Goal: Task Accomplishment & Management: Manage account settings

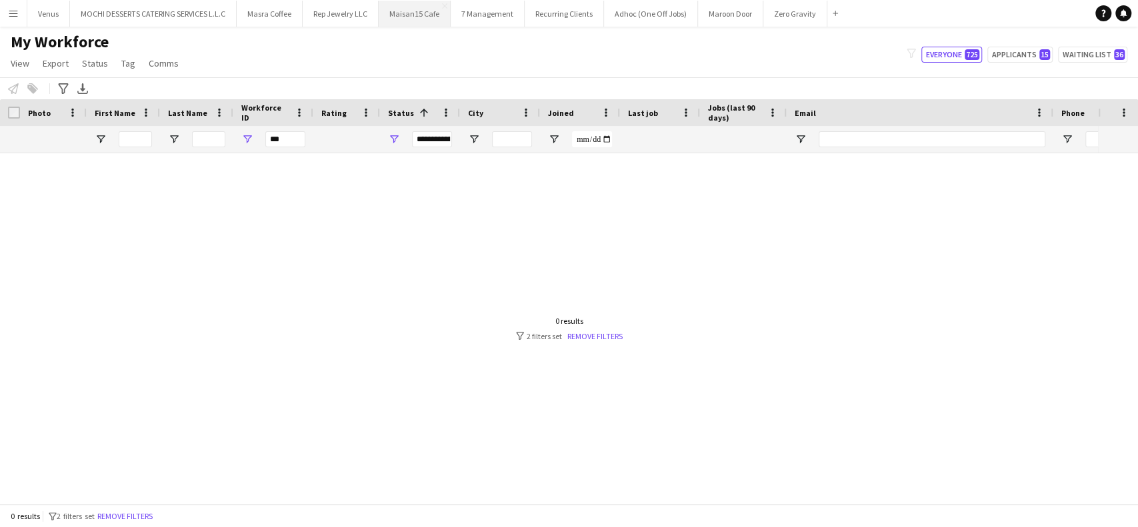
click at [400, 13] on button "Maisan15 Cafe Close" at bounding box center [415, 14] width 72 height 26
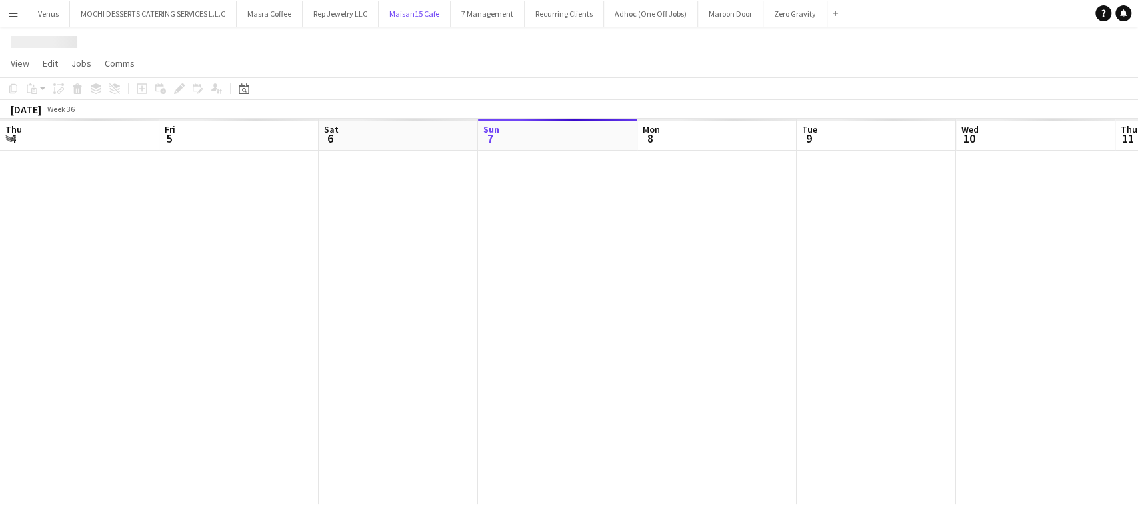
scroll to position [0, 319]
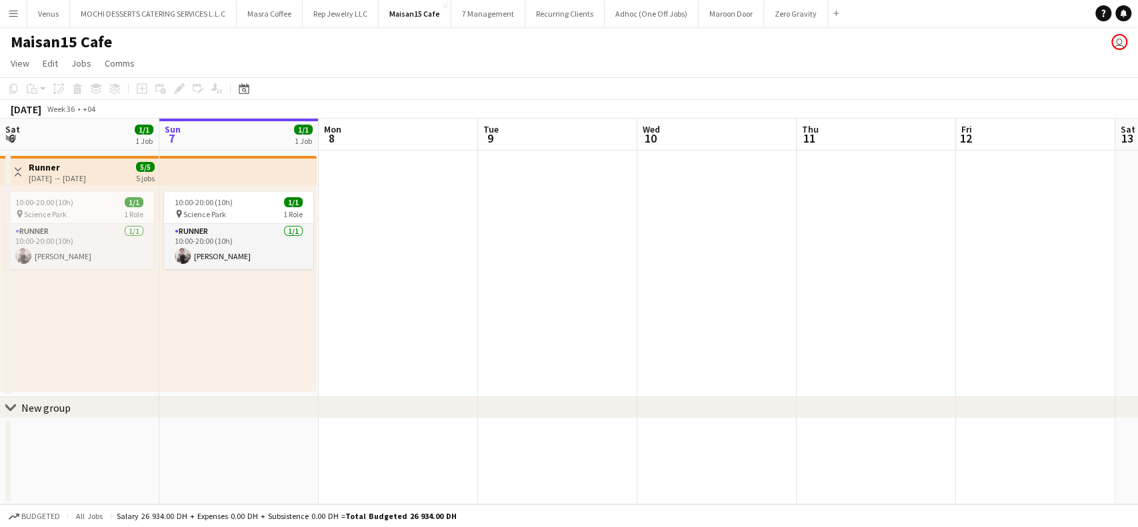
click at [373, 134] on app-board-header-date "Mon 8" at bounding box center [398, 135] width 159 height 32
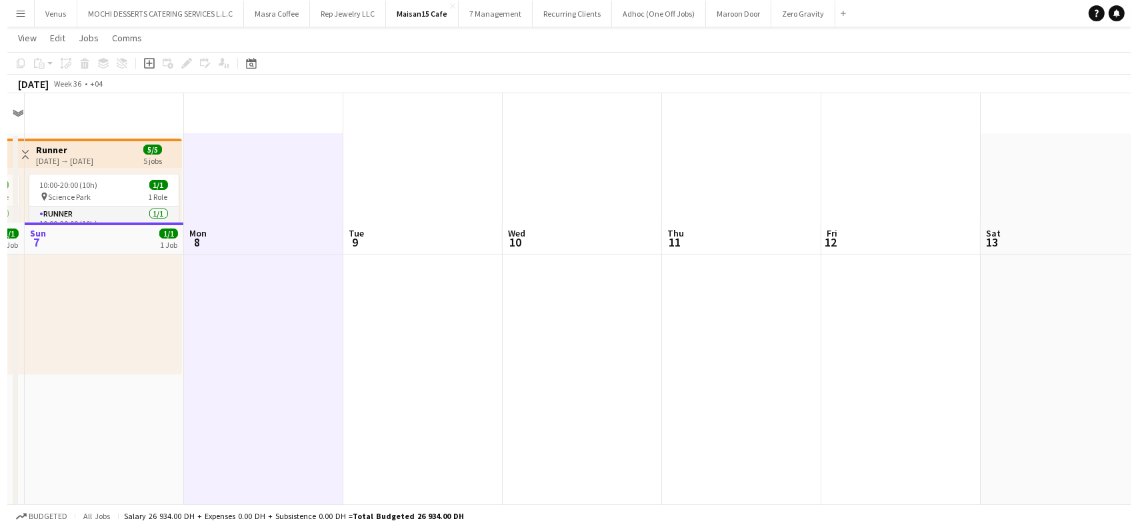
scroll to position [0, 0]
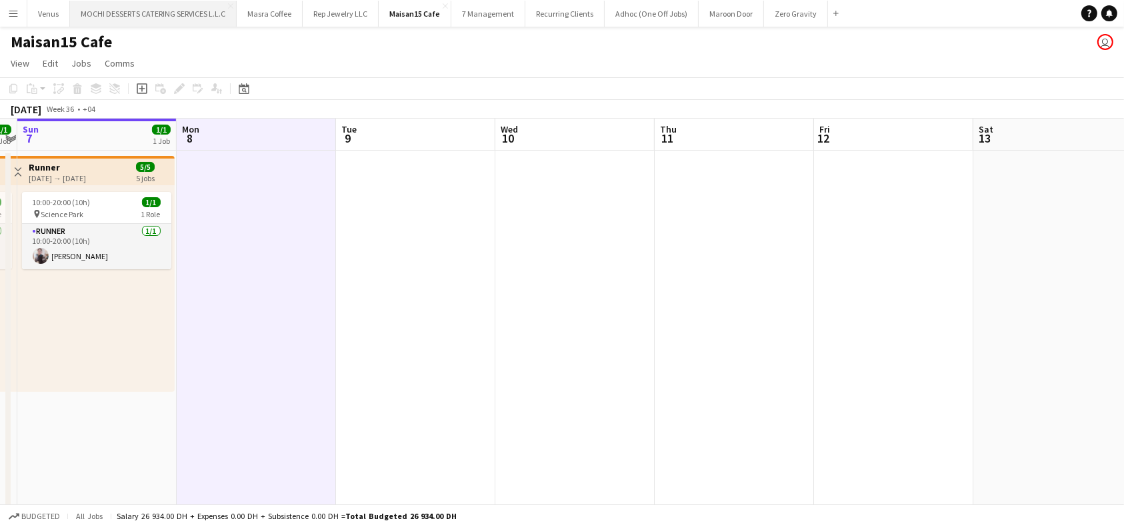
click at [161, 11] on button "MOCHI DESSERTS CATERING SERVICES L.L.C Close" at bounding box center [153, 14] width 167 height 26
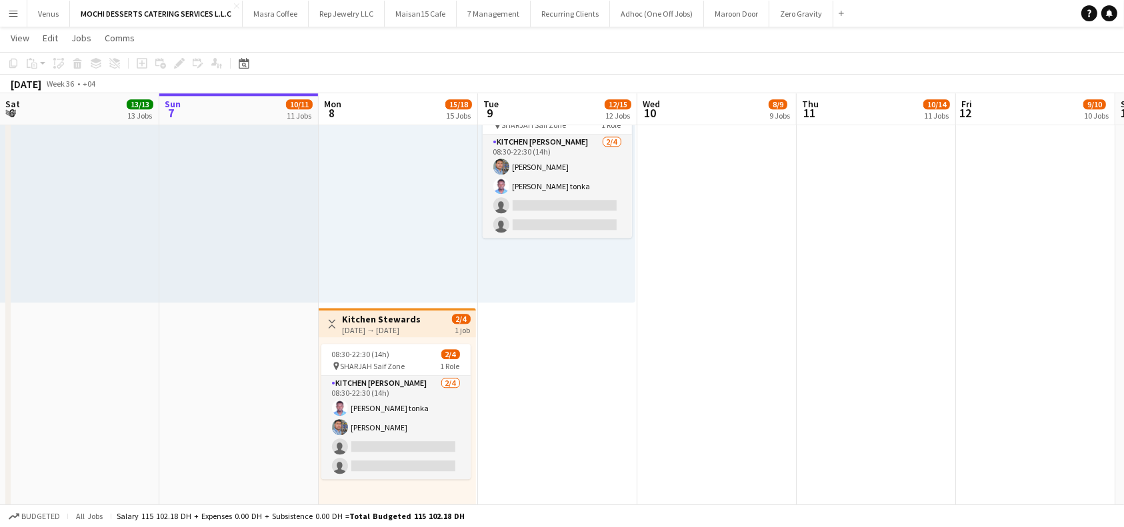
scroll to position [0, 319]
click at [399, 317] on h3 "Kitchen Stewards" at bounding box center [381, 319] width 79 height 12
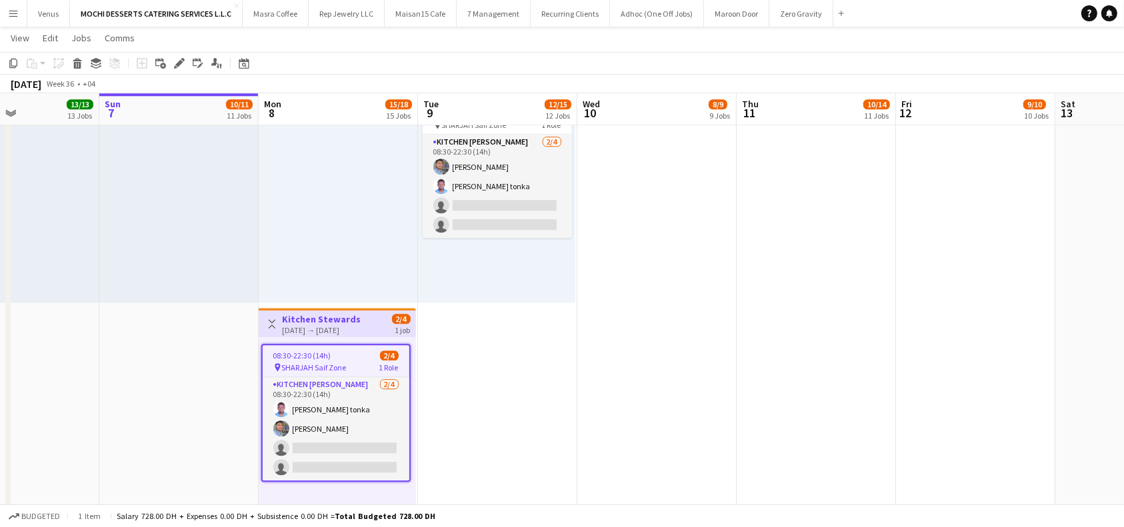
scroll to position [0, 405]
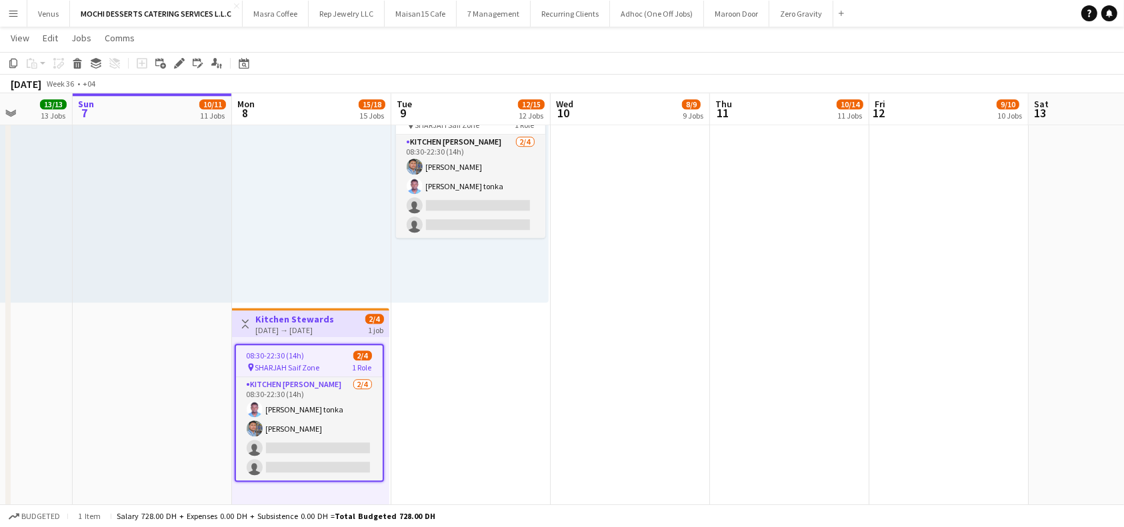
drag, startPoint x: 645, startPoint y: 302, endPoint x: 585, endPoint y: 251, distance: 78.5
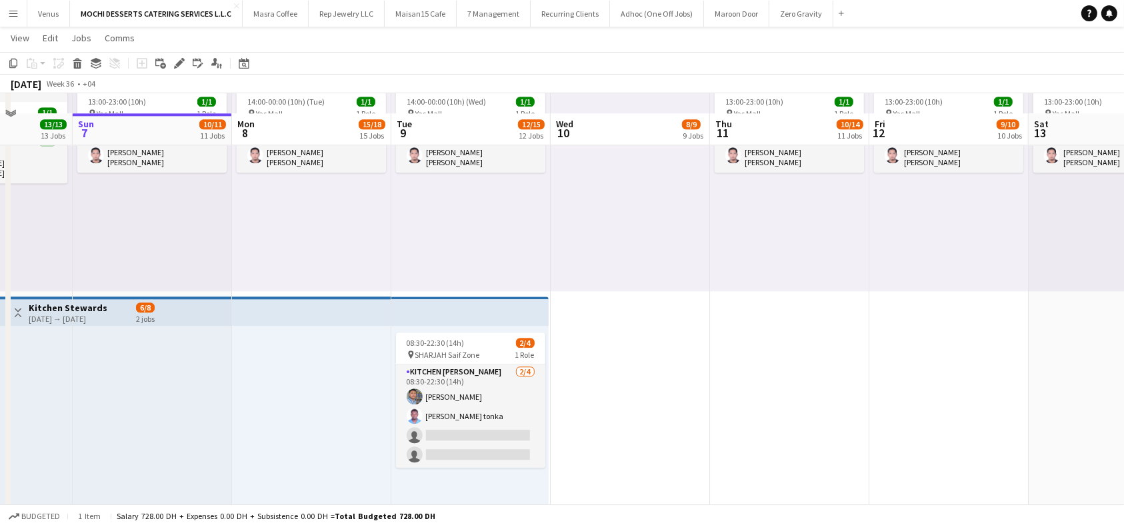
scroll to position [3289, 0]
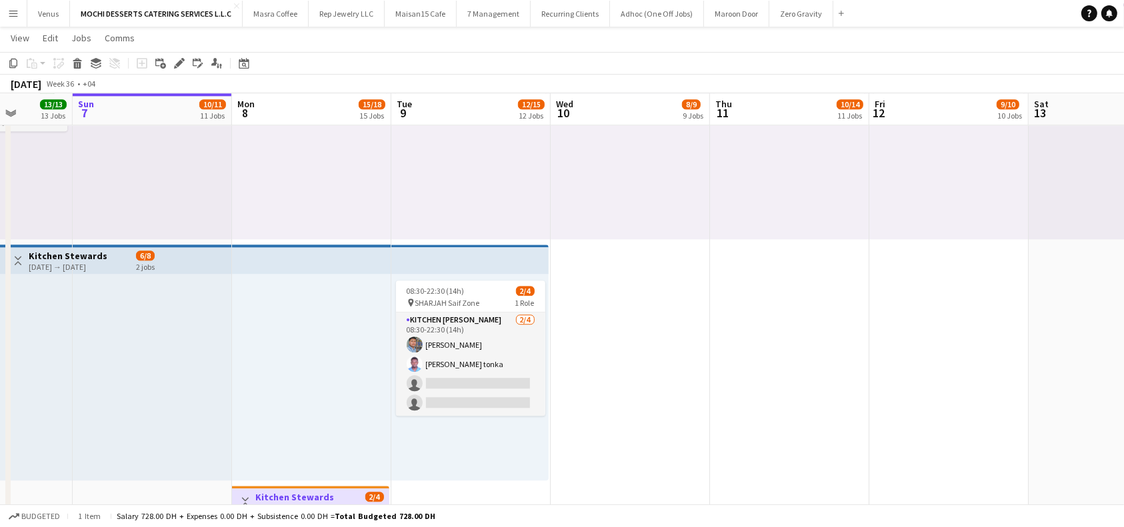
click at [302, 260] on app-top-bar at bounding box center [311, 259] width 159 height 29
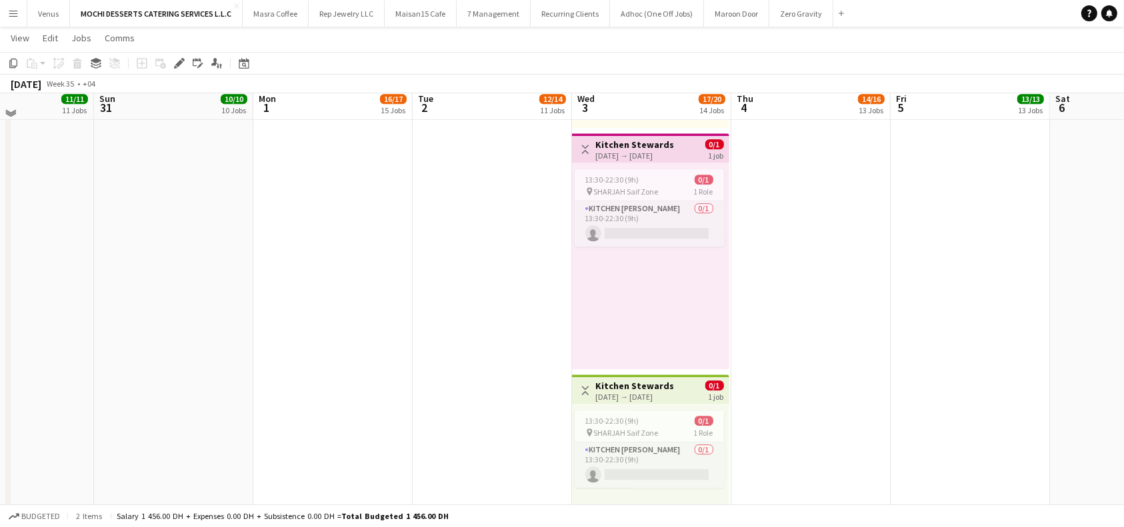
scroll to position [3877, 0]
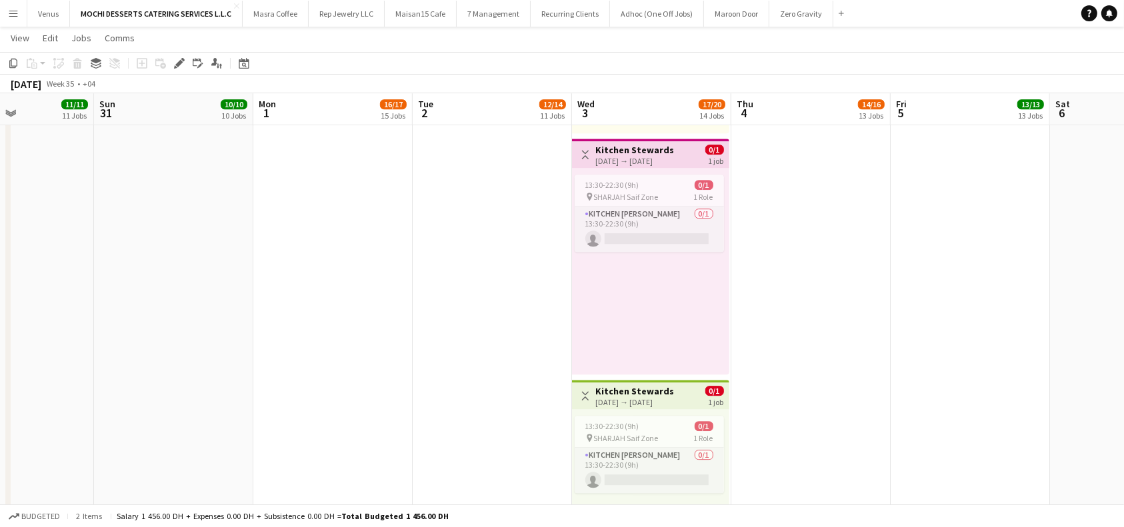
click at [666, 397] on div "[DATE] → [DATE]" at bounding box center [635, 402] width 79 height 10
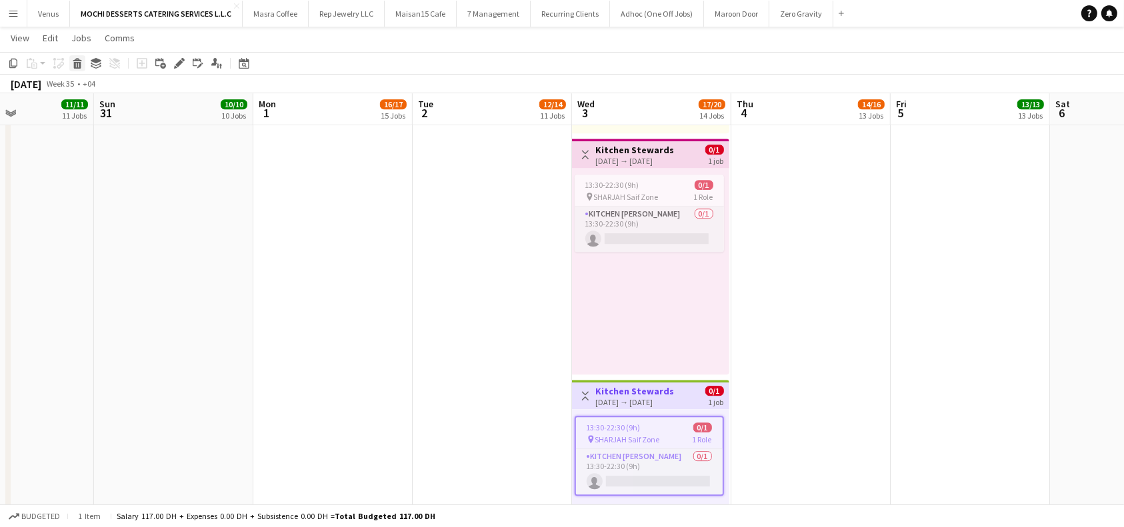
click at [77, 64] on icon at bounding box center [77, 65] width 7 height 7
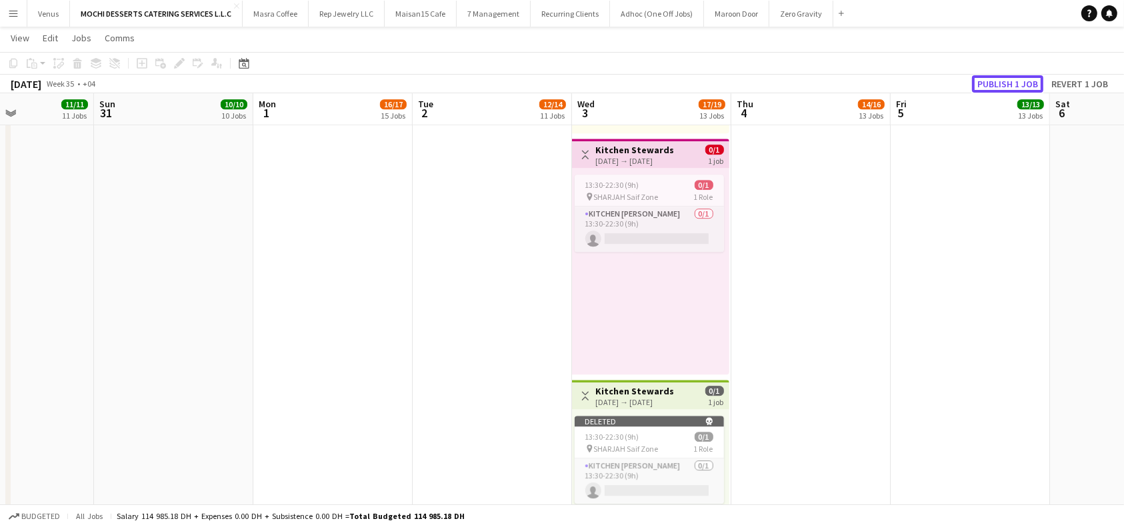
click at [993, 83] on button "Publish 1 job" at bounding box center [1007, 83] width 71 height 17
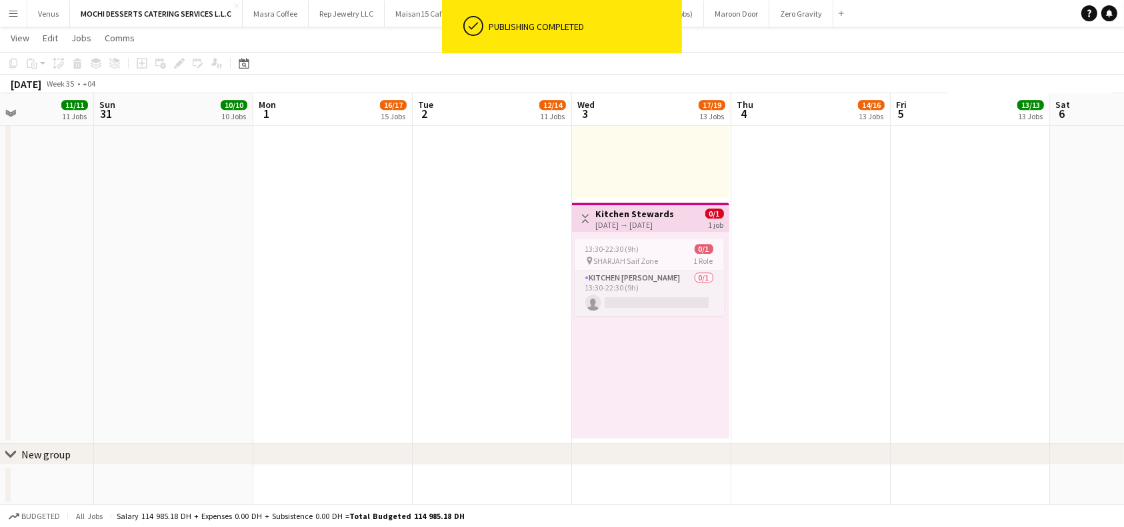
click at [652, 213] on h3 "Kitchen Stewards" at bounding box center [635, 214] width 79 height 12
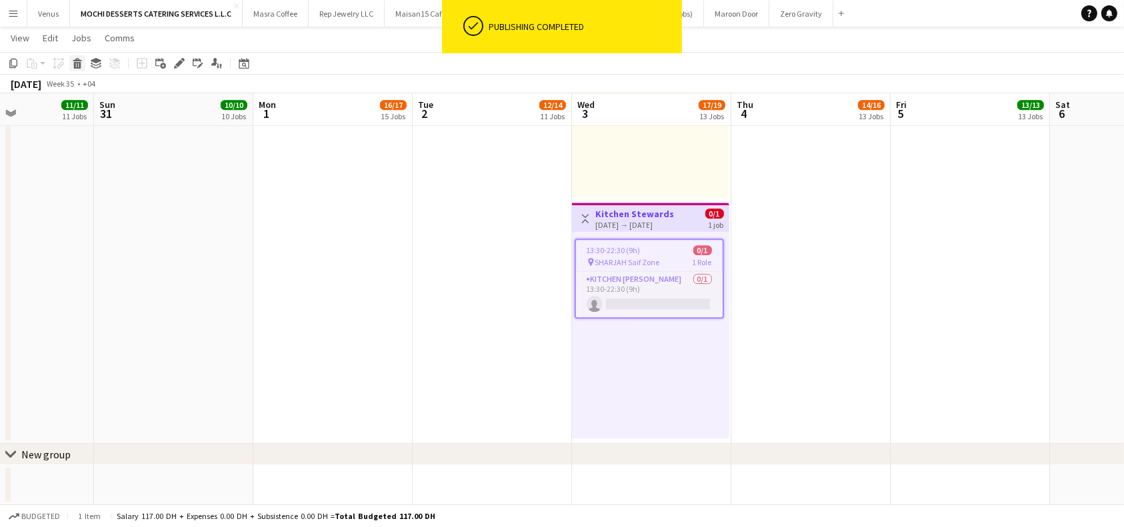
click at [75, 67] on icon "Delete" at bounding box center [77, 63] width 11 height 11
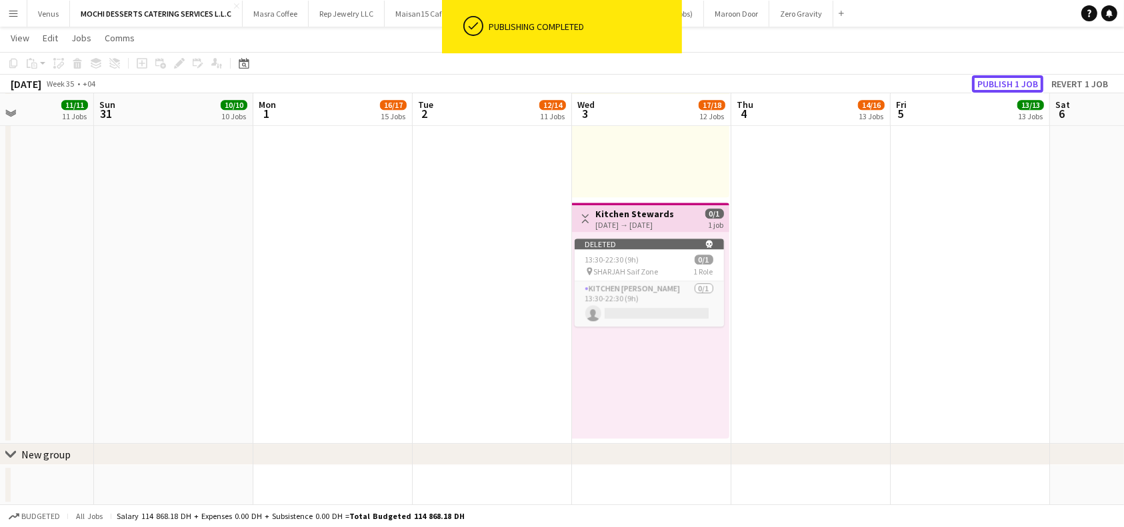
click at [999, 79] on button "Publish 1 job" at bounding box center [1007, 83] width 71 height 17
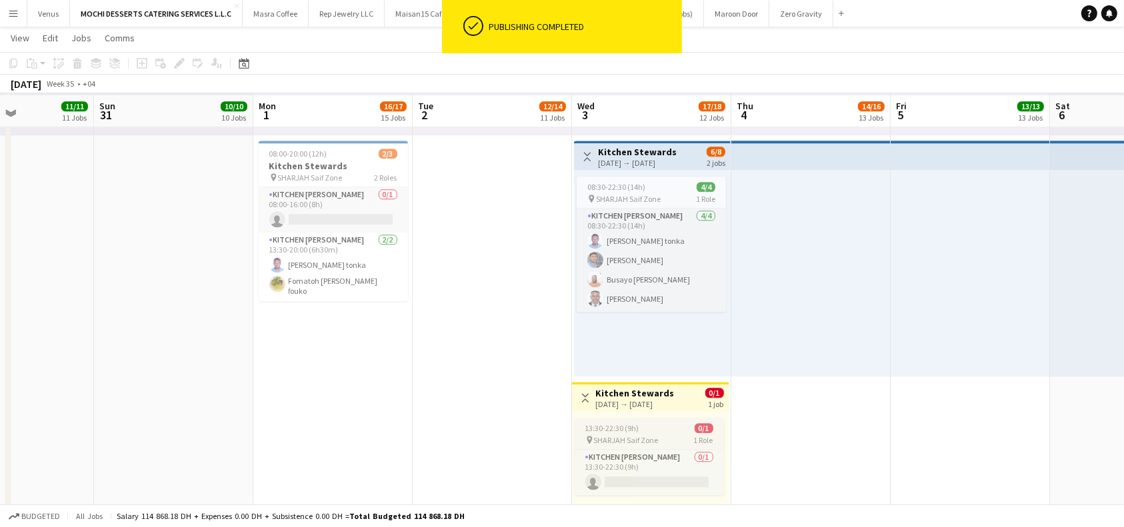
scroll to position [3395, 0]
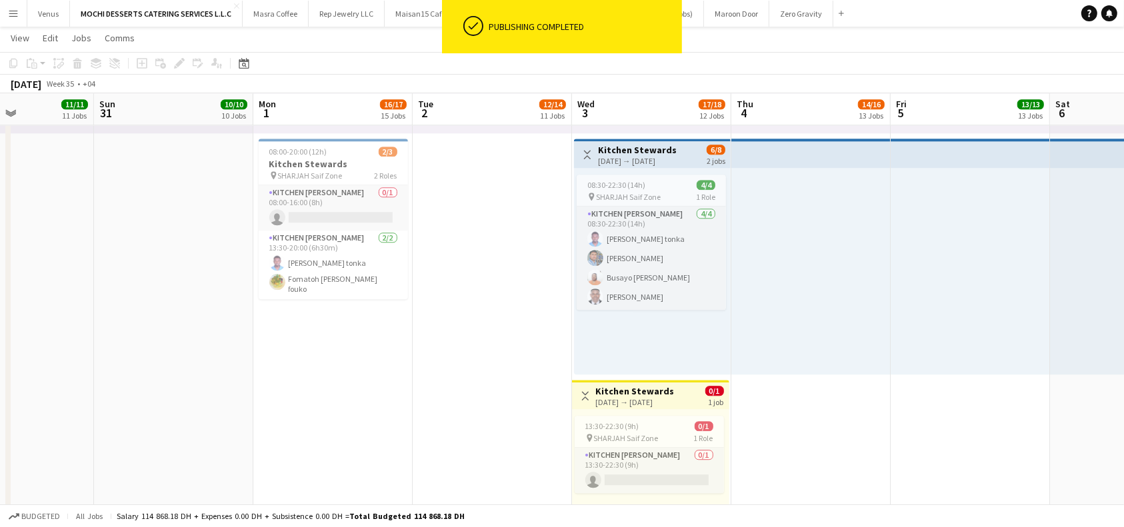
click at [656, 395] on h3 "Kitchen Stewards" at bounding box center [635, 391] width 79 height 12
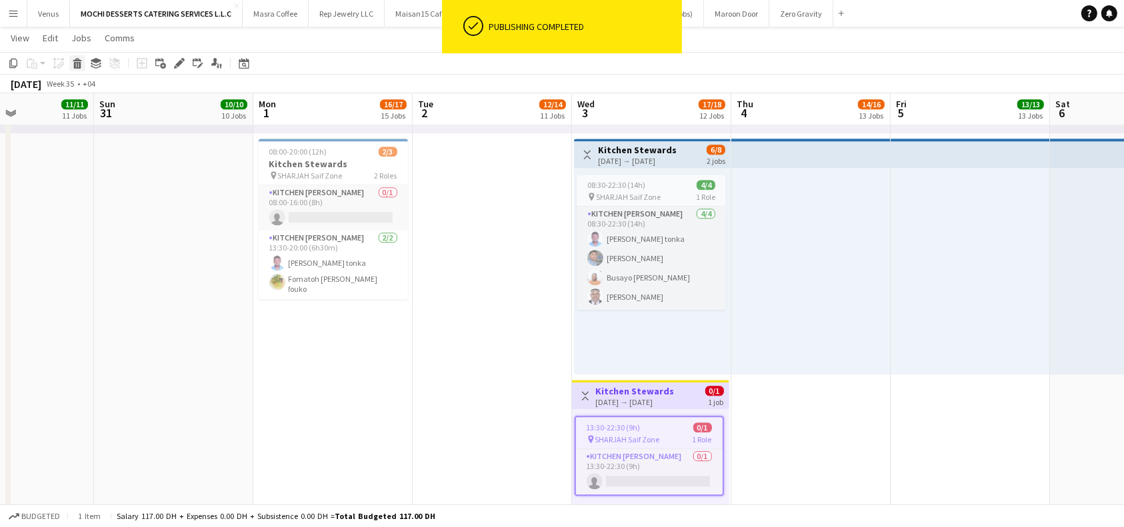
click at [75, 69] on div "Delete" at bounding box center [77, 63] width 16 height 16
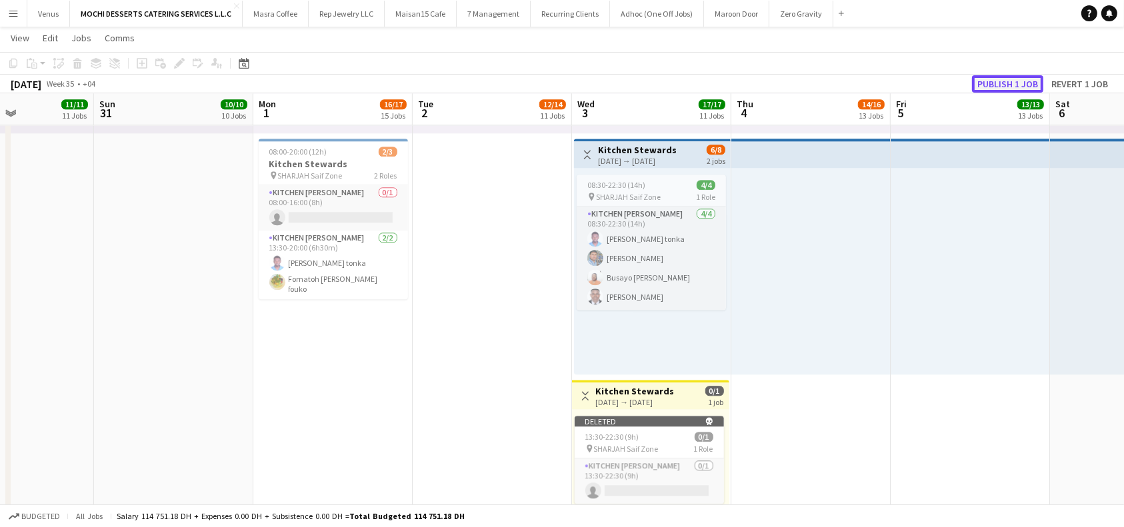
click at [1008, 82] on button "Publish 1 job" at bounding box center [1007, 83] width 71 height 17
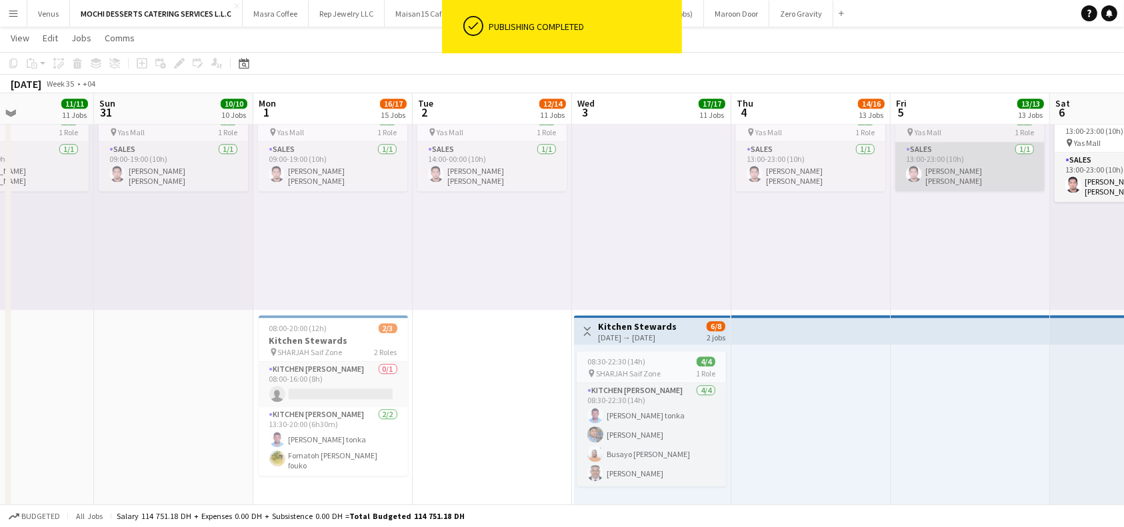
scroll to position [3217, 0]
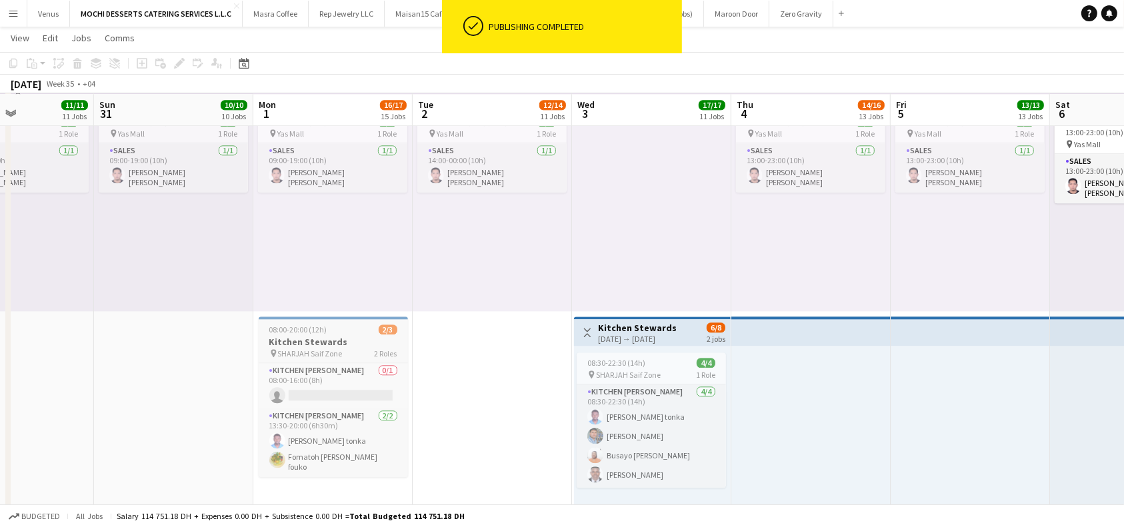
click at [350, 333] on div "08:00-20:00 (12h) 2/3" at bounding box center [333, 330] width 149 height 10
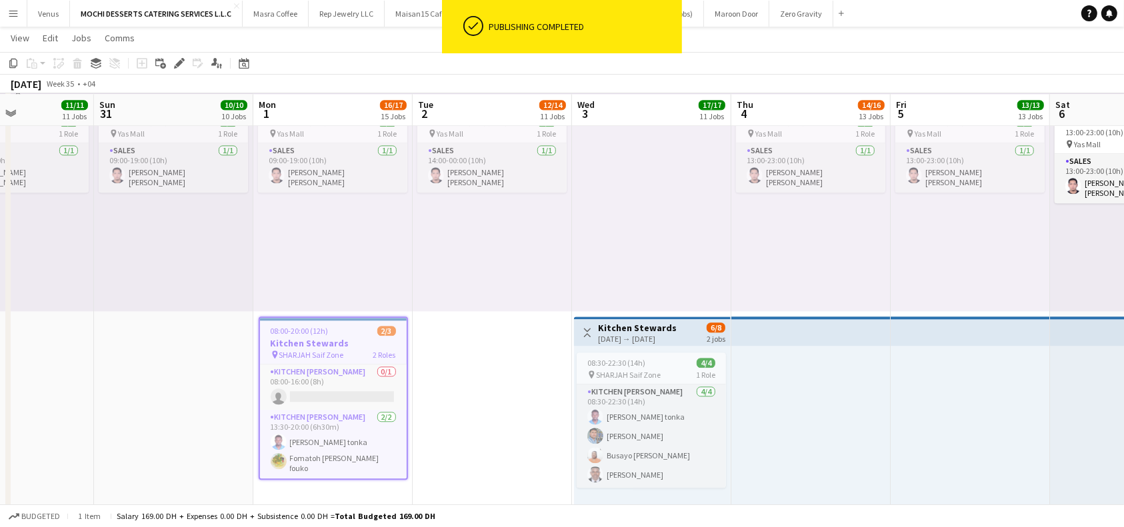
click at [673, 334] on div "[DATE] → [DATE]" at bounding box center [637, 339] width 79 height 10
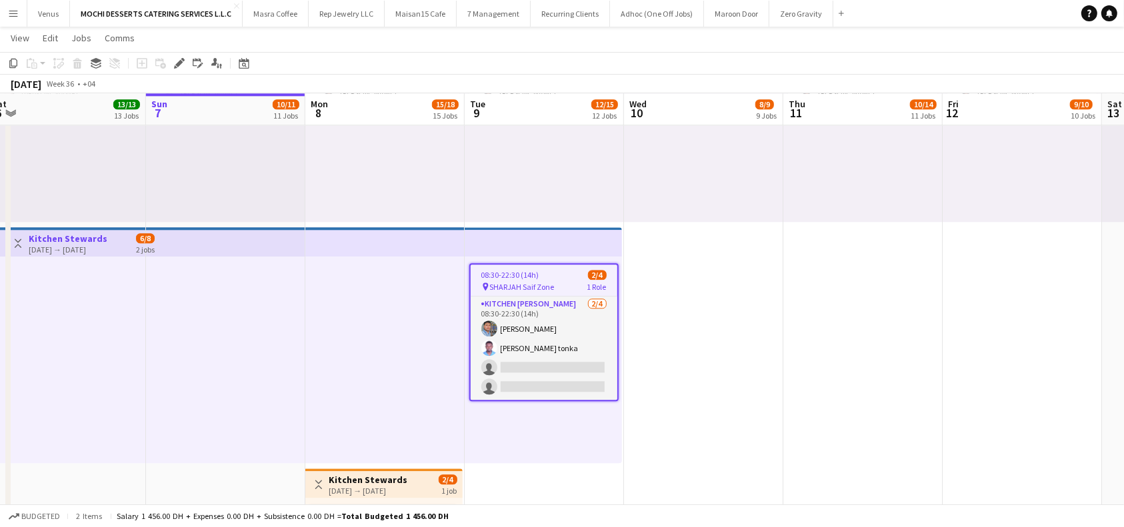
scroll to position [0, 495]
click at [538, 285] on span "SHARJAH Saif Zone" at bounding box center [519, 287] width 65 height 10
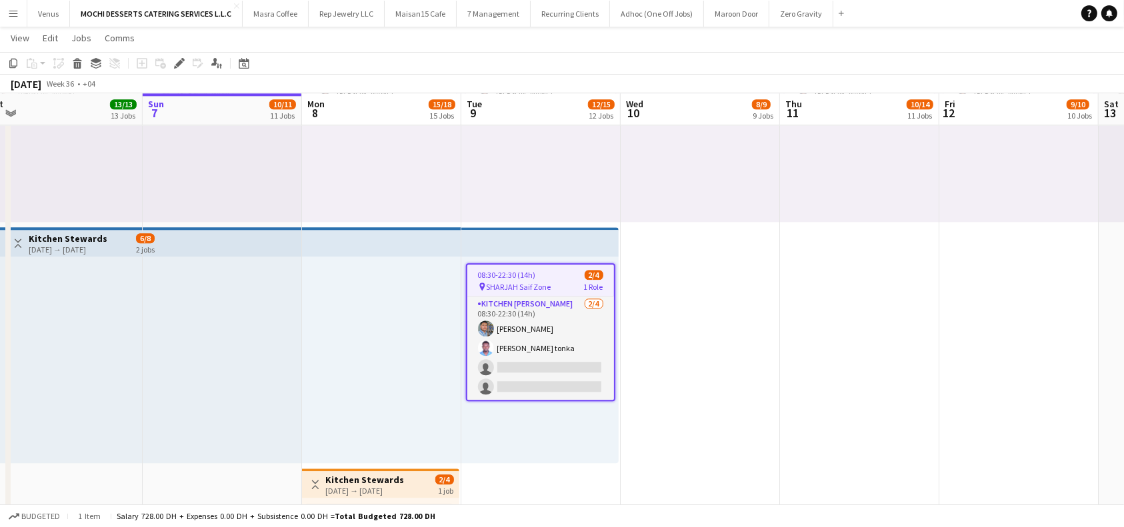
drag, startPoint x: 177, startPoint y: 65, endPoint x: 193, endPoint y: 77, distance: 19.9
click at [180, 63] on icon at bounding box center [178, 63] width 7 height 7
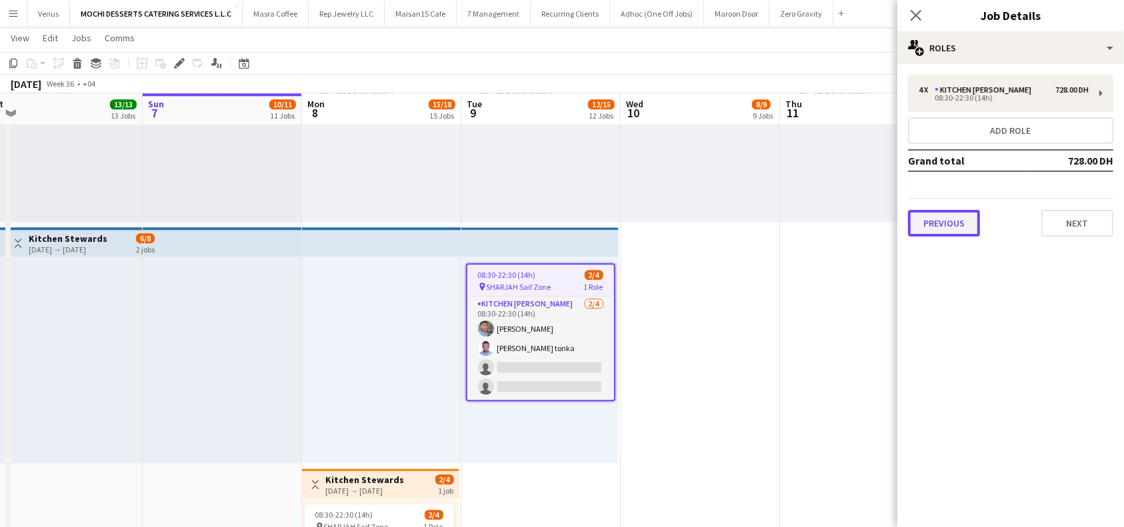
click at [943, 216] on button "Previous" at bounding box center [944, 223] width 72 height 27
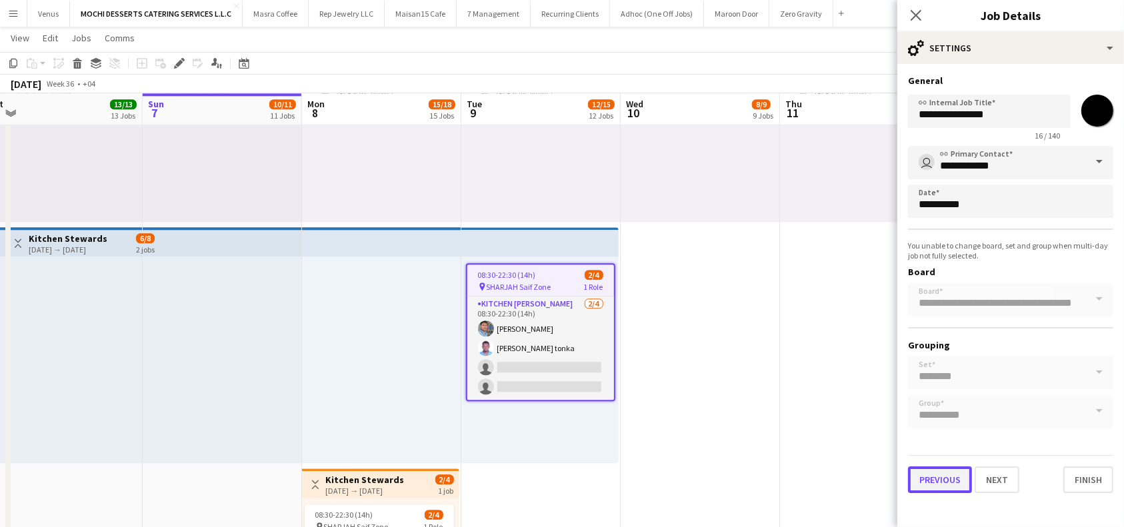
click at [935, 481] on button "Previous" at bounding box center [940, 480] width 64 height 27
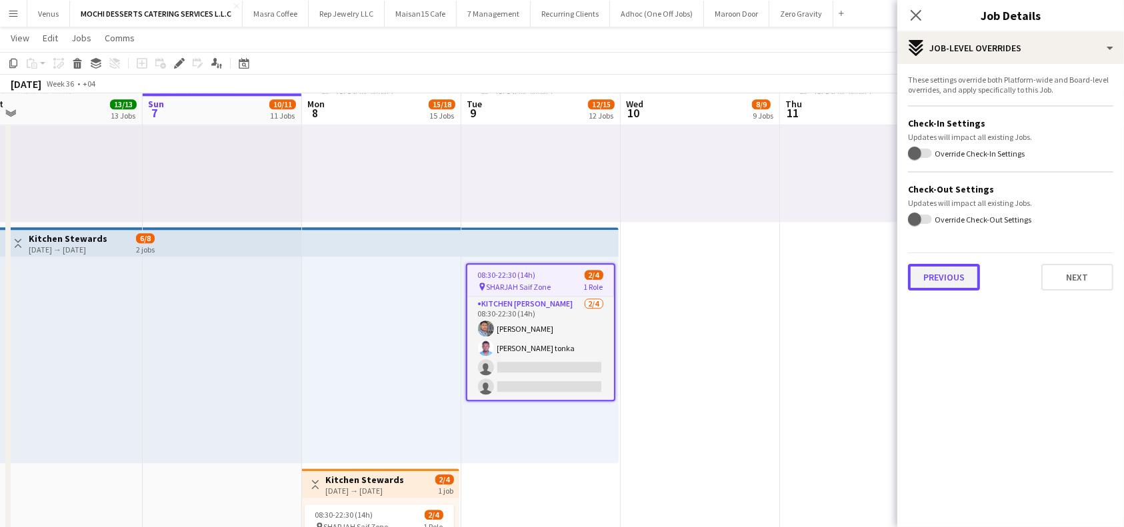
click at [953, 283] on button "Previous" at bounding box center [944, 277] width 72 height 27
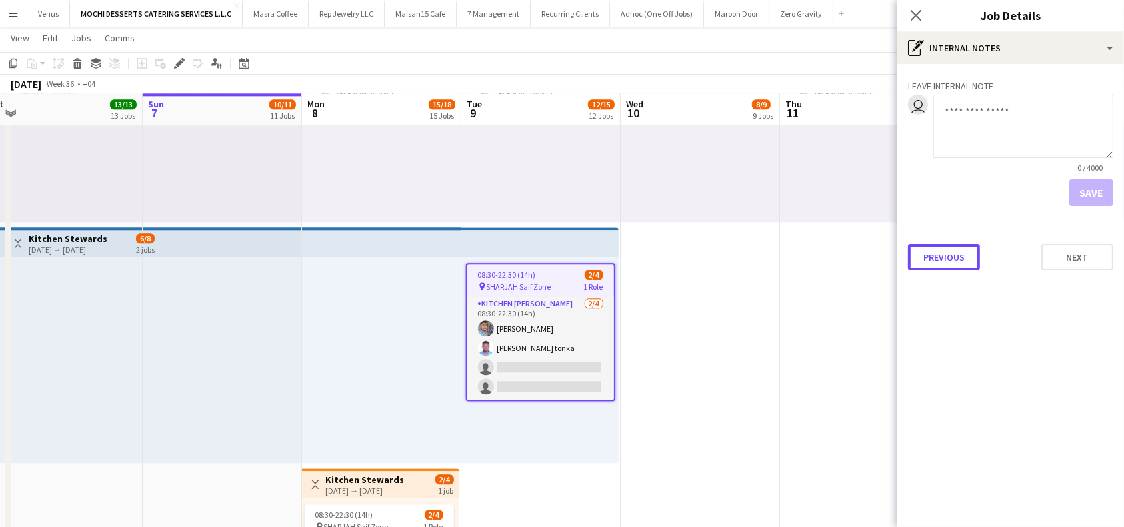
drag, startPoint x: 955, startPoint y: 252, endPoint x: 953, endPoint y: 261, distance: 9.7
click at [955, 254] on button "Previous" at bounding box center [944, 257] width 72 height 27
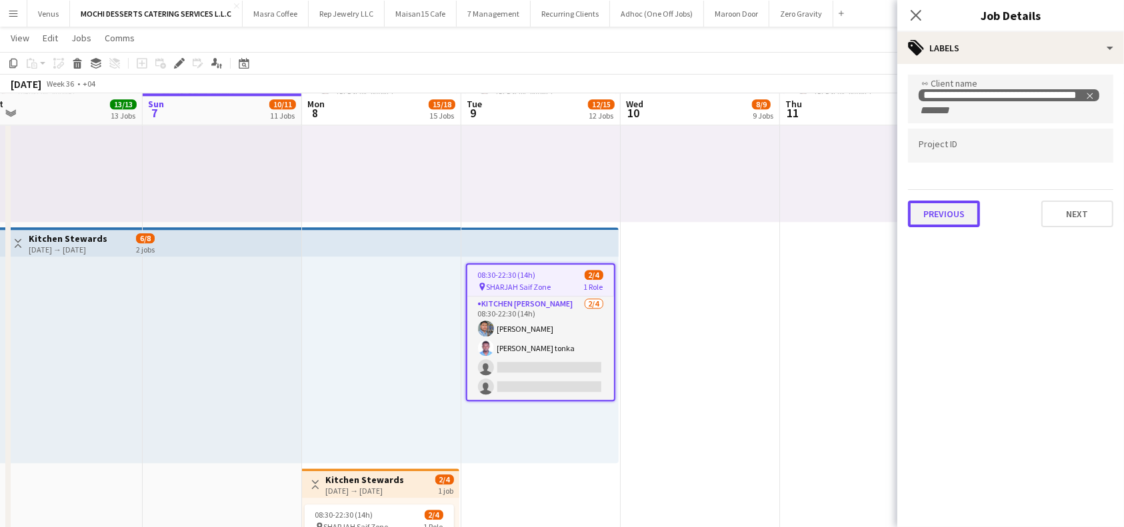
click at [944, 213] on button "Previous" at bounding box center [944, 214] width 72 height 27
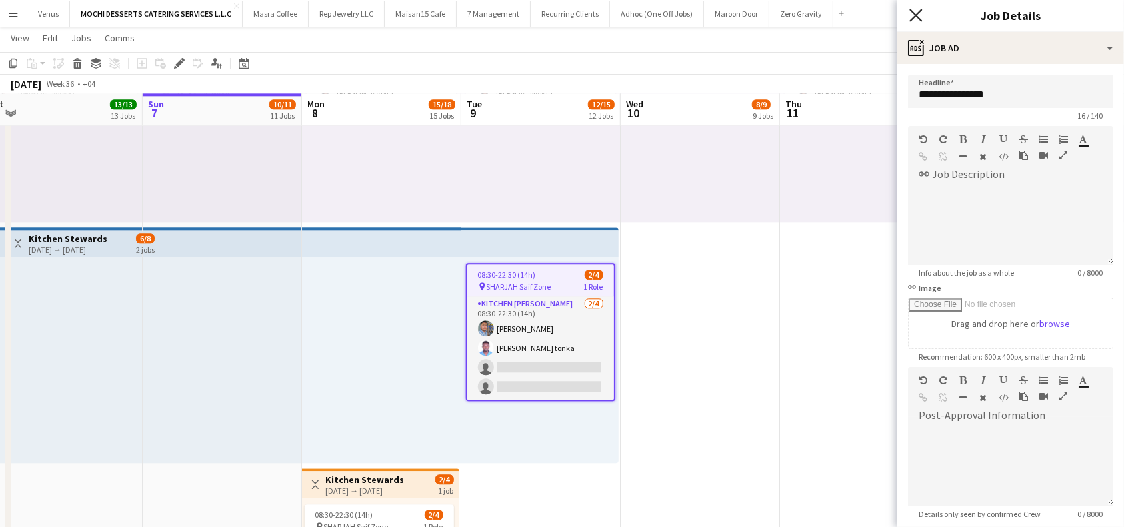
click at [921, 19] on icon "Close pop-in" at bounding box center [915, 15] width 13 height 13
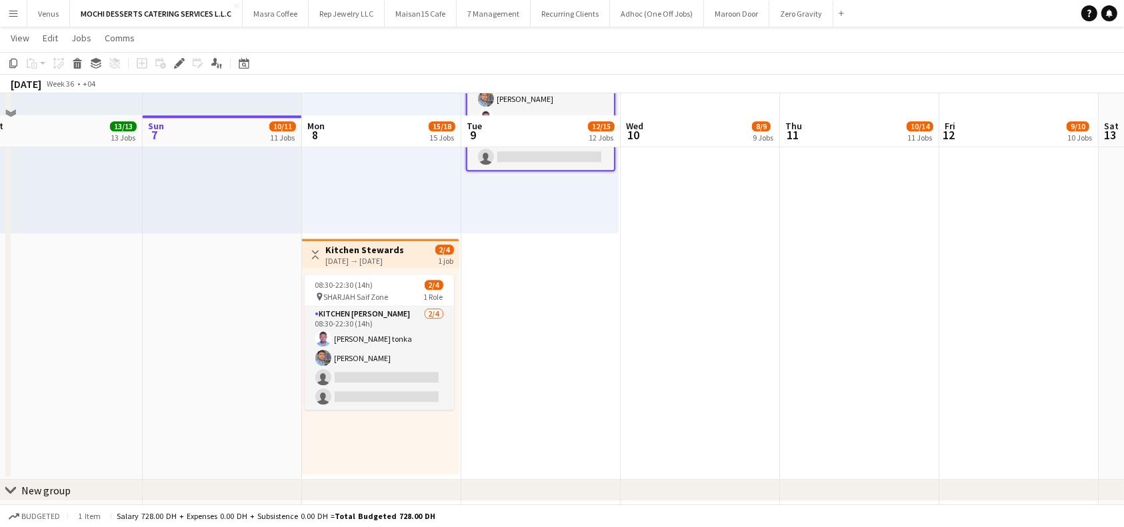
scroll to position [3573, 0]
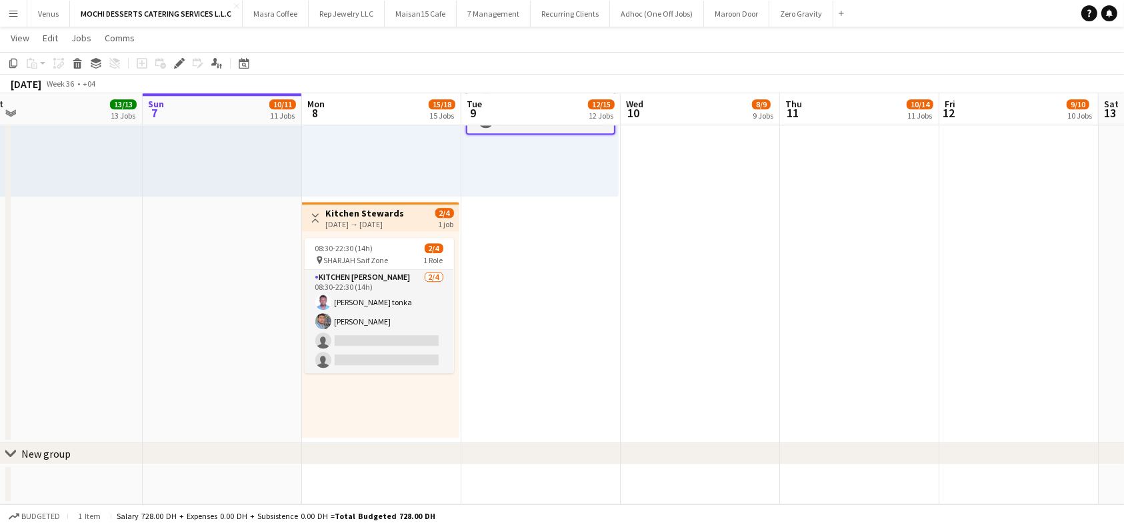
click at [224, 168] on div at bounding box center [222, 93] width 159 height 207
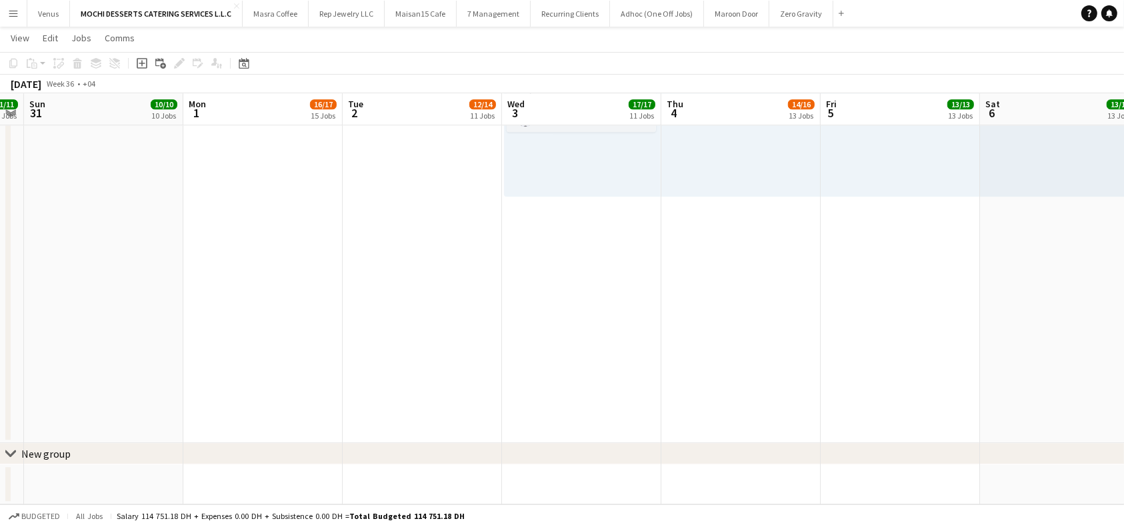
scroll to position [0, 367]
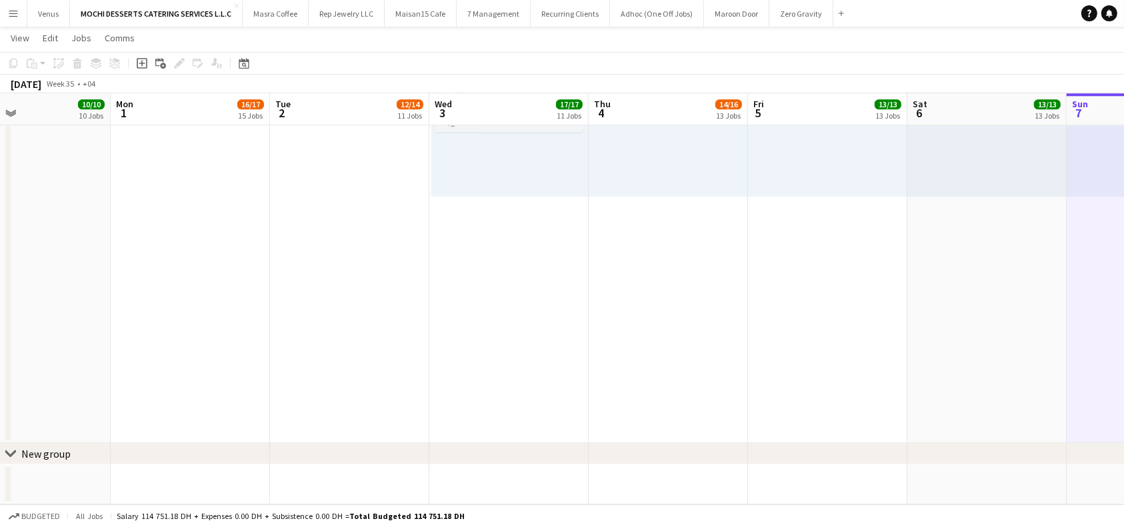
click at [14, 453] on icon at bounding box center [10, 453] width 10 height 5
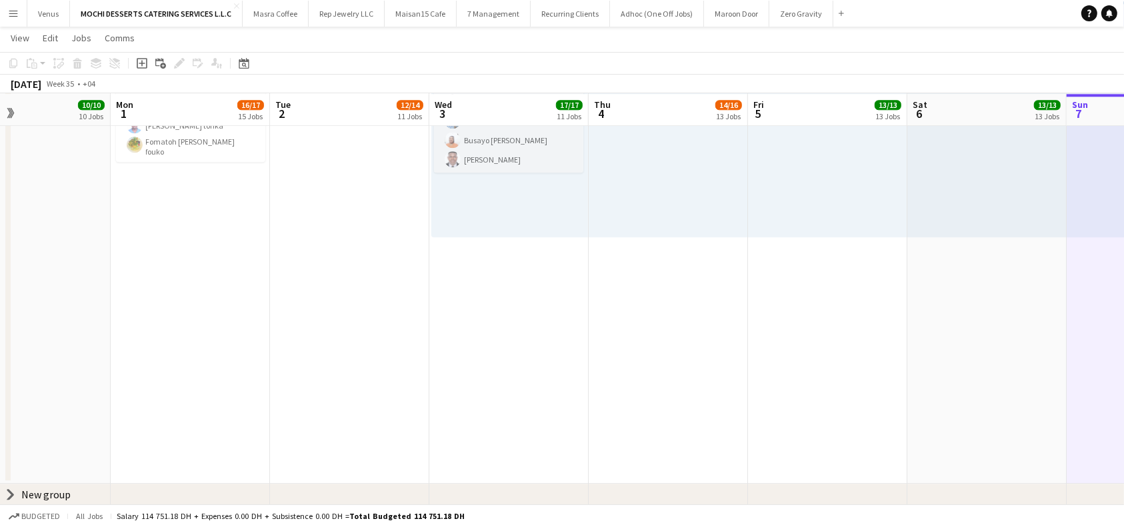
click at [7, 491] on icon "chevron-right" at bounding box center [10, 494] width 11 height 11
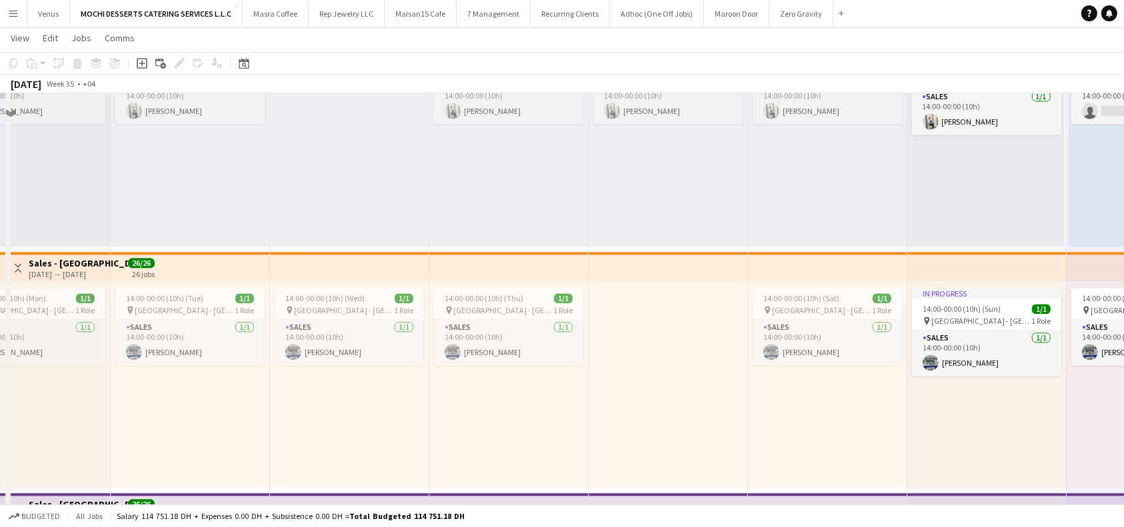
scroll to position [2595, 0]
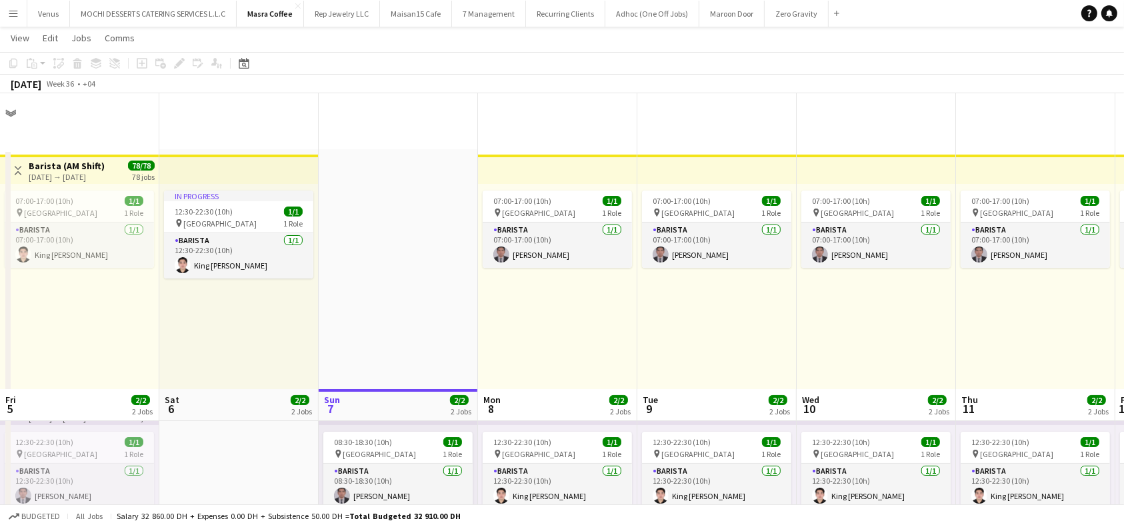
scroll to position [373, 0]
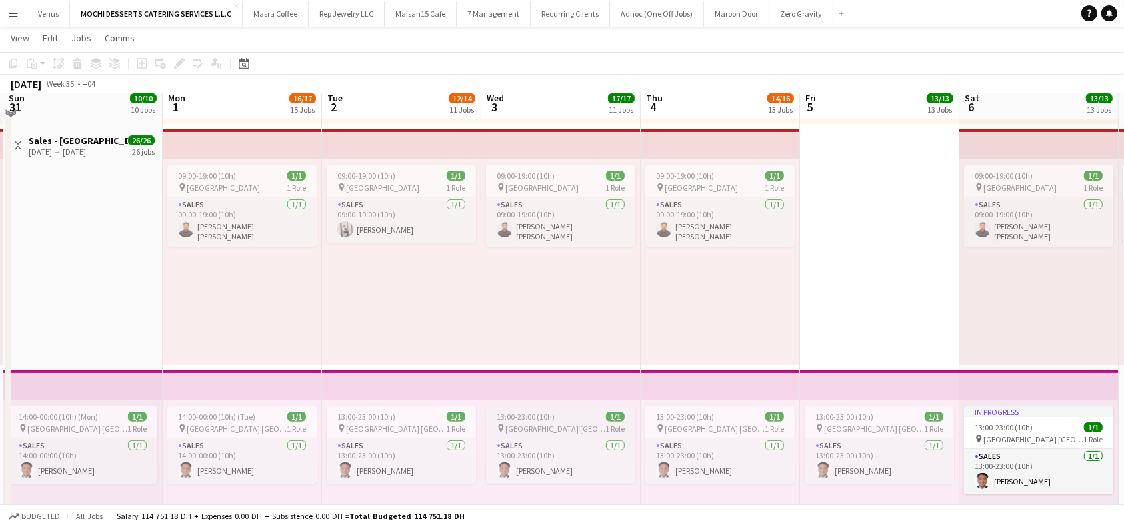
scroll to position [177, 0]
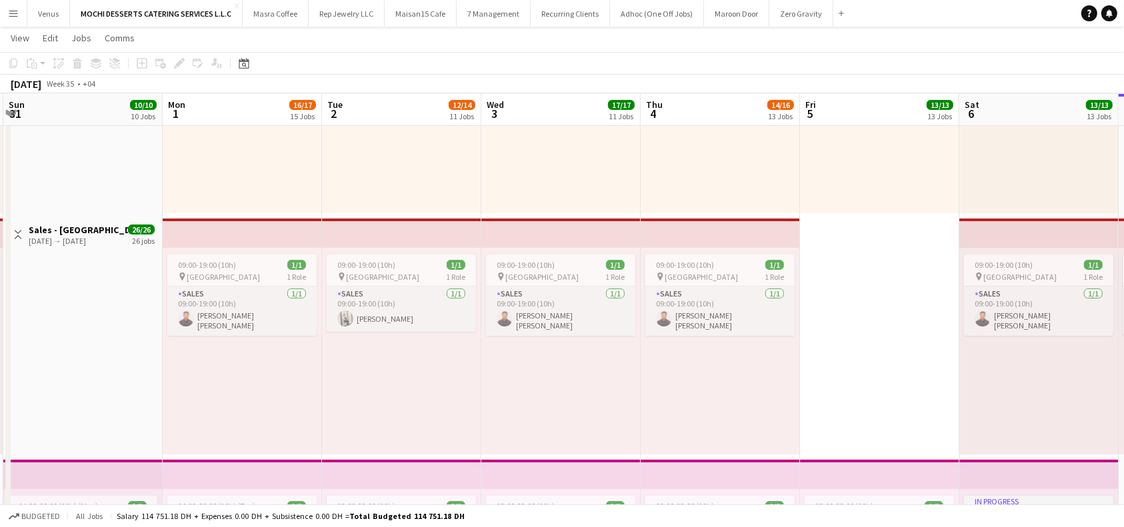
click at [697, 103] on app-board-header-date "Thu 4 14/16 13 Jobs" at bounding box center [720, 110] width 159 height 32
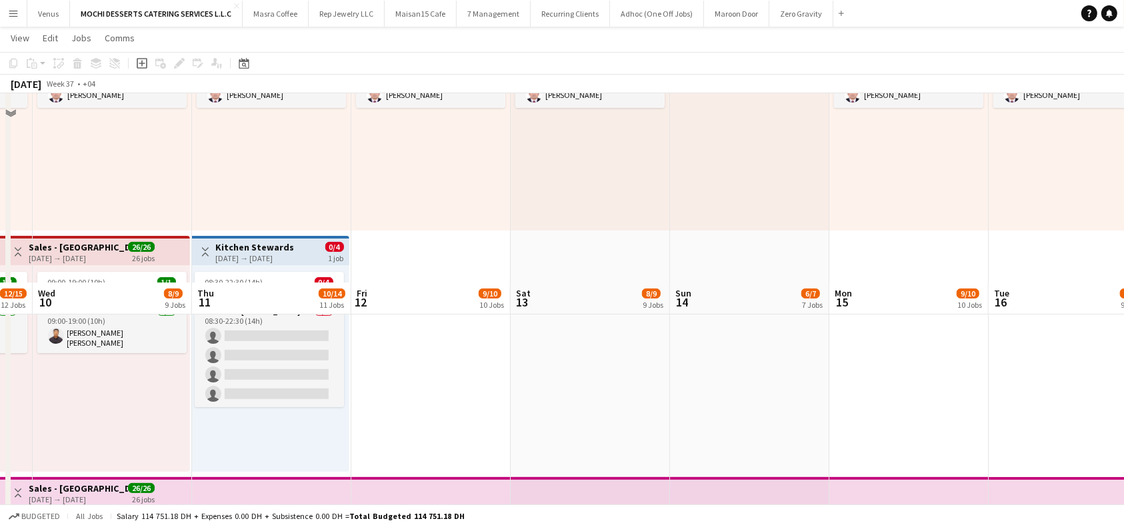
scroll to position [89, 0]
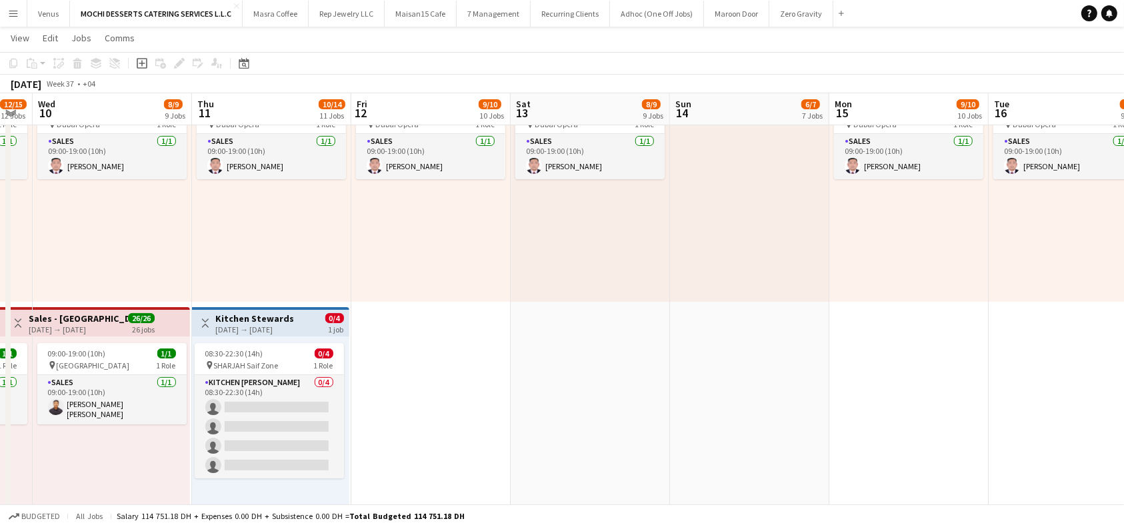
click at [101, 325] on div "[DATE] → [DATE]" at bounding box center [78, 330] width 99 height 10
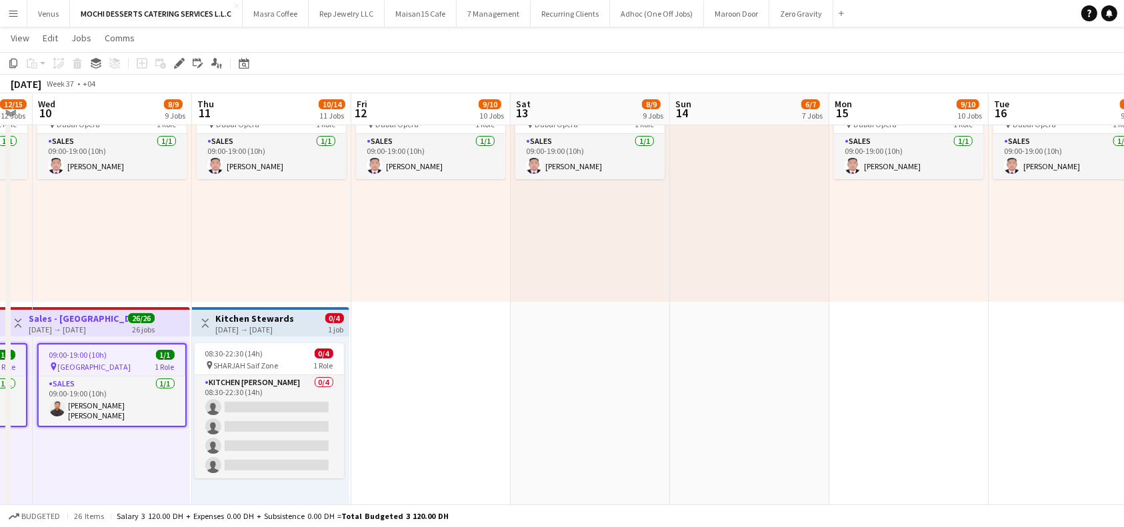
click at [239, 318] on h3 "Kitchen Stewards" at bounding box center [255, 319] width 79 height 12
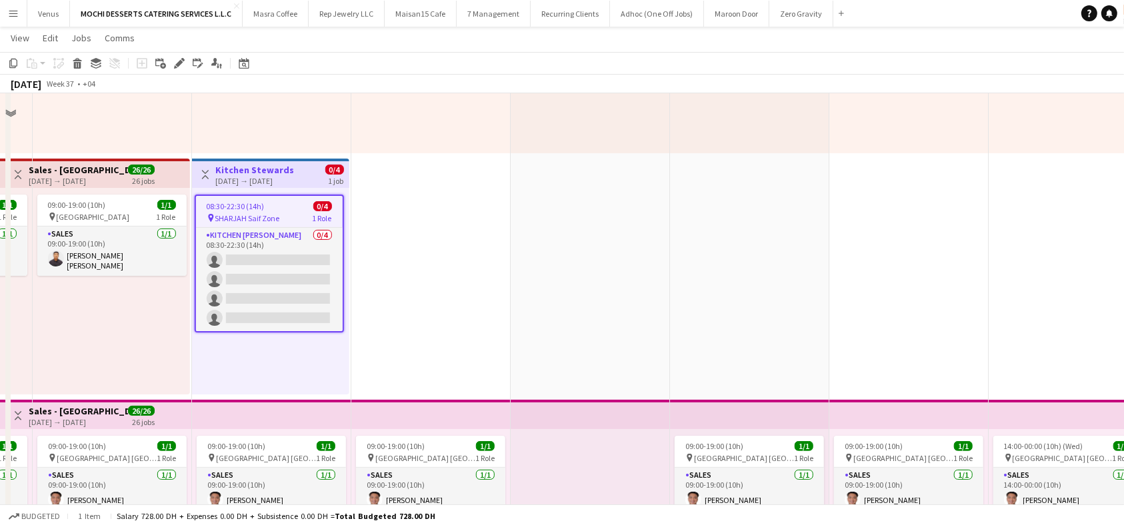
scroll to position [106, 0]
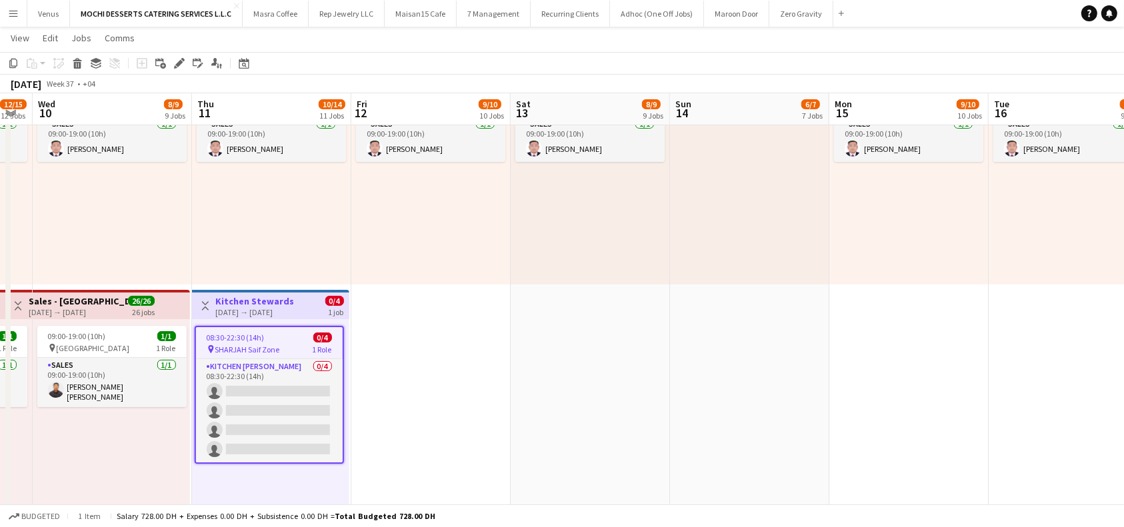
click at [295, 304] on h3 "Kitchen Stewards" at bounding box center [255, 301] width 79 height 12
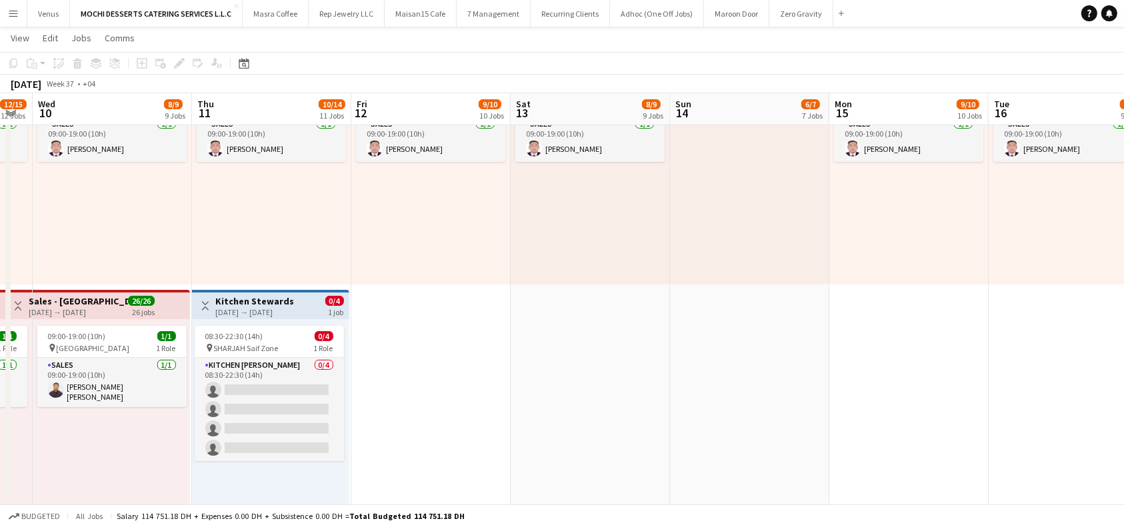
click at [257, 308] on div "[DATE] → [DATE]" at bounding box center [255, 312] width 79 height 10
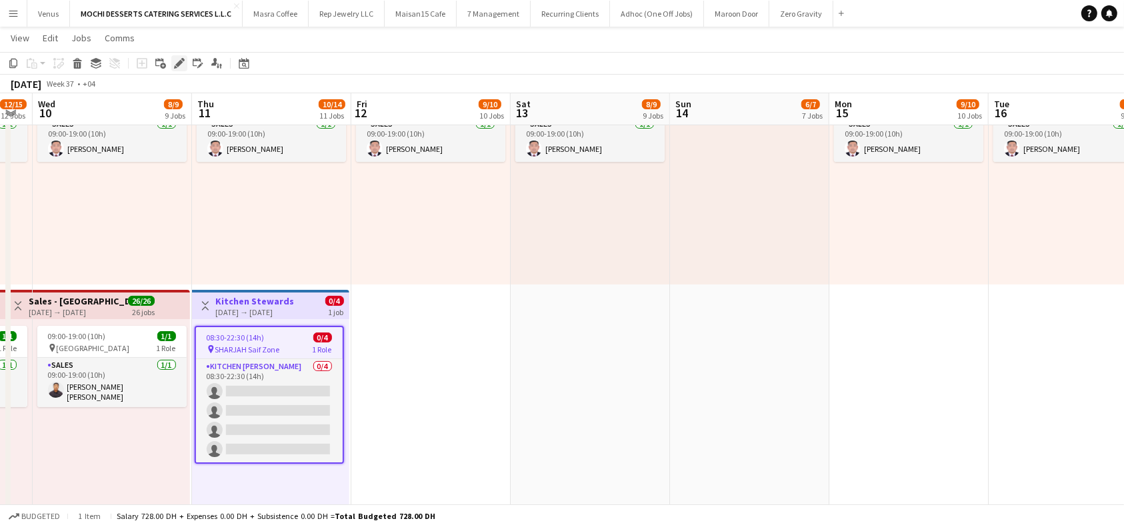
click at [181, 67] on icon "Edit" at bounding box center [179, 63] width 11 height 11
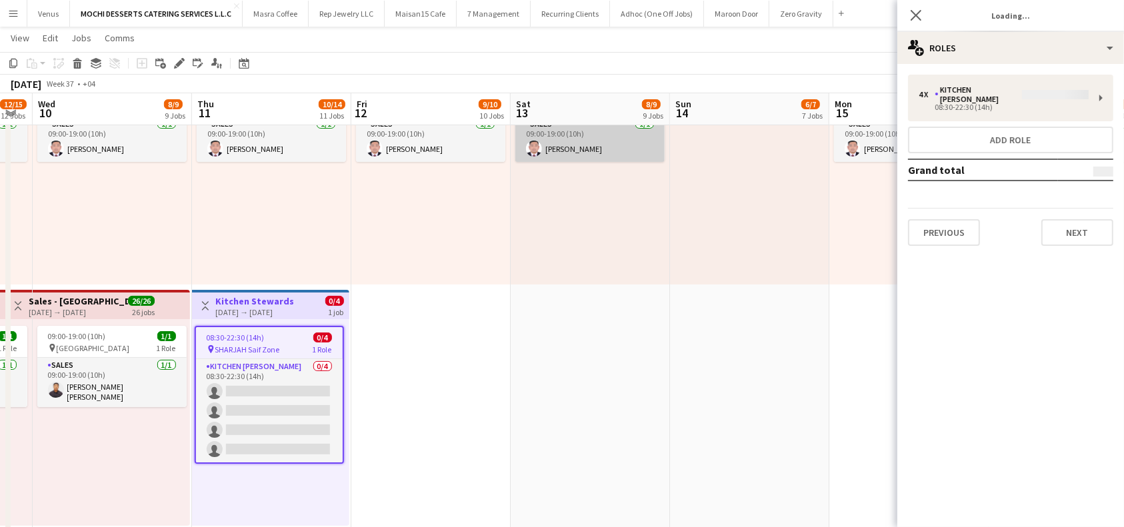
type input "**********"
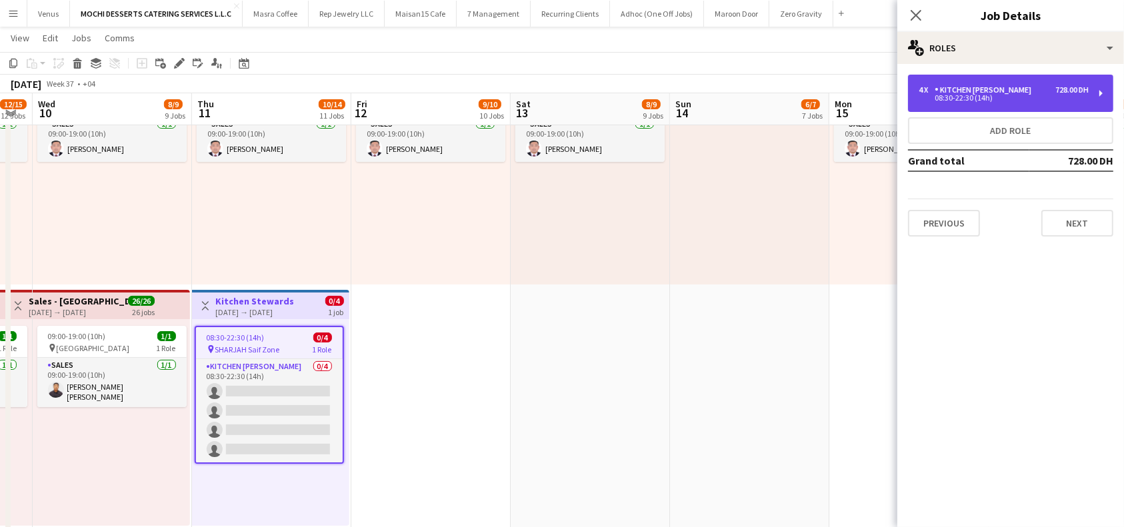
click at [1099, 87] on div "4 x Kitchen [PERSON_NAME] 728.00 DH 08:30-22:30 (14h)" at bounding box center [1010, 93] width 205 height 37
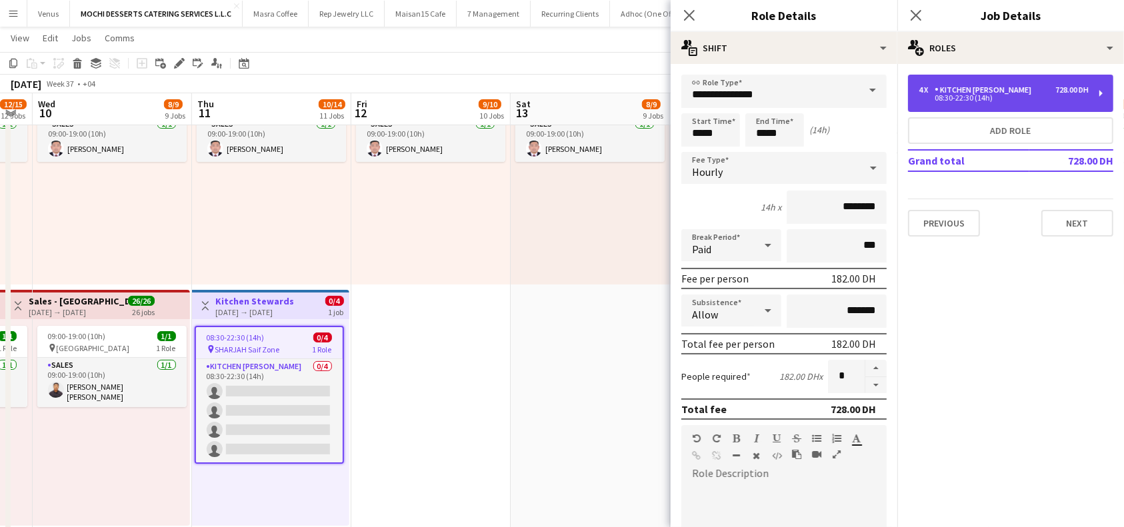
click at [1099, 93] on div "4 x Kitchen [PERSON_NAME] 728.00 DH 08:30-22:30 (14h)" at bounding box center [1010, 93] width 205 height 37
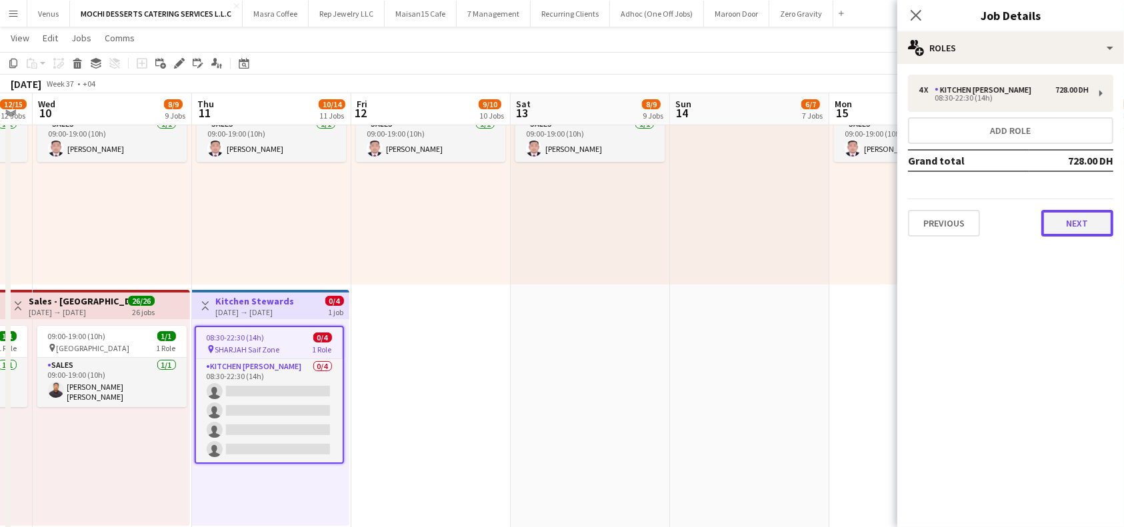
click at [1063, 223] on button "Next" at bounding box center [1077, 223] width 72 height 27
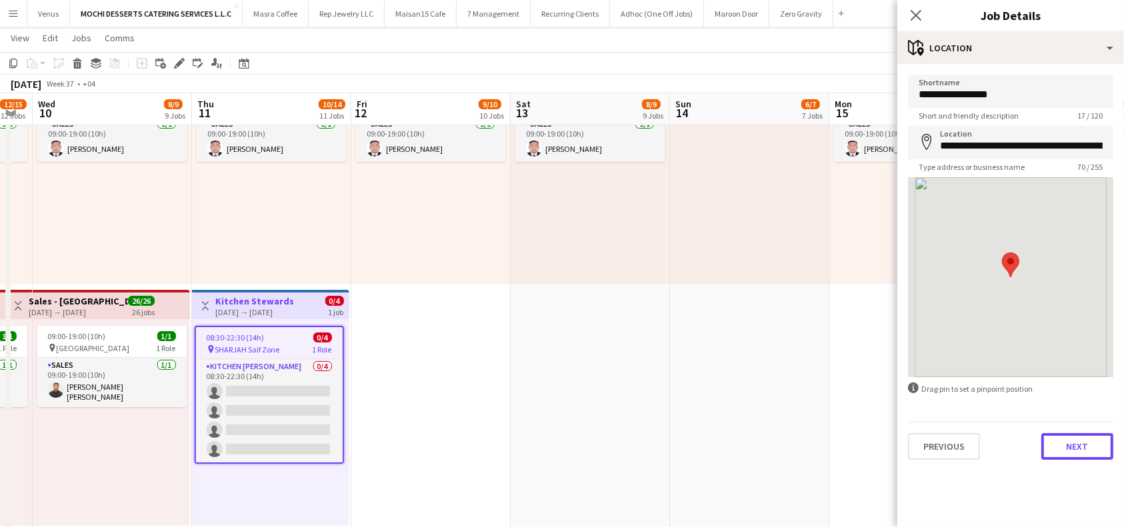
click at [1083, 450] on button "Next" at bounding box center [1077, 446] width 72 height 27
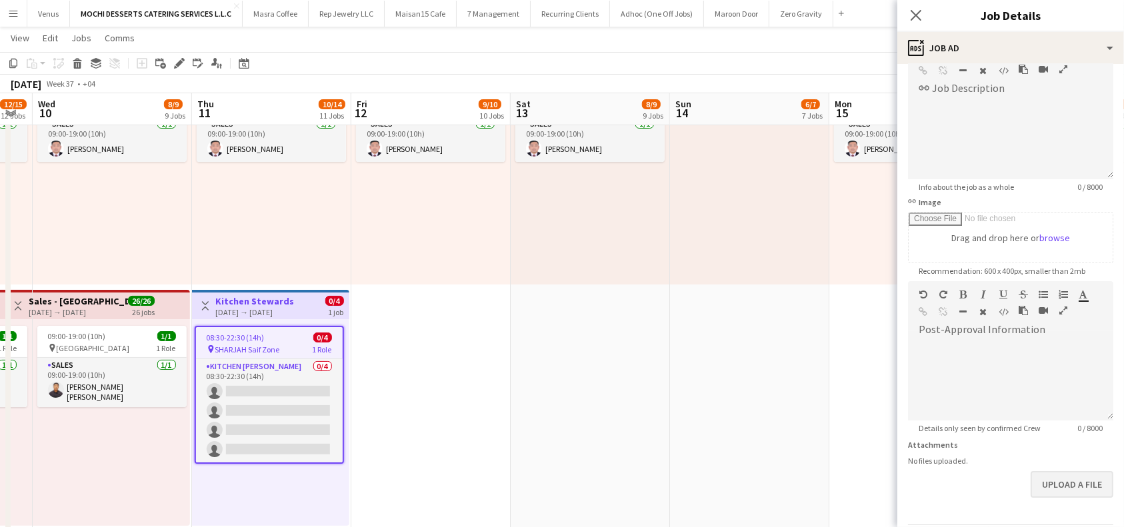
scroll to position [89, 0]
click at [1061, 486] on button "Upload a file" at bounding box center [1072, 482] width 83 height 27
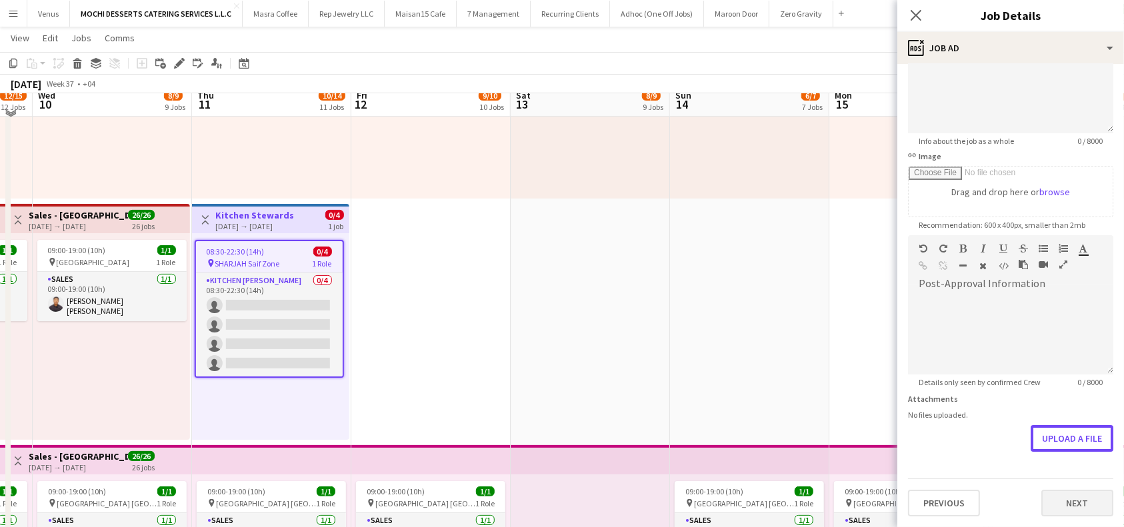
scroll to position [195, 0]
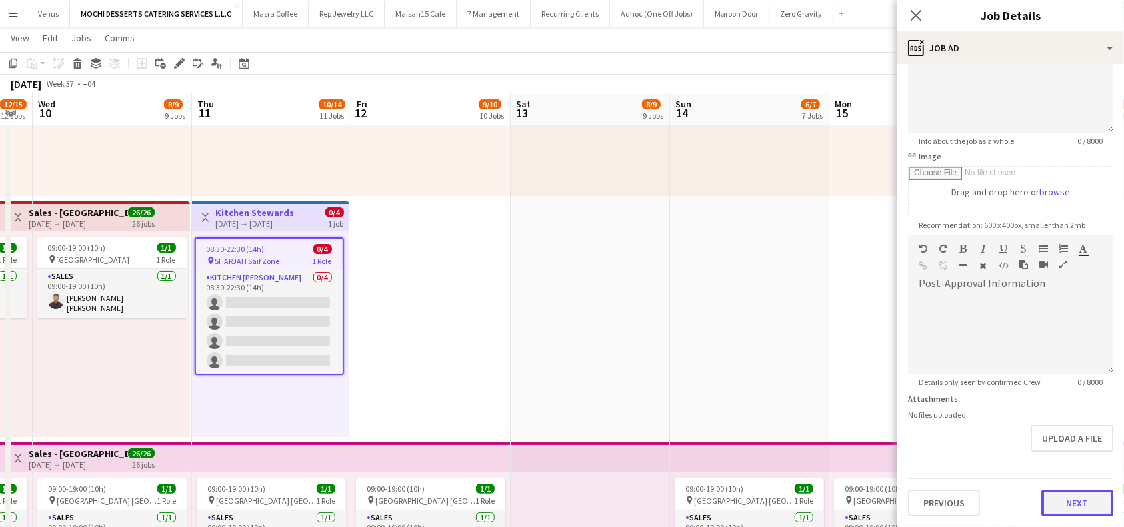
click at [1081, 505] on button "Next" at bounding box center [1077, 503] width 72 height 27
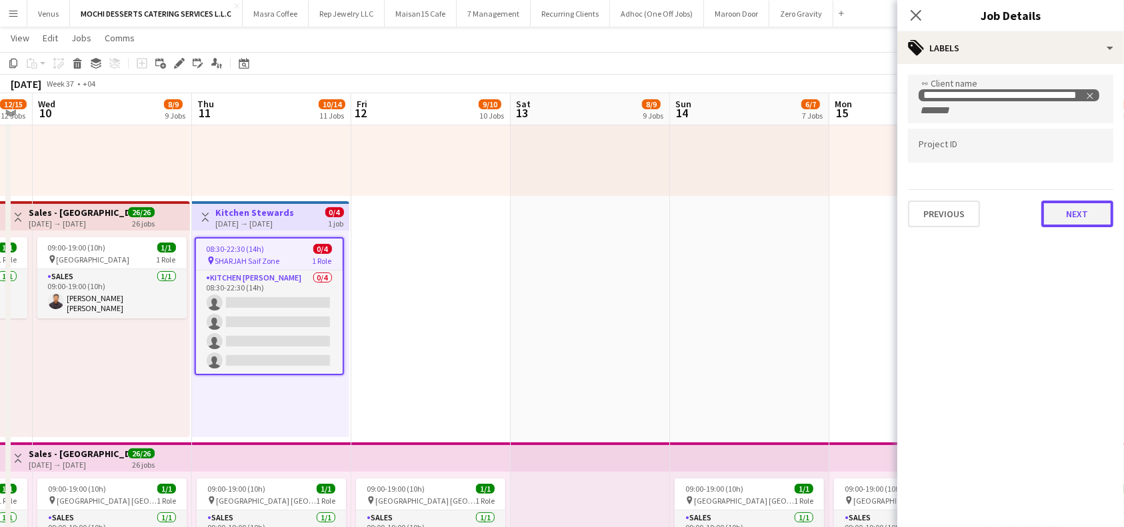
click at [1078, 223] on button "Next" at bounding box center [1077, 214] width 72 height 27
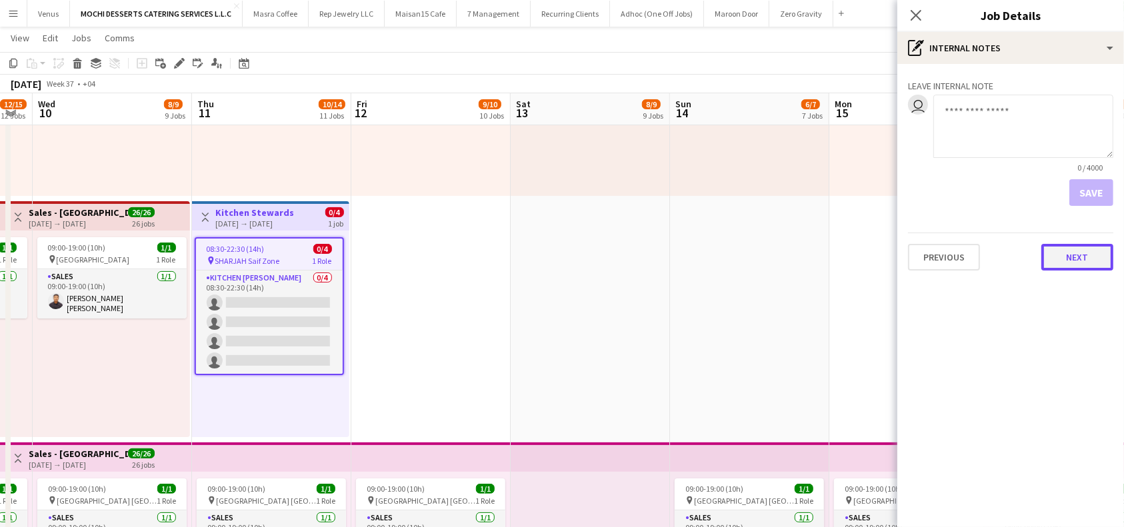
click at [1072, 266] on button "Next" at bounding box center [1077, 257] width 72 height 27
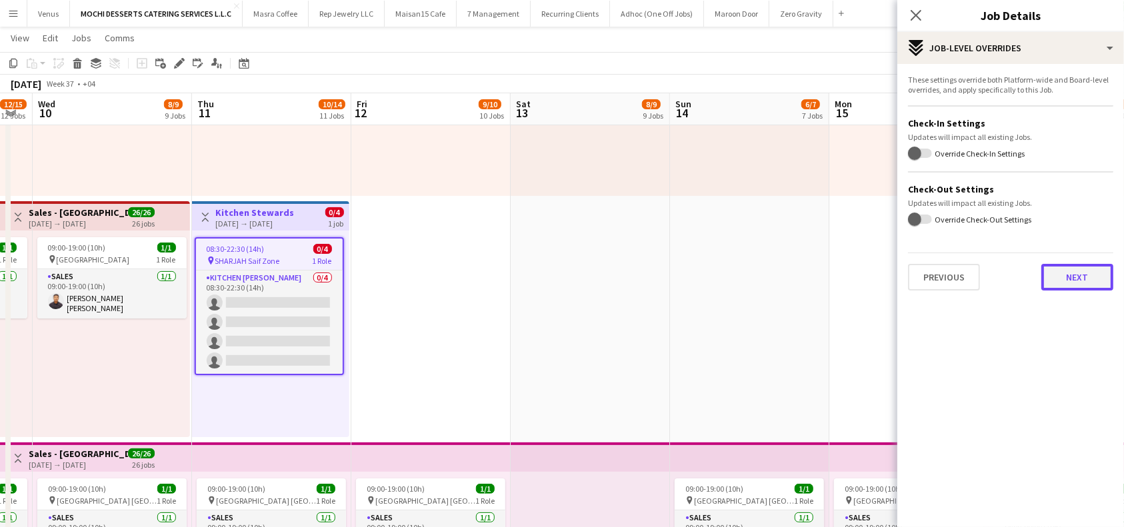
click at [1066, 275] on button "Next" at bounding box center [1077, 277] width 72 height 27
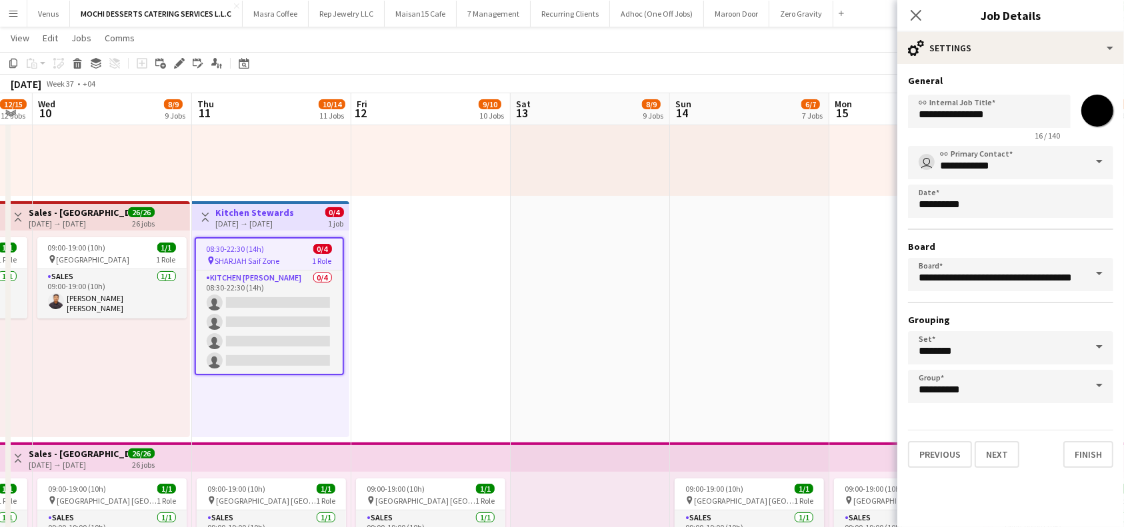
click at [1101, 377] on span at bounding box center [1099, 386] width 28 height 32
click at [1105, 337] on span at bounding box center [1099, 347] width 28 height 32
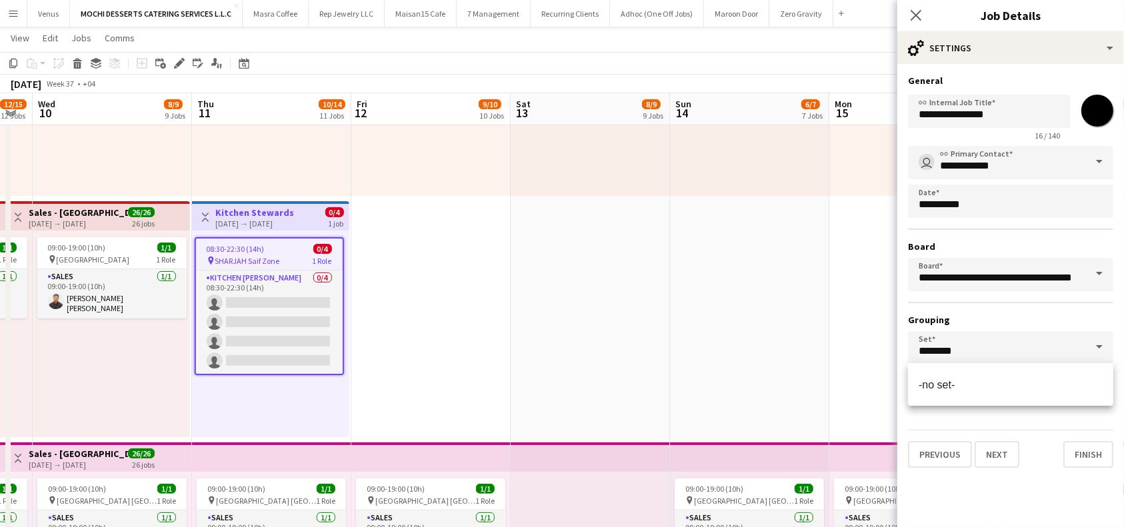
click at [1098, 348] on span at bounding box center [1099, 347] width 28 height 32
click at [1069, 349] on input "********" at bounding box center [1010, 347] width 205 height 33
drag, startPoint x: 944, startPoint y: 379, endPoint x: 1003, endPoint y: 339, distance: 71.0
click at [1003, 339] on input "********" at bounding box center [1010, 347] width 205 height 33
drag, startPoint x: 980, startPoint y: 347, endPoint x: 895, endPoint y: 347, distance: 85.3
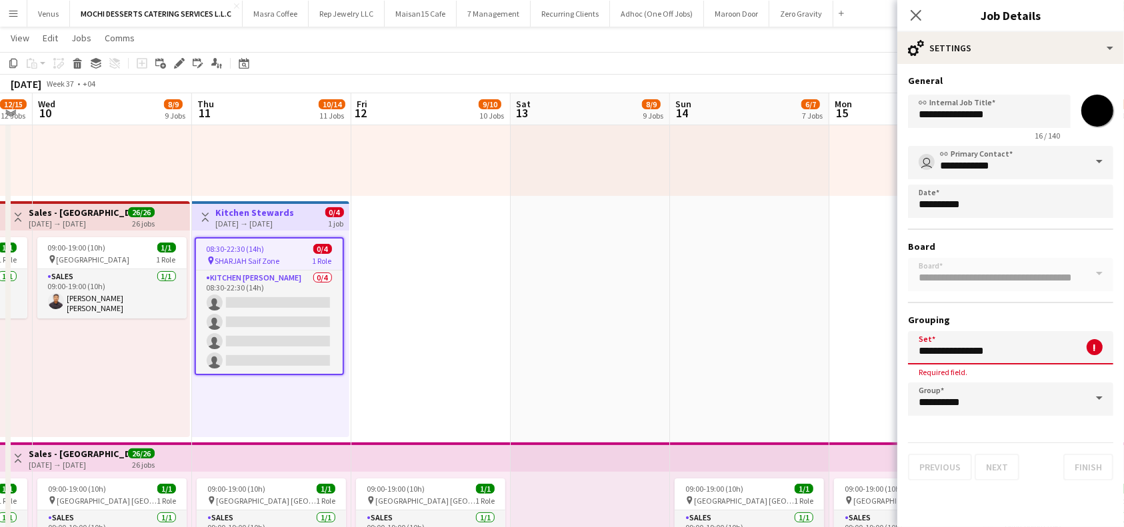
type input "**********"
click at [995, 399] on input "**********" at bounding box center [1010, 399] width 205 height 33
click at [1075, 396] on input "**********" at bounding box center [1010, 399] width 205 height 33
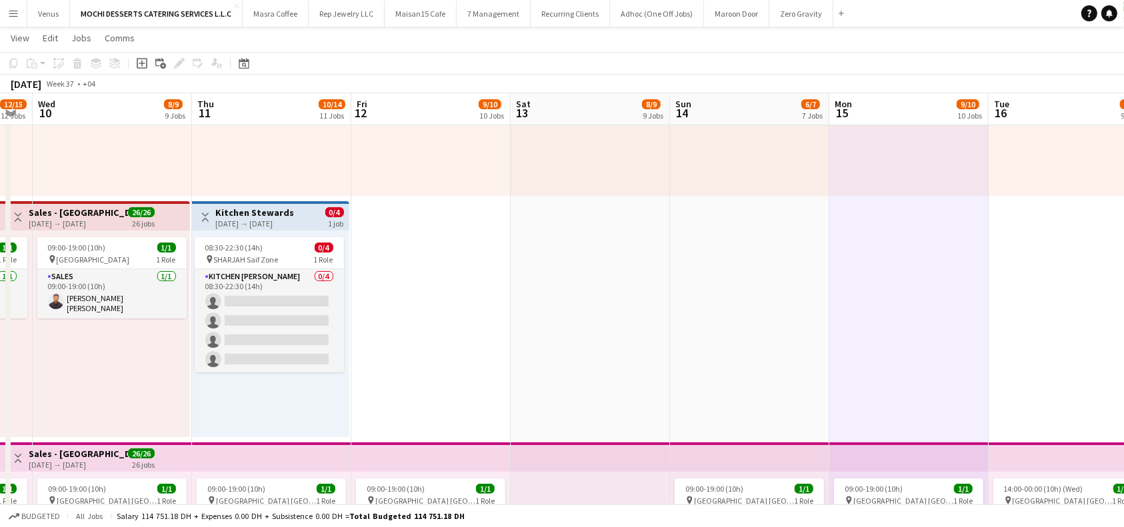
click at [267, 219] on div "[DATE] → [DATE]" at bounding box center [255, 224] width 79 height 10
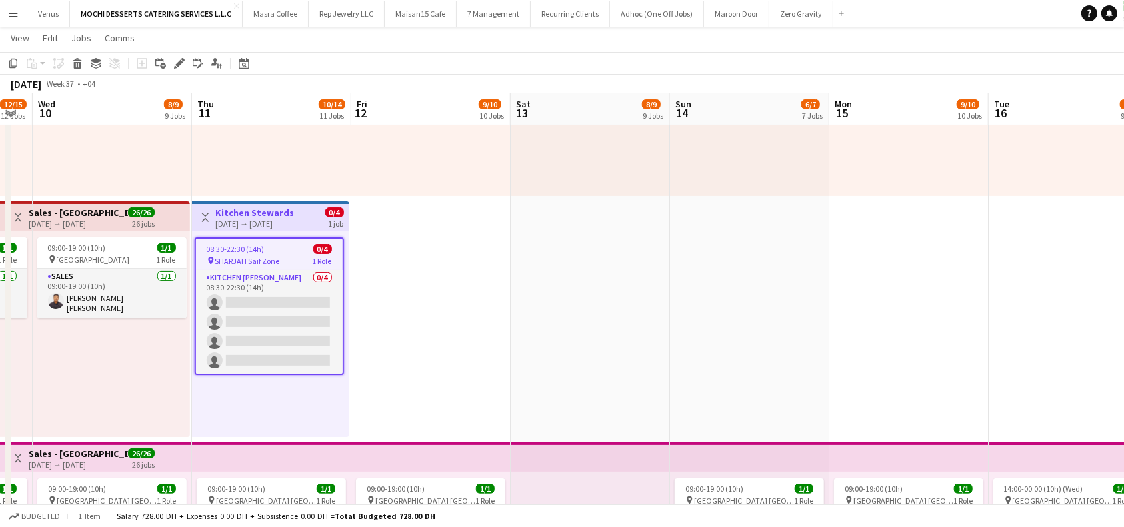
click at [251, 253] on app-job-card "08:30-22:30 (14h) 0/4 pin SHARJAH Saif Zone 1 Role Kitchen [PERSON_NAME] 0/4 08…" at bounding box center [269, 306] width 149 height 138
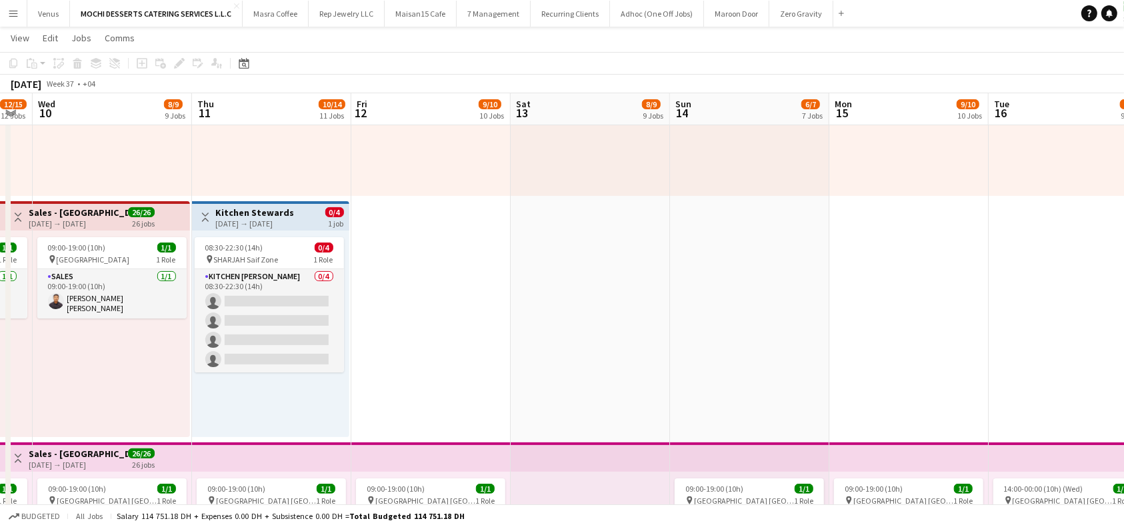
click at [212, 218] on button "Toggle View" at bounding box center [205, 217] width 16 height 16
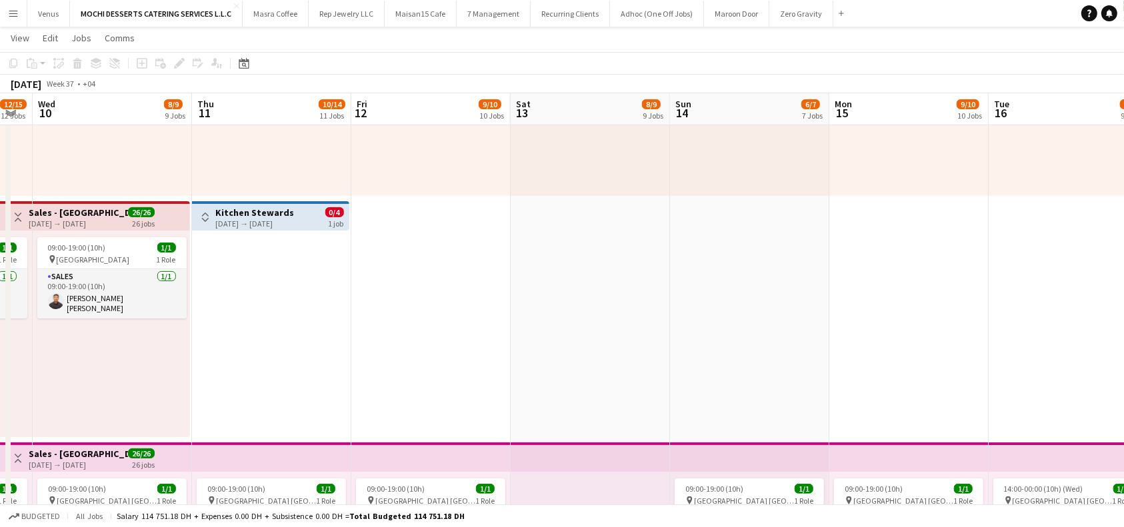
click at [201, 213] on app-icon "Toggle View" at bounding box center [205, 217] width 9 height 9
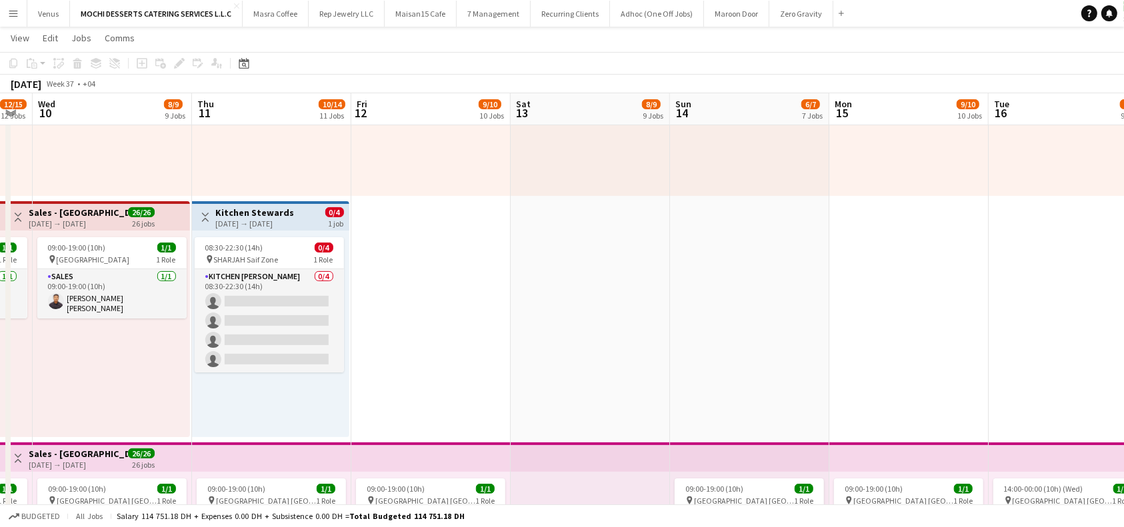
scroll to position [0, 604]
drag, startPoint x: 283, startPoint y: 213, endPoint x: 230, endPoint y: 211, distance: 53.4
click at [230, 211] on h3 "Kitchen Stewards" at bounding box center [256, 213] width 79 height 12
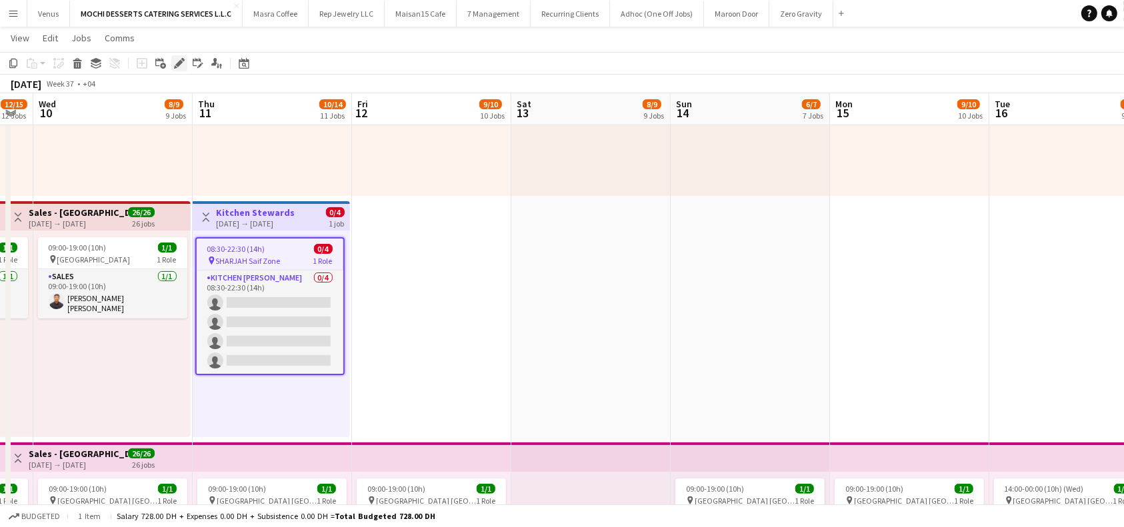
click at [180, 63] on icon at bounding box center [178, 63] width 7 height 7
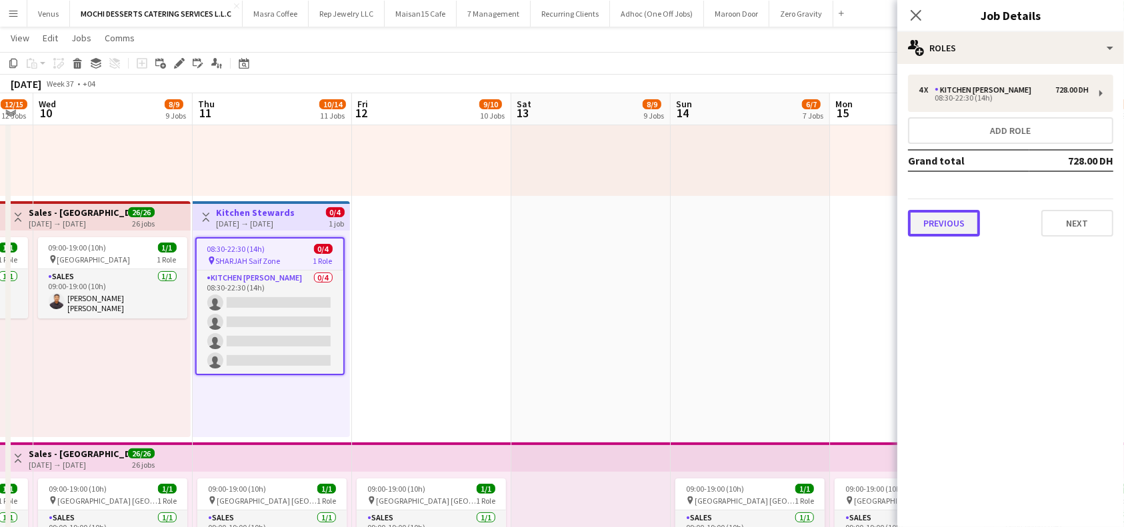
click at [945, 228] on button "Previous" at bounding box center [944, 223] width 72 height 27
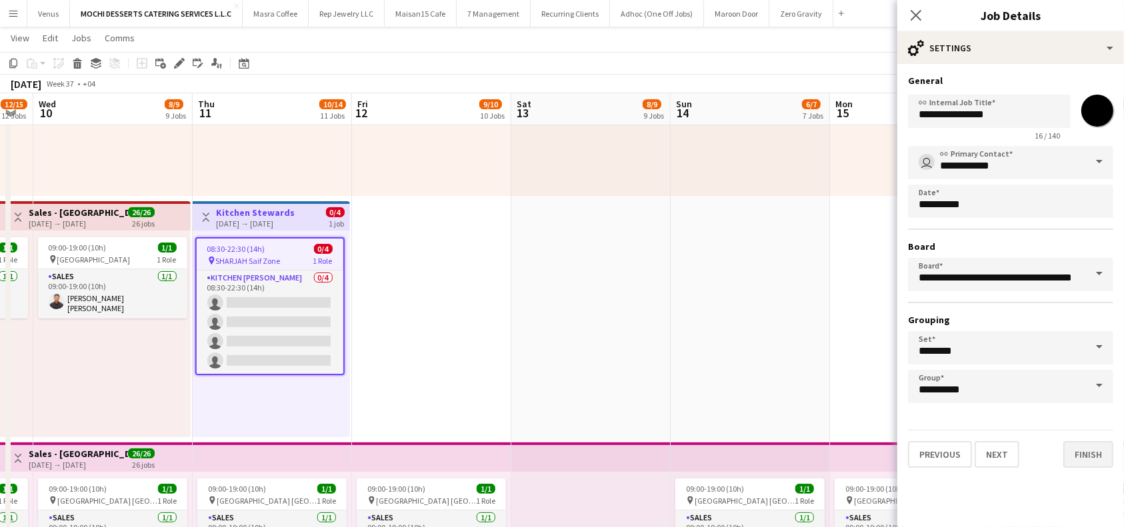
scroll to position [283, 0]
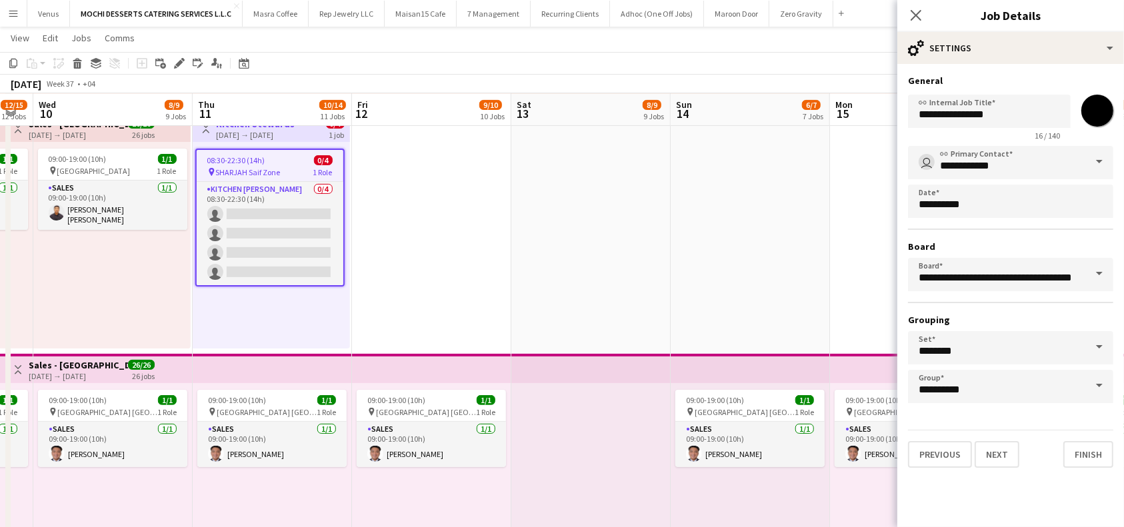
click at [1108, 397] on span at bounding box center [1099, 386] width 28 height 32
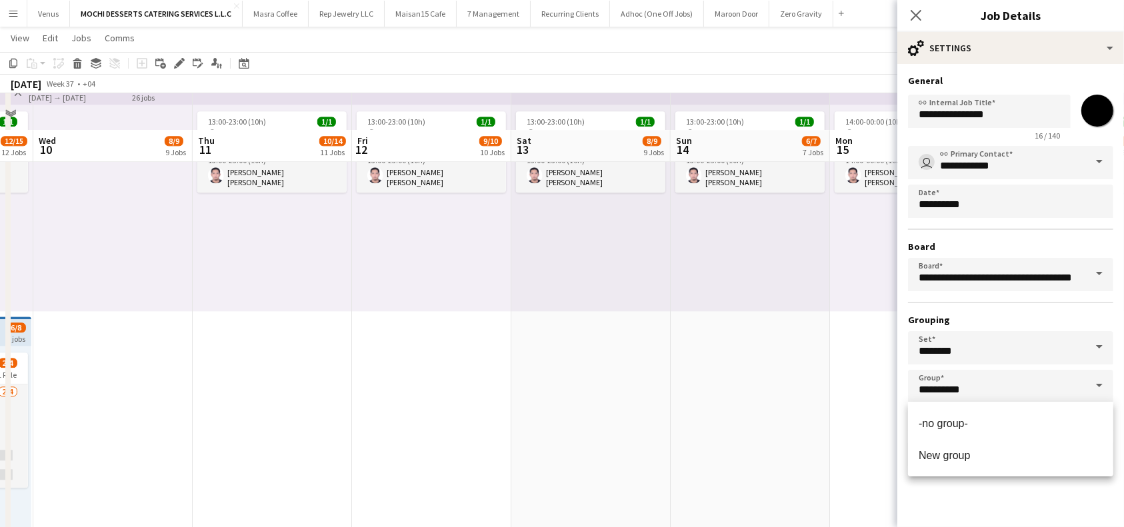
scroll to position [3573, 0]
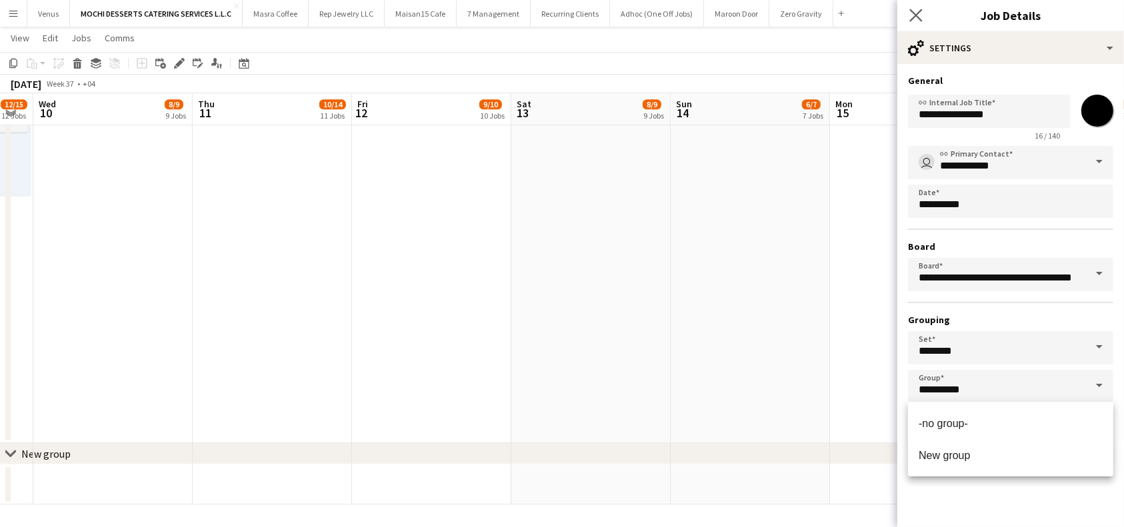
click at [923, 17] on app-icon "Close pop-in" at bounding box center [916, 15] width 19 height 19
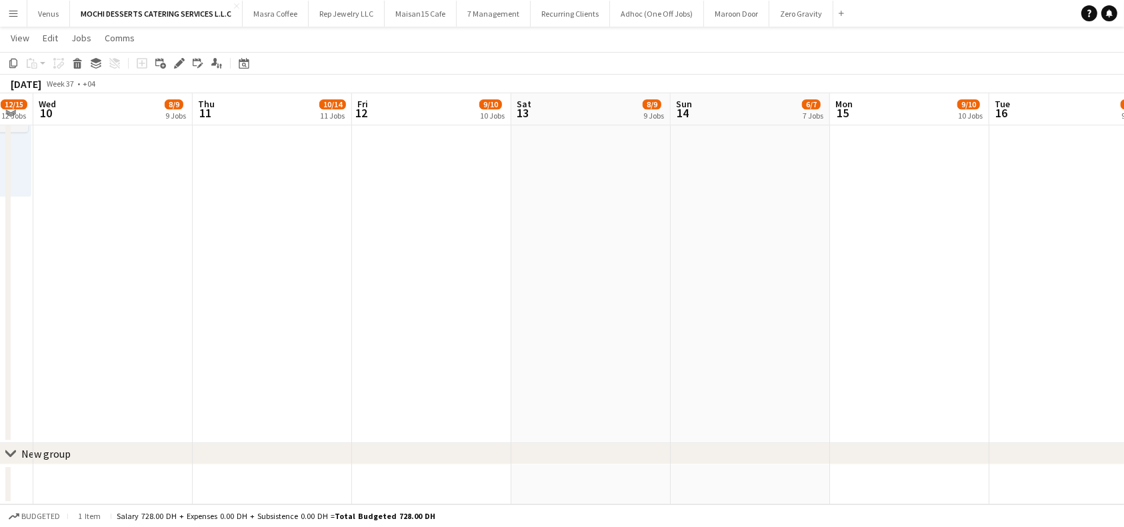
click at [11, 449] on icon "chevron-right" at bounding box center [10, 454] width 11 height 11
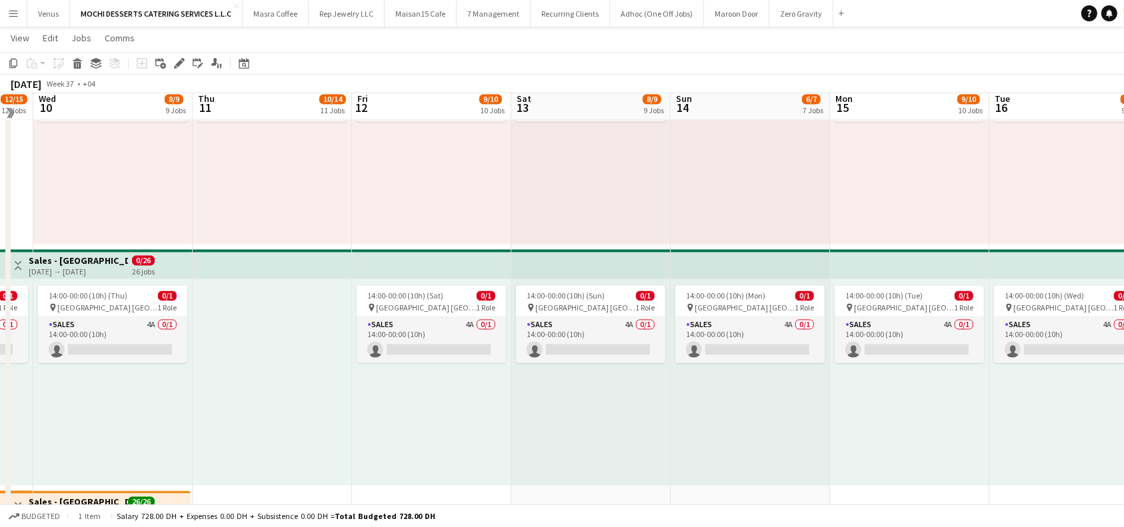
scroll to position [2555, 0]
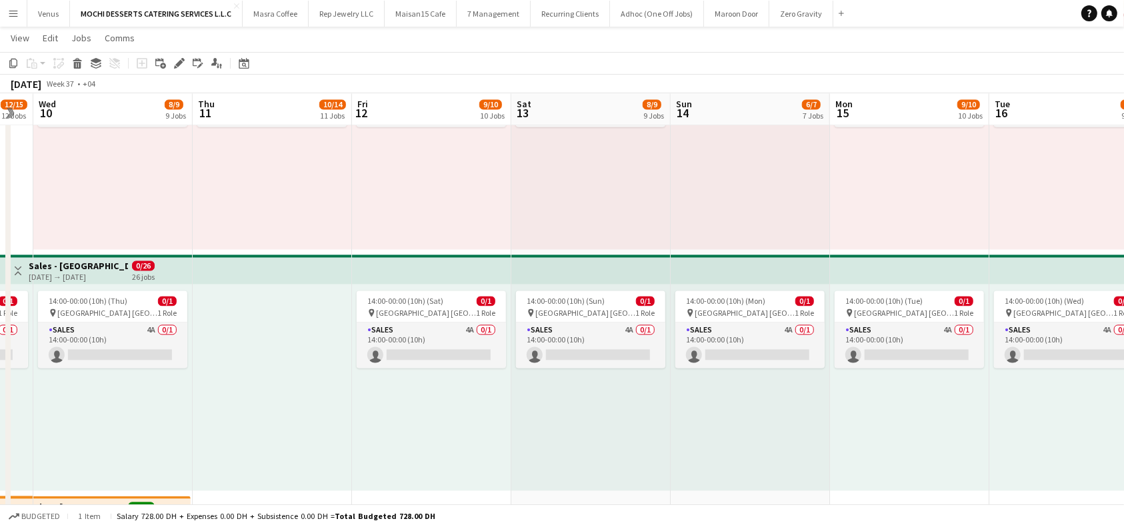
click at [221, 265] on app-top-bar at bounding box center [272, 269] width 159 height 29
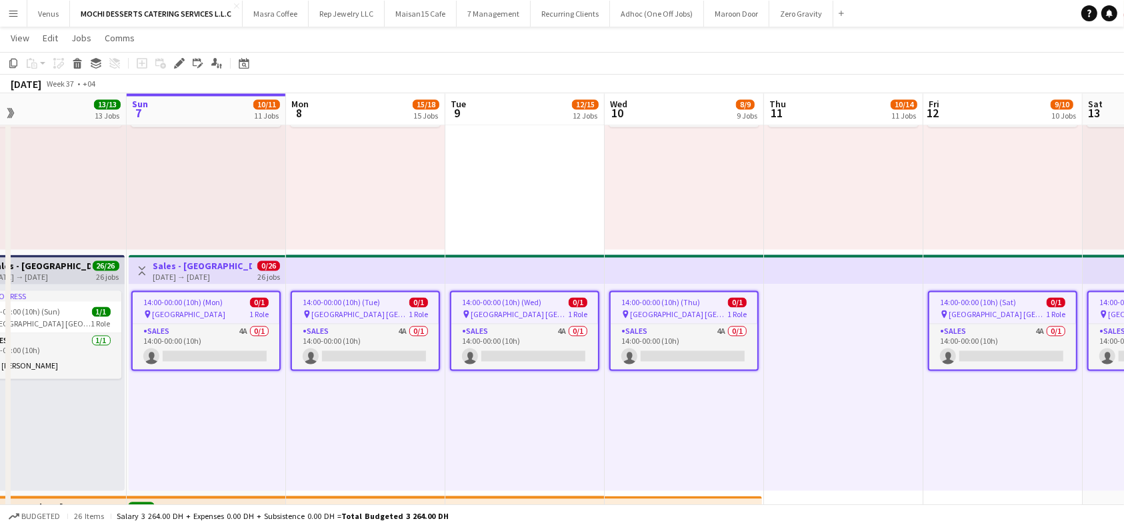
scroll to position [0, 407]
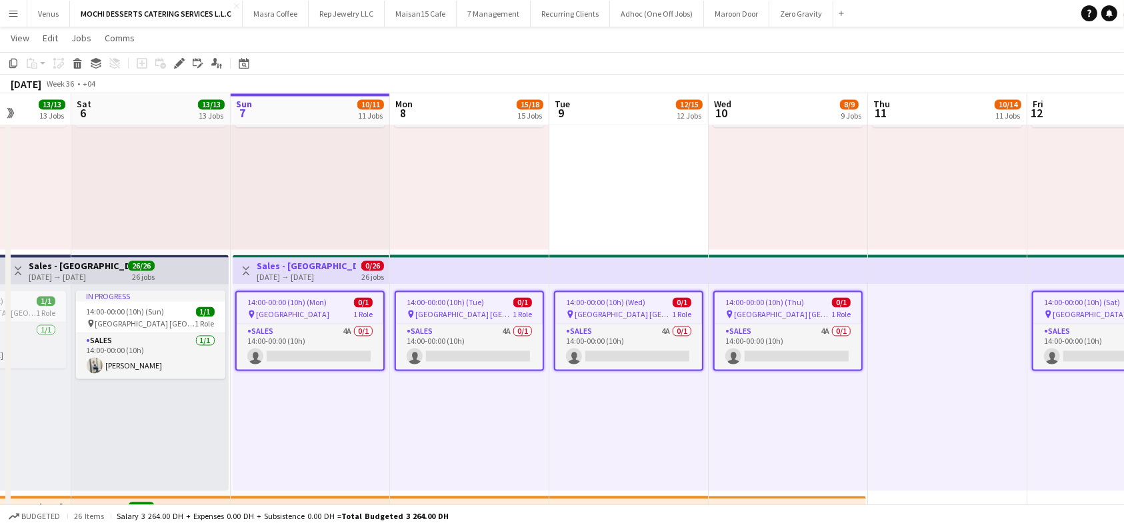
click at [327, 307] on div "14:00-00:00 (10h) (Mon) 0/1" at bounding box center [310, 302] width 147 height 10
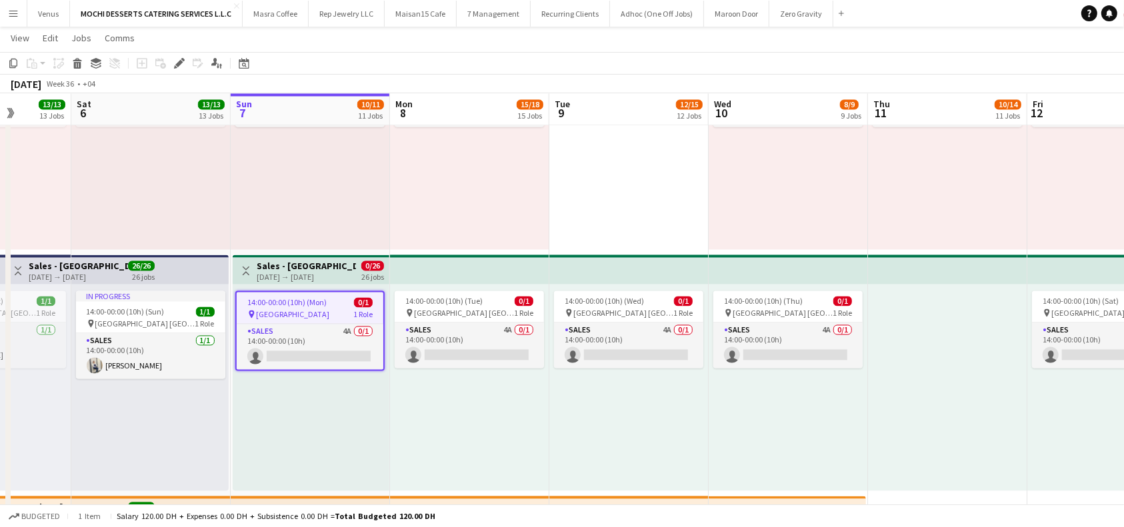
click at [355, 301] on span "0/1" at bounding box center [363, 302] width 19 height 10
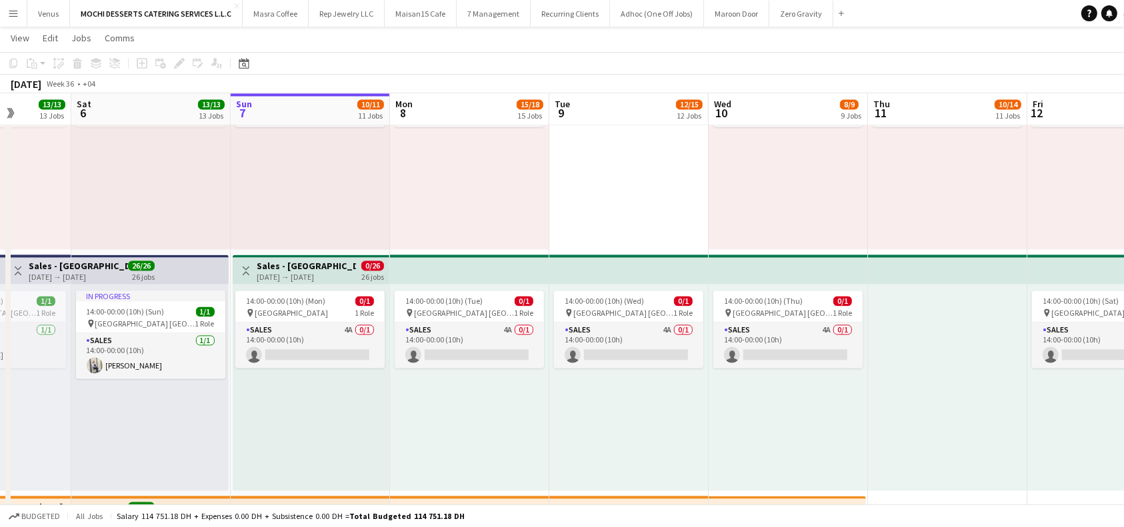
click at [338, 279] on div "[DATE] → [DATE]" at bounding box center [306, 277] width 99 height 10
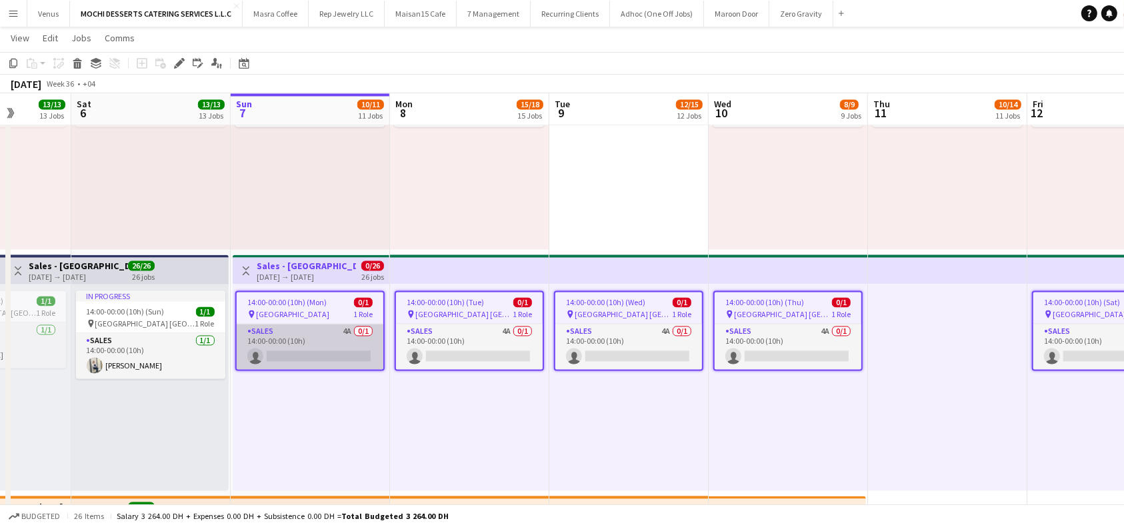
click at [325, 357] on app-card-role "Sales 4A 0/1 14:00-00:00 (10h) single-neutral-actions" at bounding box center [310, 346] width 147 height 45
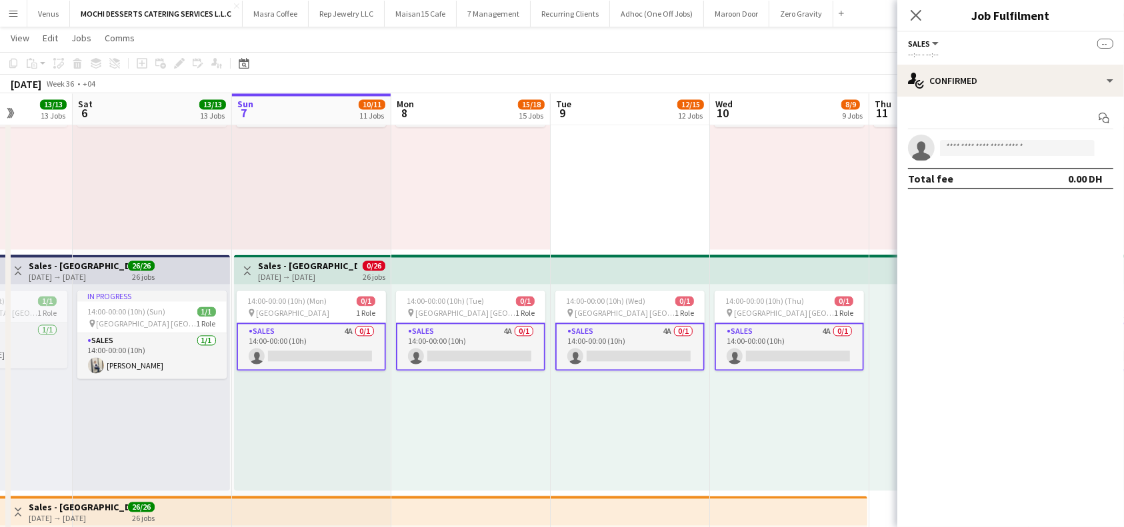
click at [1013, 157] on app-invite-slot "single-neutral-actions" at bounding box center [1010, 148] width 227 height 27
click at [1012, 149] on input at bounding box center [1017, 148] width 155 height 16
type input "*****"
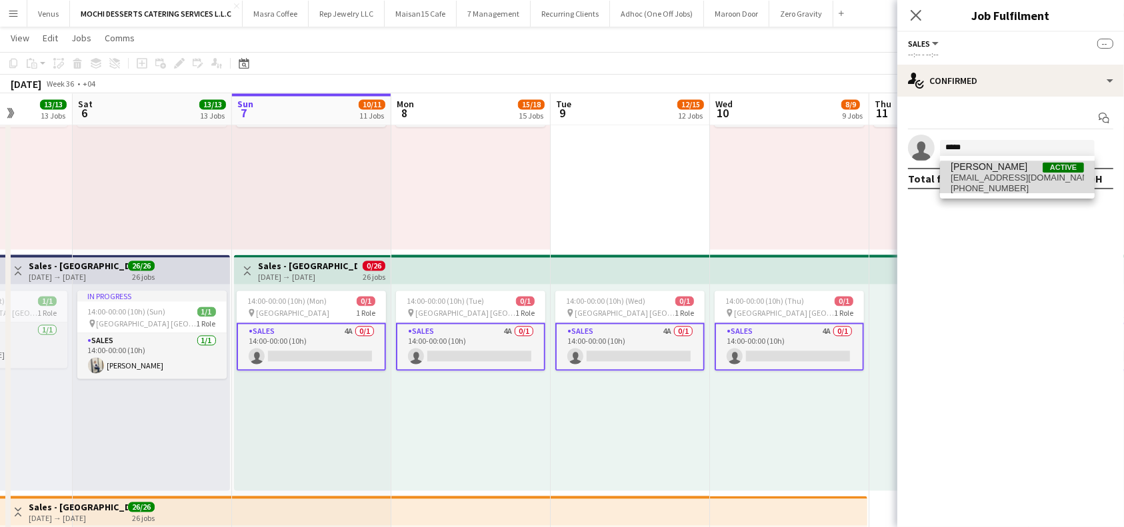
click at [1028, 181] on span "[EMAIL_ADDRESS][DOMAIN_NAME]" at bounding box center [1017, 178] width 133 height 11
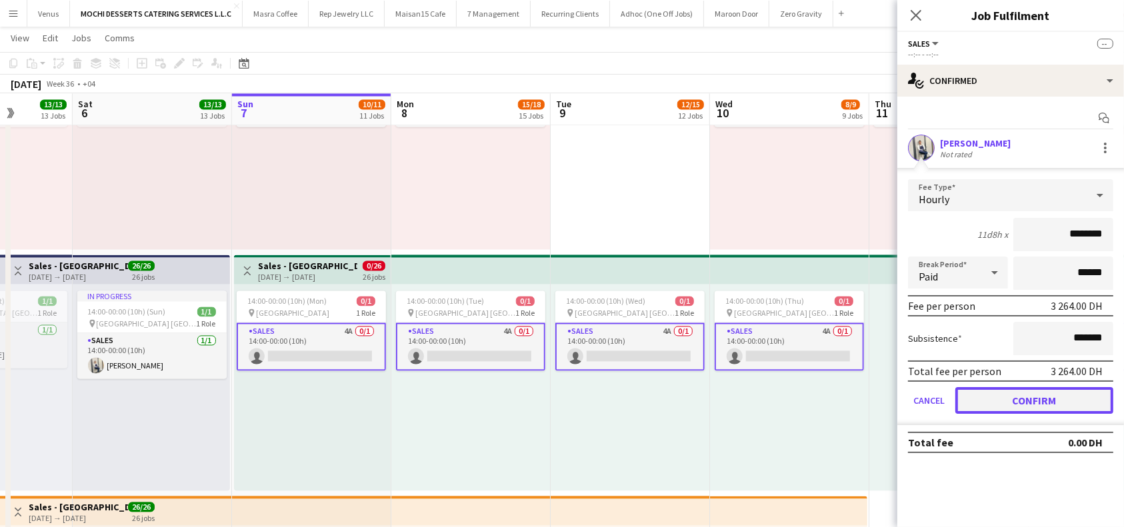
click at [1041, 399] on button "Confirm" at bounding box center [1034, 400] width 158 height 27
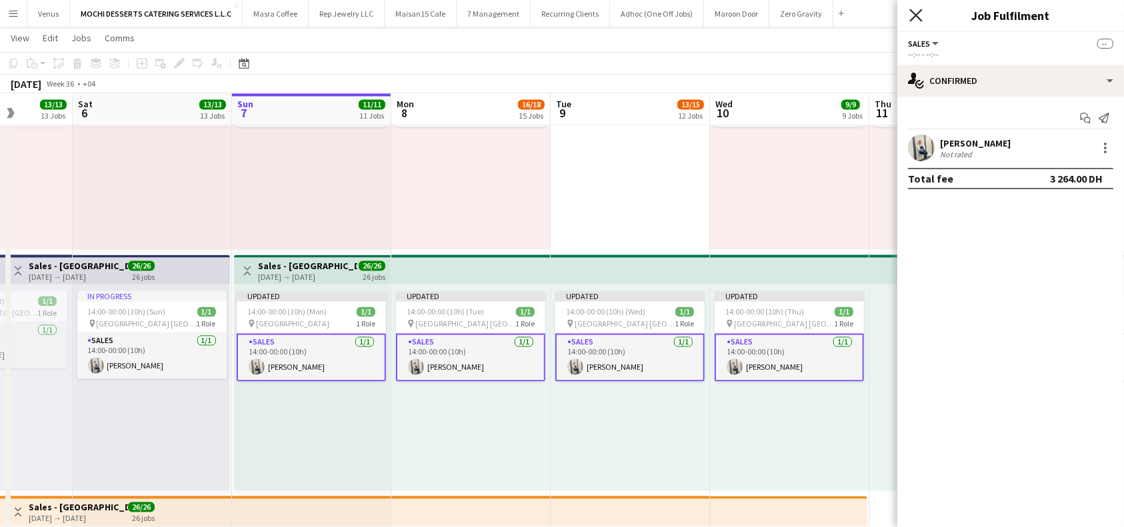
click at [921, 15] on icon "Close pop-in" at bounding box center [915, 15] width 13 height 13
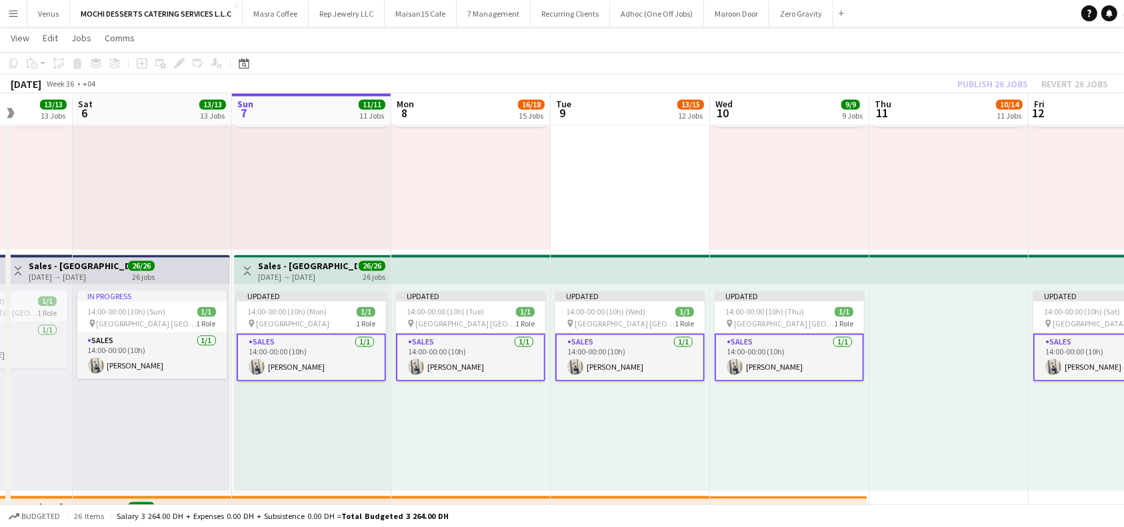
click at [1007, 81] on div "Publish 26 jobs Revert 26 jobs" at bounding box center [1032, 83] width 183 height 17
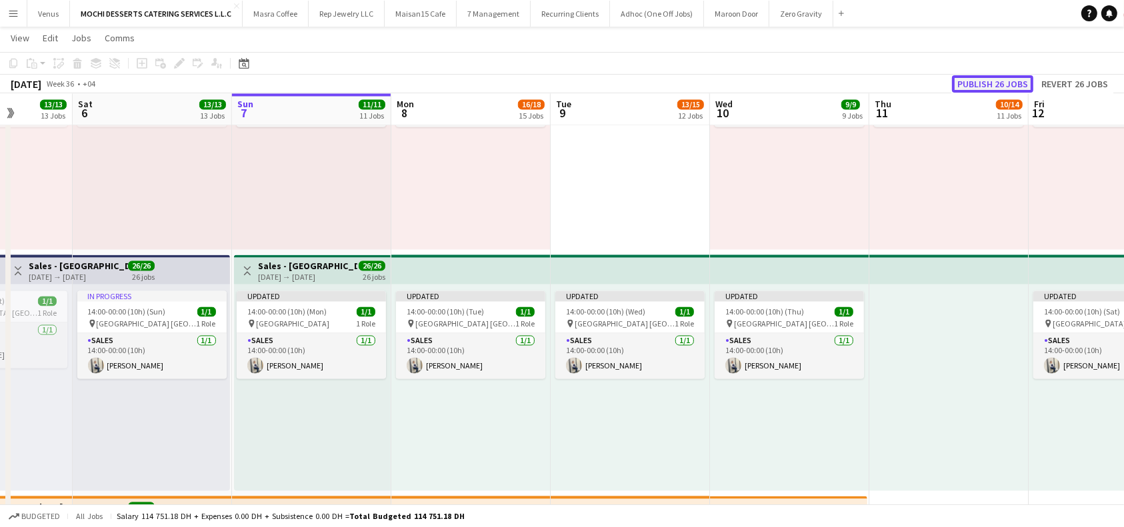
click at [1003, 85] on button "Publish 26 jobs" at bounding box center [992, 83] width 81 height 17
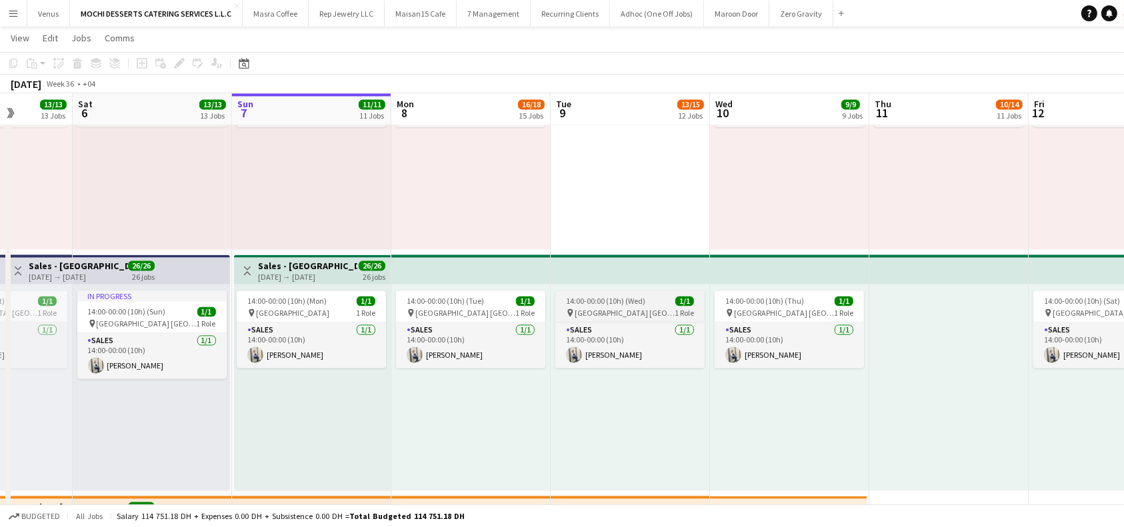
click at [613, 307] on app-job-card "14:00-00:00 (10h) (Wed) 1/1 pin Yas Mall [GEOGRAPHIC_DATA] 1 Role Sales [DATE] …" at bounding box center [629, 329] width 149 height 77
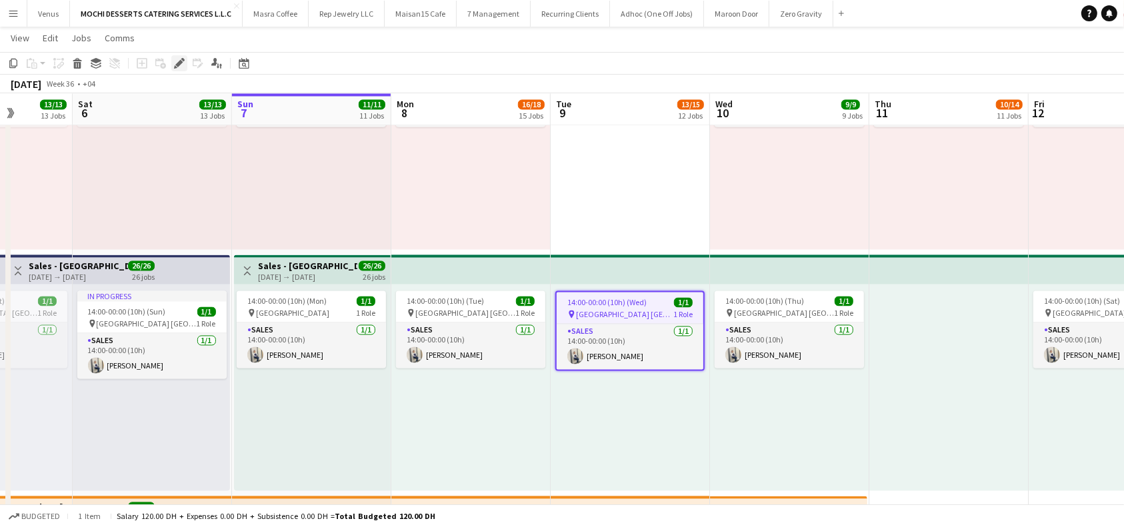
click at [181, 62] on icon at bounding box center [178, 63] width 7 height 7
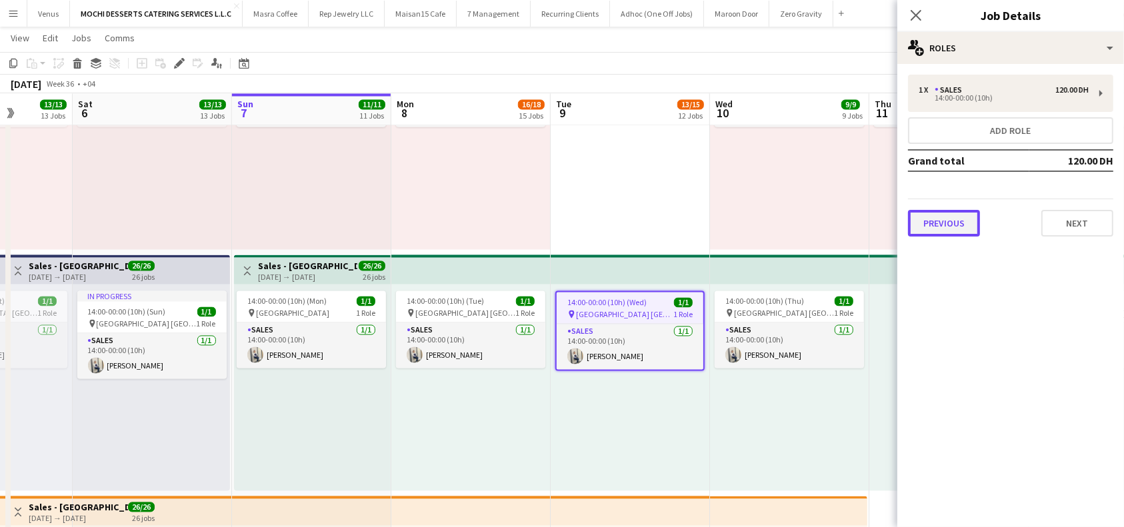
click at [953, 229] on button "Previous" at bounding box center [944, 223] width 72 height 27
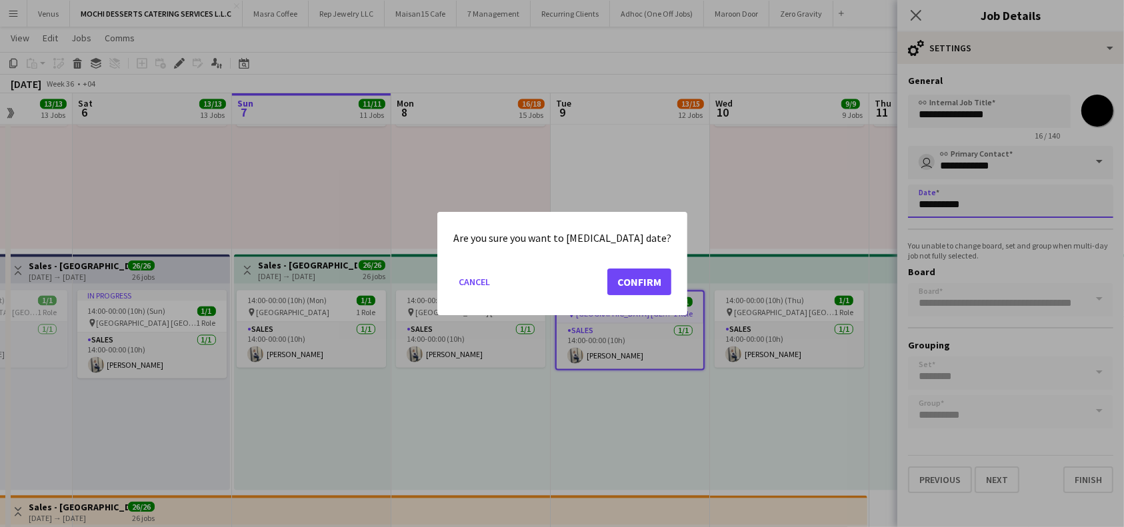
scroll to position [0, 0]
click at [607, 281] on button "Confirm" at bounding box center [639, 282] width 64 height 27
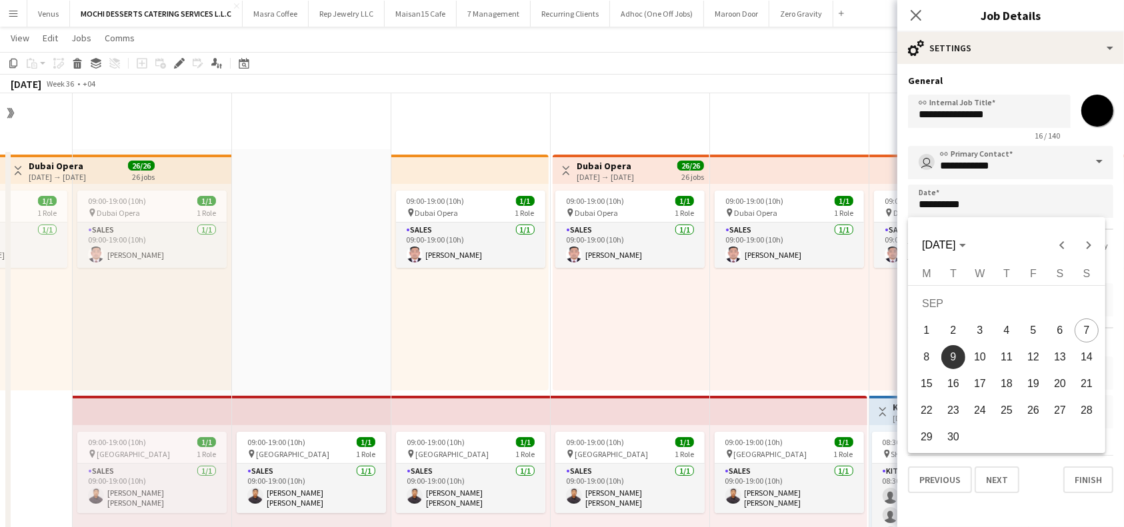
scroll to position [2555, 0]
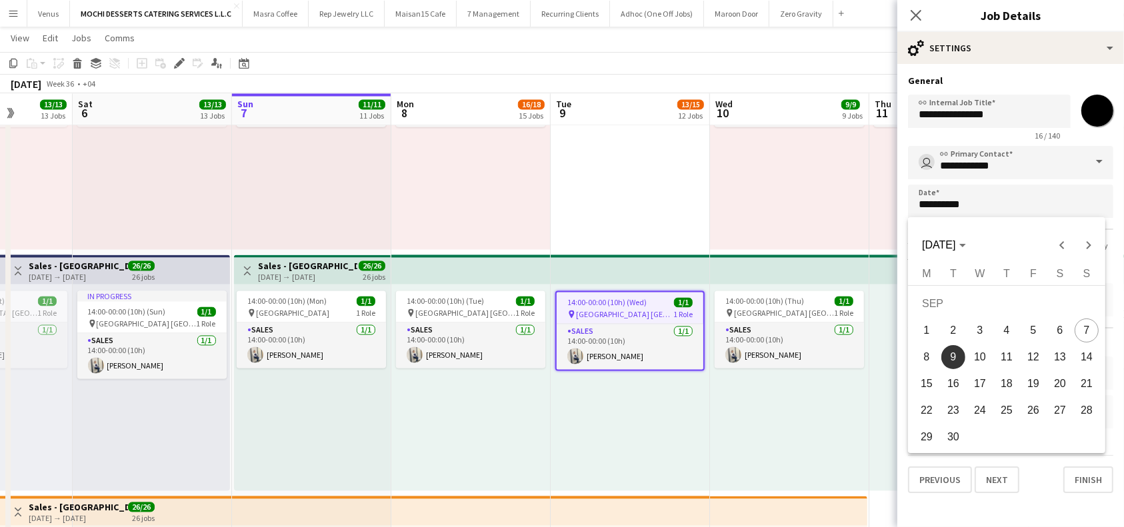
click at [1009, 355] on span "11" at bounding box center [1007, 357] width 24 height 24
type input "**********"
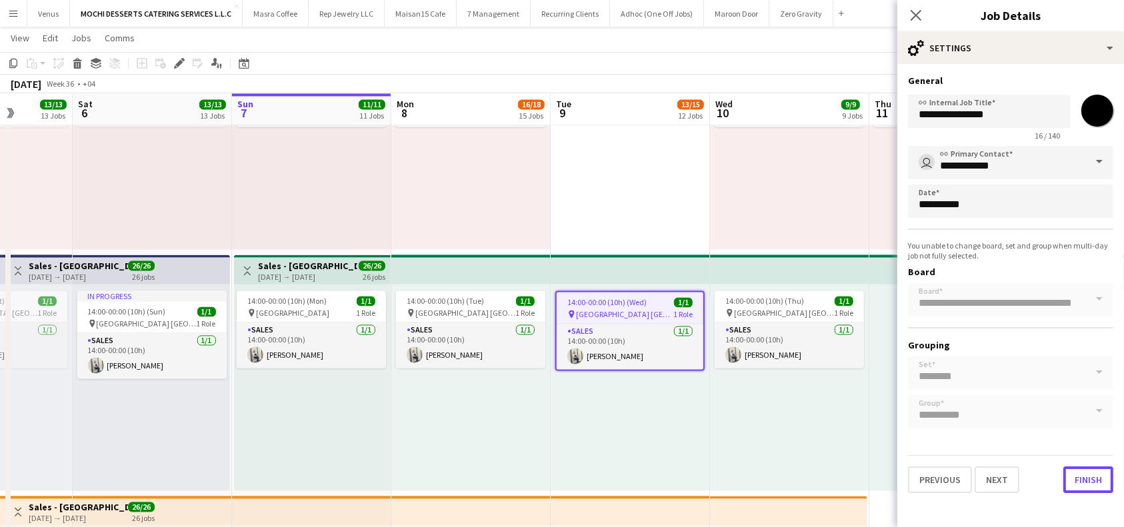
click at [1095, 479] on button "Finish" at bounding box center [1088, 480] width 50 height 27
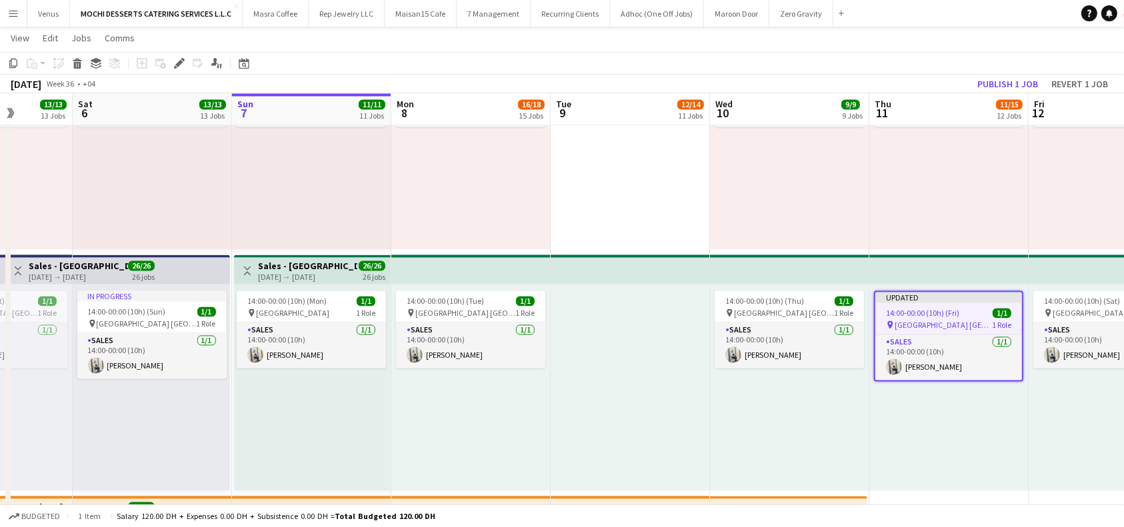
click at [933, 264] on app-top-bar at bounding box center [948, 269] width 159 height 29
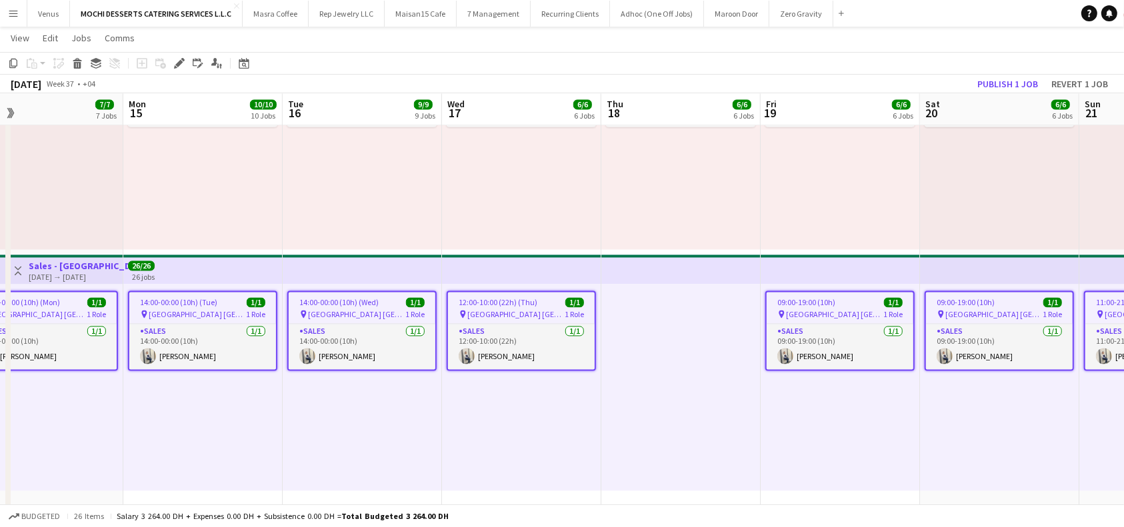
scroll to position [0, 517]
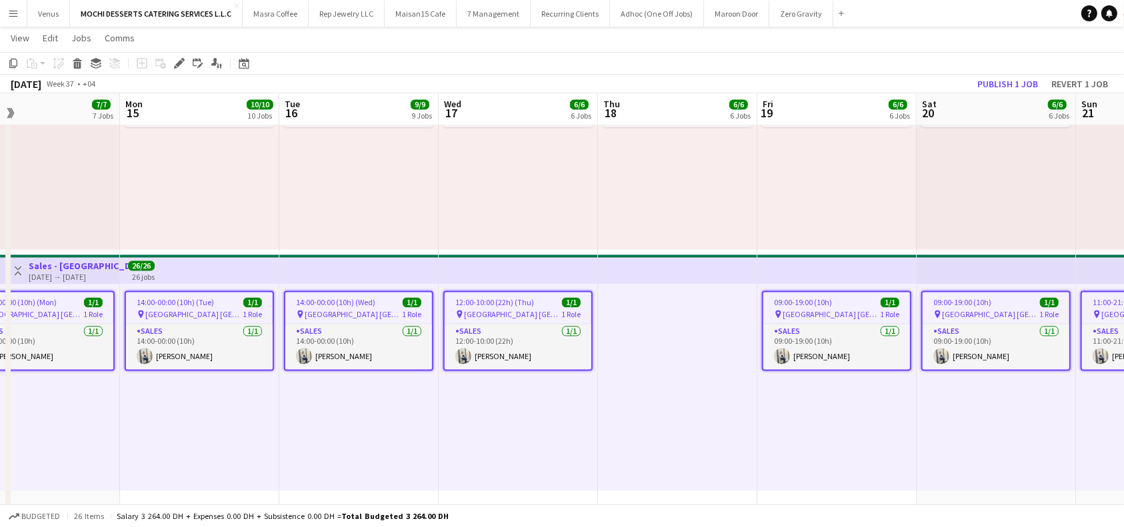
click at [345, 305] on span "14:00-00:00 (10h) (Wed)" at bounding box center [335, 302] width 79 height 10
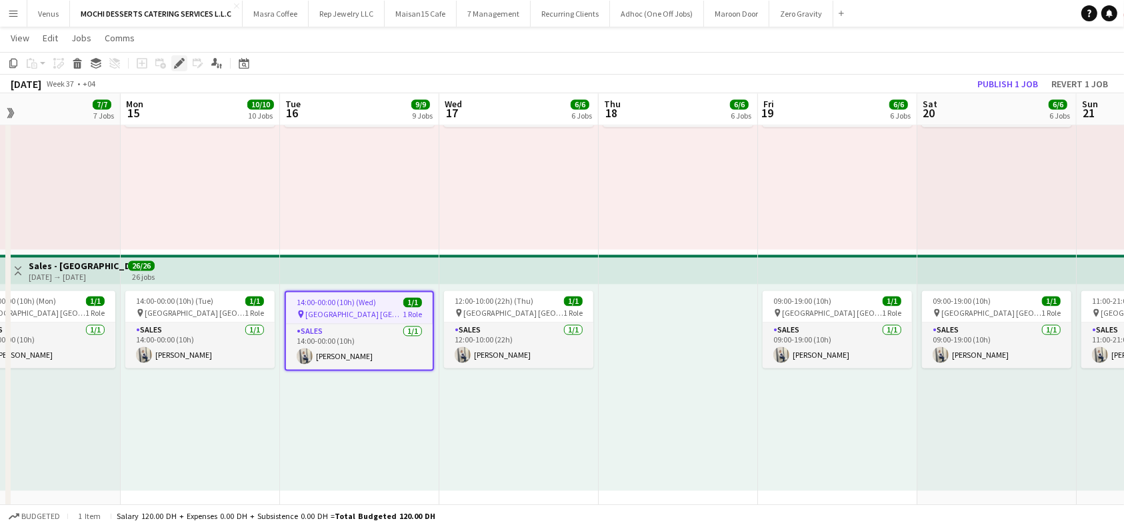
click at [176, 67] on icon "Edit" at bounding box center [179, 63] width 11 height 11
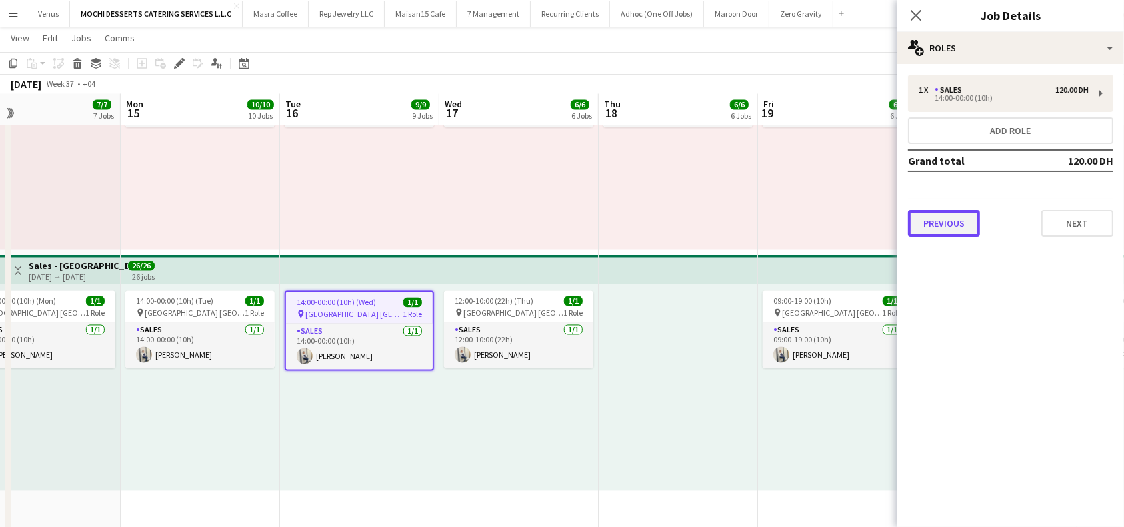
click at [960, 229] on button "Previous" at bounding box center [944, 223] width 72 height 27
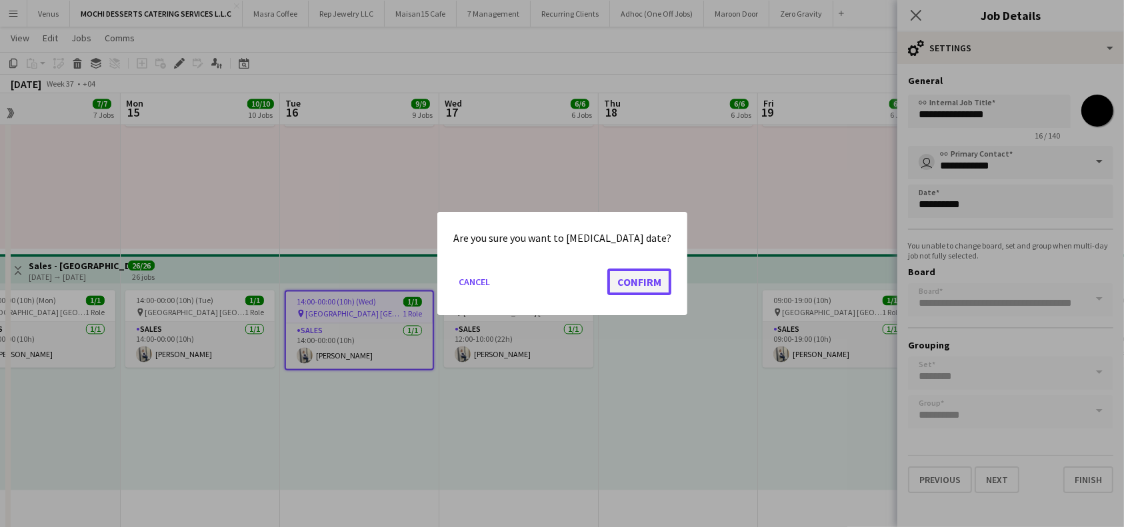
click at [629, 285] on button "Confirm" at bounding box center [639, 282] width 64 height 27
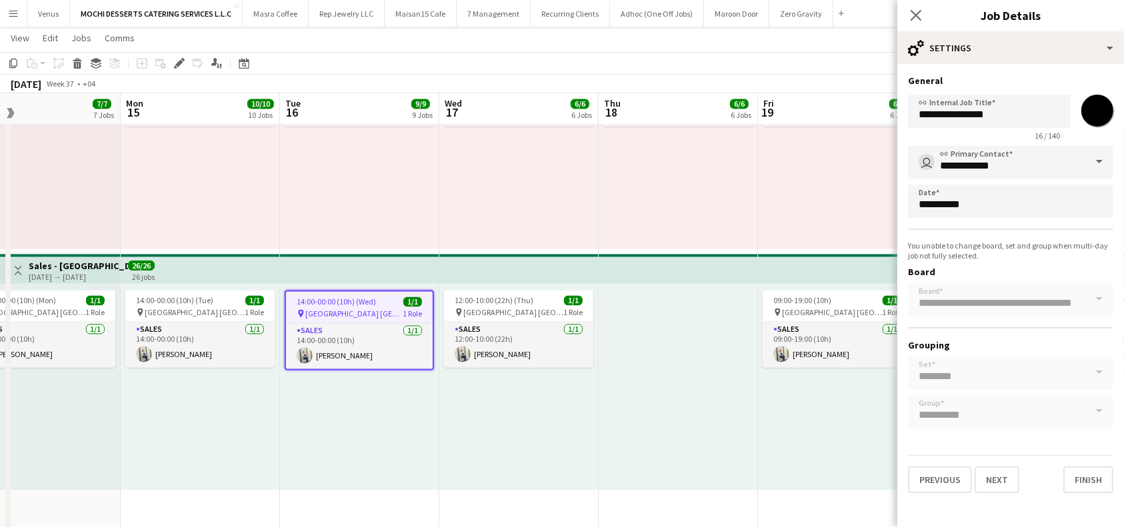
scroll to position [2555, 0]
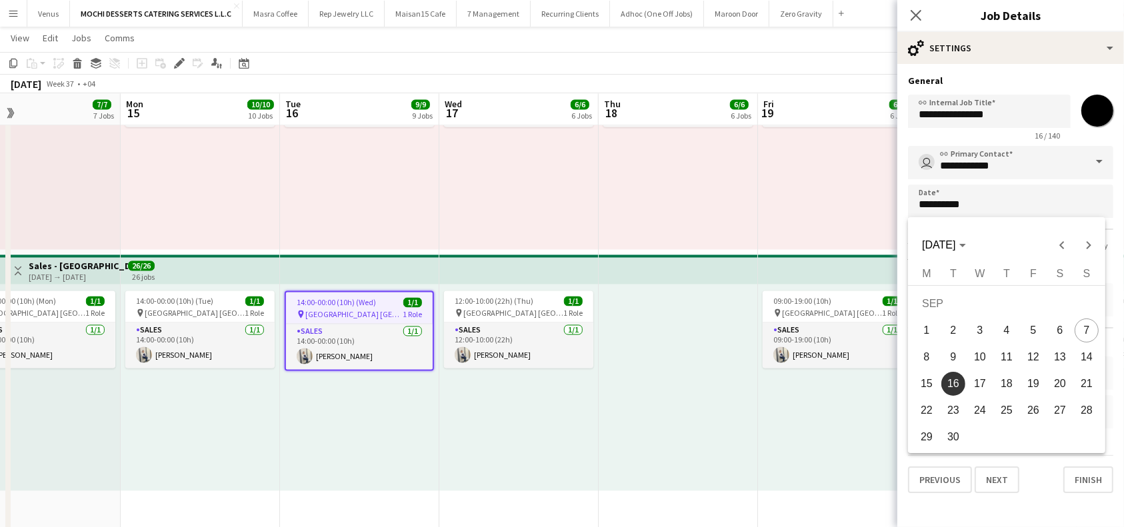
click at [1008, 381] on span "18" at bounding box center [1007, 384] width 24 height 24
type input "**********"
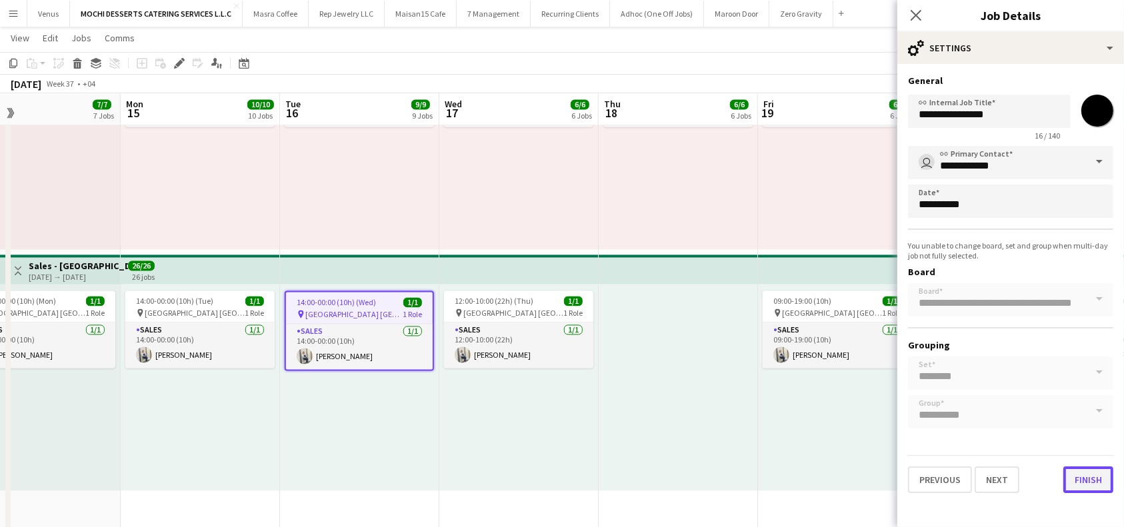
click at [1091, 483] on button "Finish" at bounding box center [1088, 480] width 50 height 27
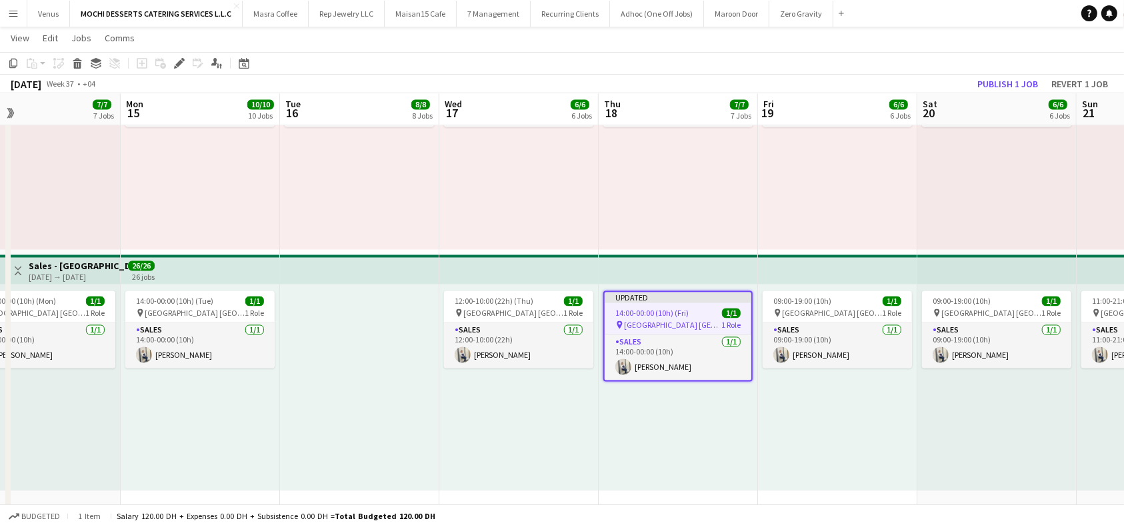
click at [969, 264] on app-top-bar at bounding box center [996, 269] width 159 height 29
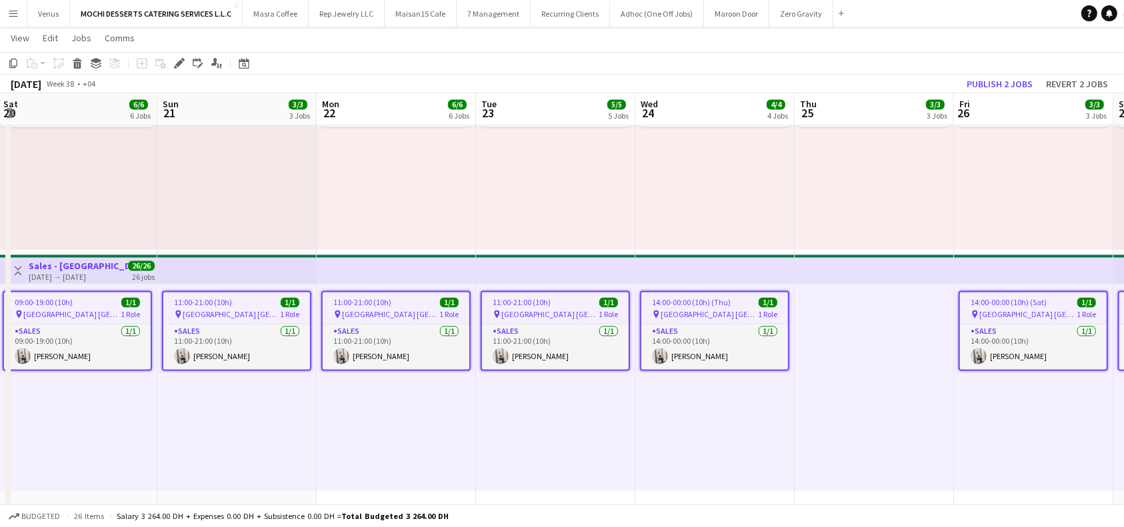
scroll to position [0, 485]
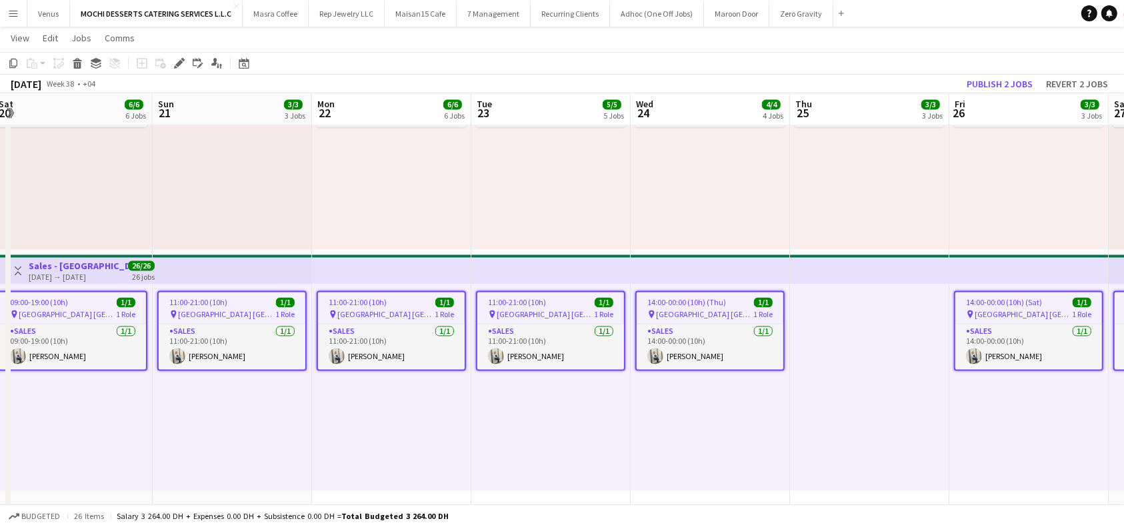
click at [543, 296] on app-job-card "11:00-21:00 (10h) 1/1 pin Yas Mall [GEOGRAPHIC_DATA] 1 Role Sales [DATE] 11:00-…" at bounding box center [550, 331] width 149 height 80
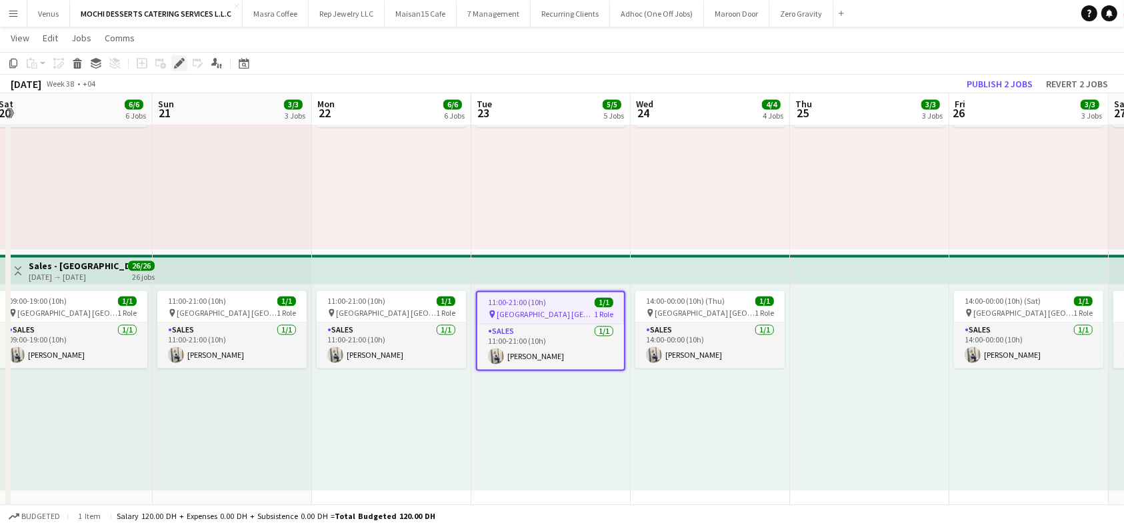
click at [177, 65] on icon at bounding box center [178, 63] width 7 height 7
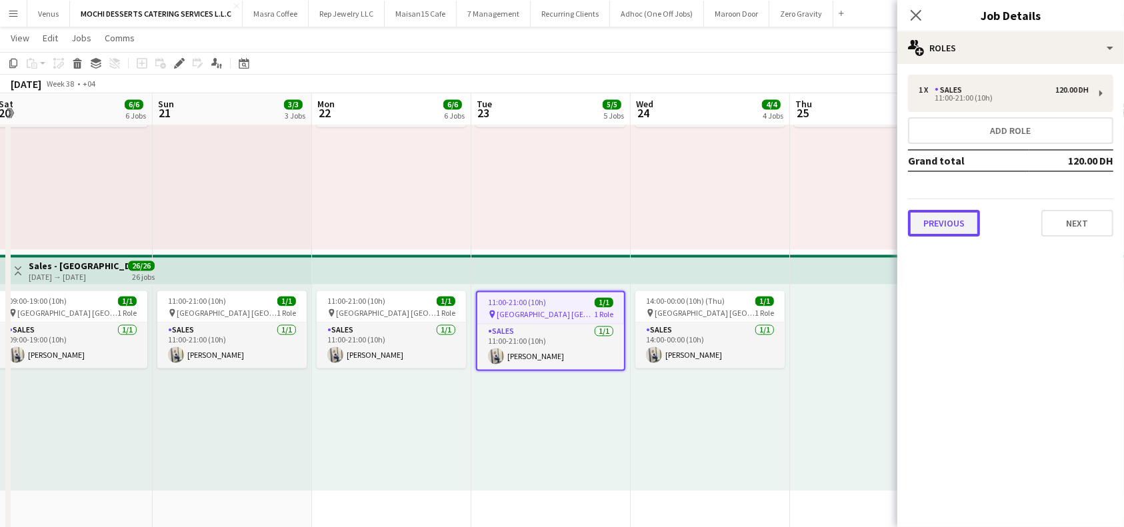
click at [959, 221] on button "Previous" at bounding box center [944, 223] width 72 height 27
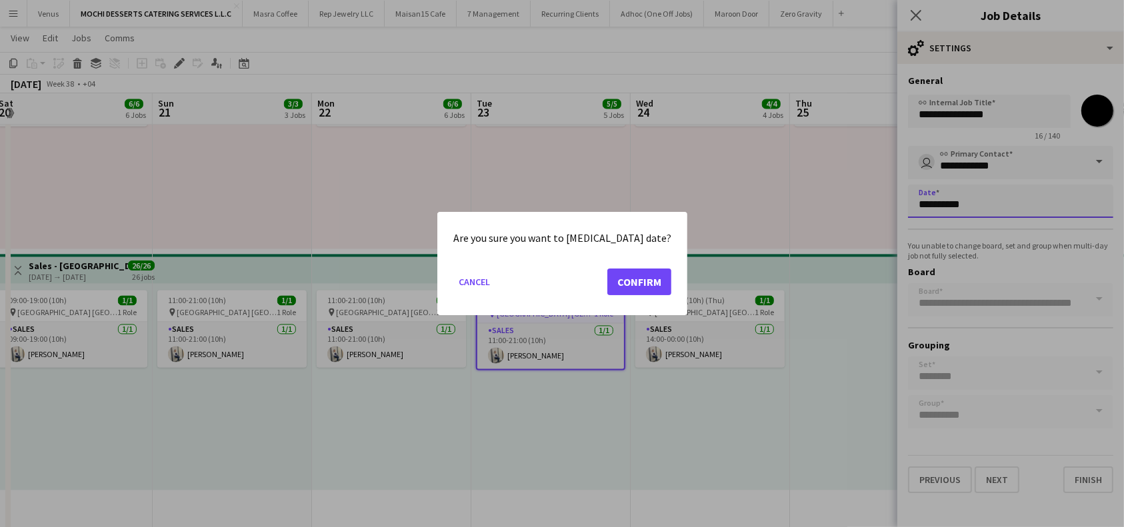
drag, startPoint x: 627, startPoint y: 285, endPoint x: 651, endPoint y: 284, distance: 24.7
click at [627, 285] on button "Confirm" at bounding box center [639, 282] width 64 height 27
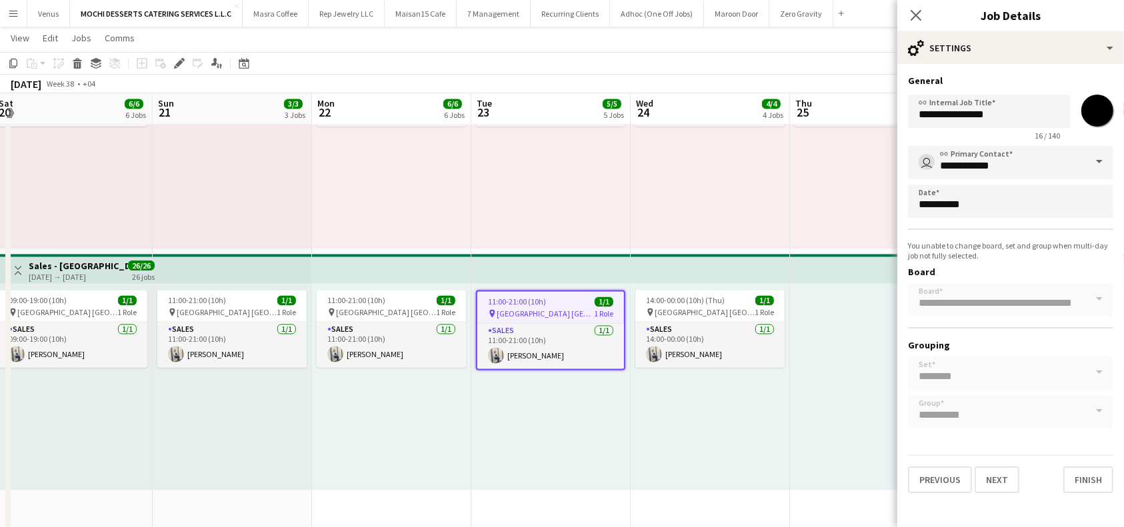
scroll to position [2555, 0]
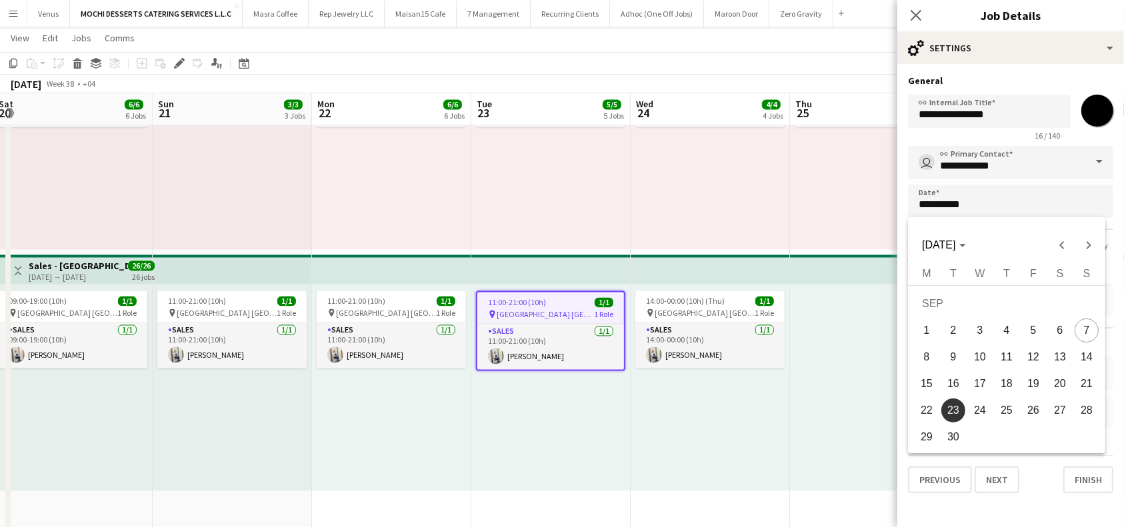
click at [1009, 409] on span "25" at bounding box center [1007, 411] width 24 height 24
type input "**********"
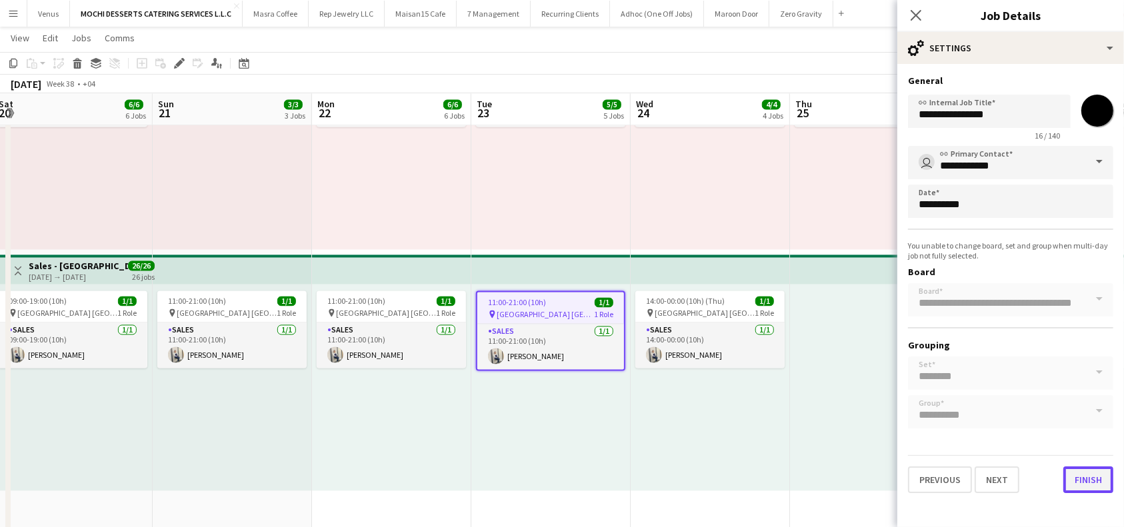
click at [1089, 478] on button "Finish" at bounding box center [1088, 480] width 50 height 27
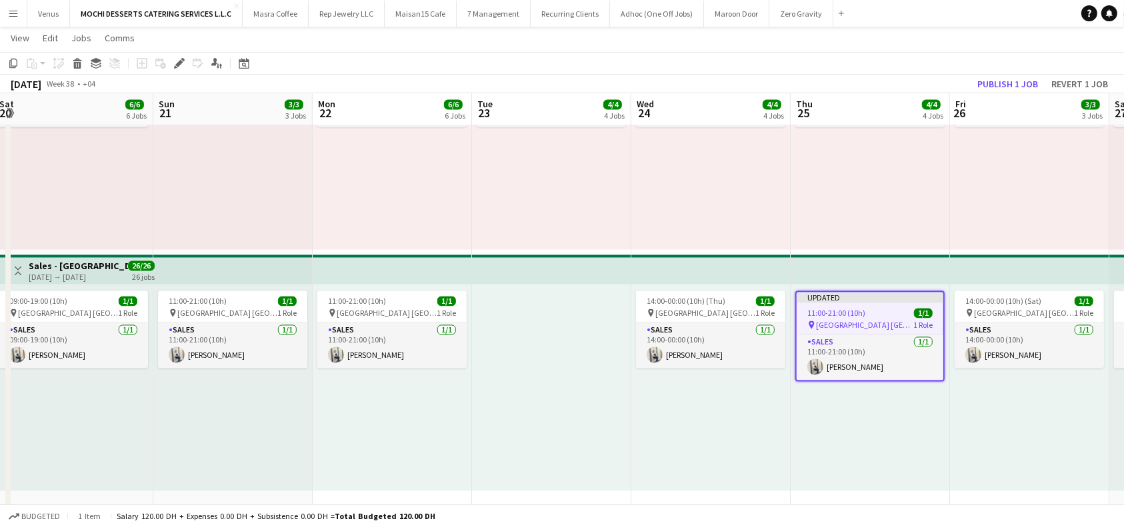
click at [1005, 112] on app-board-header-date "Fri 26 3/3 3 Jobs" at bounding box center [1029, 109] width 159 height 32
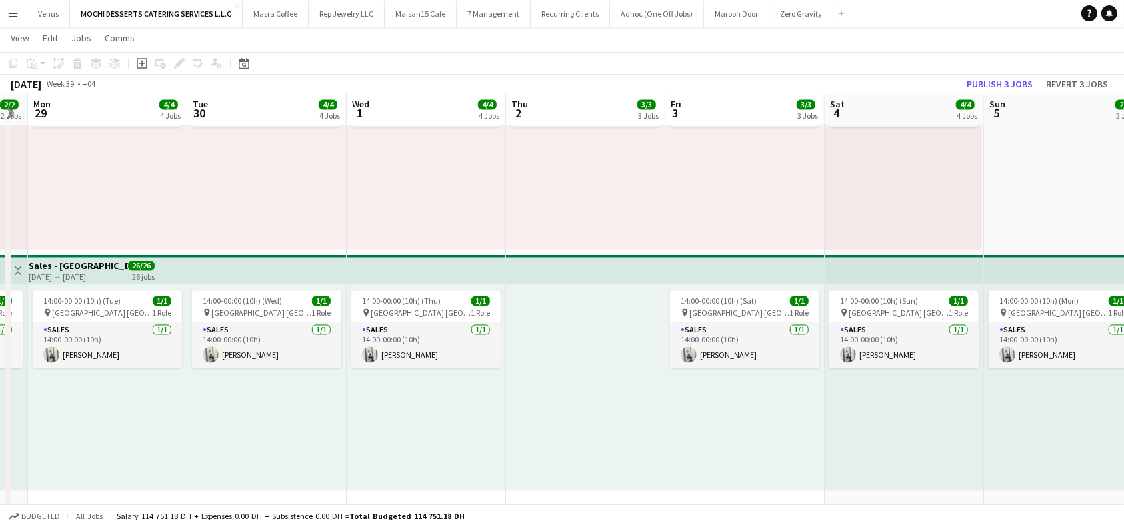
scroll to position [0, 631]
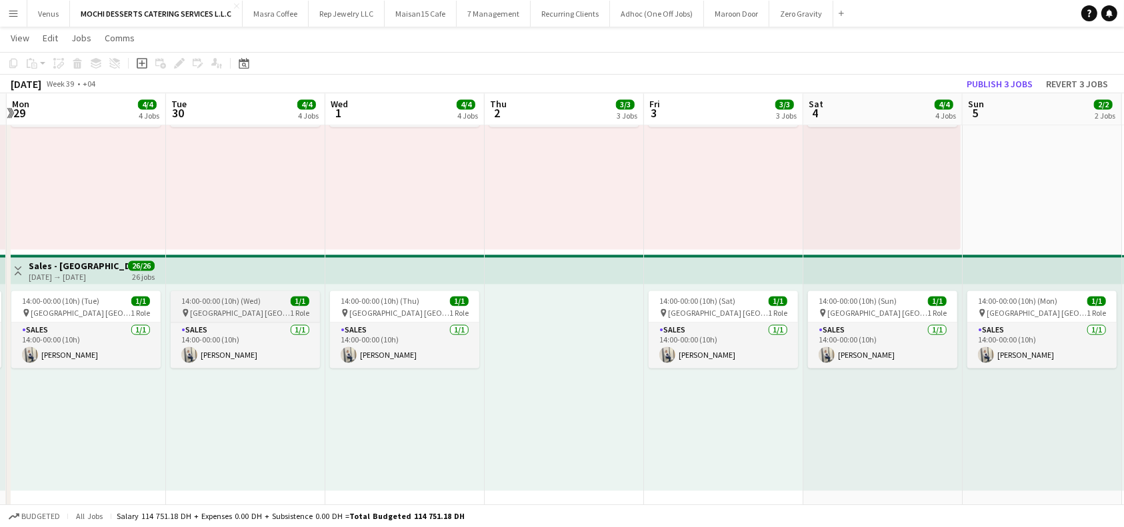
click at [240, 308] on span "[GEOGRAPHIC_DATA] [GEOGRAPHIC_DATA]" at bounding box center [240, 313] width 100 height 10
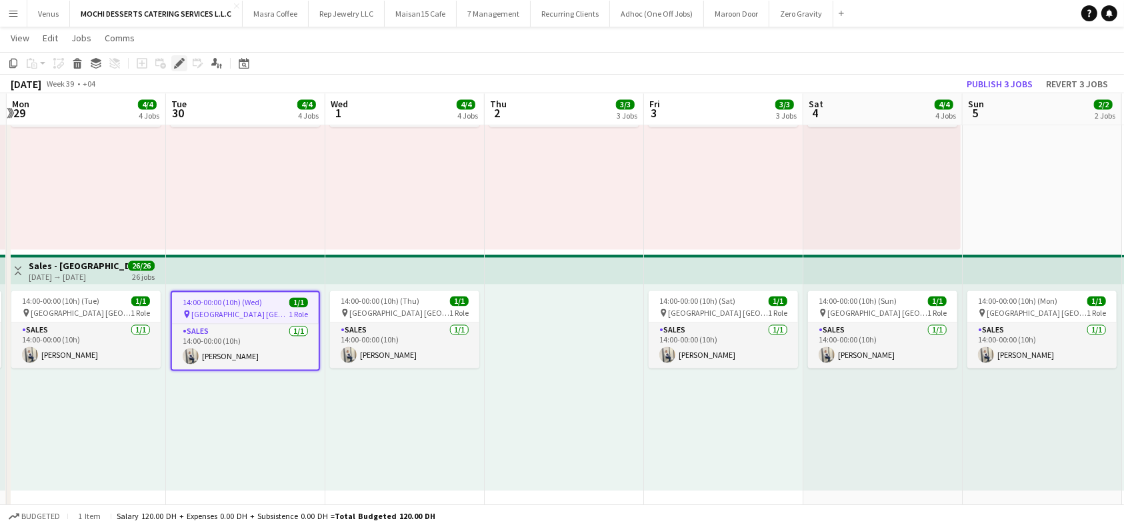
click at [181, 62] on icon at bounding box center [178, 63] width 7 height 7
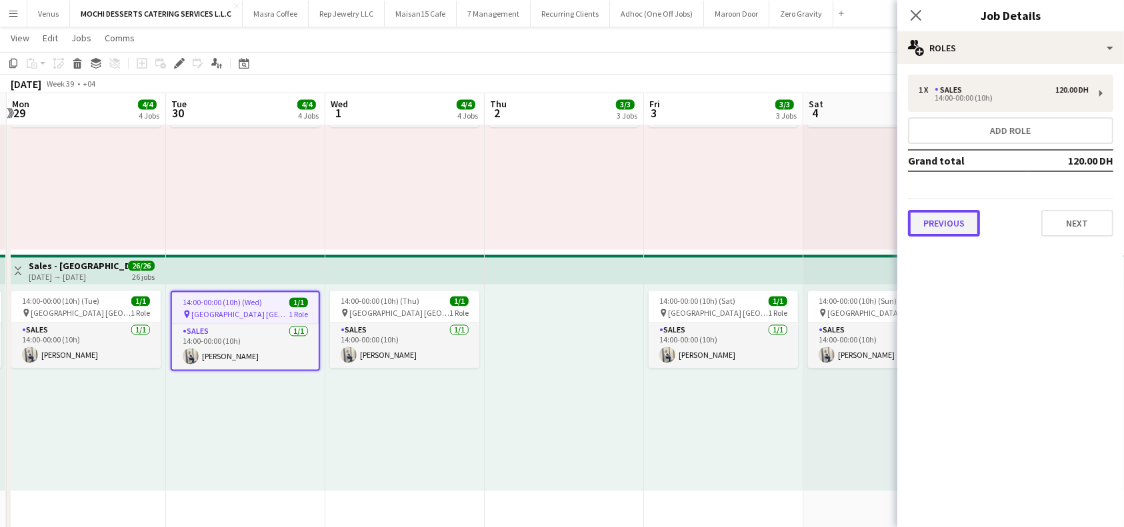
click at [945, 223] on button "Previous" at bounding box center [944, 223] width 72 height 27
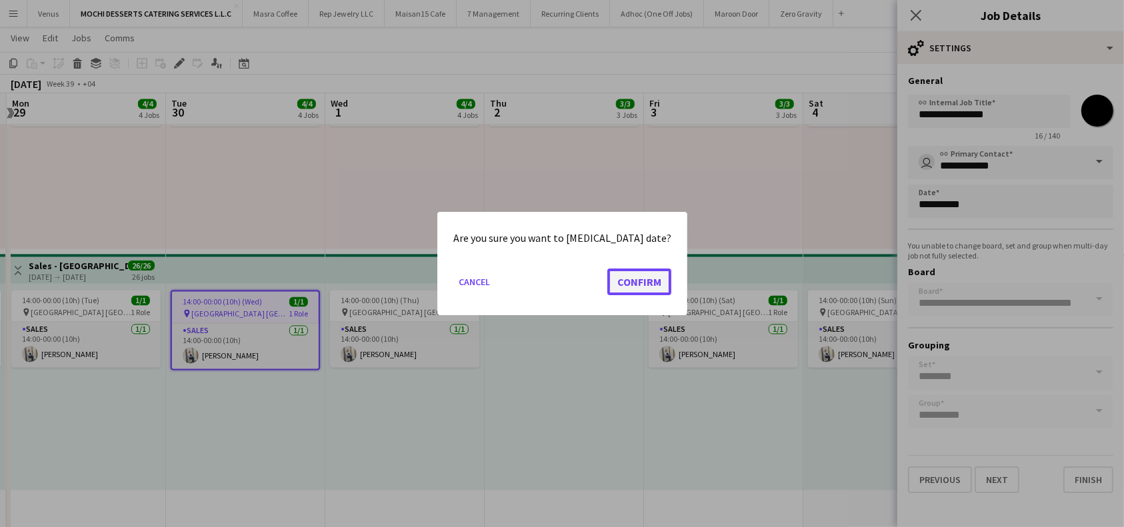
click at [610, 281] on button "Confirm" at bounding box center [639, 282] width 64 height 27
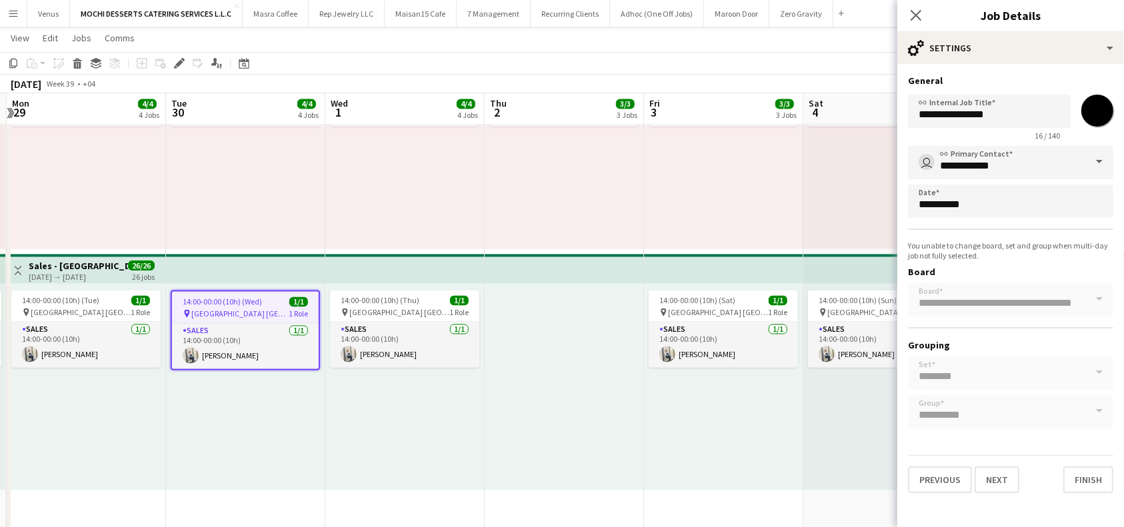
scroll to position [2555, 0]
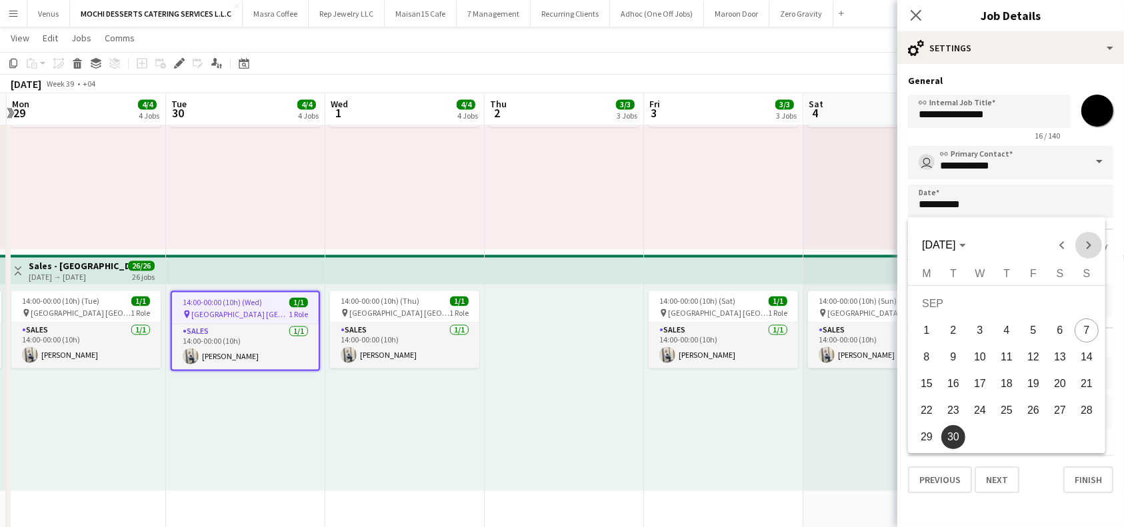
click at [1092, 247] on span "Next month" at bounding box center [1088, 245] width 27 height 27
click at [1008, 327] on span "2" at bounding box center [1007, 331] width 24 height 24
type input "**********"
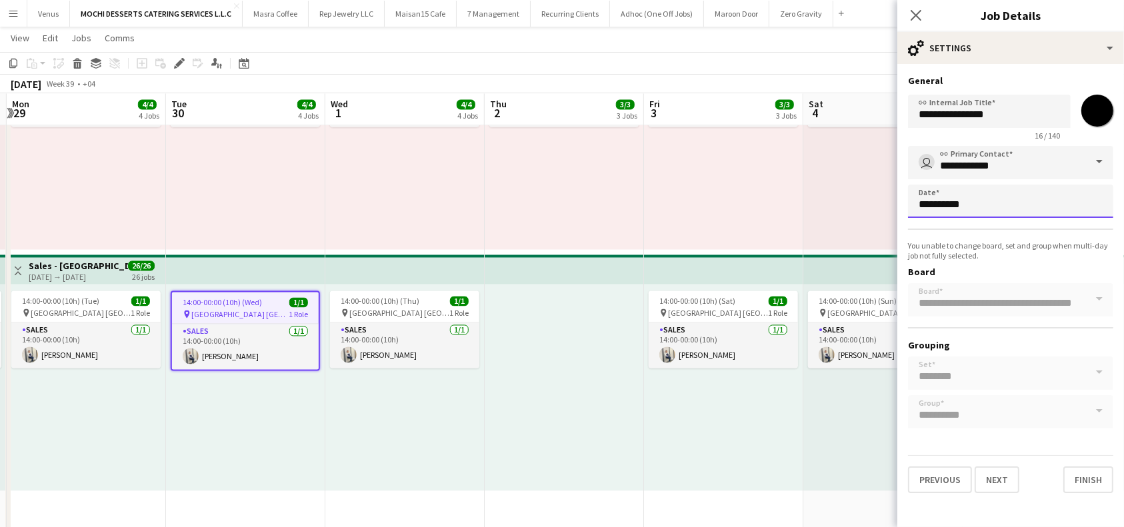
scroll to position [0, 0]
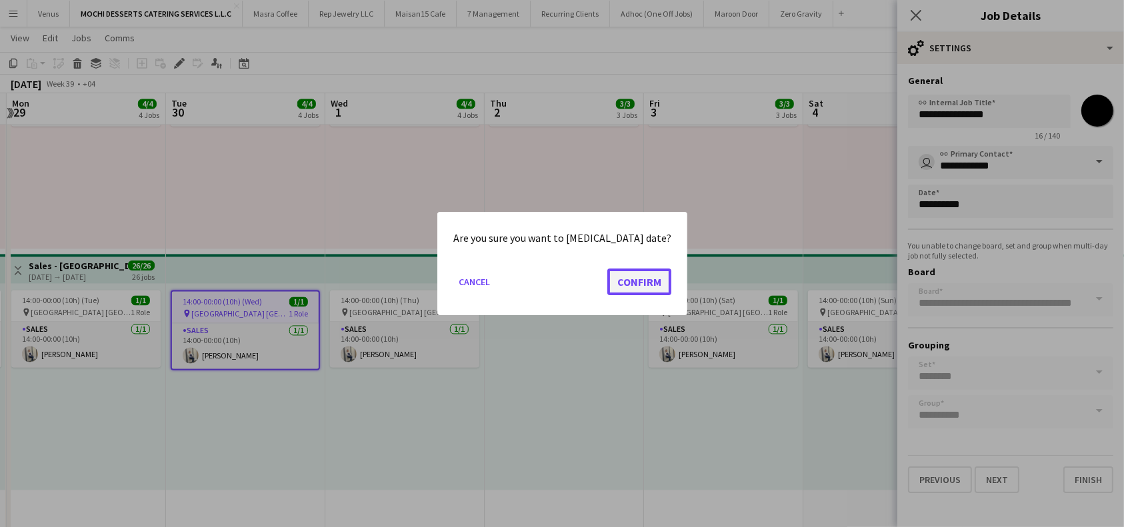
drag, startPoint x: 619, startPoint y: 285, endPoint x: 633, endPoint y: 285, distance: 14.7
click at [619, 285] on button "Confirm" at bounding box center [639, 282] width 64 height 27
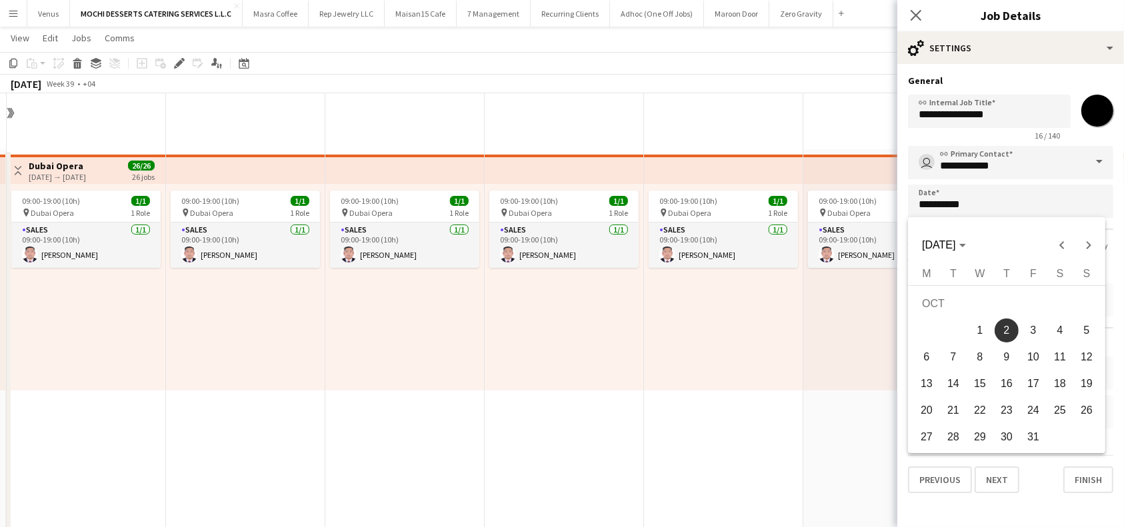
scroll to position [2555, 0]
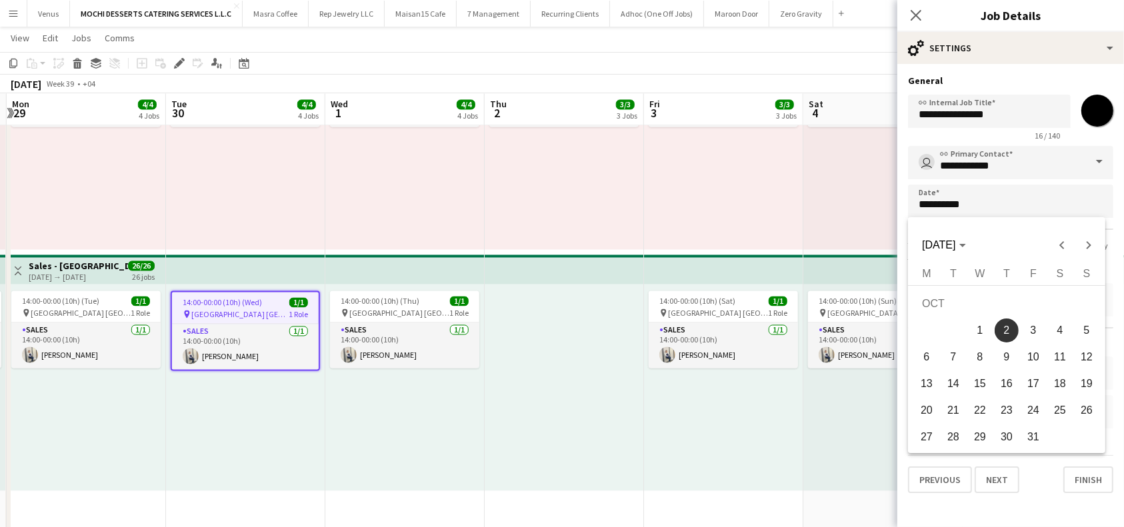
click at [1083, 475] on div at bounding box center [562, 263] width 1124 height 527
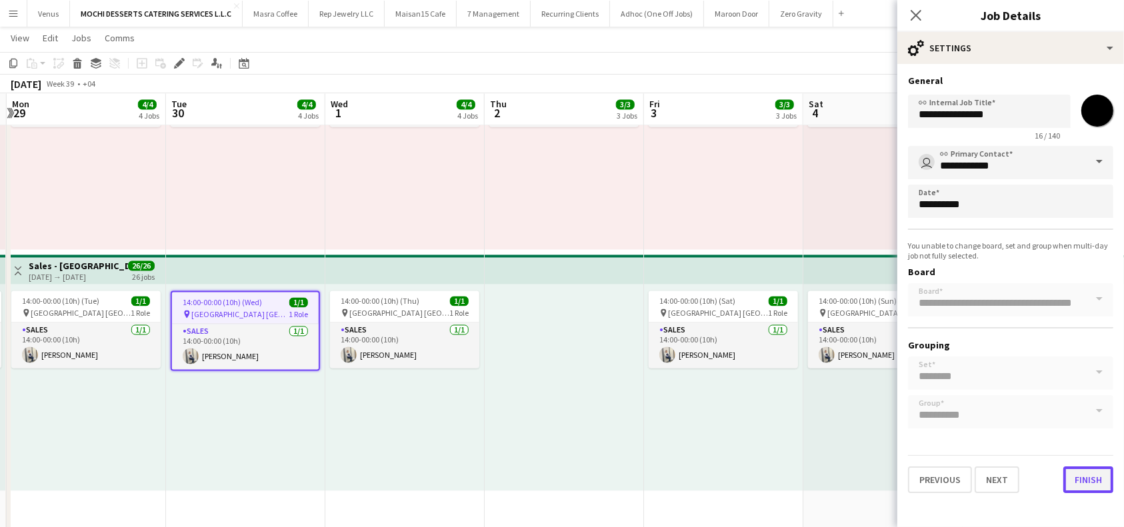
click at [1088, 481] on button "Finish" at bounding box center [1088, 480] width 50 height 27
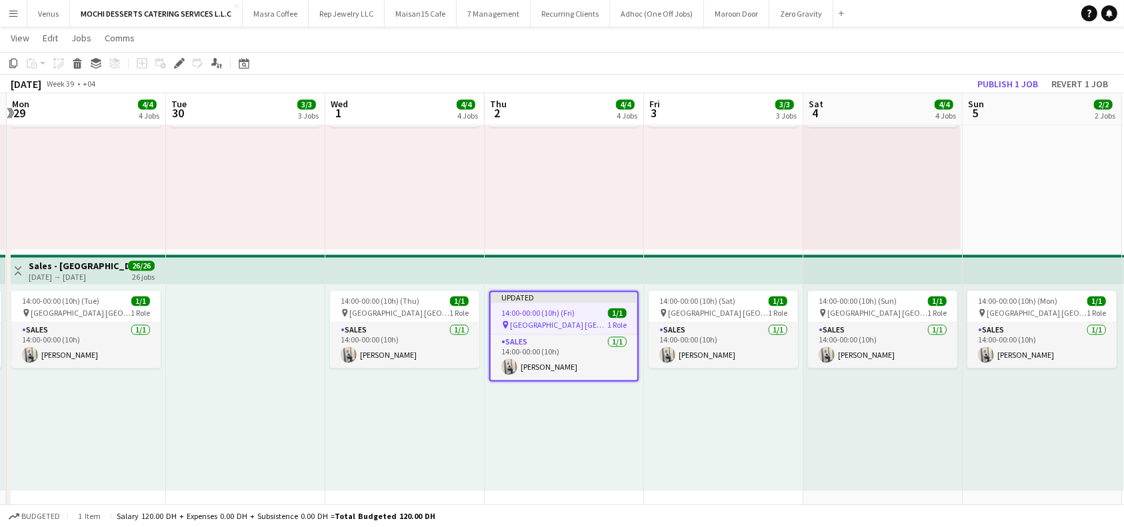
click at [735, 273] on app-top-bar at bounding box center [723, 269] width 159 height 29
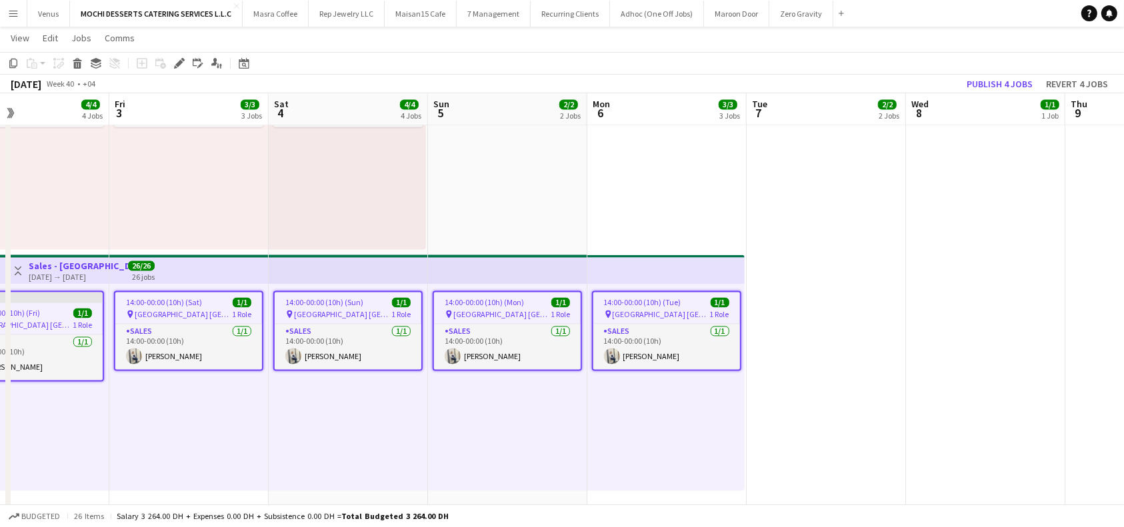
scroll to position [0, 562]
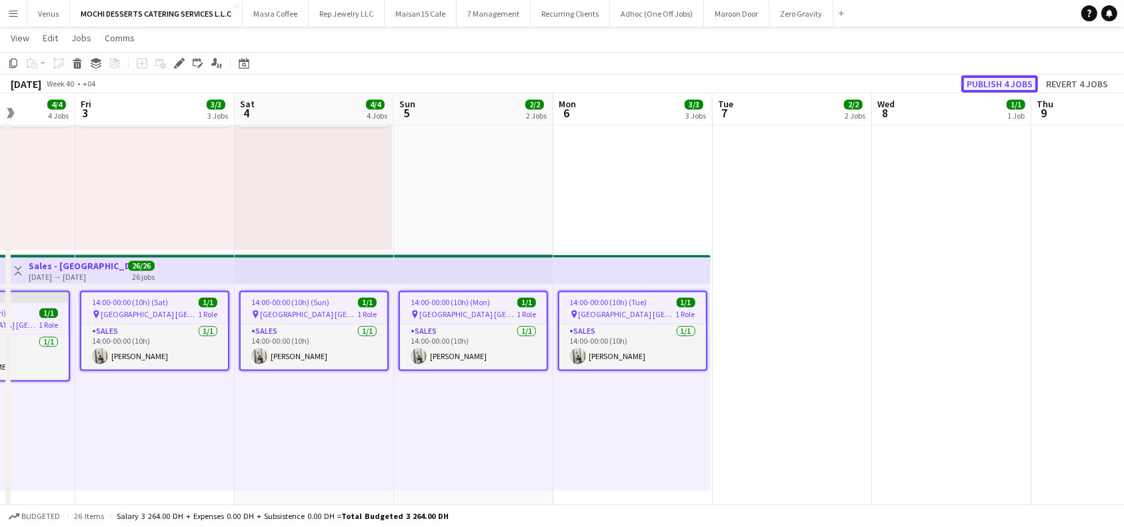
click at [1002, 83] on button "Publish 4 jobs" at bounding box center [999, 83] width 77 height 17
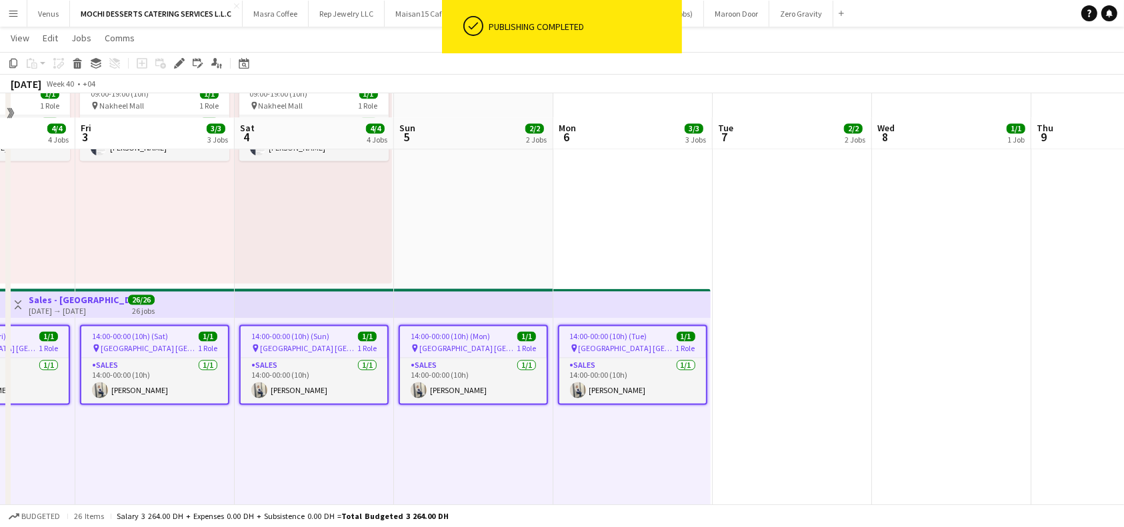
scroll to position [2288, 0]
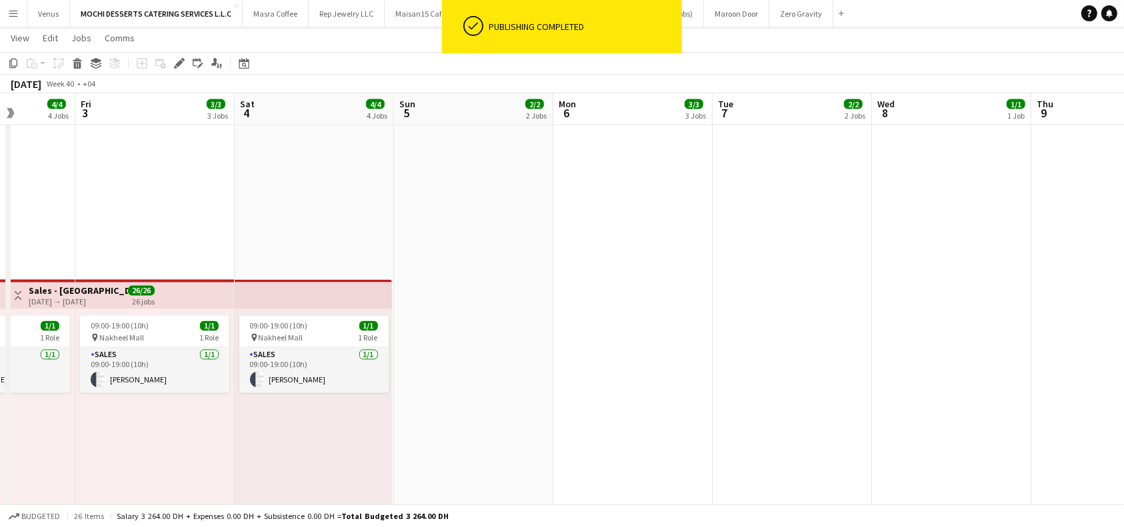
click at [323, 294] on app-top-bar at bounding box center [313, 294] width 157 height 29
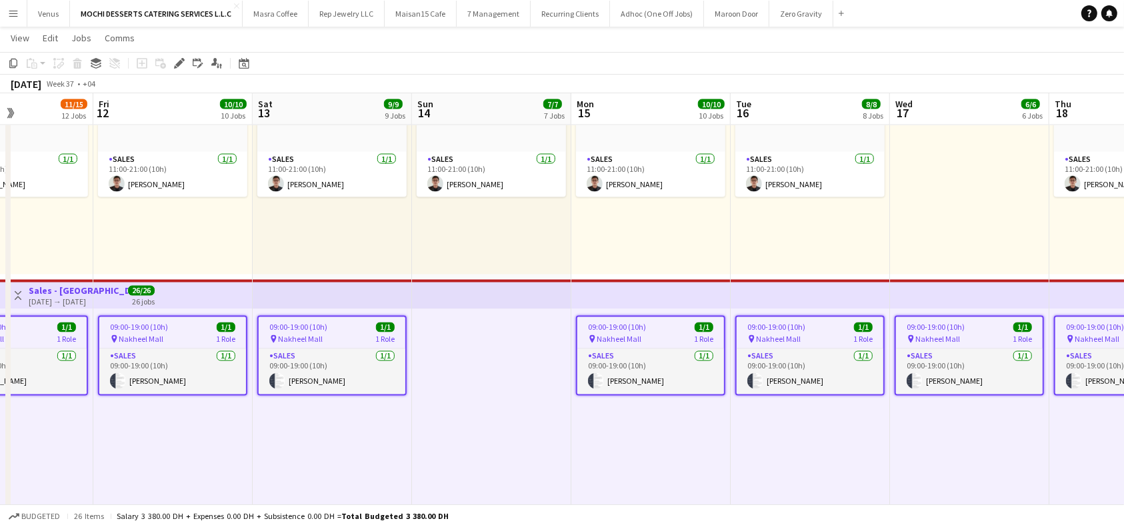
scroll to position [0, 639]
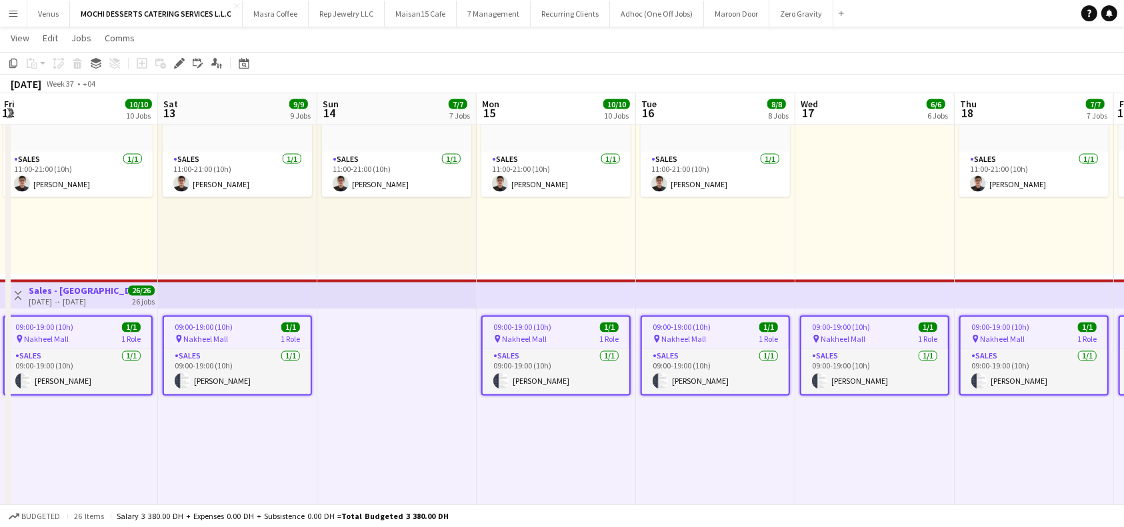
click at [706, 333] on app-job-card "09:00-19:00 (10h) 1/1 pin Nakheel Mall 1 Role Sales [DATE] 09:00-19:00 (10h) [P…" at bounding box center [715, 356] width 149 height 80
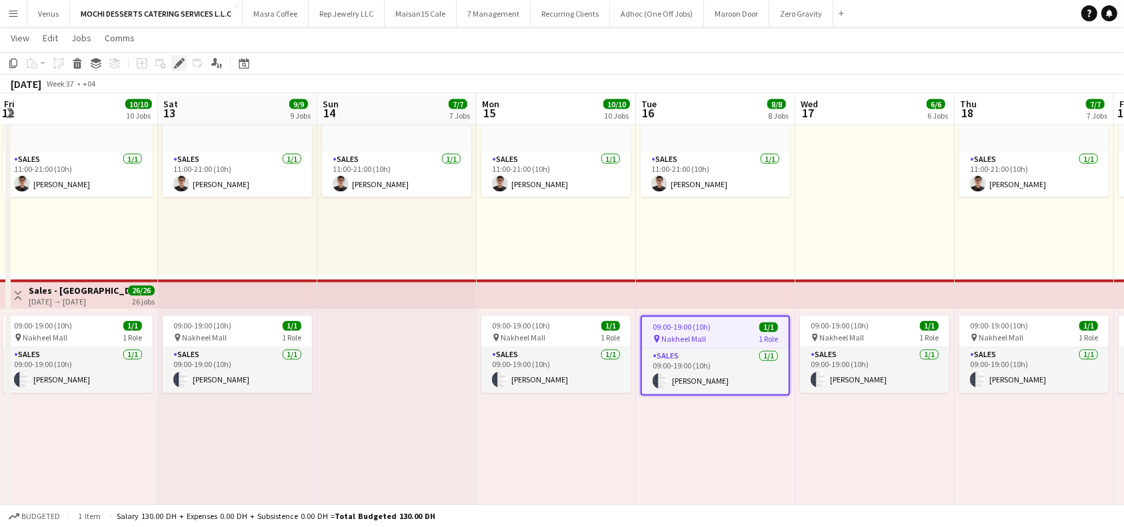
click at [177, 60] on icon "Edit" at bounding box center [179, 63] width 11 height 11
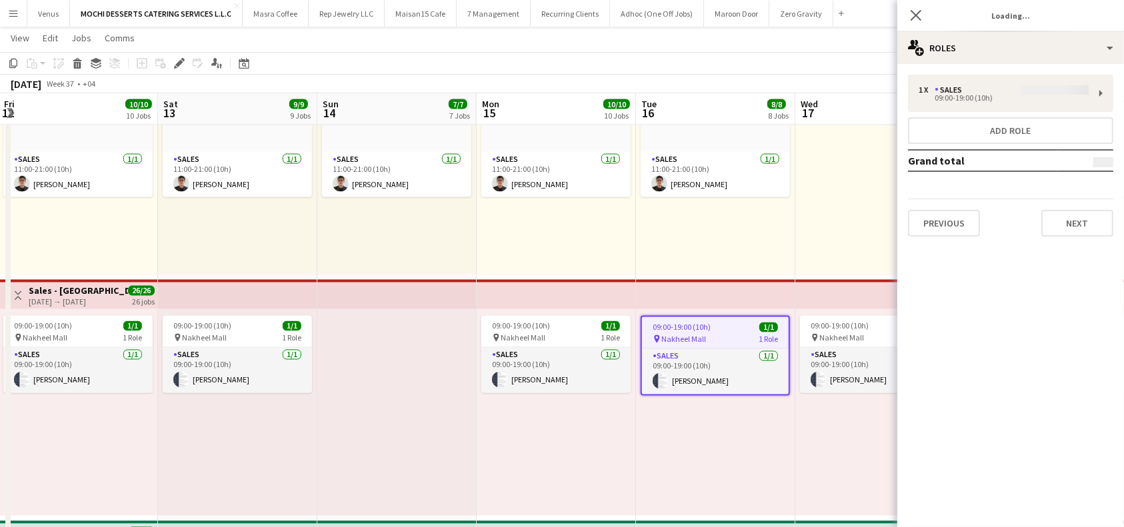
type input "*******"
click at [935, 223] on button "Previous" at bounding box center [944, 223] width 72 height 27
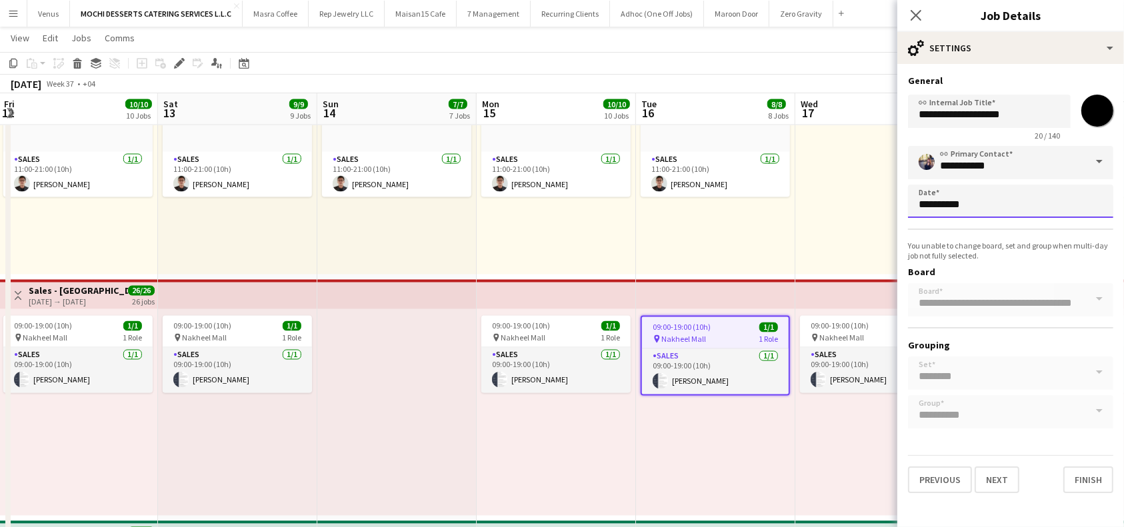
scroll to position [0, 0]
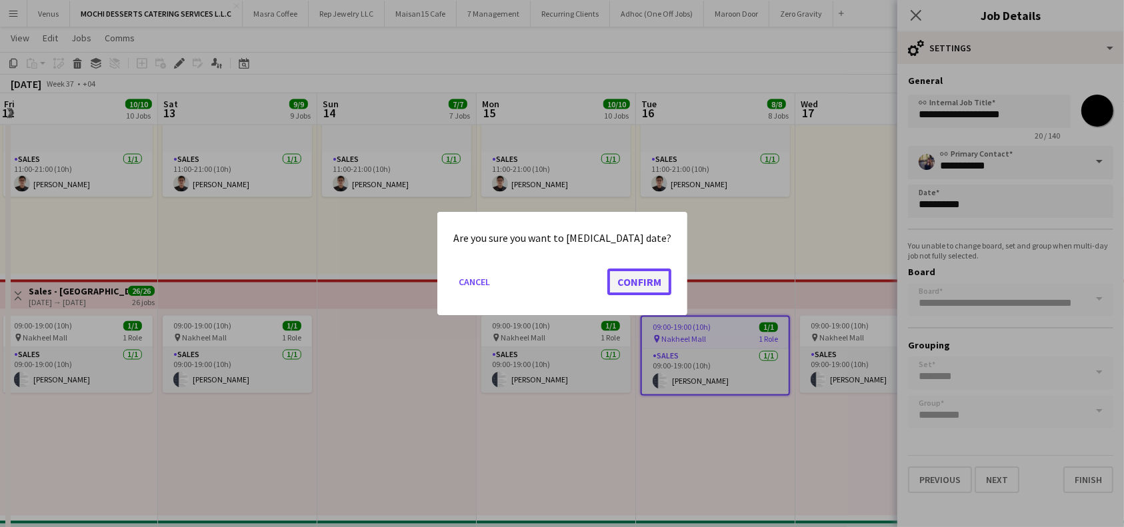
click at [637, 285] on button "Confirm" at bounding box center [639, 282] width 64 height 27
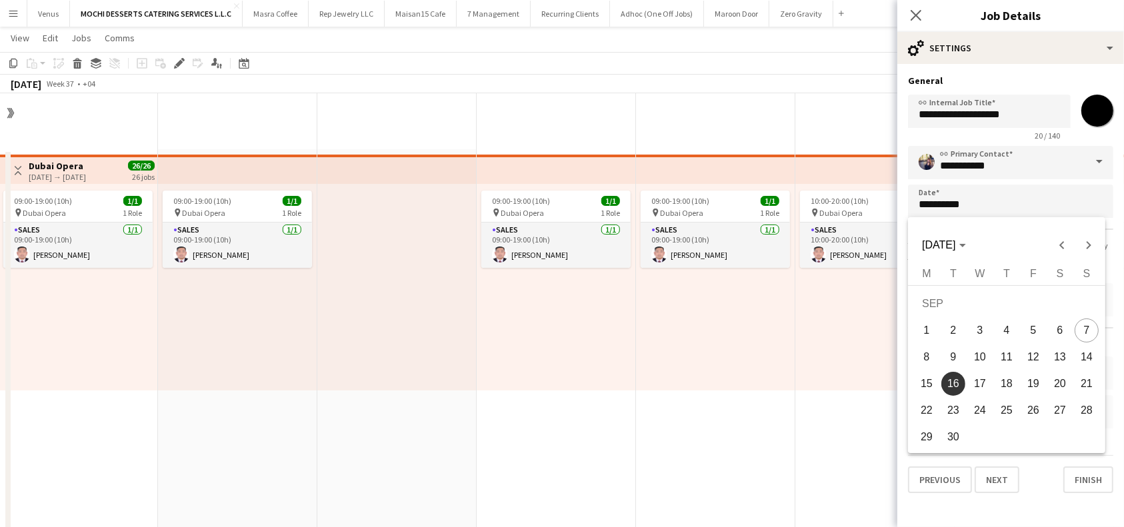
scroll to position [2288, 0]
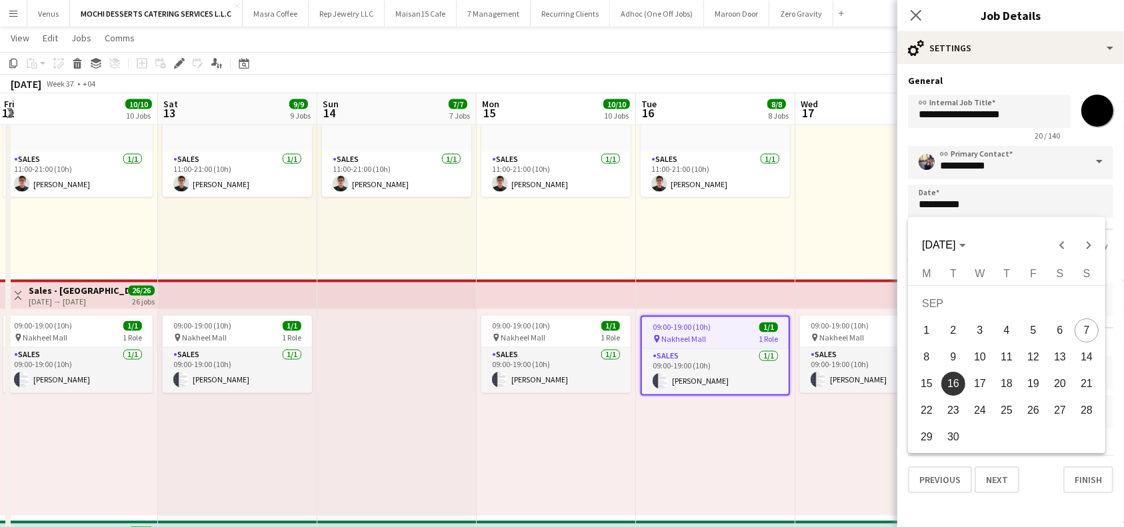
click at [1086, 362] on span "14" at bounding box center [1087, 357] width 24 height 24
type input "**********"
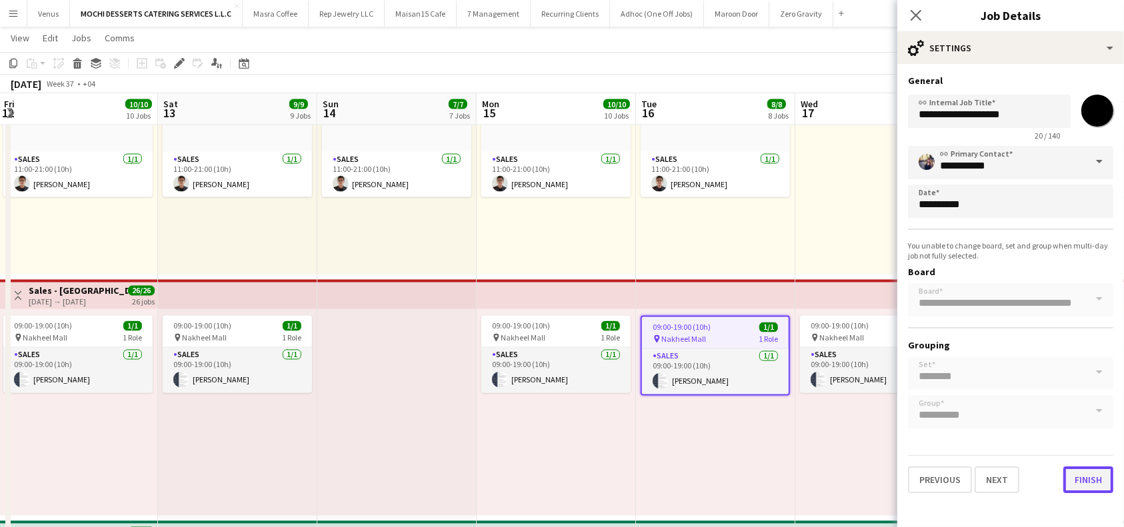
click at [1100, 474] on button "Finish" at bounding box center [1088, 480] width 50 height 27
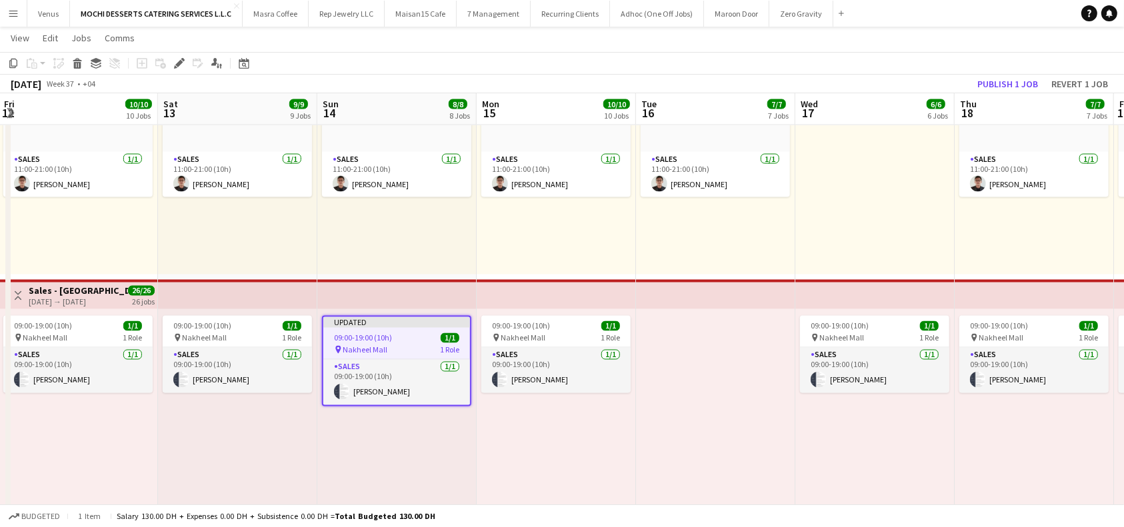
click at [1022, 307] on app-top-bar at bounding box center [1034, 294] width 159 height 29
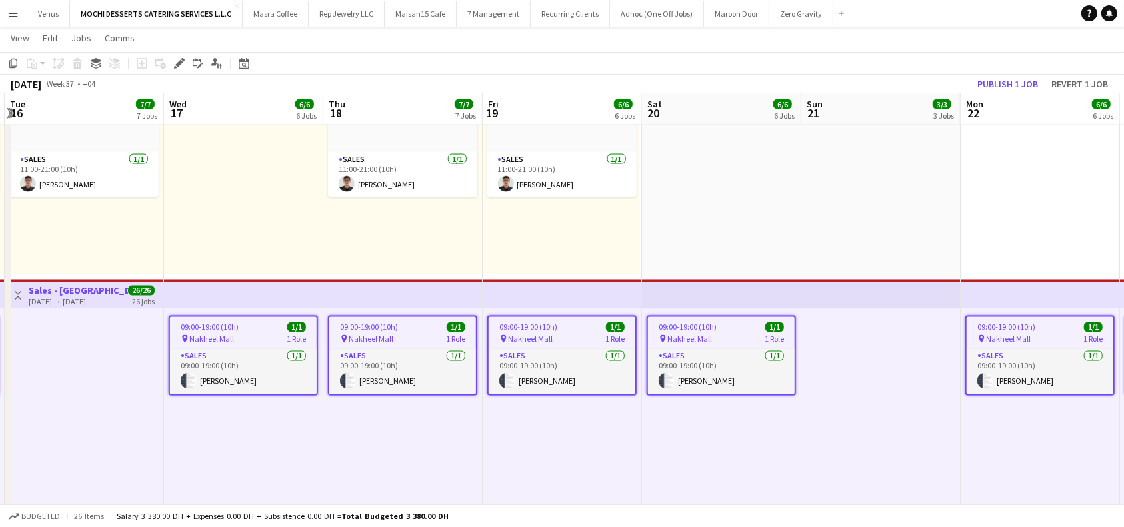
scroll to position [0, 429]
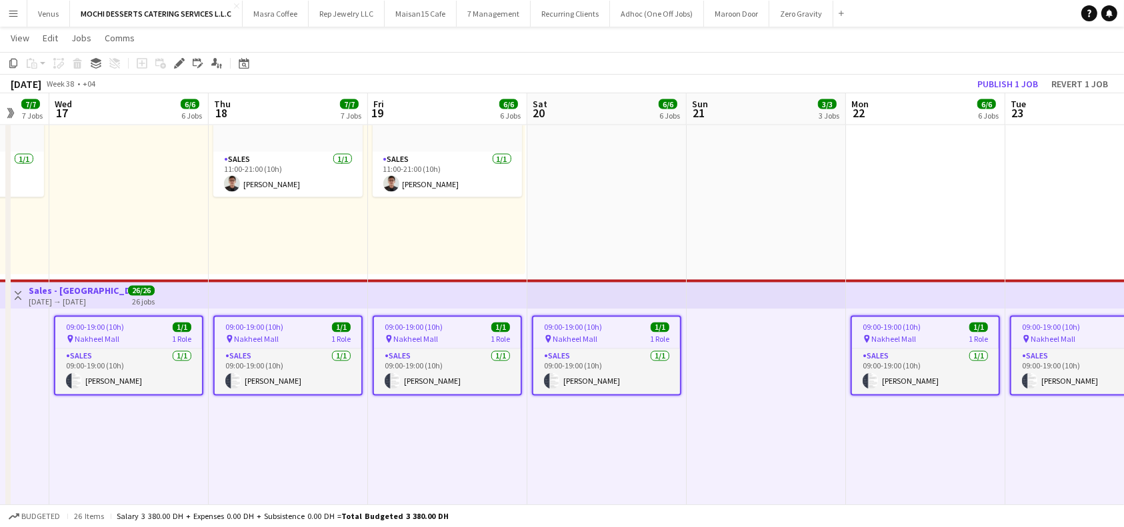
click at [1060, 323] on span "09:00-19:00 (10h)" at bounding box center [1051, 328] width 58 height 10
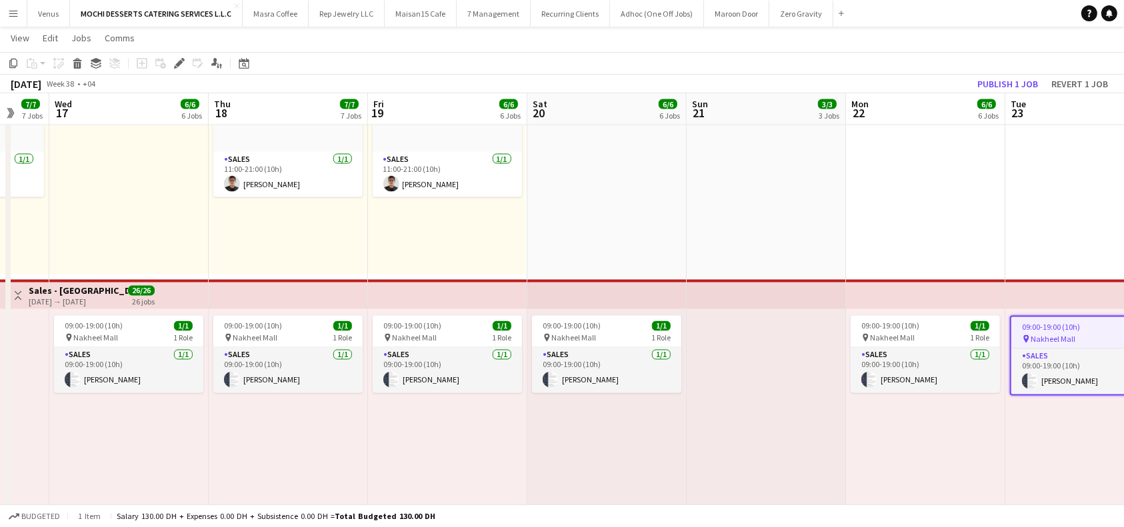
drag, startPoint x: 177, startPoint y: 64, endPoint x: 187, endPoint y: 66, distance: 10.2
click at [178, 64] on icon at bounding box center [178, 63] width 7 height 7
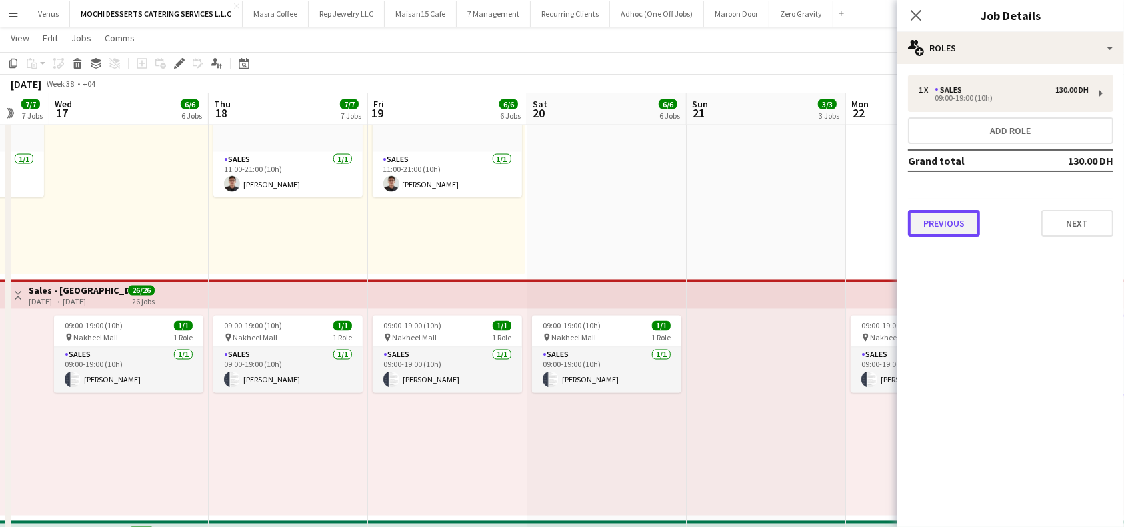
click at [962, 227] on button "Previous" at bounding box center [944, 223] width 72 height 27
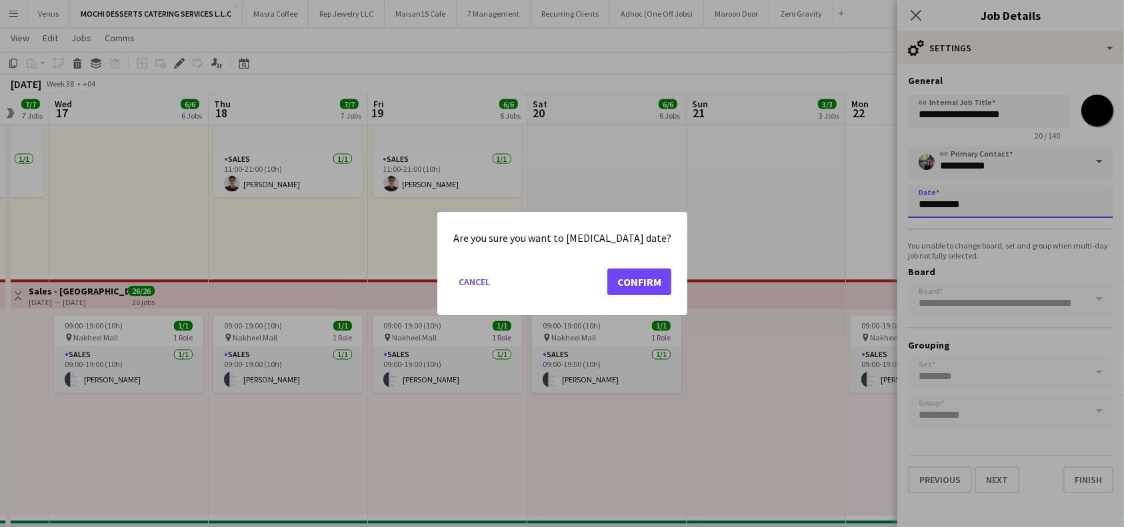
click at [629, 288] on button "Confirm" at bounding box center [639, 282] width 64 height 27
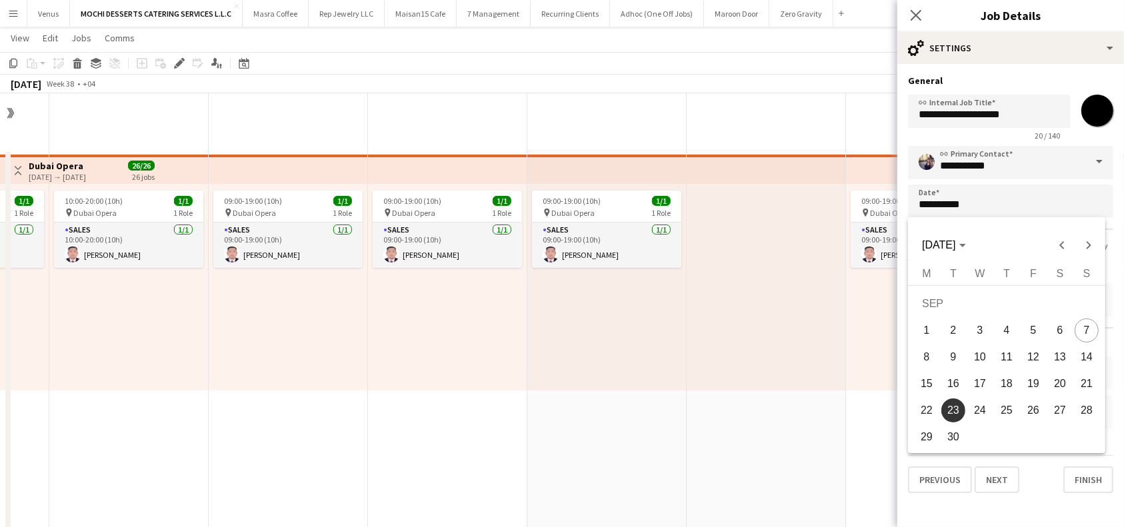
scroll to position [2288, 0]
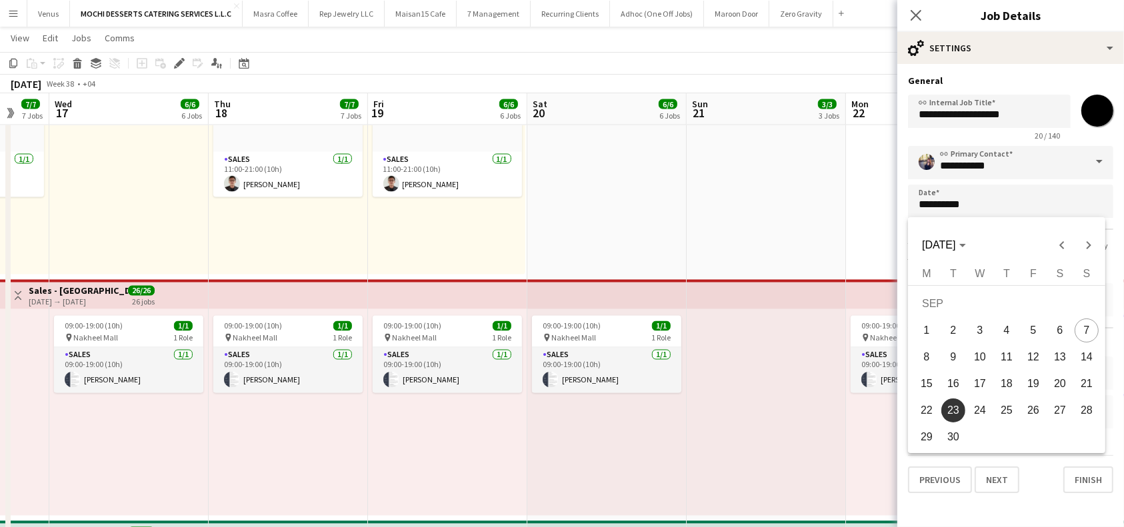
click at [1085, 386] on span "21" at bounding box center [1087, 384] width 24 height 24
type input "**********"
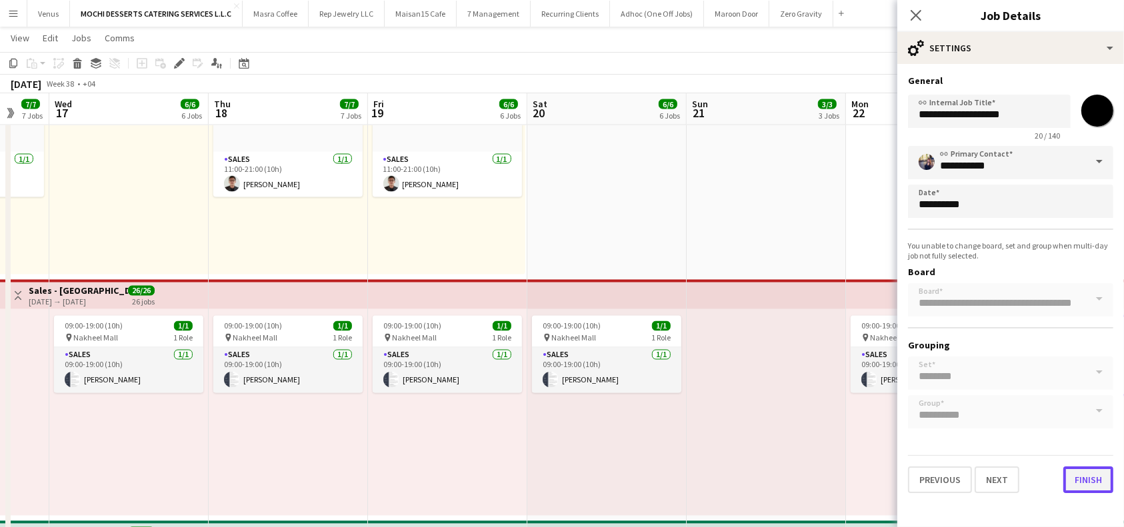
click at [1095, 473] on button "Finish" at bounding box center [1088, 480] width 50 height 27
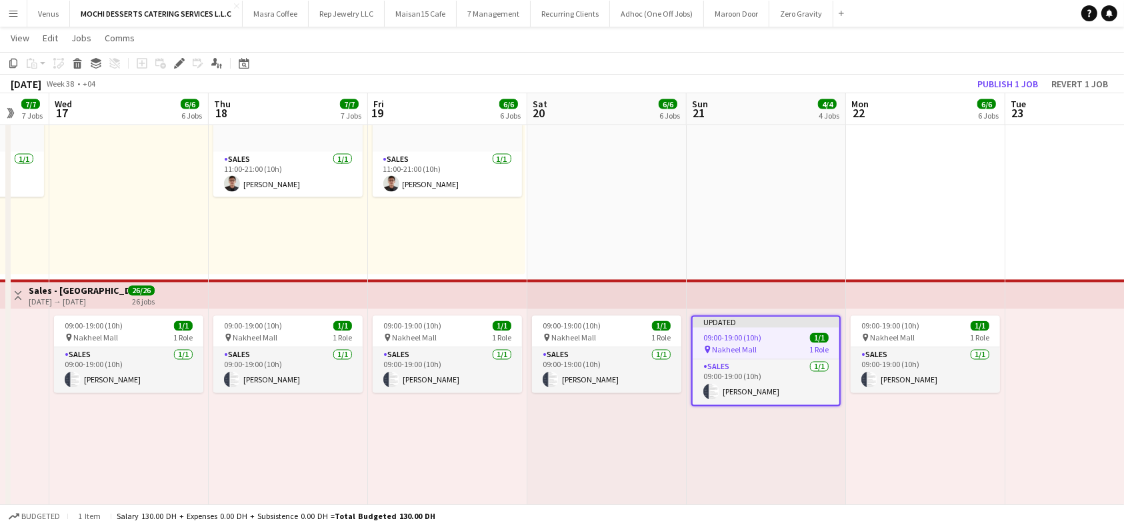
click at [972, 303] on app-top-bar at bounding box center [925, 294] width 159 height 29
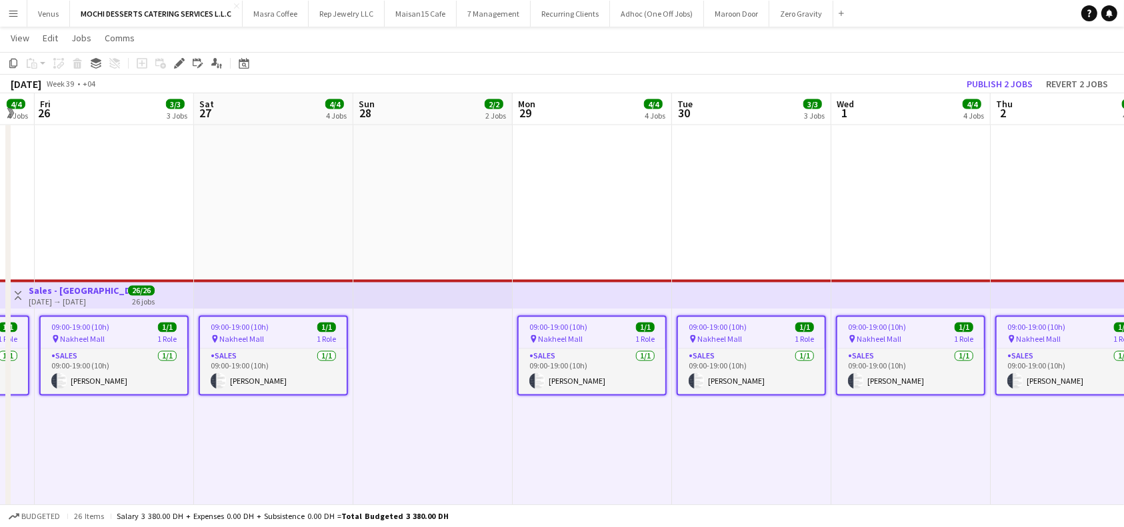
scroll to position [0, 611]
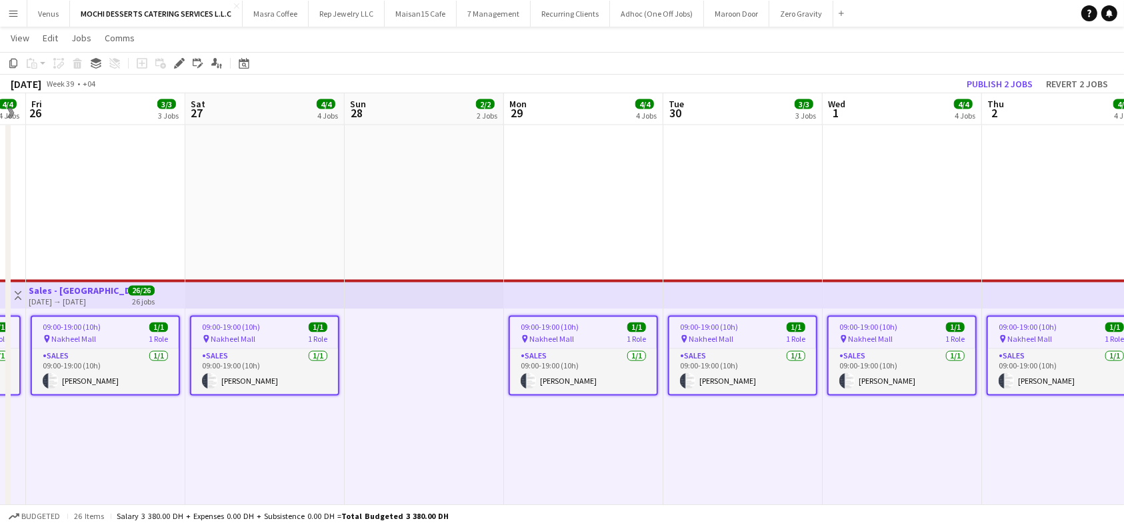
click at [727, 335] on span "Nakheel Mall" at bounding box center [711, 340] width 45 height 10
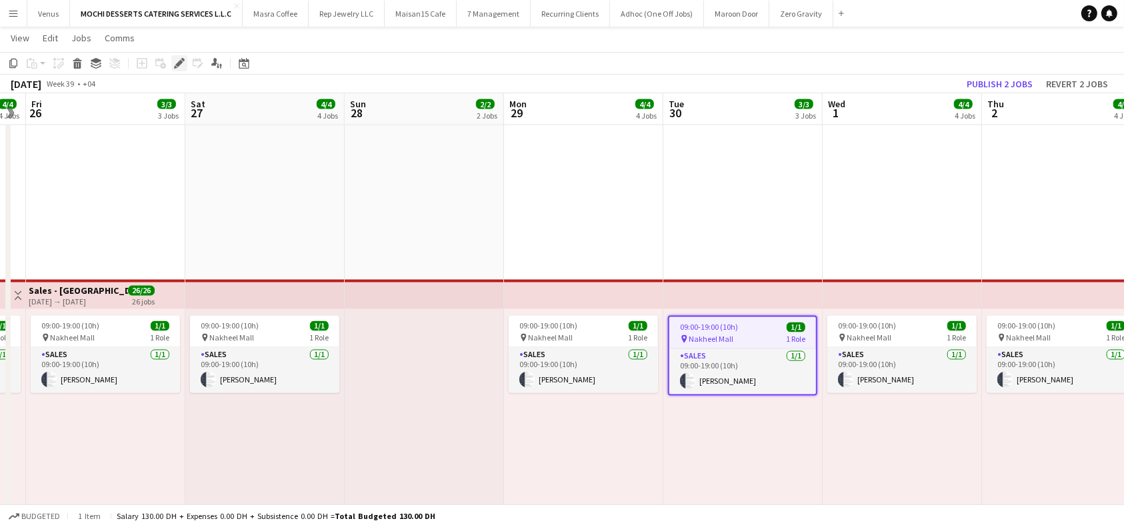
click at [181, 63] on icon "Edit" at bounding box center [179, 63] width 11 height 11
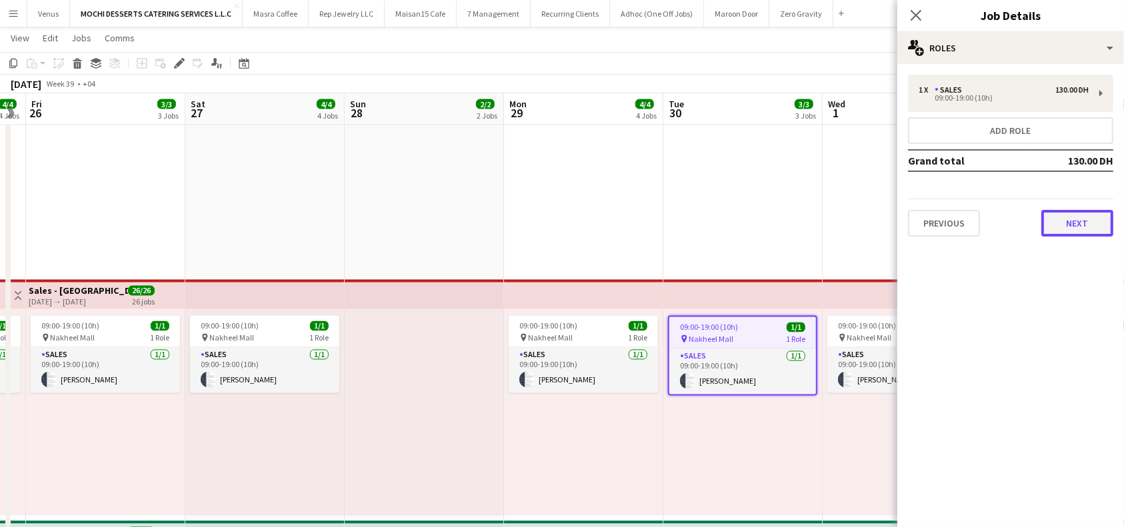
click at [1085, 222] on button "Next" at bounding box center [1077, 223] width 72 height 27
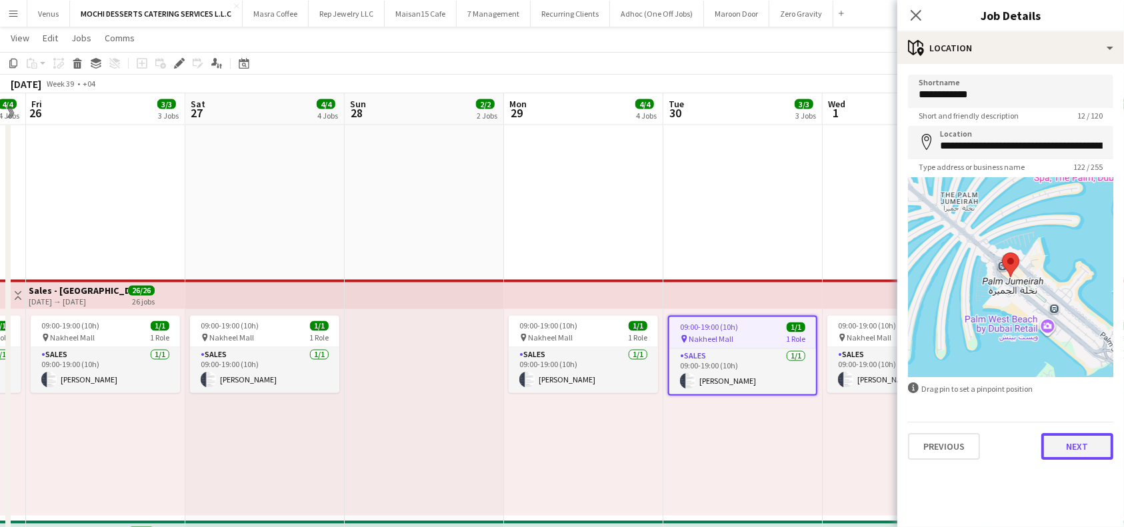
click at [1092, 439] on button "Next" at bounding box center [1077, 446] width 72 height 27
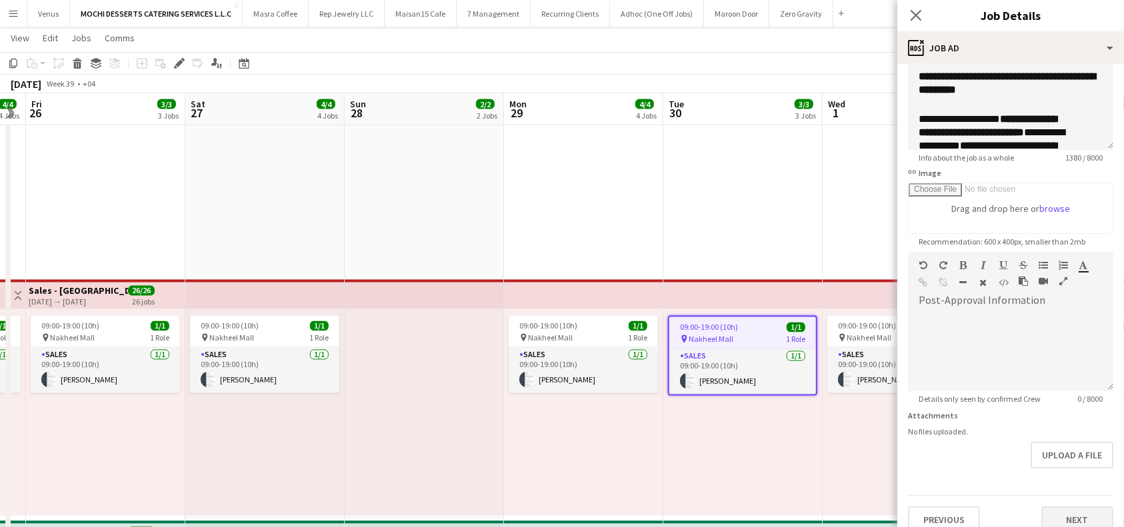
scroll to position [133, 0]
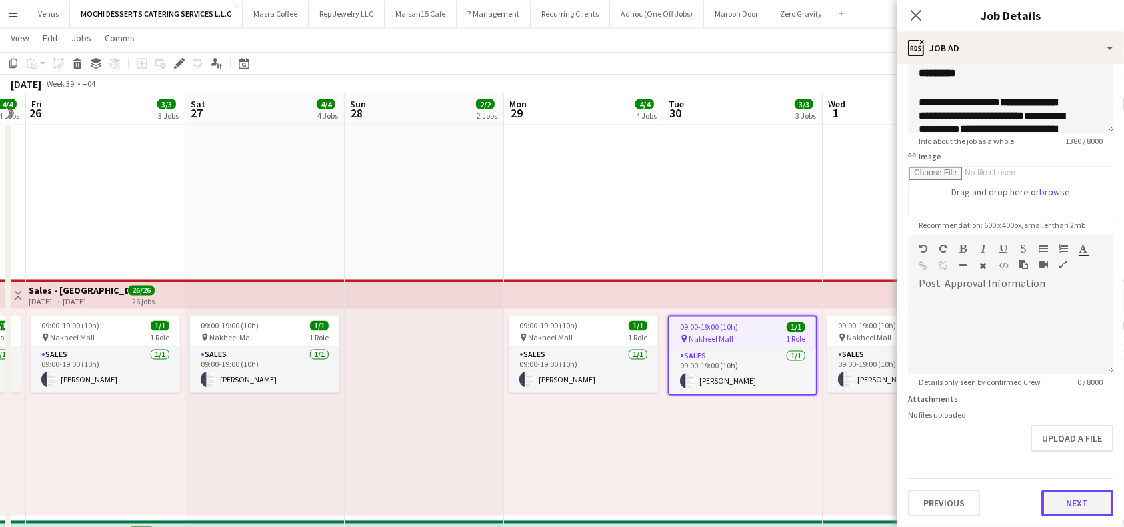
click at [1072, 498] on button "Next" at bounding box center [1077, 503] width 72 height 27
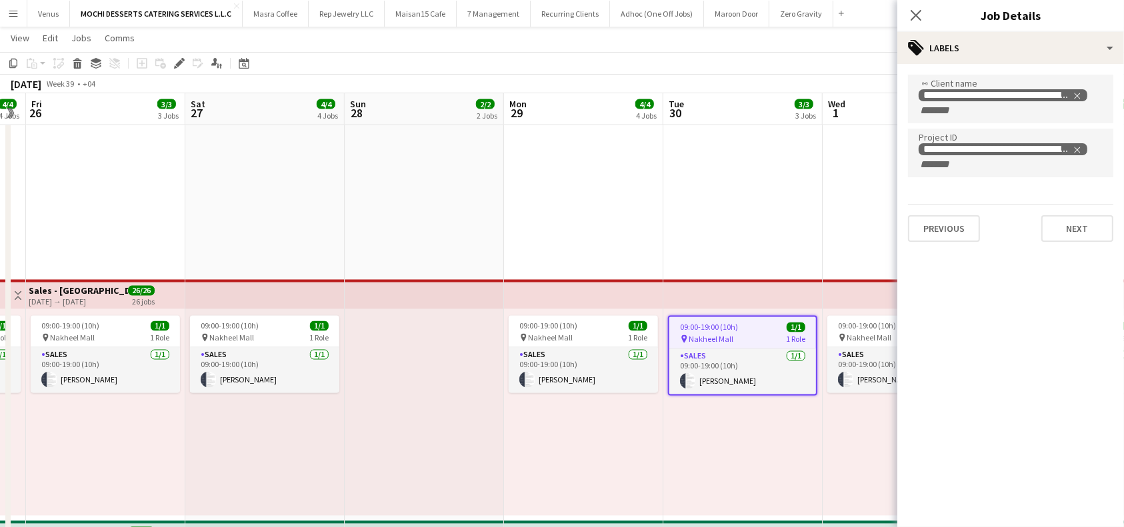
scroll to position [0, 0]
click at [1070, 237] on button "Next" at bounding box center [1077, 228] width 72 height 27
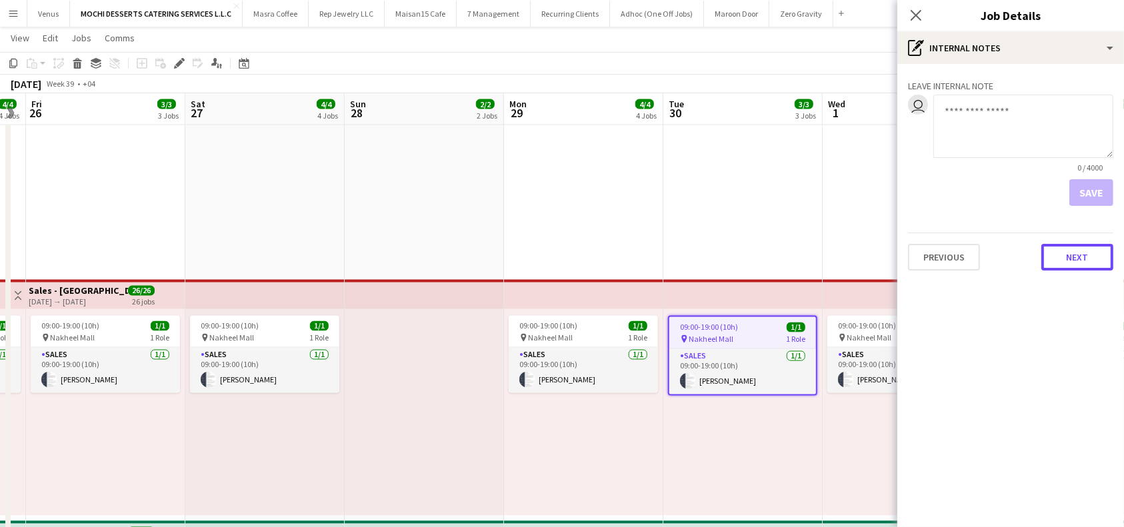
click at [1099, 251] on button "Next" at bounding box center [1077, 257] width 72 height 27
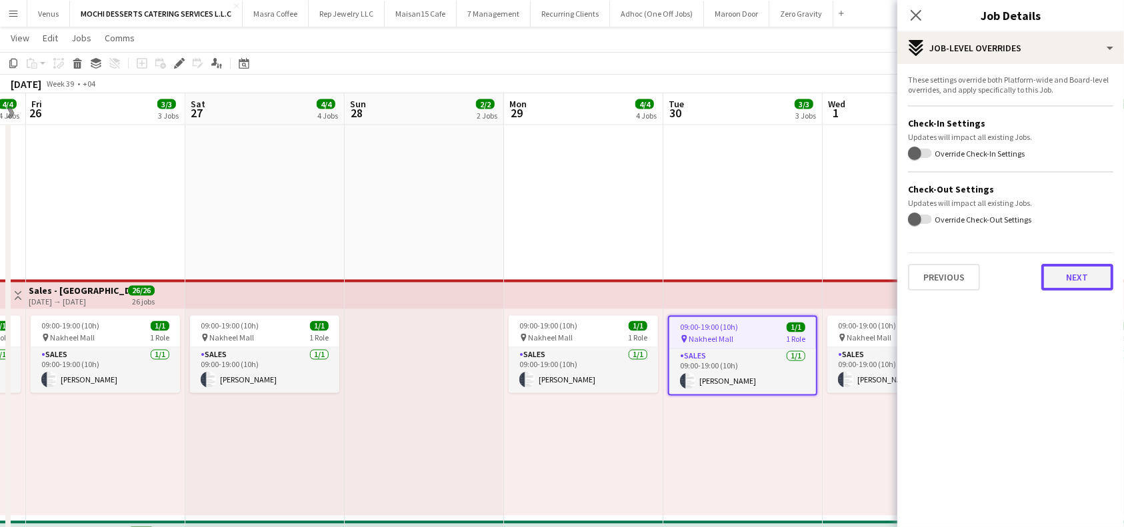
click at [1086, 282] on button "Next" at bounding box center [1077, 277] width 72 height 27
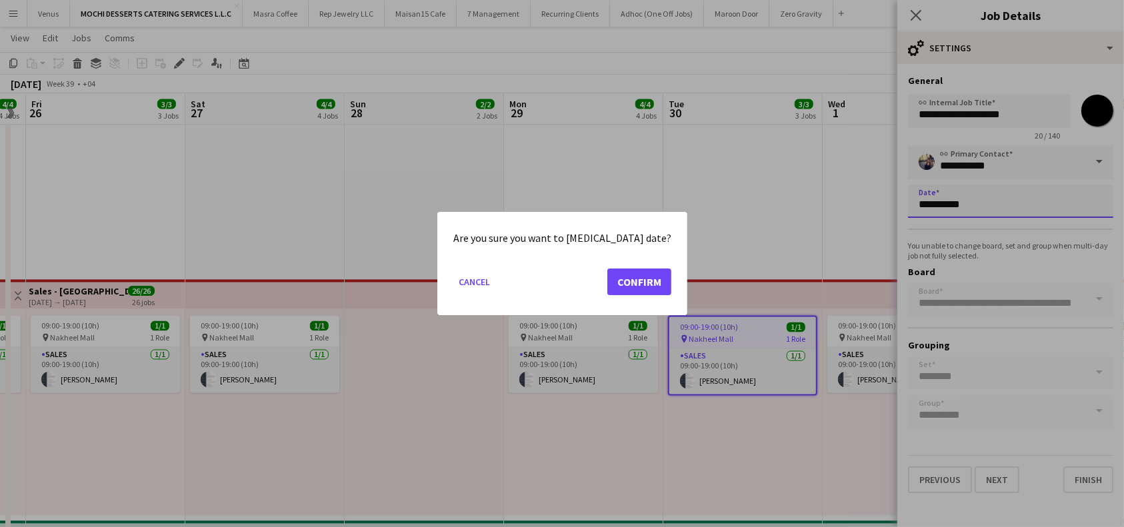
click at [621, 290] on button "Confirm" at bounding box center [639, 282] width 64 height 27
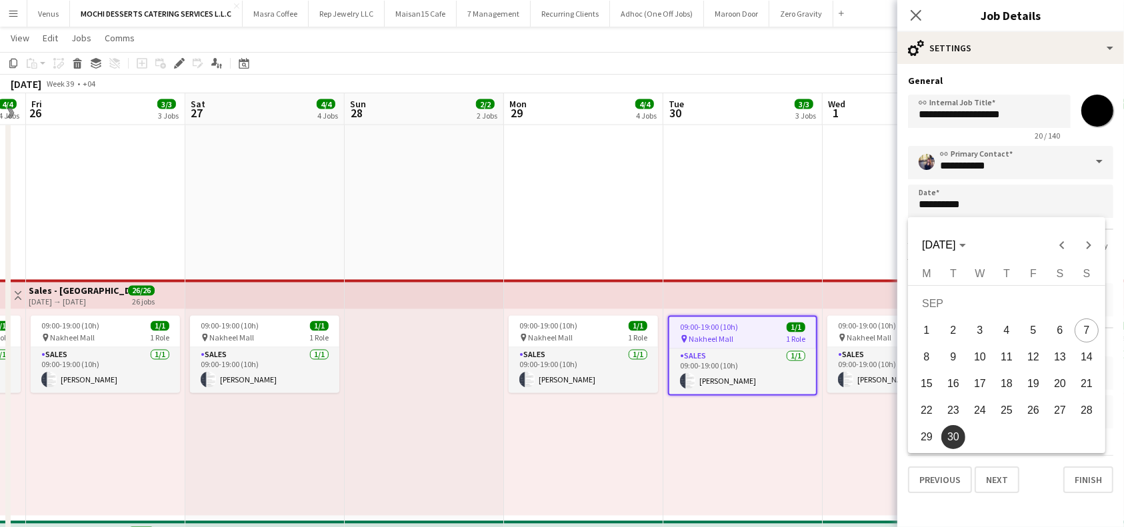
click at [1093, 411] on span "28" at bounding box center [1087, 411] width 24 height 24
type input "**********"
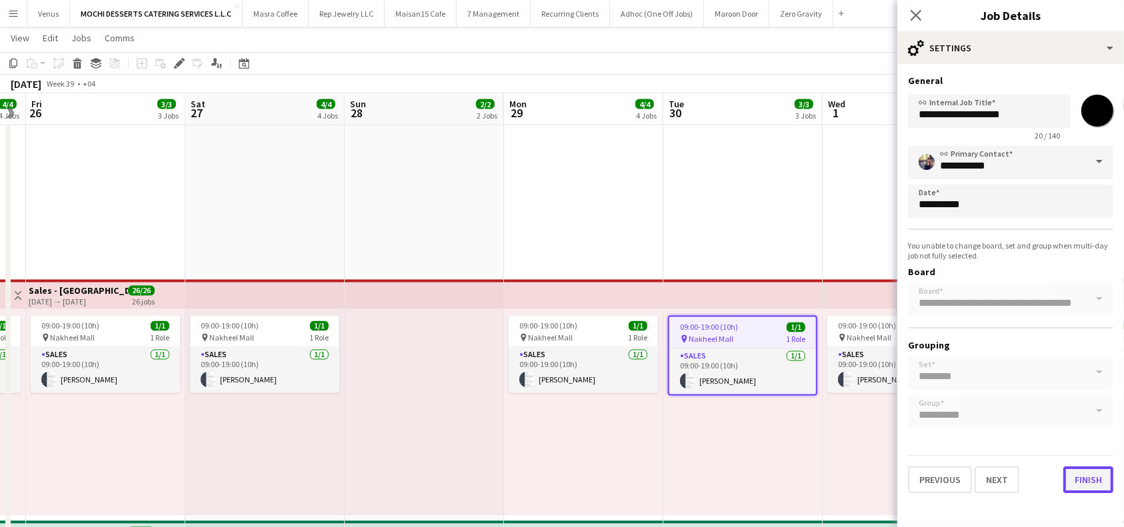
click at [1091, 476] on button "Finish" at bounding box center [1088, 480] width 50 height 27
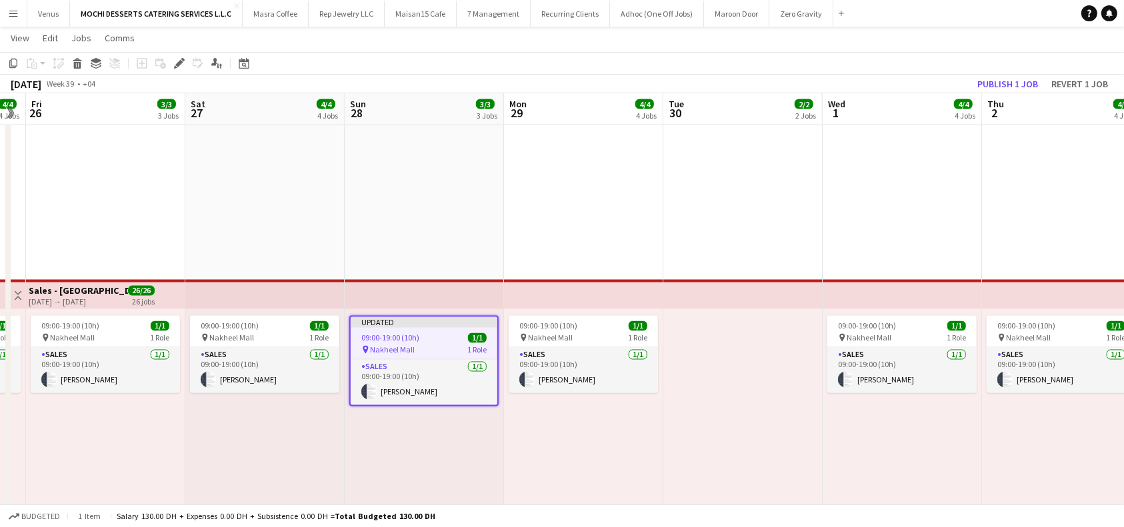
click at [773, 281] on app-top-bar at bounding box center [742, 294] width 159 height 29
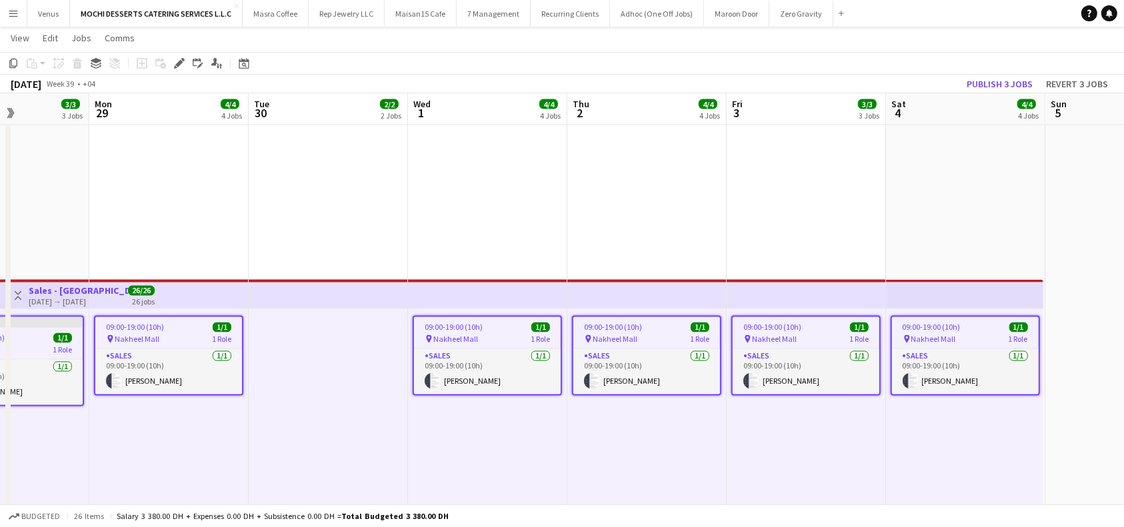
scroll to position [0, 401]
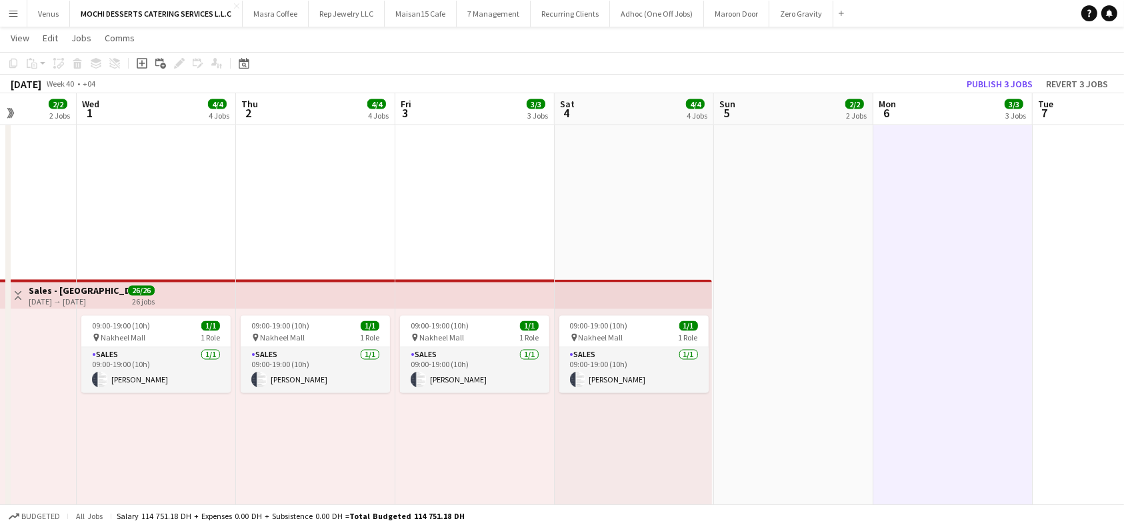
click at [617, 295] on app-top-bar at bounding box center [633, 294] width 157 height 29
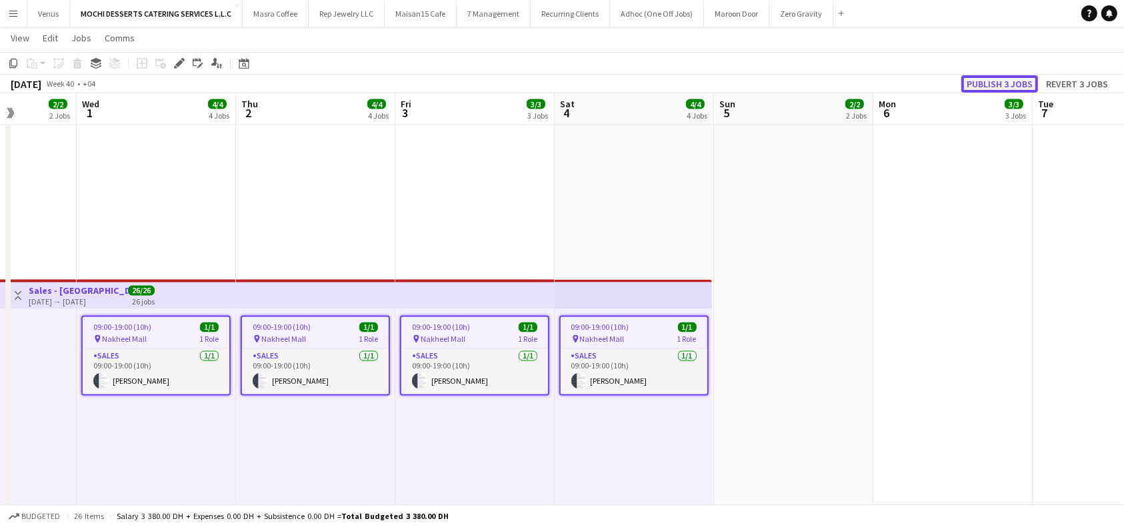
click at [1007, 86] on button "Publish 3 jobs" at bounding box center [999, 83] width 77 height 17
click at [596, 289] on app-top-bar at bounding box center [633, 294] width 157 height 29
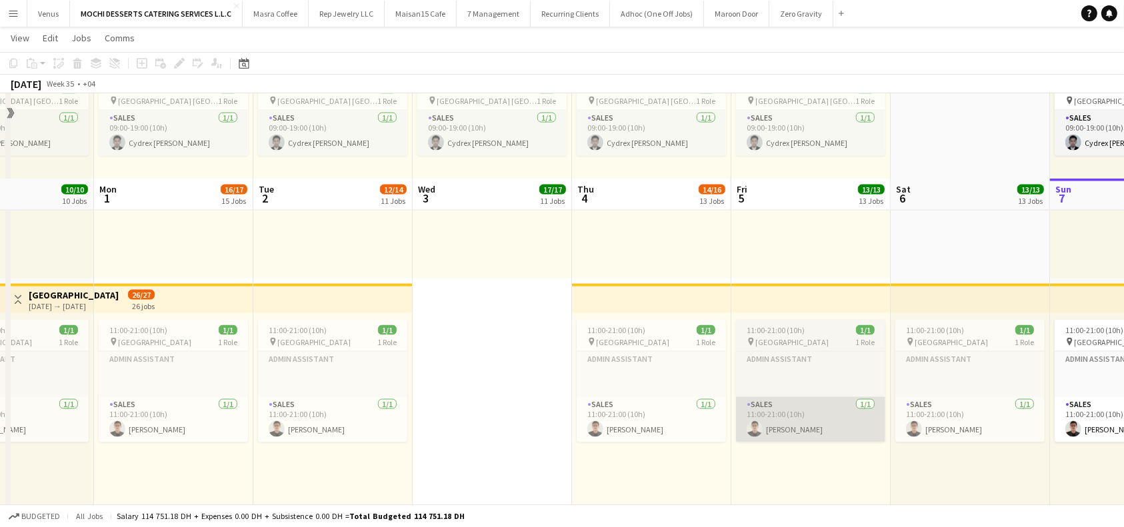
scroll to position [2039, 0]
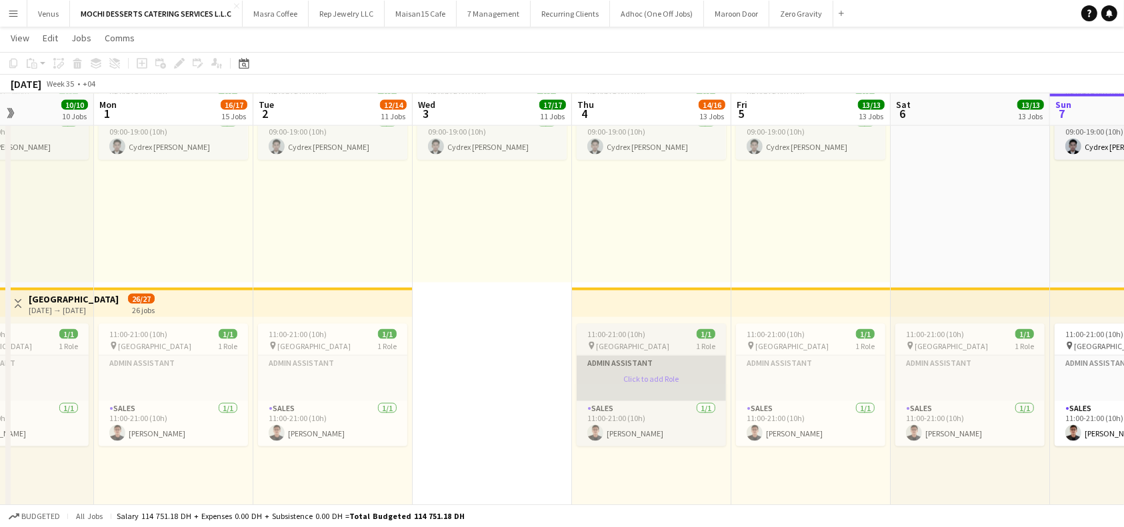
click at [657, 374] on app-card-role-placeholder "Admin Assistant Click to add Role" at bounding box center [651, 378] width 149 height 45
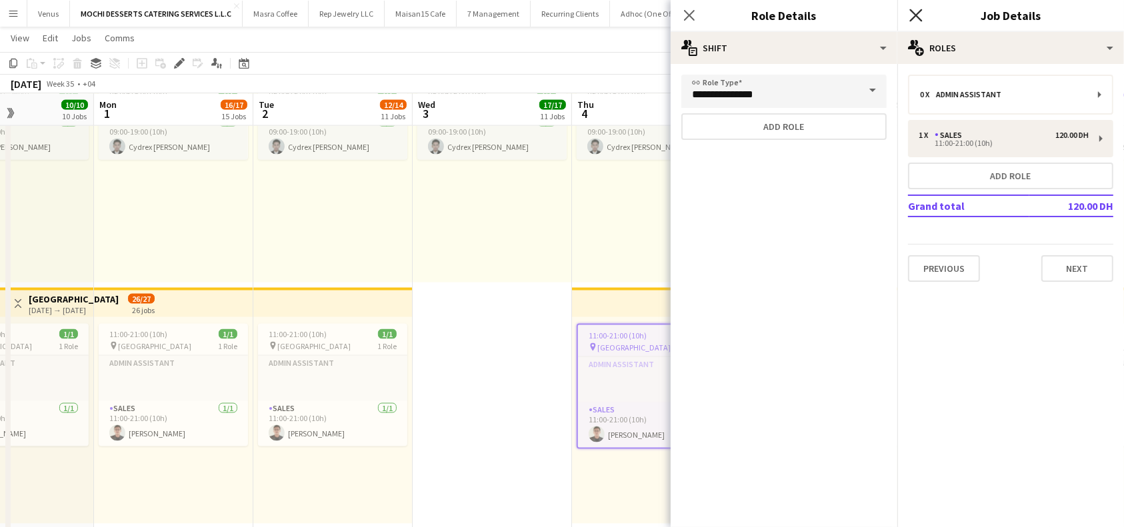
click at [918, 15] on icon "Close pop-in" at bounding box center [915, 15] width 13 height 13
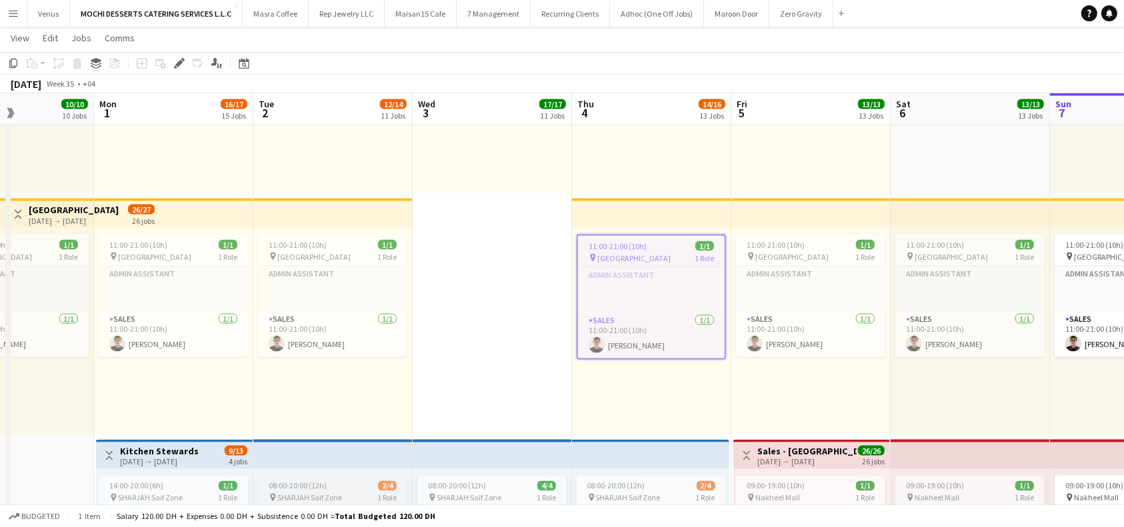
scroll to position [2128, 0]
drag, startPoint x: 15, startPoint y: 211, endPoint x: 23, endPoint y: 211, distance: 8.7
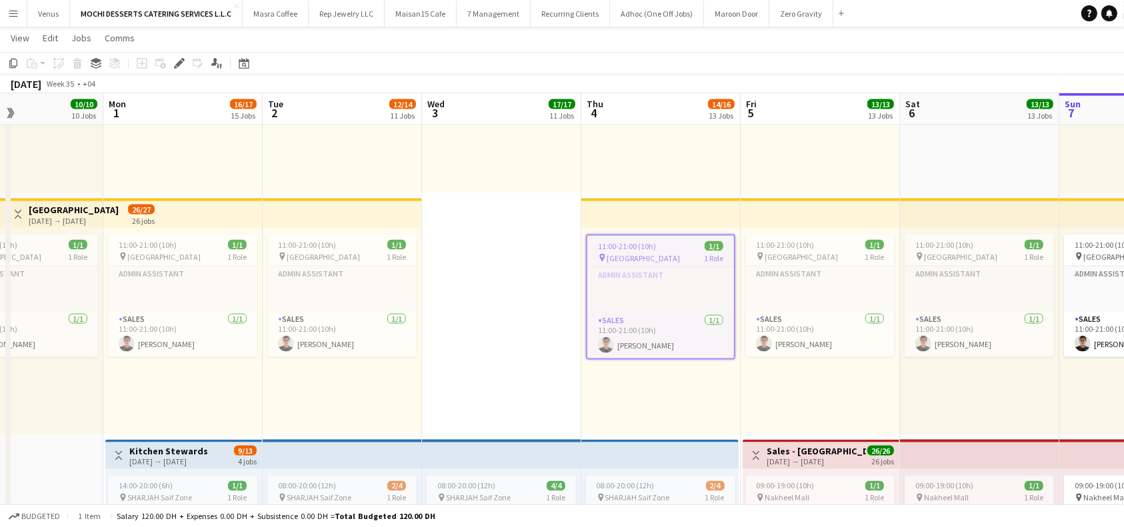
click at [24, 216] on button "Toggle View" at bounding box center [18, 215] width 16 height 16
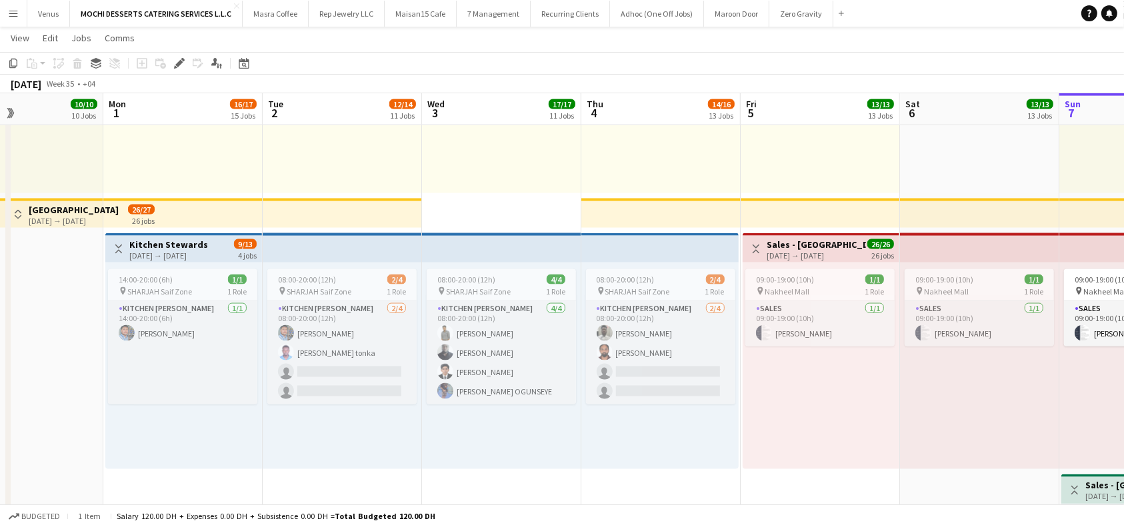
click at [23, 213] on button "Toggle View" at bounding box center [18, 215] width 16 height 16
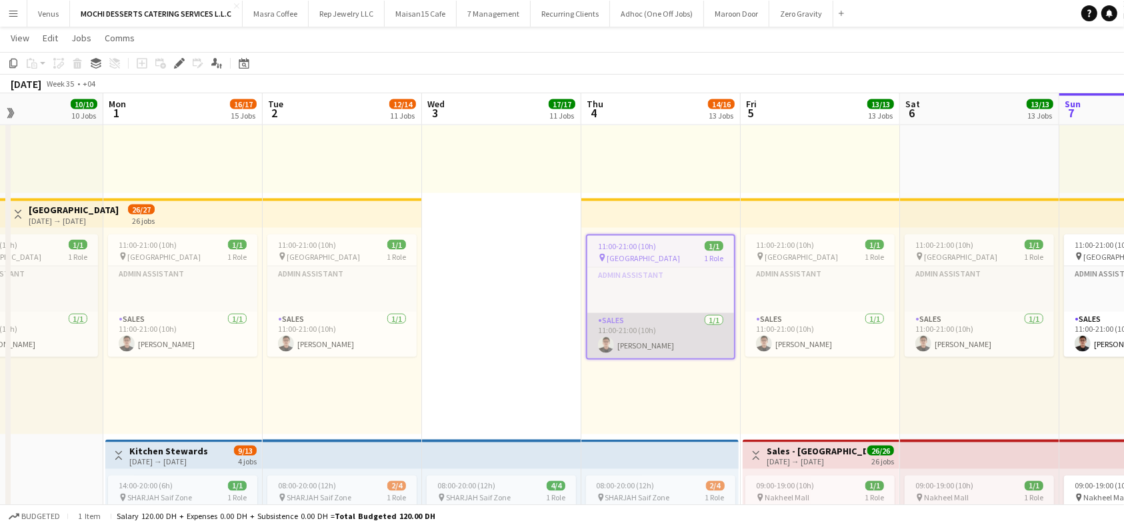
click at [635, 328] on app-card-role "Sales [DATE] 11:00-21:00 (10h) [PERSON_NAME]" at bounding box center [660, 335] width 147 height 45
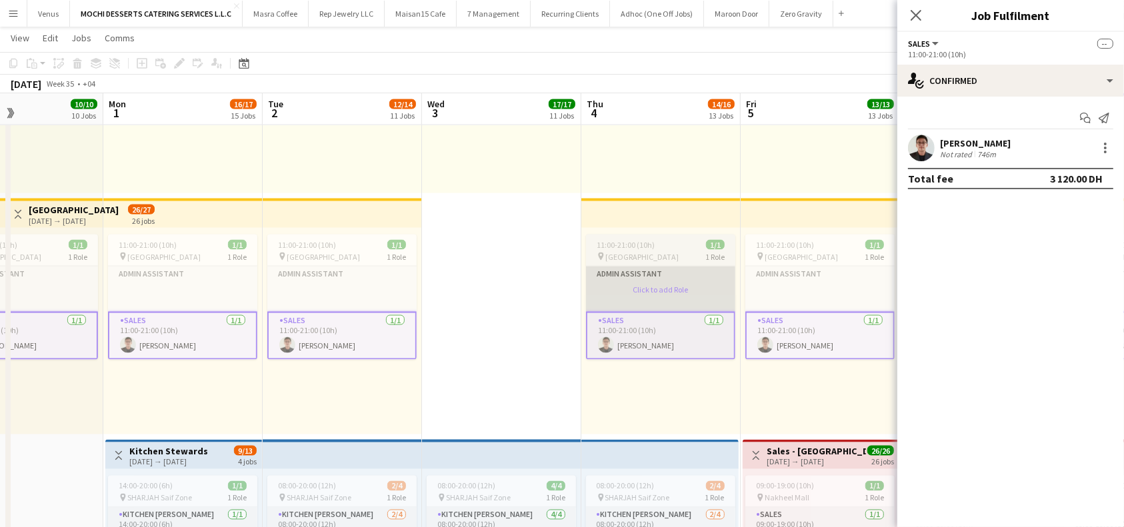
click at [652, 285] on app-card-role-placeholder "Admin Assistant Click to add Role" at bounding box center [660, 289] width 149 height 45
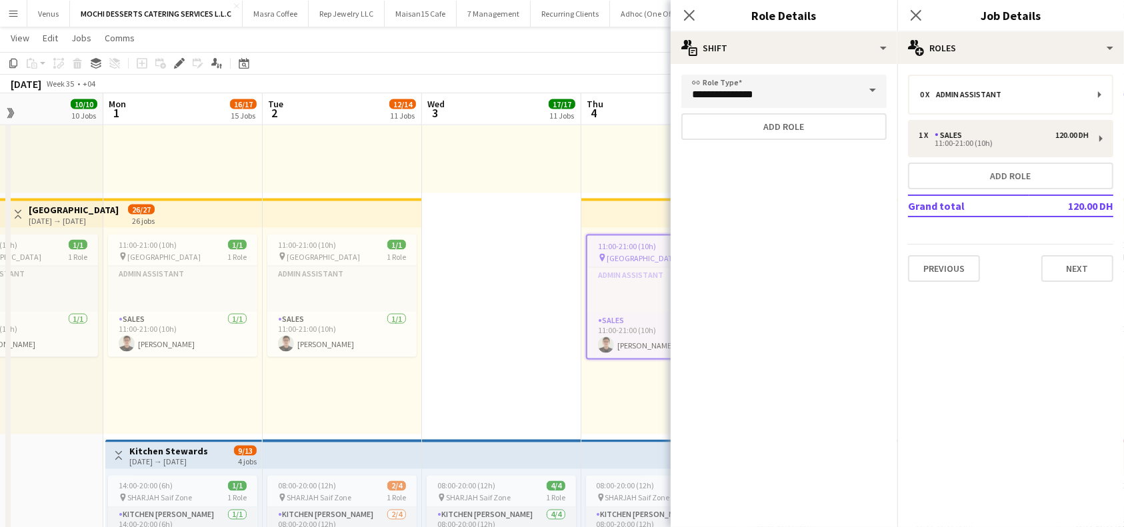
click at [875, 91] on span at bounding box center [873, 91] width 28 height 32
click at [872, 87] on span at bounding box center [873, 91] width 28 height 32
click at [683, 7] on app-icon "Close pop-in" at bounding box center [689, 15] width 19 height 19
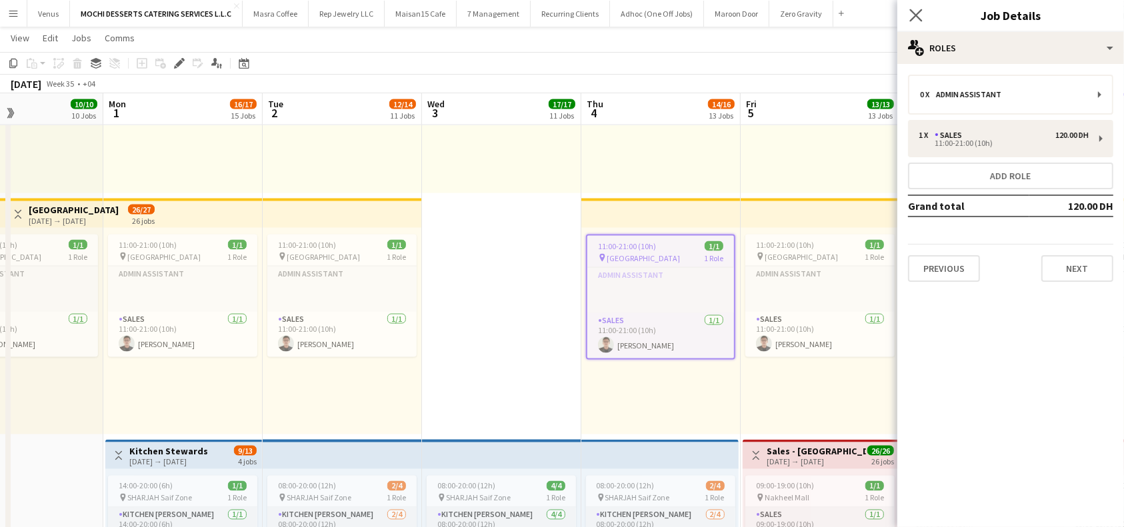
click at [923, 12] on app-icon "Close pop-in" at bounding box center [916, 15] width 19 height 19
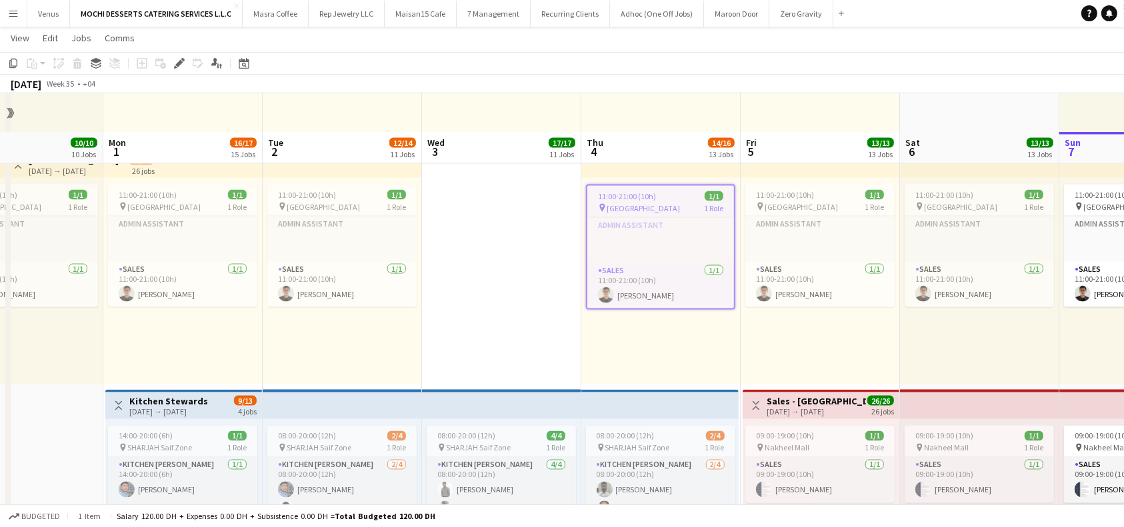
scroll to position [2217, 0]
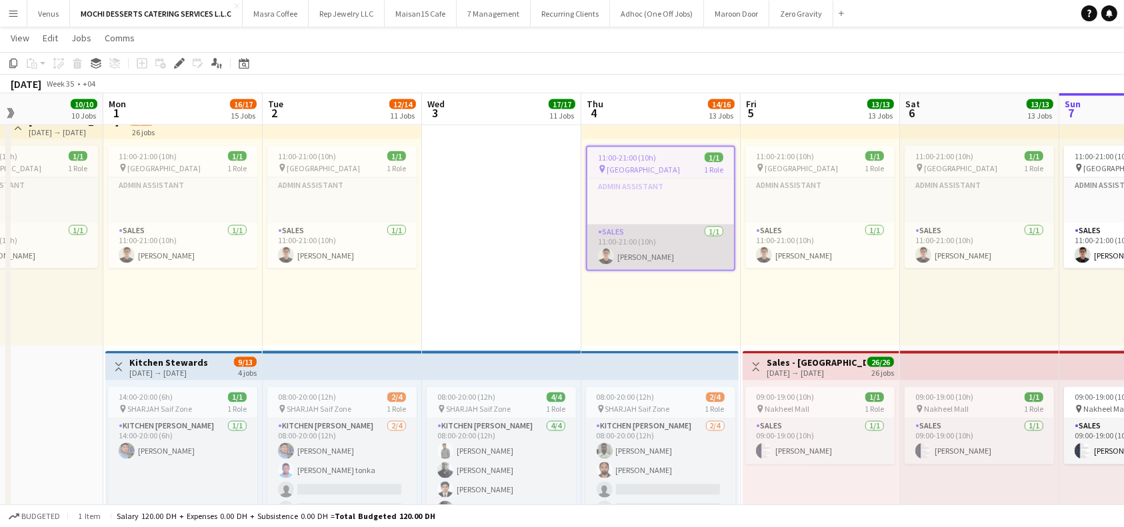
click at [676, 259] on app-card-role "Sales [DATE] 11:00-21:00 (10h) [PERSON_NAME]" at bounding box center [660, 247] width 147 height 45
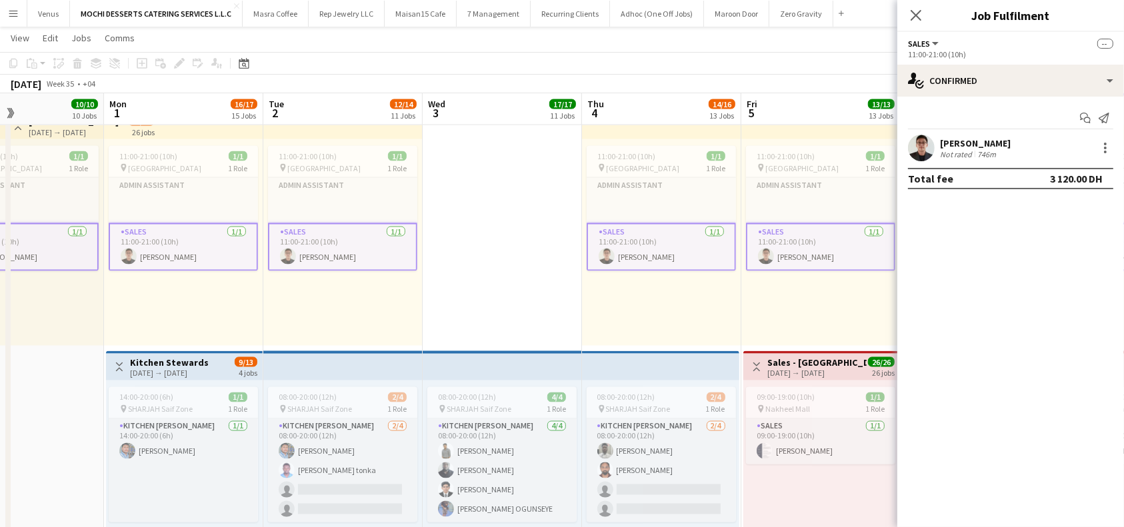
click at [194, 231] on app-card-role "Sales [DATE] 11:00-21:00 (10h) [PERSON_NAME]" at bounding box center [183, 247] width 149 height 48
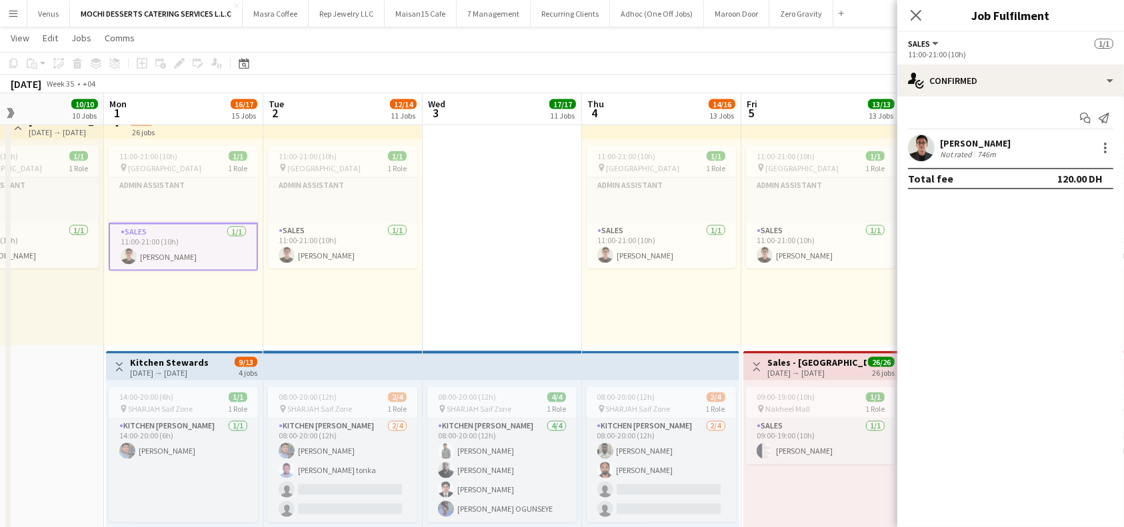
scroll to position [0, 373]
click at [921, 14] on icon "Close pop-in" at bounding box center [915, 15] width 13 height 13
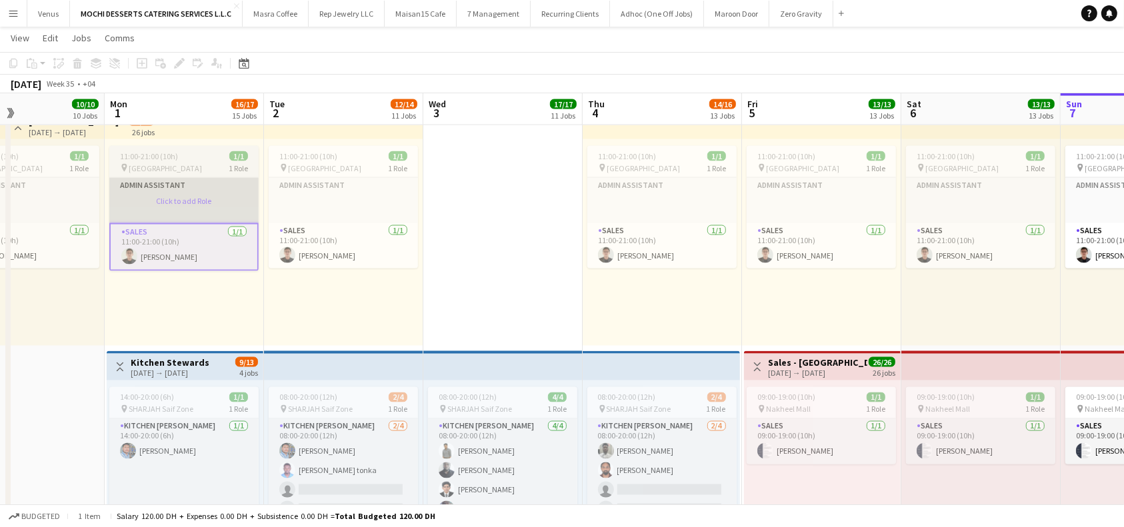
click at [181, 203] on app-card-role-placeholder "Admin Assistant Click to add Role" at bounding box center [183, 200] width 149 height 45
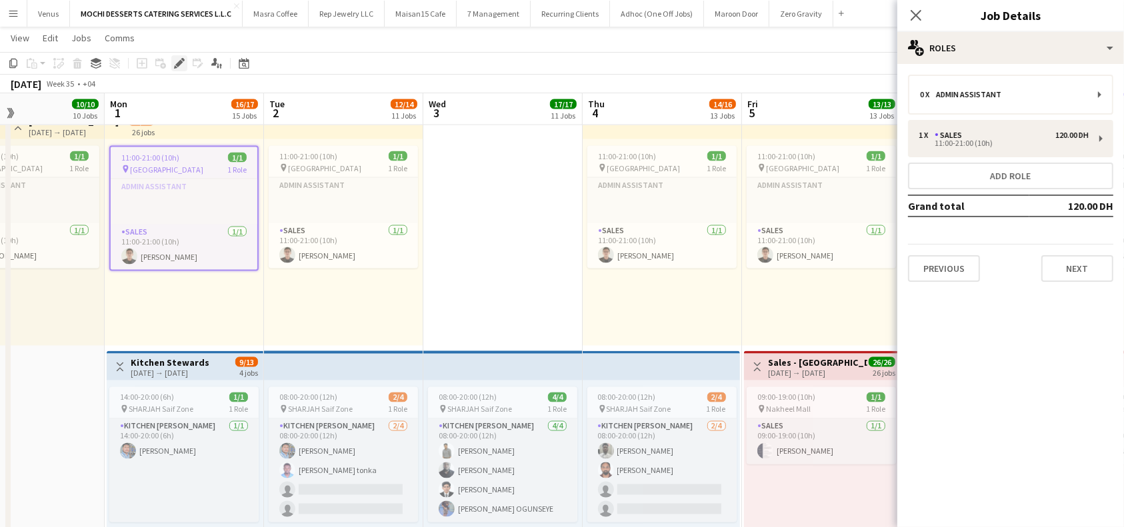
click at [182, 59] on icon at bounding box center [182, 59] width 3 height 3
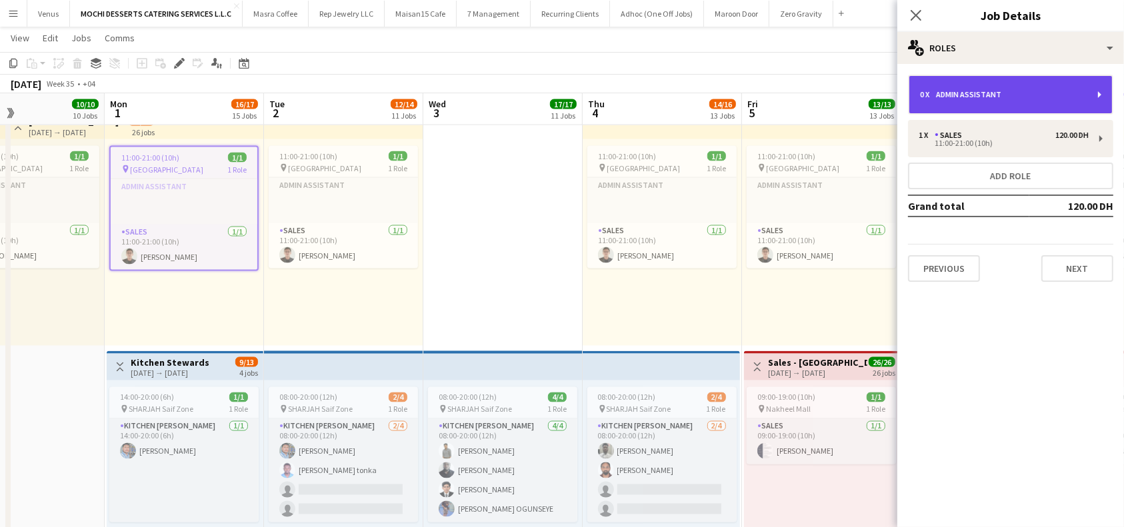
click at [928, 93] on div "0 x" at bounding box center [928, 94] width 16 height 9
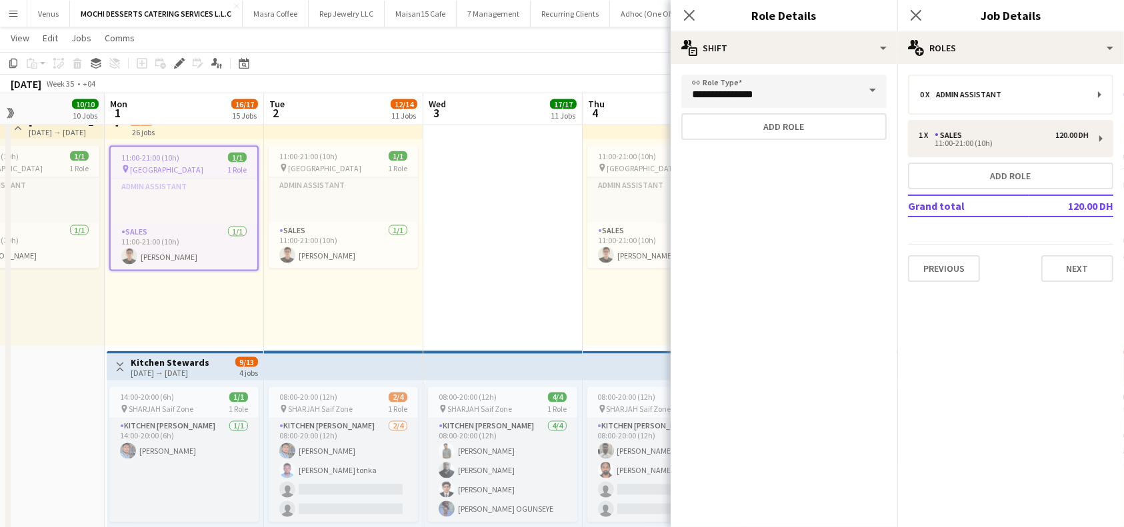
click at [877, 93] on span at bounding box center [873, 91] width 28 height 32
click at [874, 96] on span at bounding box center [873, 91] width 28 height 32
click at [164, 131] on app-top-bar at bounding box center [184, 124] width 159 height 29
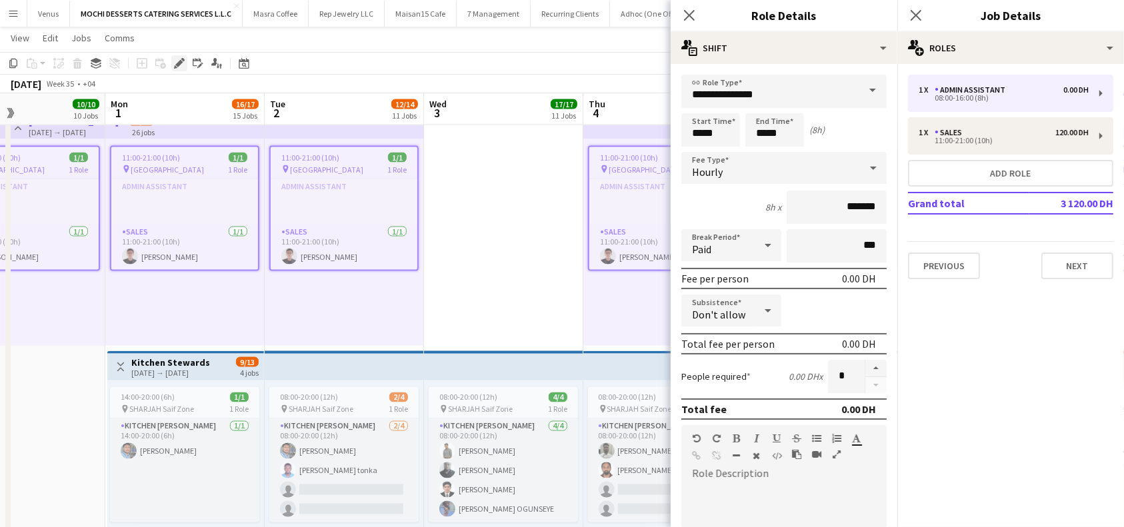
click at [176, 64] on icon at bounding box center [178, 63] width 7 height 7
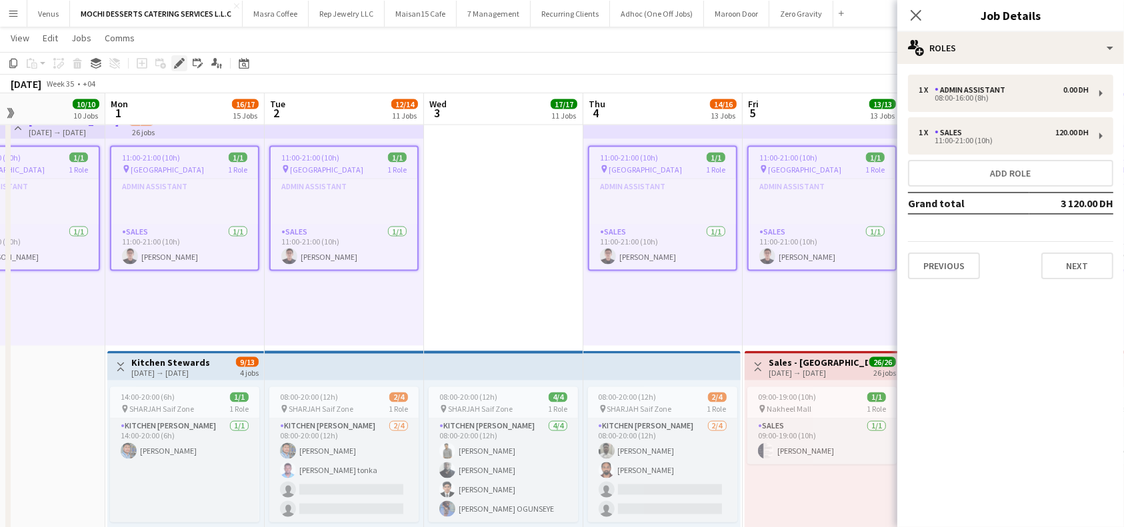
click at [175, 59] on icon "Edit" at bounding box center [179, 63] width 11 height 11
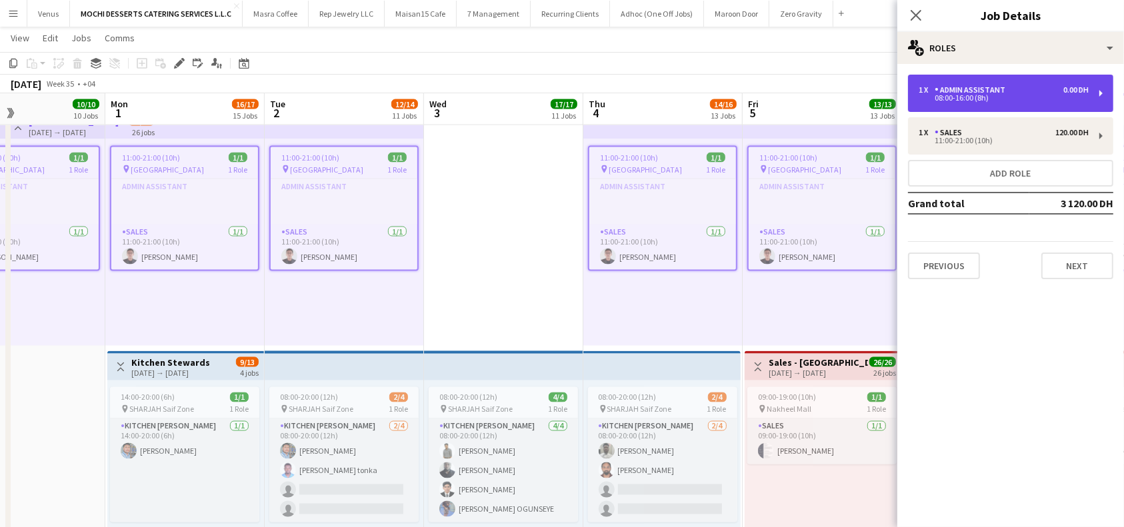
click at [1106, 95] on div "1 x Admin Assistant 0.00 DH 08:00-16:00 (8h)" at bounding box center [1010, 93] width 205 height 37
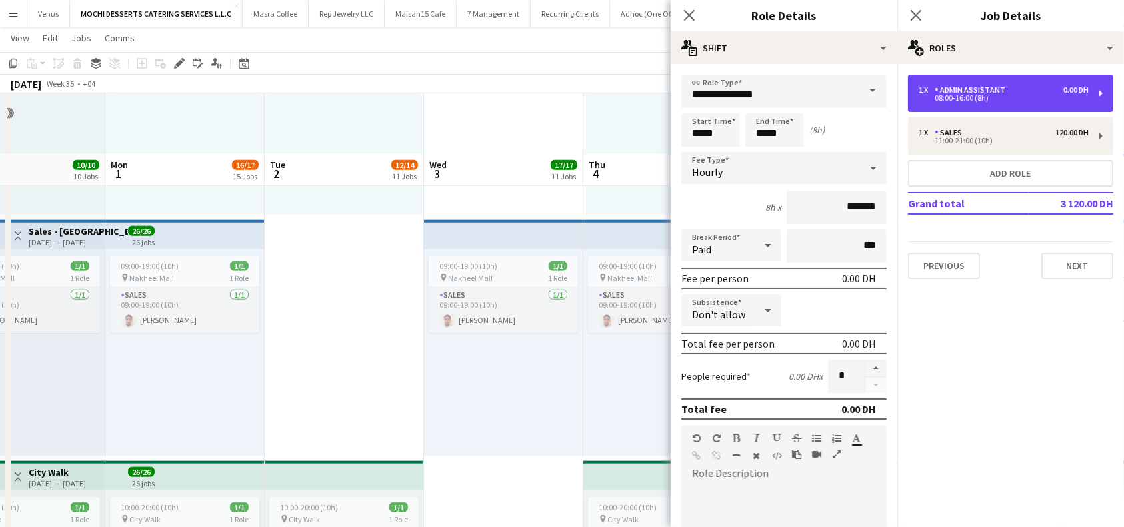
scroll to position [1239, 0]
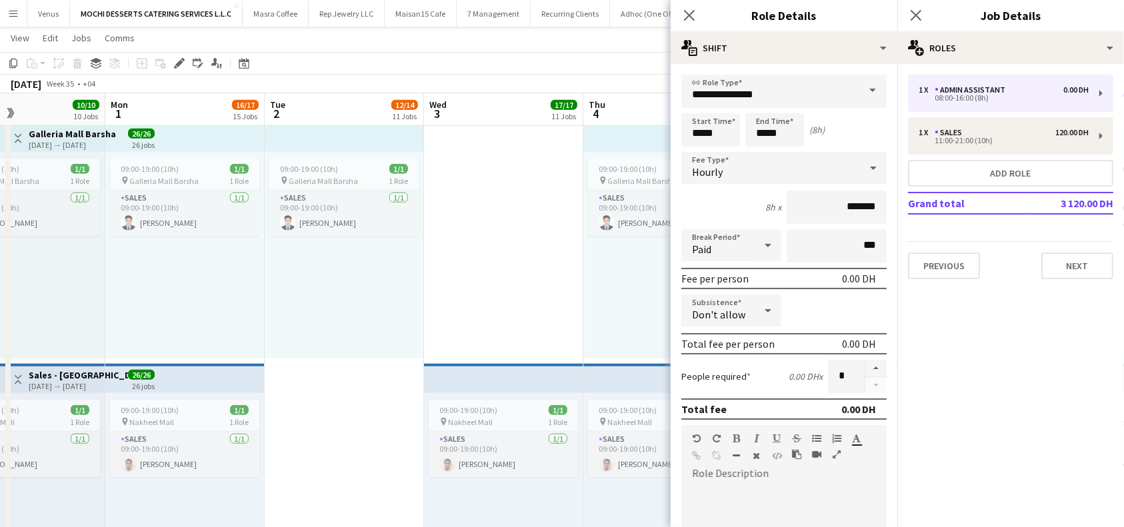
click at [859, 90] on span at bounding box center [873, 91] width 28 height 32
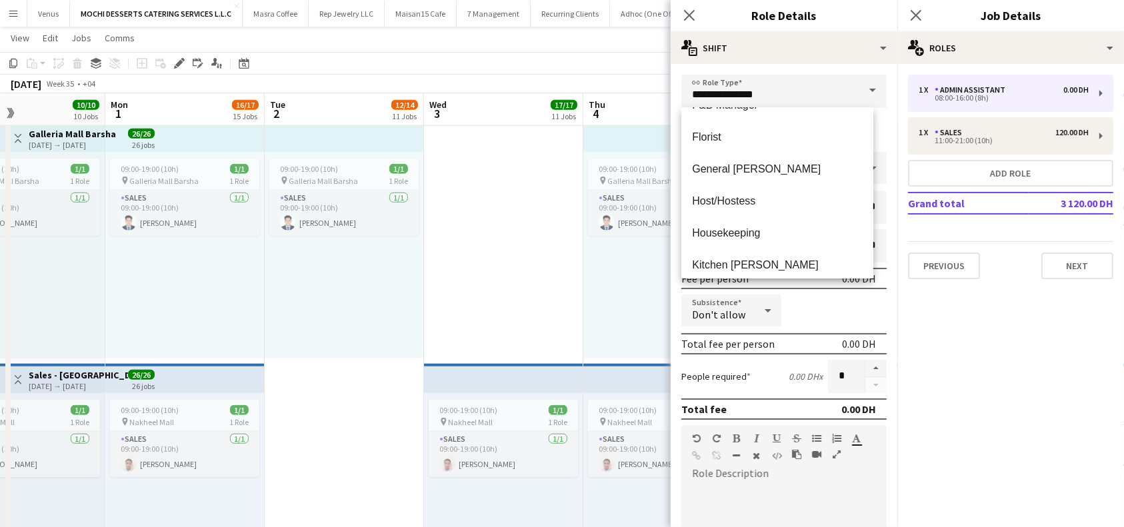
scroll to position [622, 0]
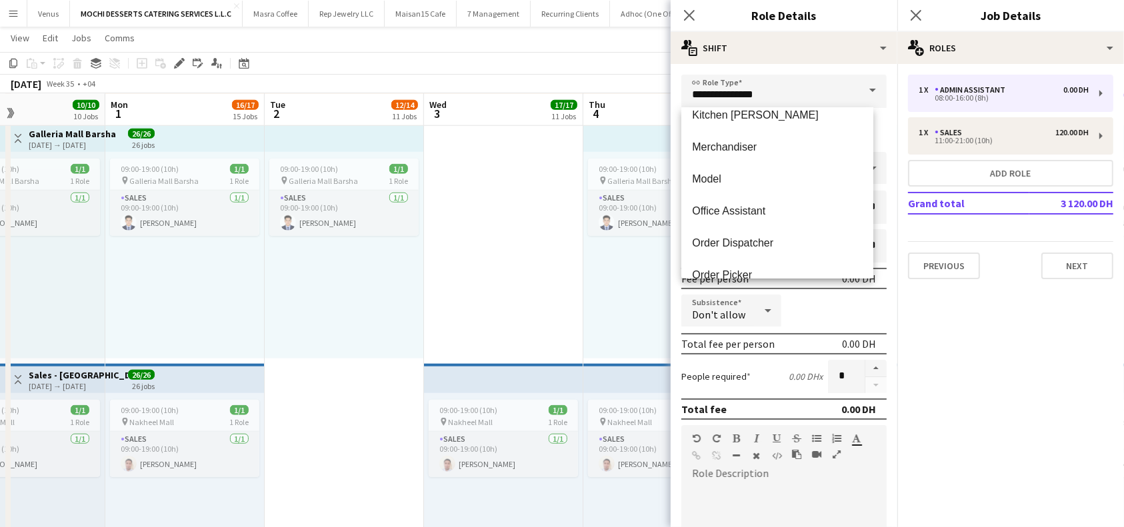
click at [1044, 365] on mat-expansion-panel "pencil3 General details 1 x Admin Assistant 0.00 DH 08:00-16:00 (8h) 1 x Sales …" at bounding box center [1010, 295] width 227 height 463
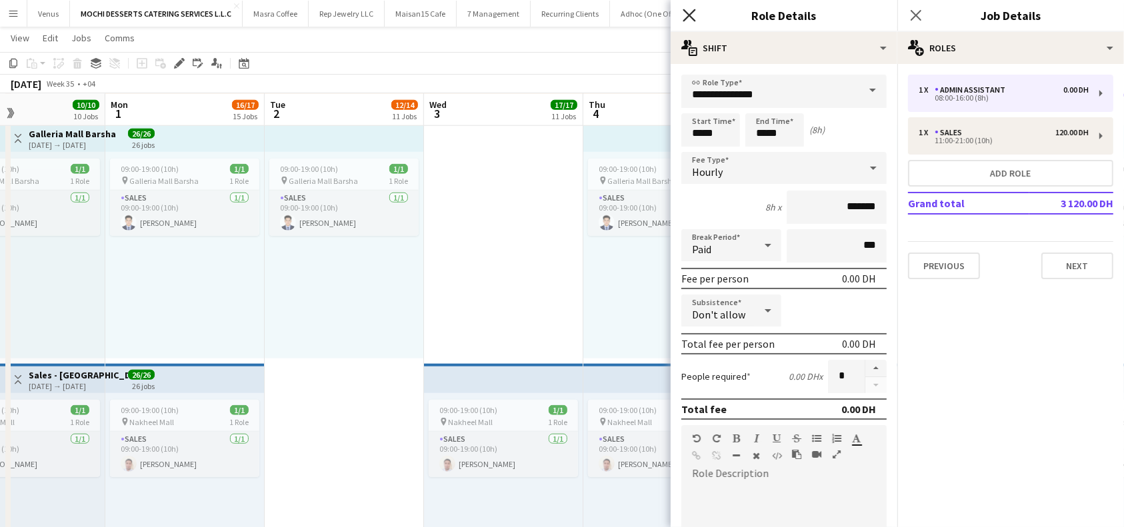
click at [689, 15] on icon at bounding box center [689, 15] width 13 height 13
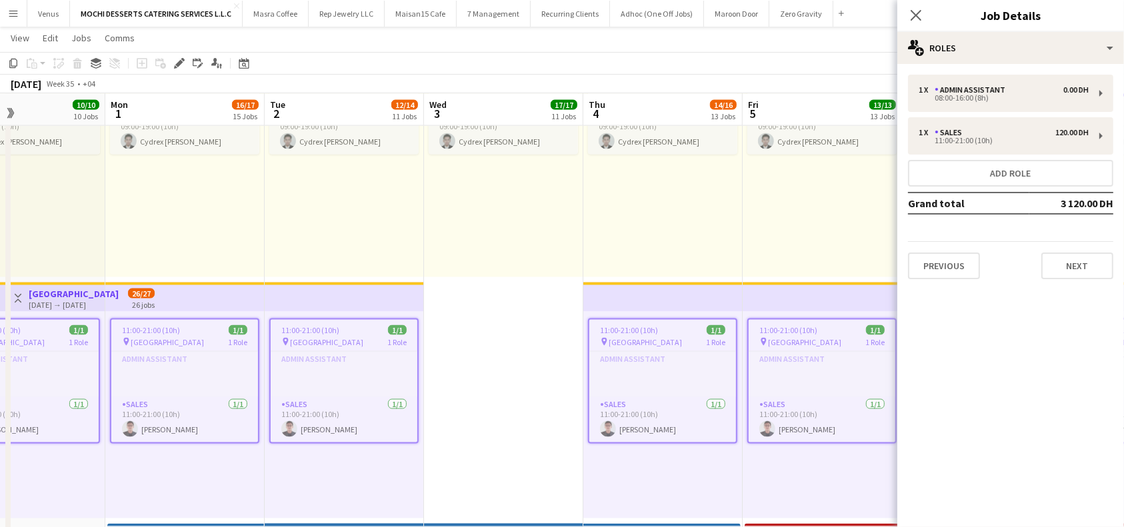
scroll to position [2133, 0]
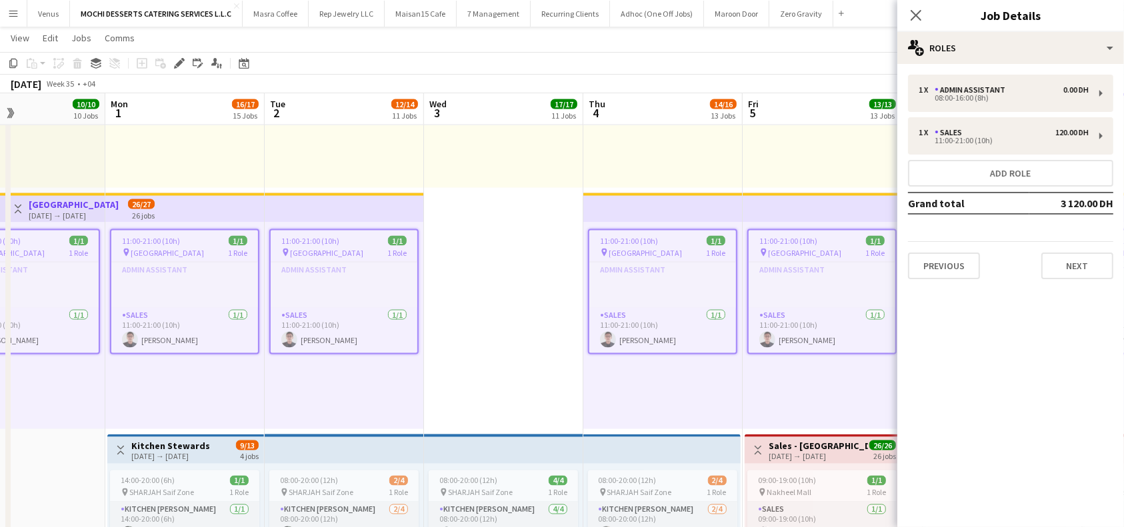
click at [195, 245] on div "11:00-21:00 (10h) 1/1" at bounding box center [184, 241] width 147 height 10
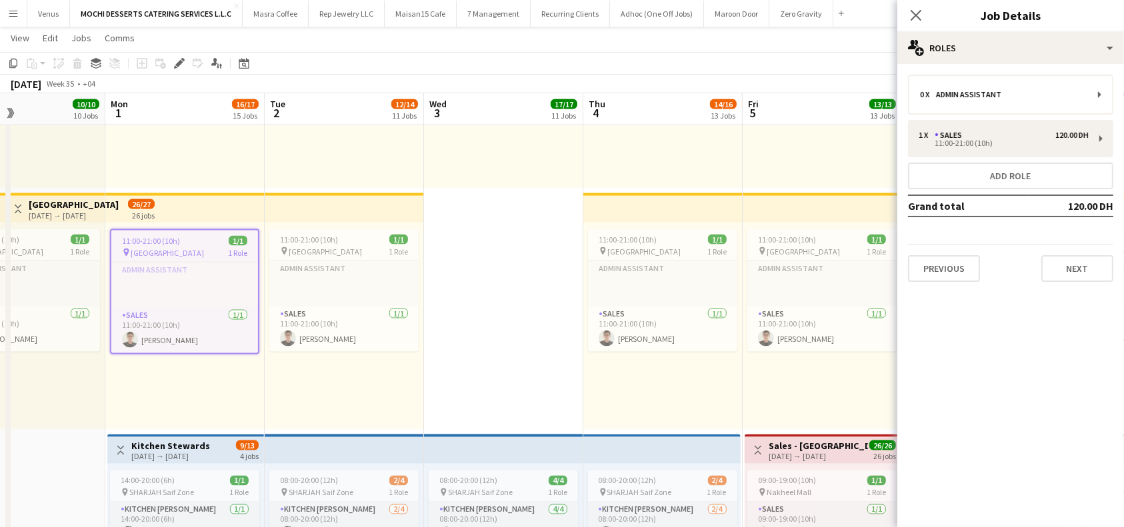
click at [219, 205] on app-top-bar at bounding box center [184, 207] width 159 height 29
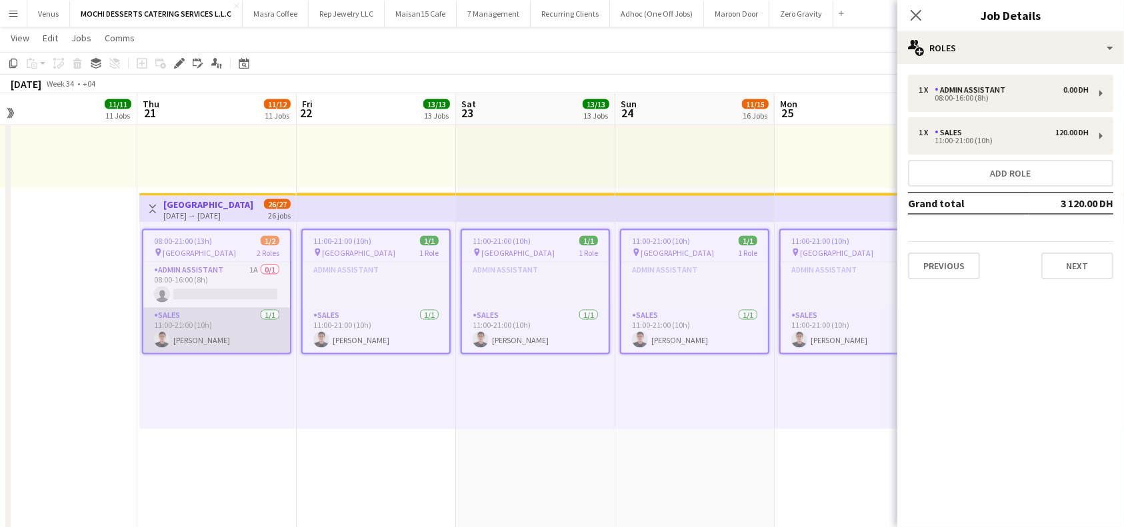
scroll to position [0, 507]
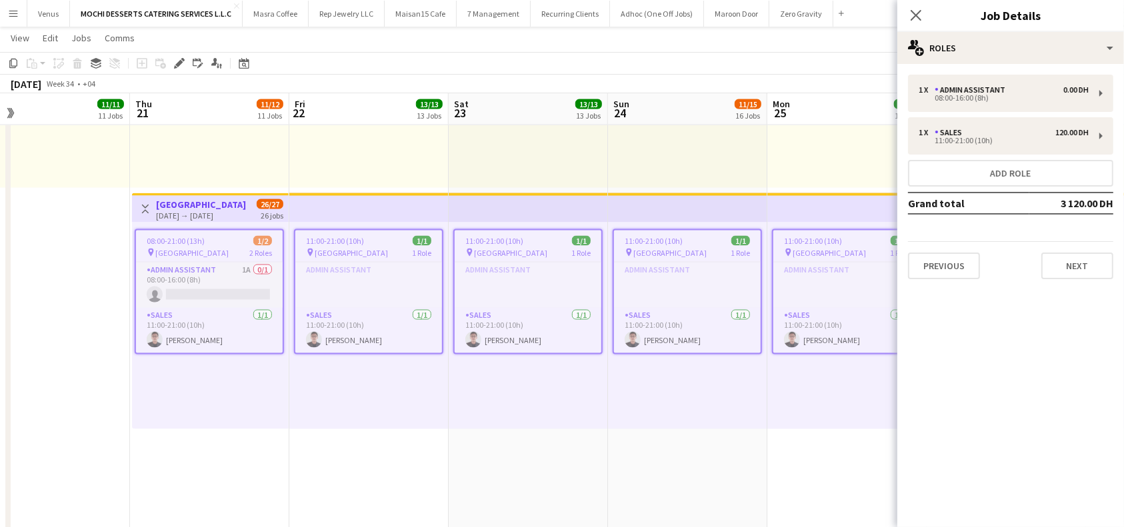
click at [227, 245] on div "08:00-21:00 (13h) 1/2" at bounding box center [209, 241] width 147 height 10
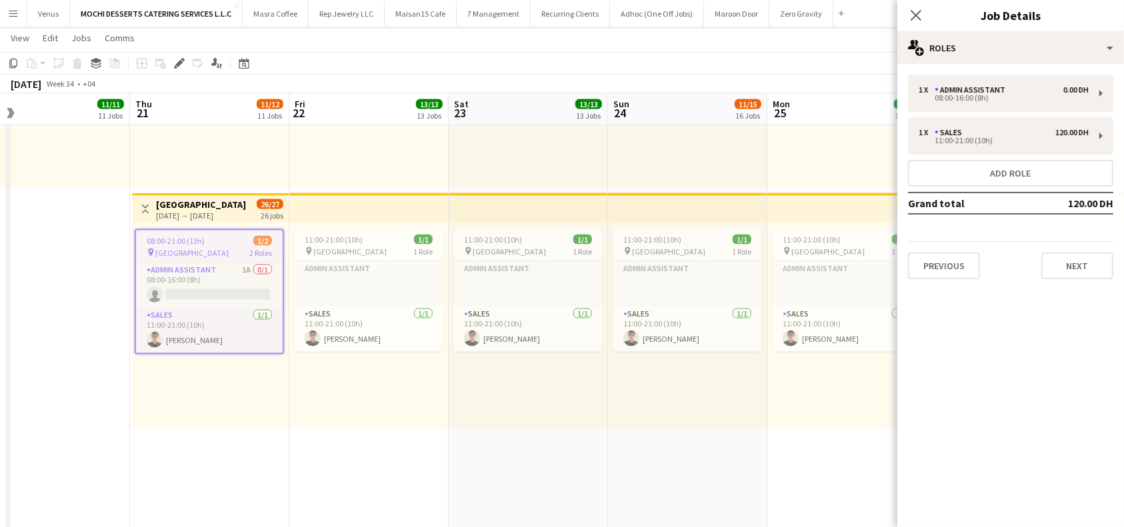
click at [223, 209] on div "[GEOGRAPHIC_DATA] [DATE] → [DATE]" at bounding box center [201, 210] width 90 height 22
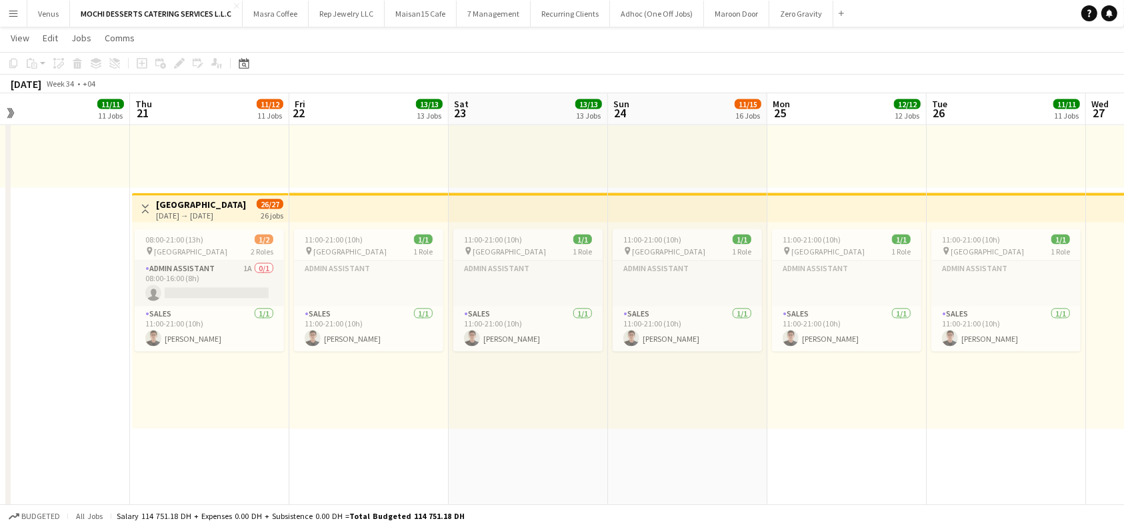
click at [225, 215] on div "[DATE] → [DATE]" at bounding box center [201, 216] width 90 height 10
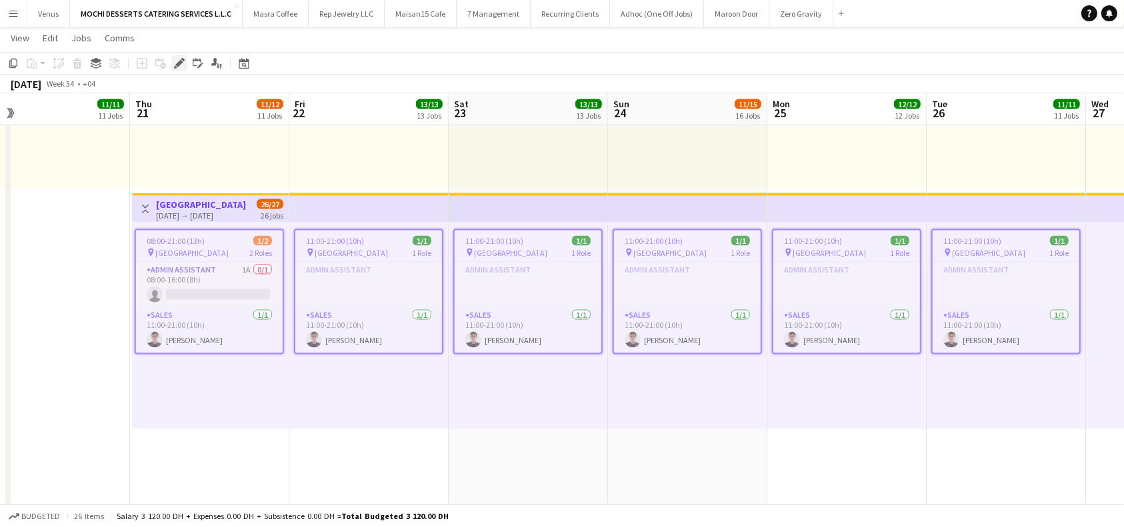
click at [177, 62] on icon "Edit" at bounding box center [179, 63] width 11 height 11
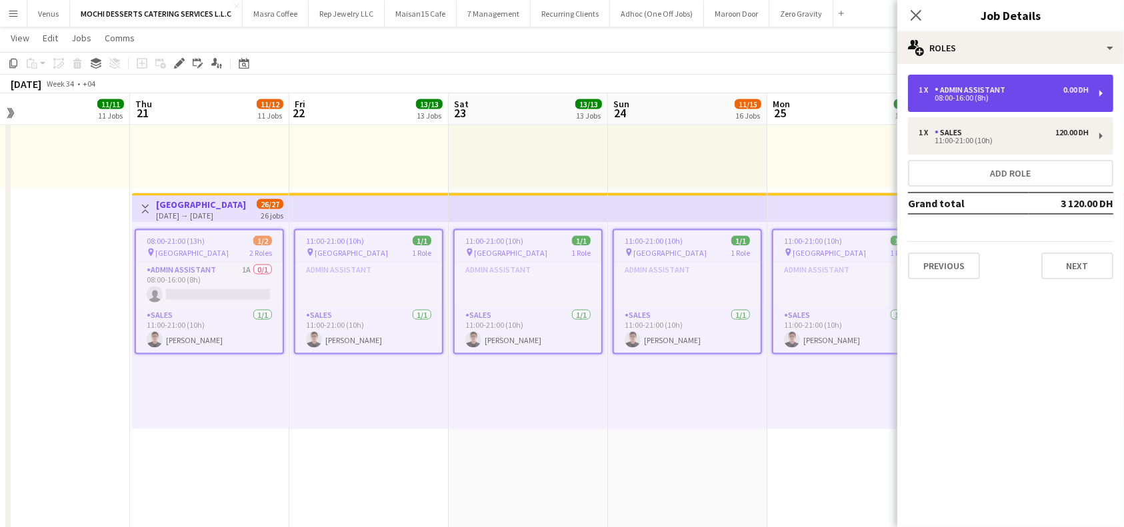
click at [929, 89] on div "1 x" at bounding box center [927, 89] width 16 height 9
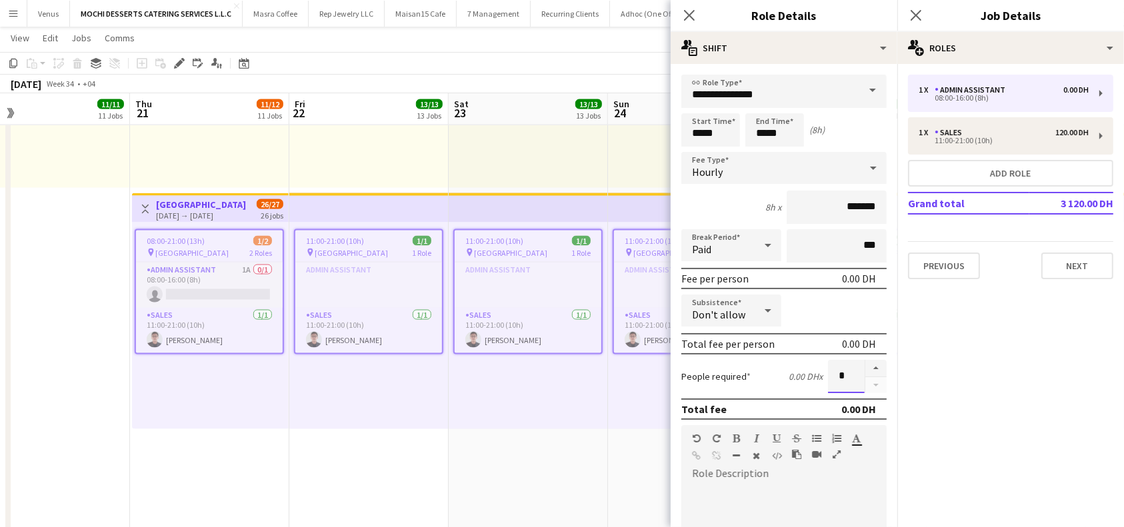
drag, startPoint x: 836, startPoint y: 371, endPoint x: 809, endPoint y: 374, distance: 27.5
click at [809, 374] on div "People required 0.00 DH x *" at bounding box center [783, 376] width 205 height 33
type input "*"
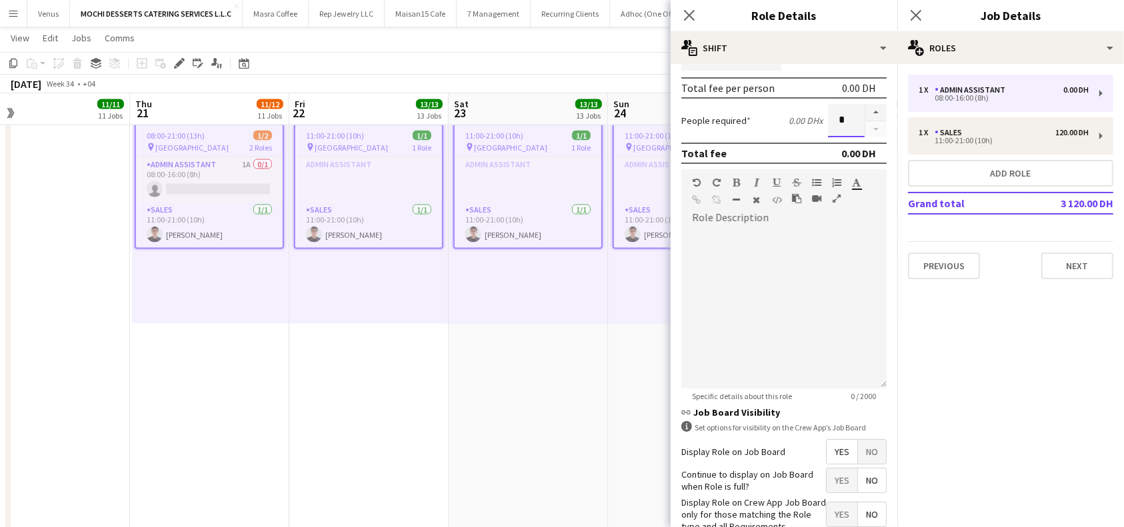
scroll to position [81, 0]
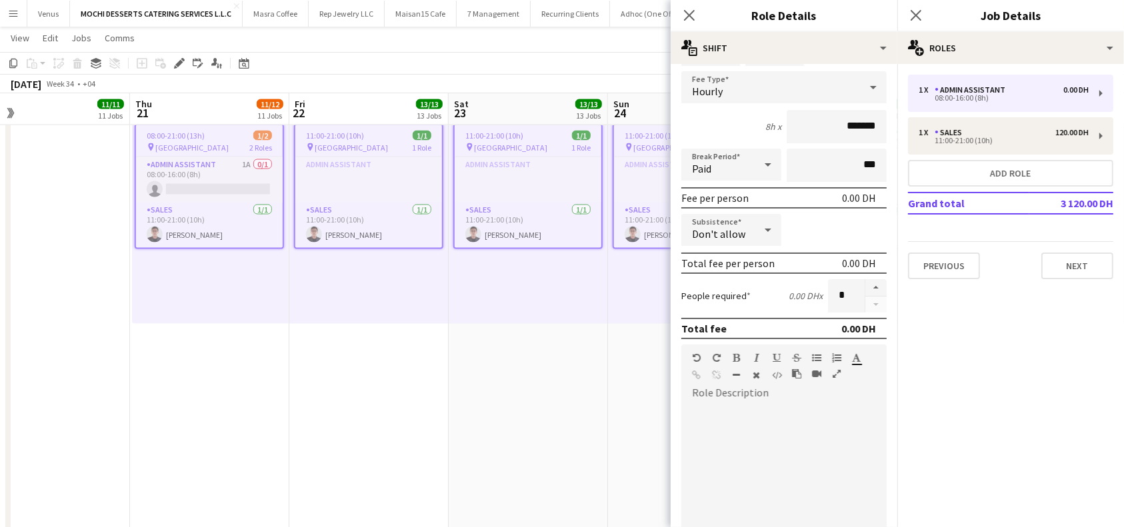
click at [865, 304] on div at bounding box center [876, 295] width 22 height 33
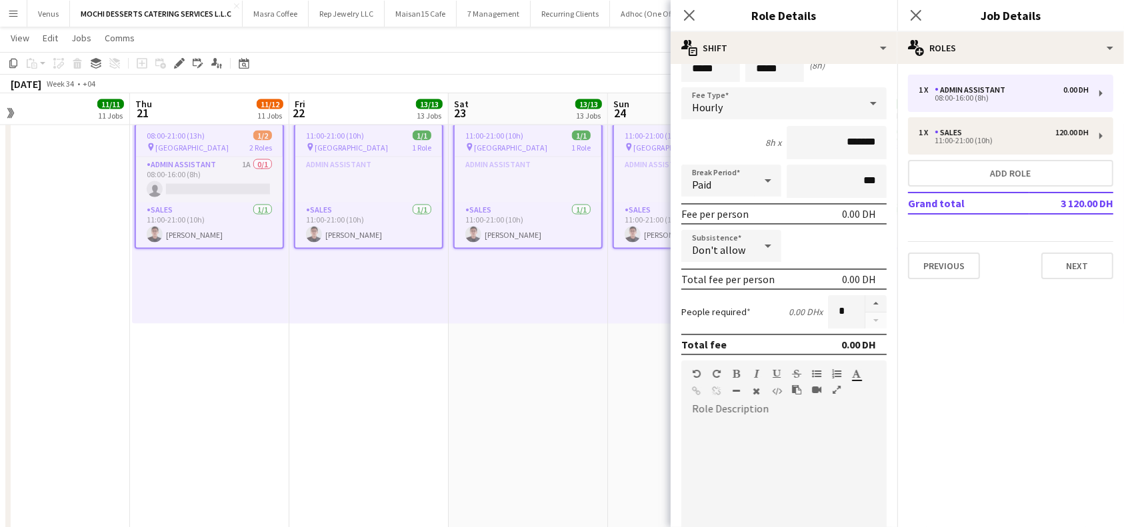
scroll to position [0, 0]
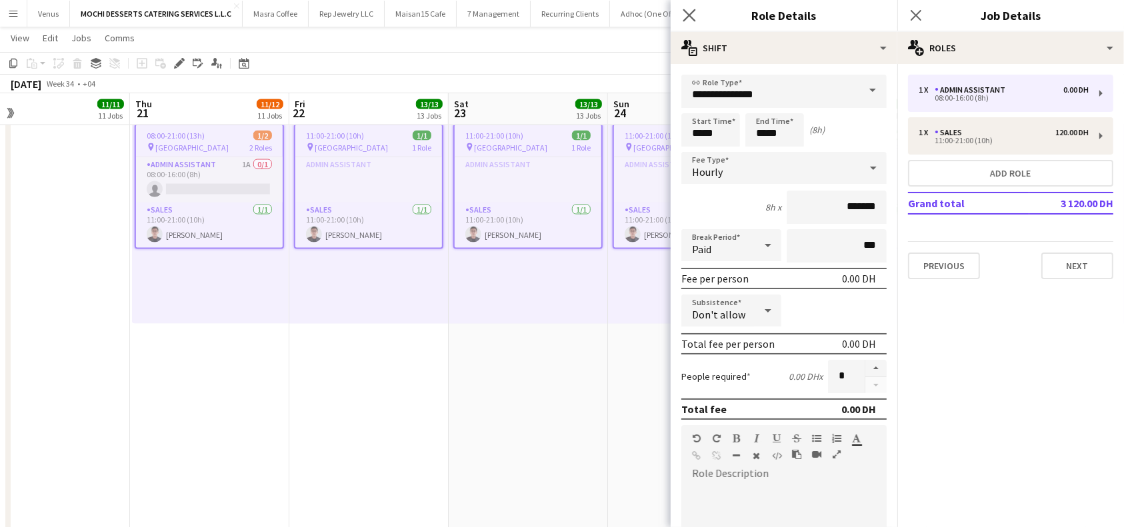
click at [695, 6] on app-icon "Close pop-in" at bounding box center [689, 15] width 19 height 19
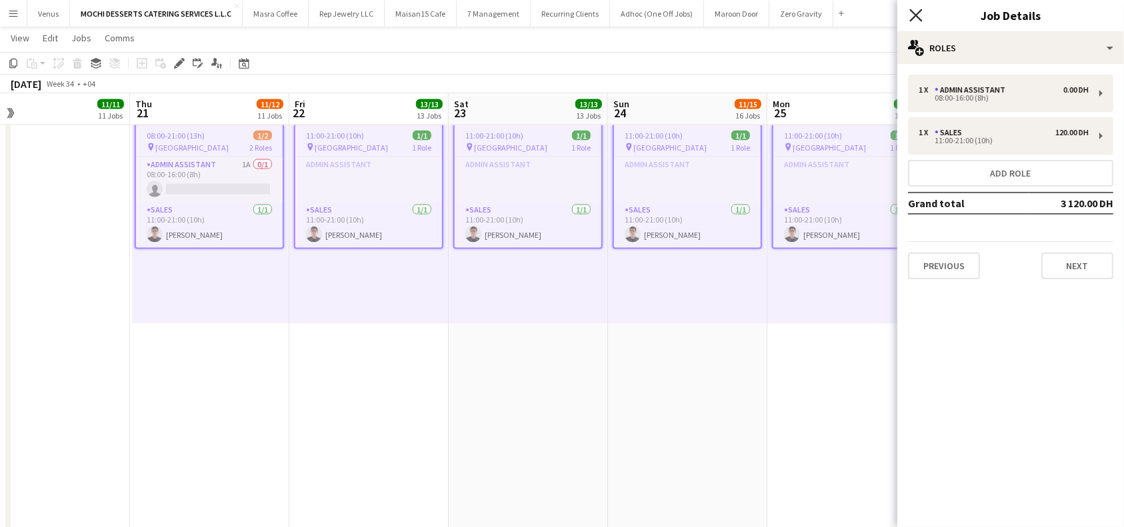
click at [920, 19] on icon at bounding box center [915, 15] width 13 height 13
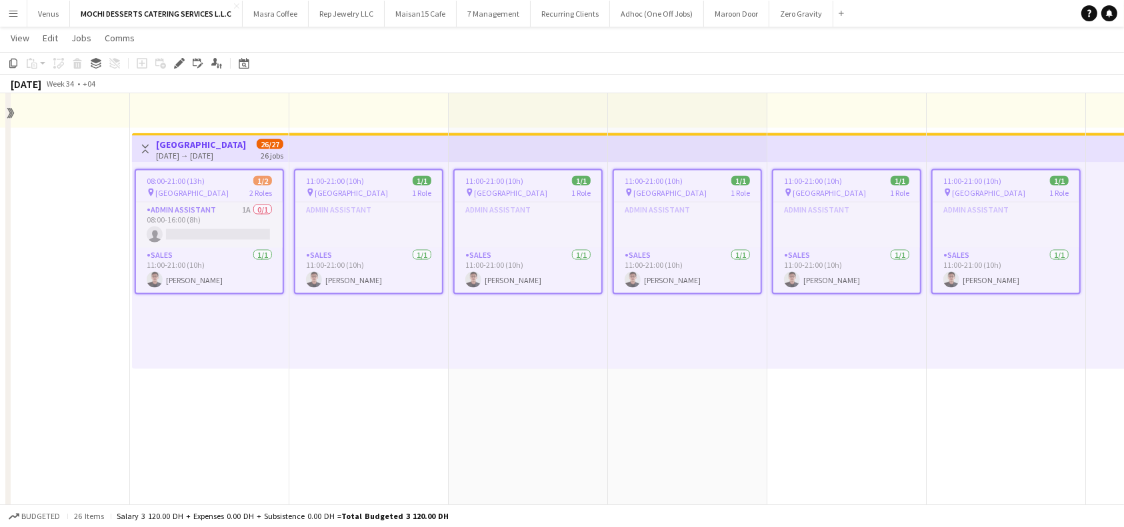
scroll to position [2149, 0]
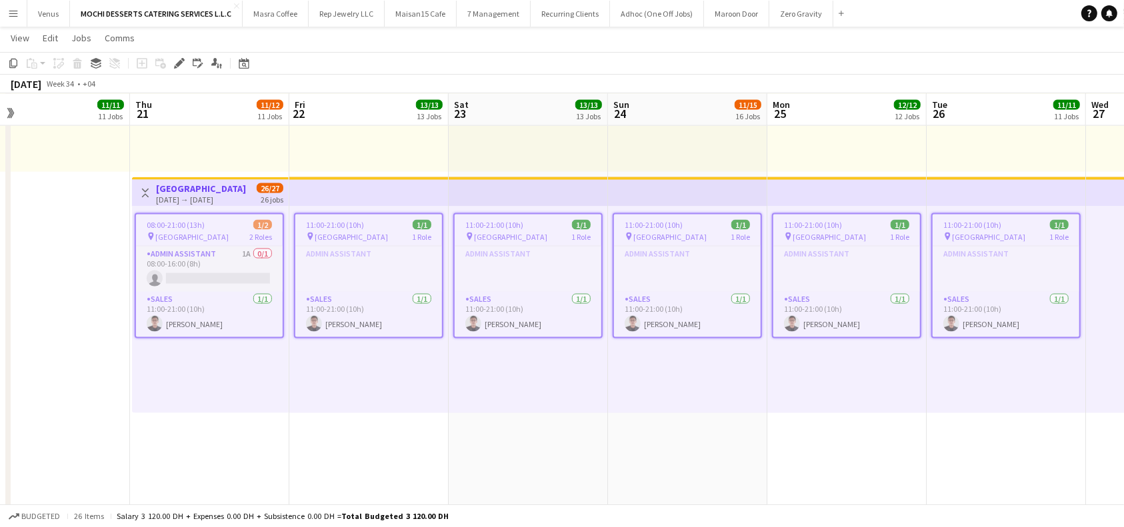
click at [647, 409] on div "11:00-21:00 (10h) 1/1 pin [GEOGRAPHIC_DATA] 1 Role Admin Assistant Click to add…" at bounding box center [687, 310] width 159 height 207
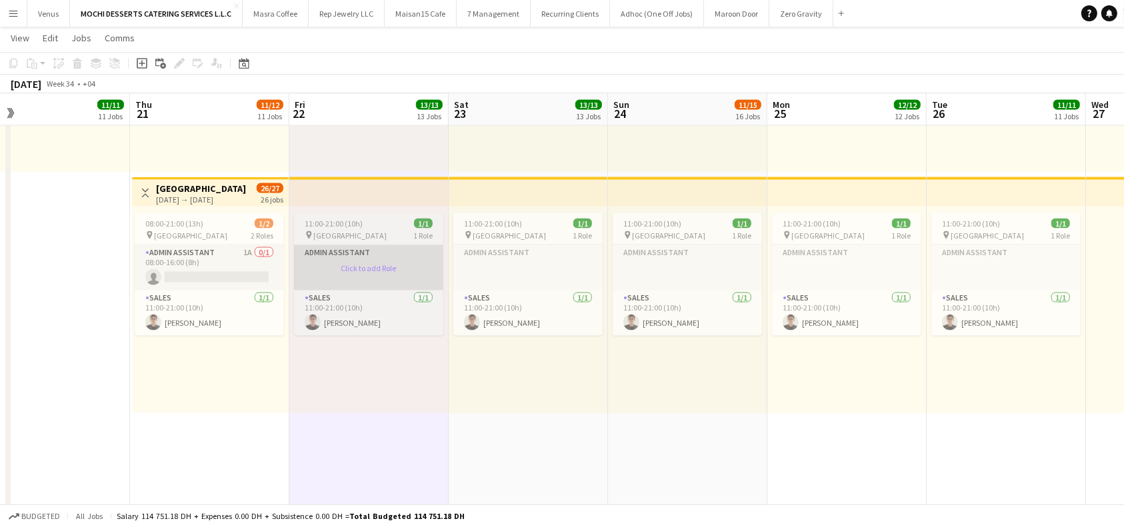
click at [372, 258] on app-card-role-placeholder "Admin Assistant Click to add Role" at bounding box center [368, 267] width 149 height 45
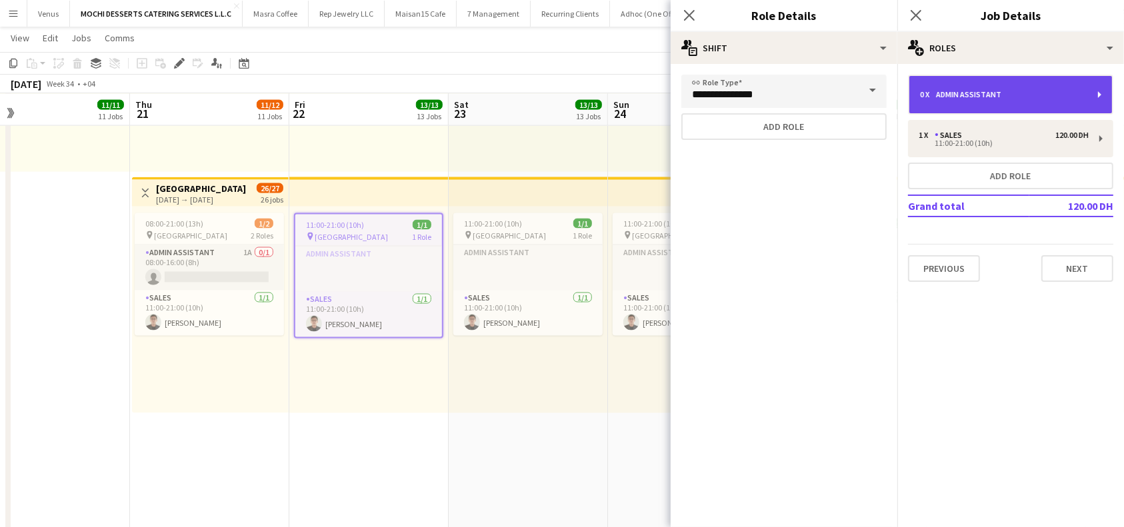
click at [1095, 91] on div "0 x Admin Assistant" at bounding box center [1010, 94] width 203 height 37
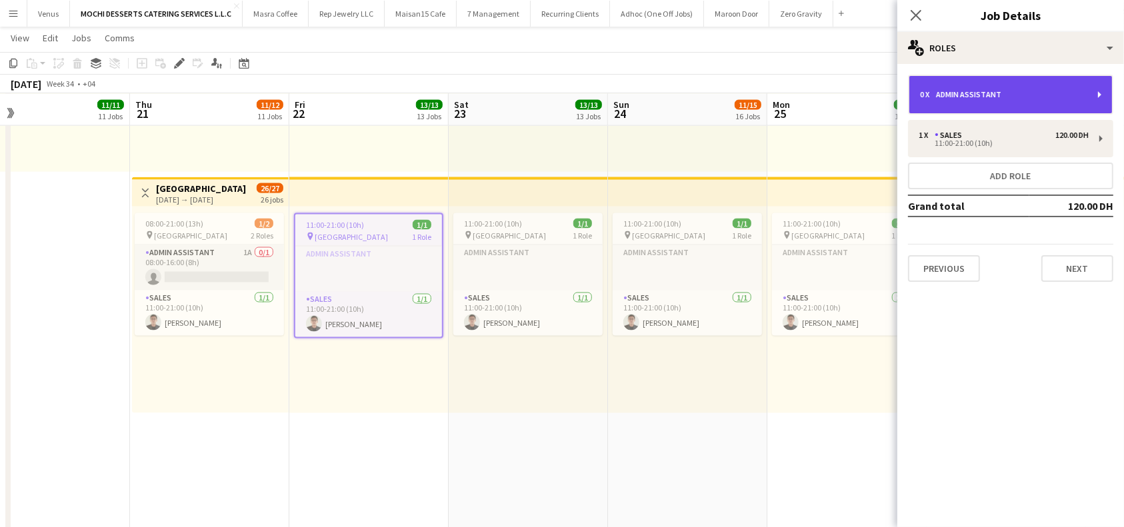
click at [1100, 94] on div "0 x Admin Assistant" at bounding box center [1010, 95] width 205 height 40
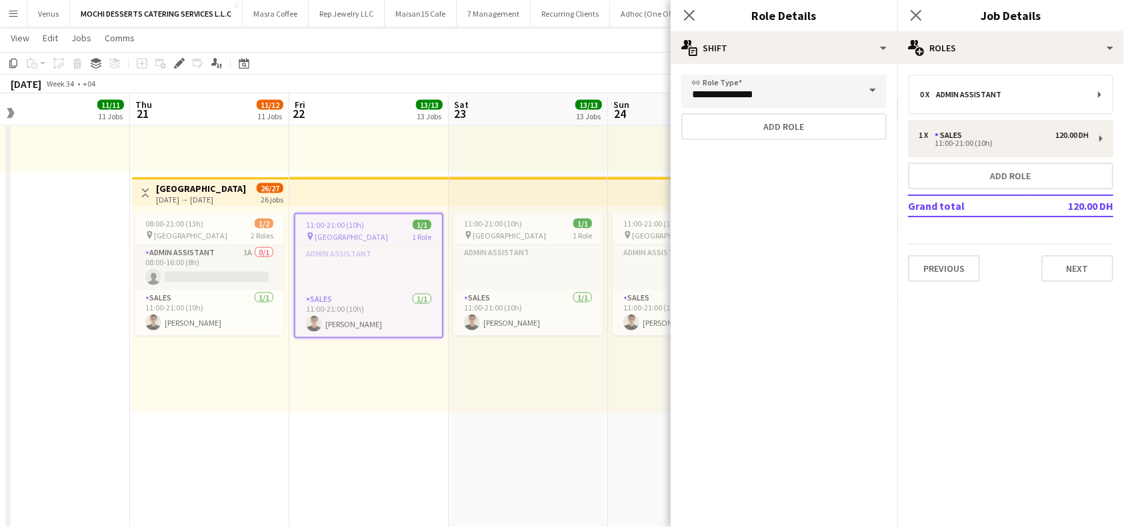
click at [875, 92] on span at bounding box center [873, 91] width 28 height 32
click at [870, 91] on span at bounding box center [873, 91] width 28 height 32
click at [874, 88] on span at bounding box center [873, 91] width 28 height 32
click at [688, 13] on icon "Close pop-in" at bounding box center [689, 15] width 13 height 13
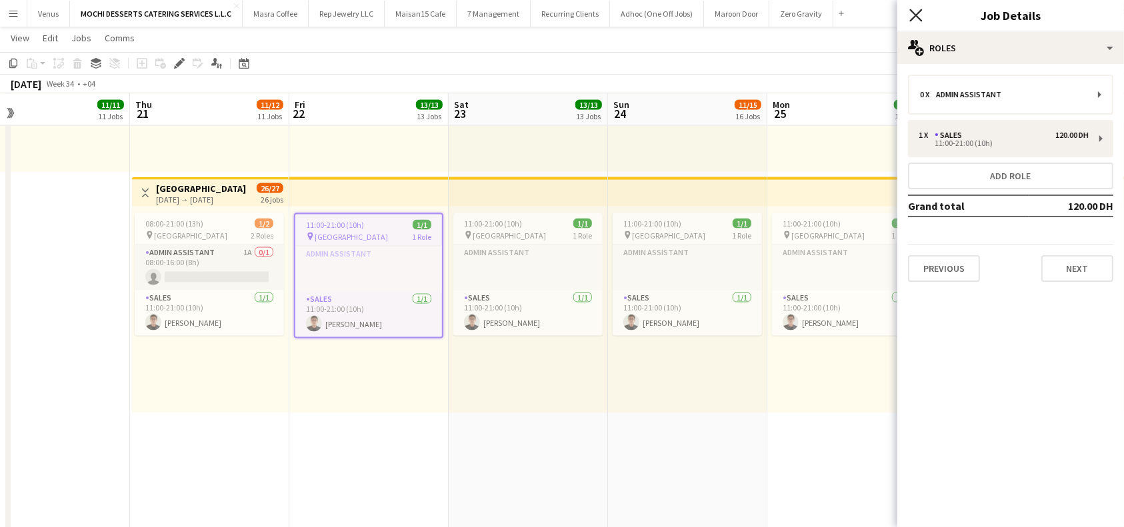
click at [913, 9] on icon "Close pop-in" at bounding box center [915, 15] width 13 height 13
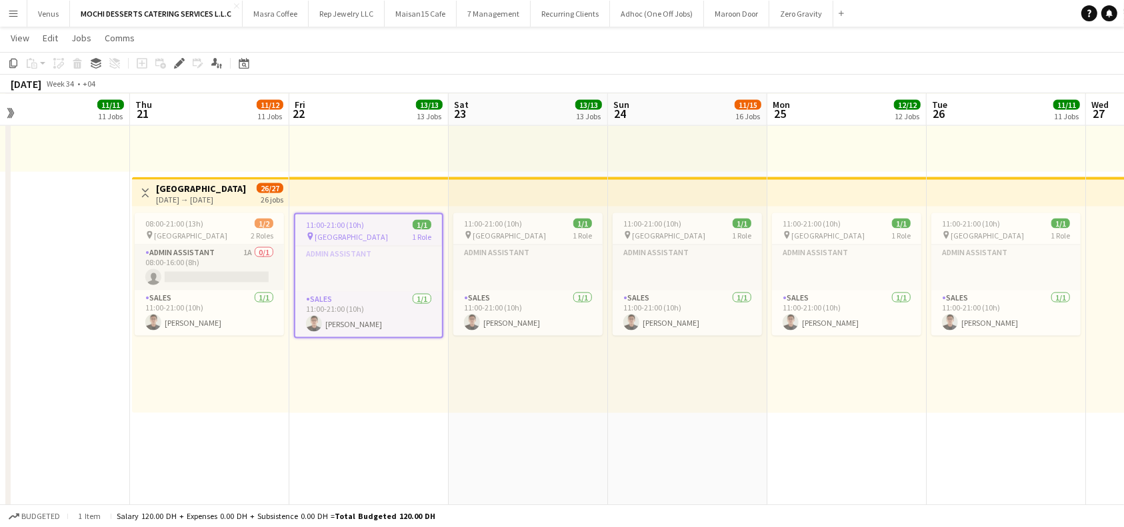
scroll to position [0, 507]
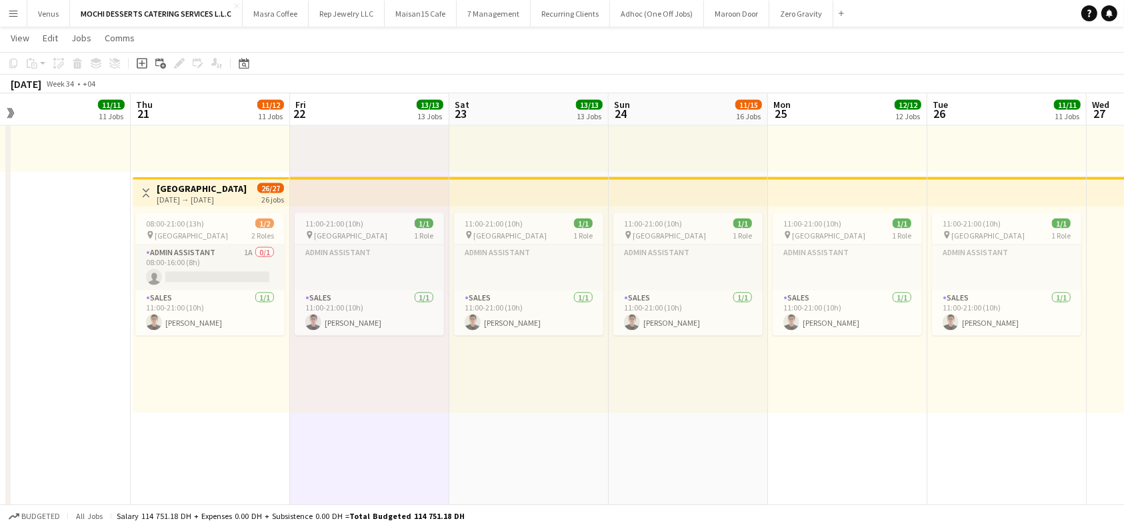
click at [189, 180] on app-top-bar "Toggle View [GEOGRAPHIC_DATA] [DATE] → [DATE] 26/27 26 jobs" at bounding box center [211, 191] width 157 height 29
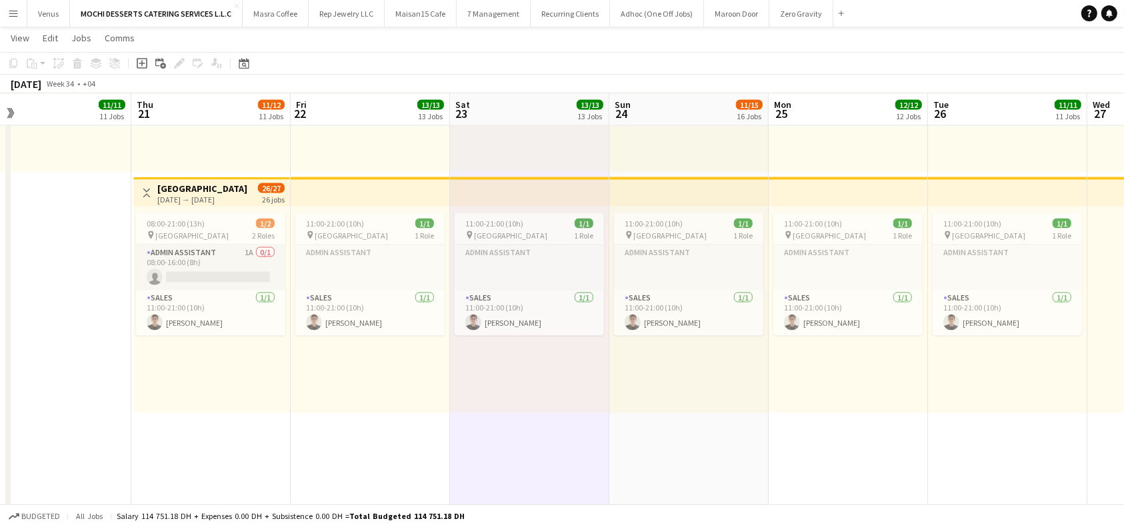
drag, startPoint x: 197, startPoint y: 467, endPoint x: 283, endPoint y: 469, distance: 86.0
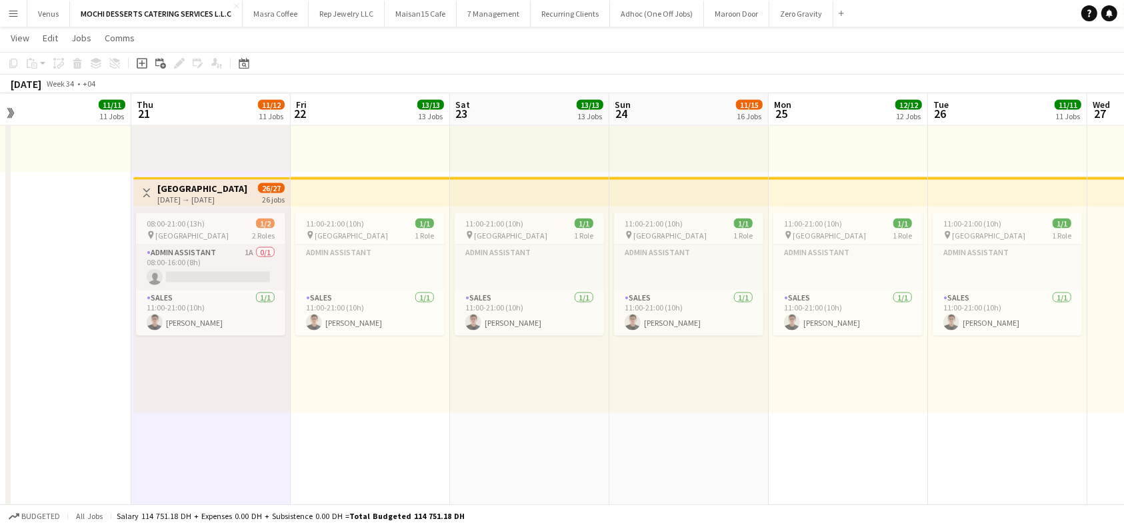
click at [503, 189] on app-top-bar at bounding box center [529, 191] width 159 height 29
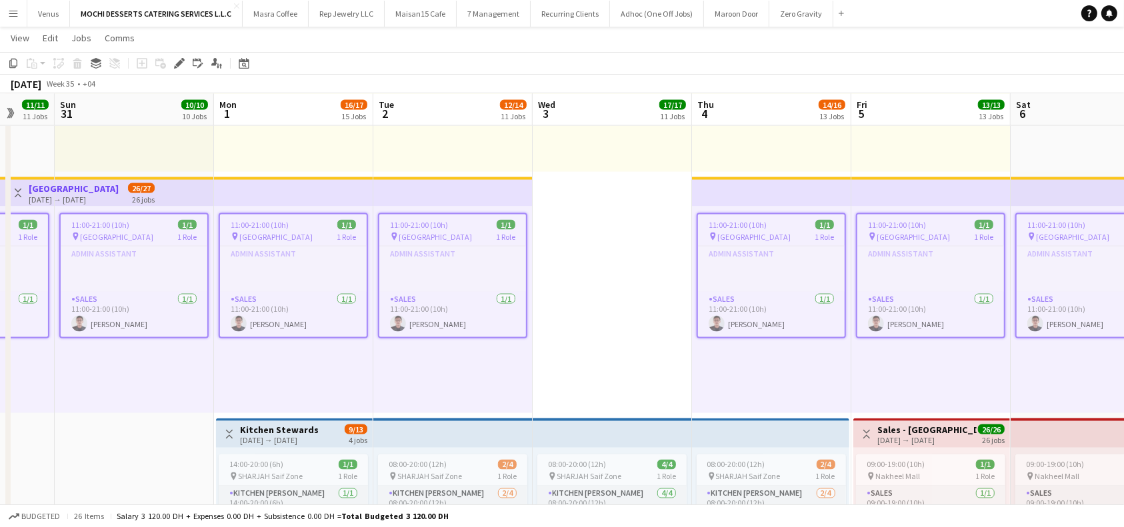
scroll to position [0, 459]
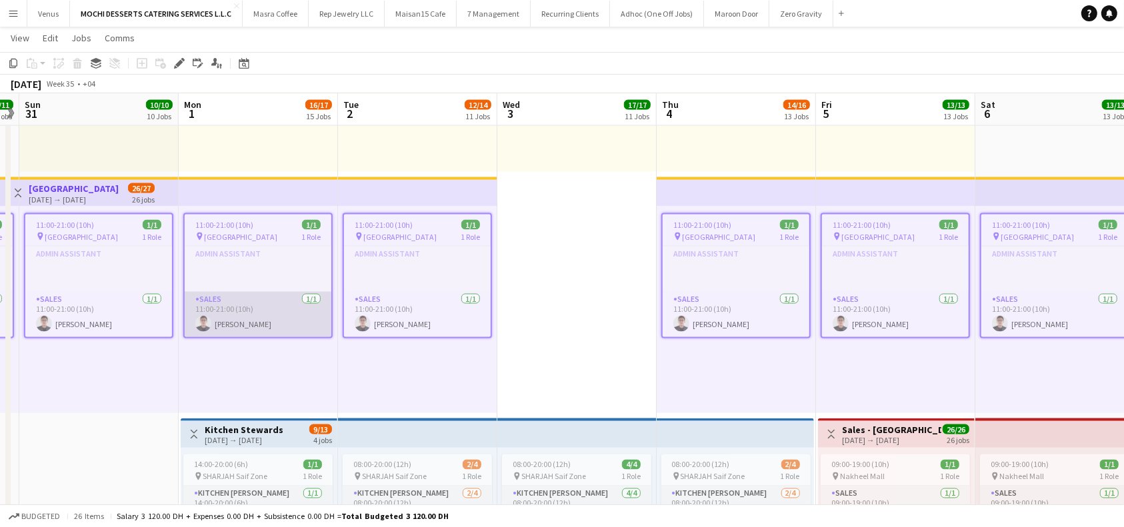
click at [251, 300] on app-card-role "Sales [DATE] 11:00-21:00 (10h) [PERSON_NAME]" at bounding box center [258, 314] width 147 height 45
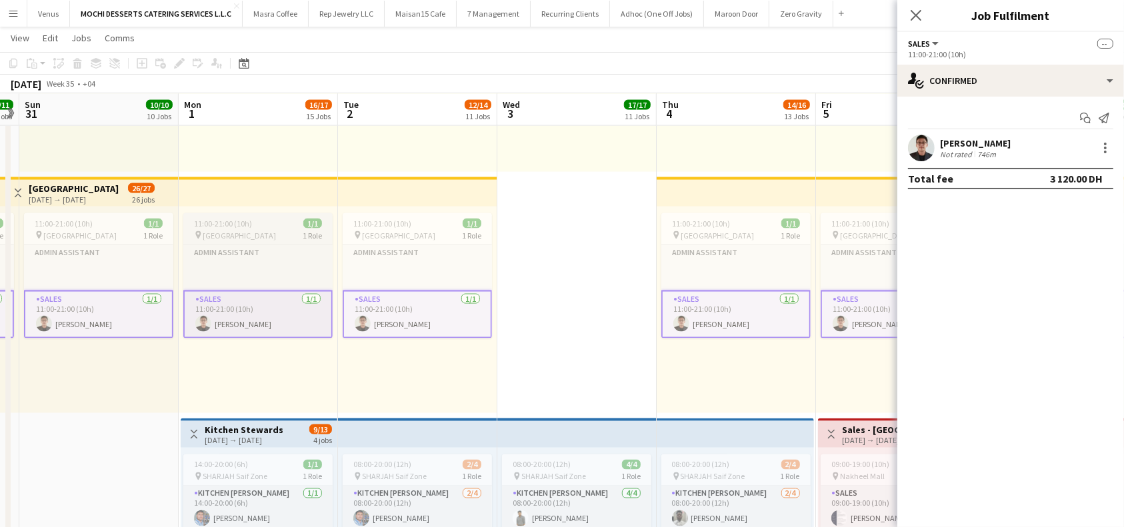
click at [235, 224] on span "11:00-21:00 (10h)" at bounding box center [223, 224] width 58 height 10
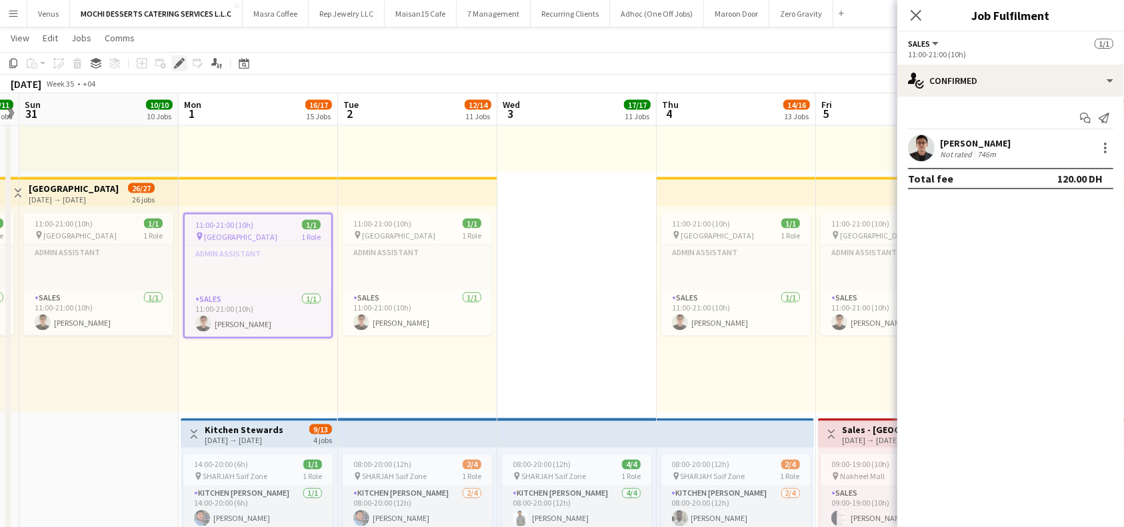
click at [178, 67] on icon "Edit" at bounding box center [179, 63] width 11 height 11
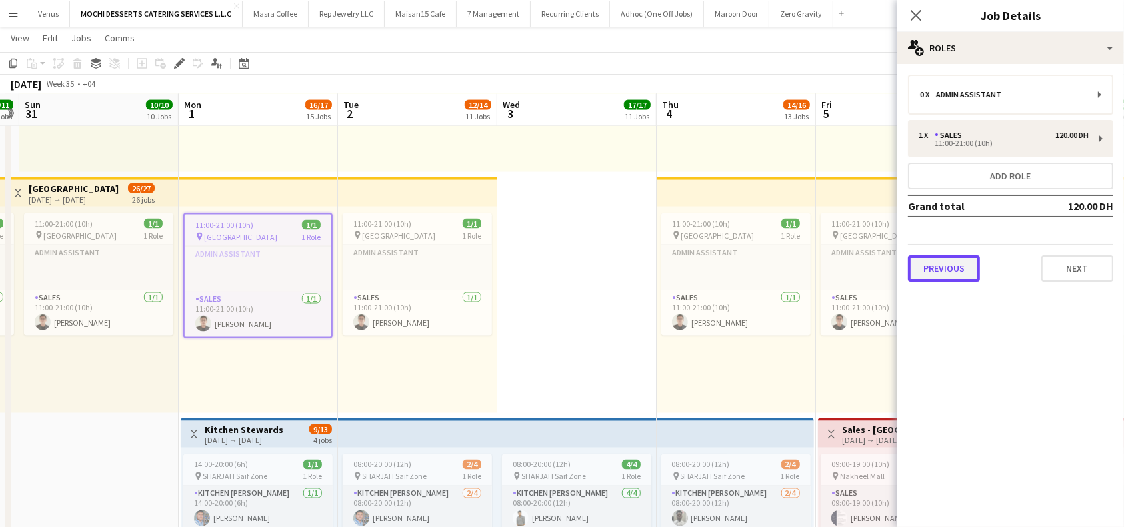
click at [955, 266] on button "Previous" at bounding box center [944, 268] width 72 height 27
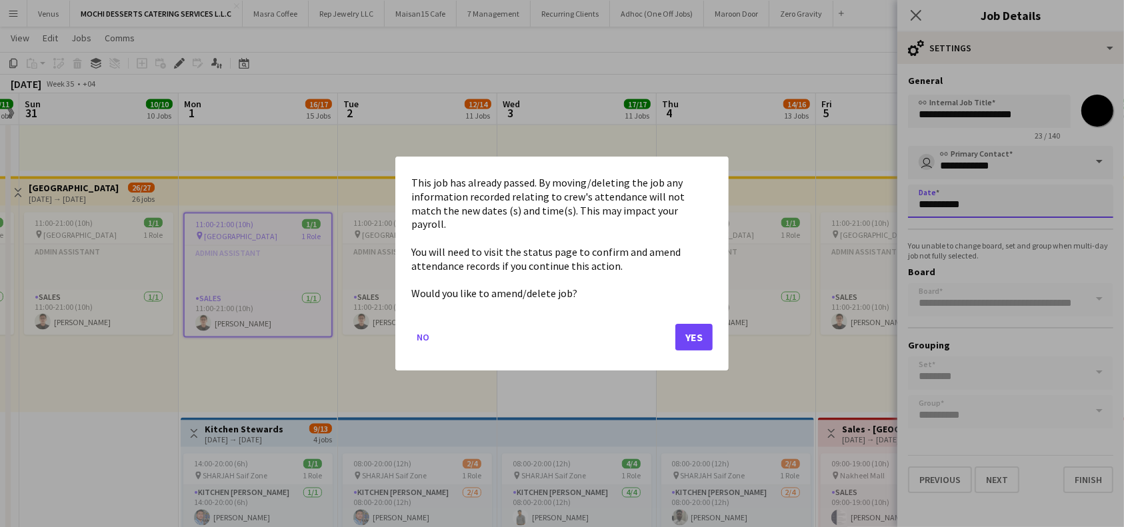
scroll to position [0, 0]
click at [696, 329] on button "Yes" at bounding box center [693, 337] width 37 height 27
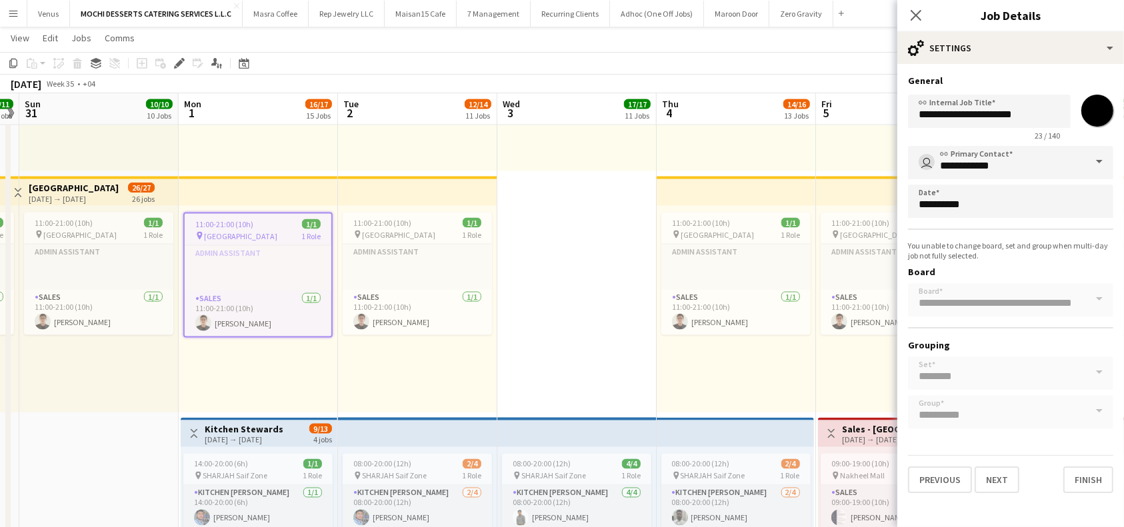
scroll to position [2149, 0]
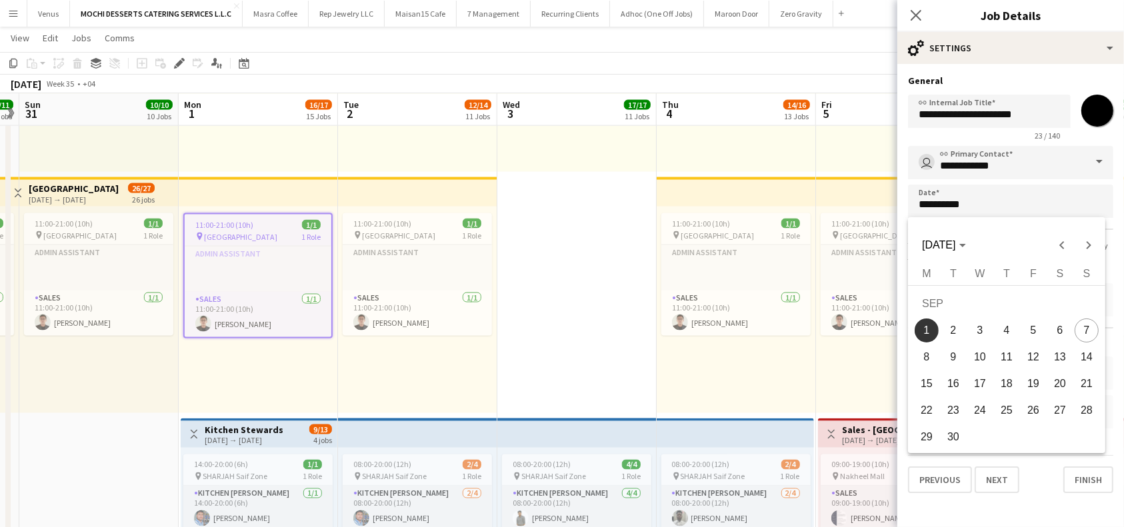
click at [983, 331] on span "3" at bounding box center [980, 331] width 24 height 24
type input "**********"
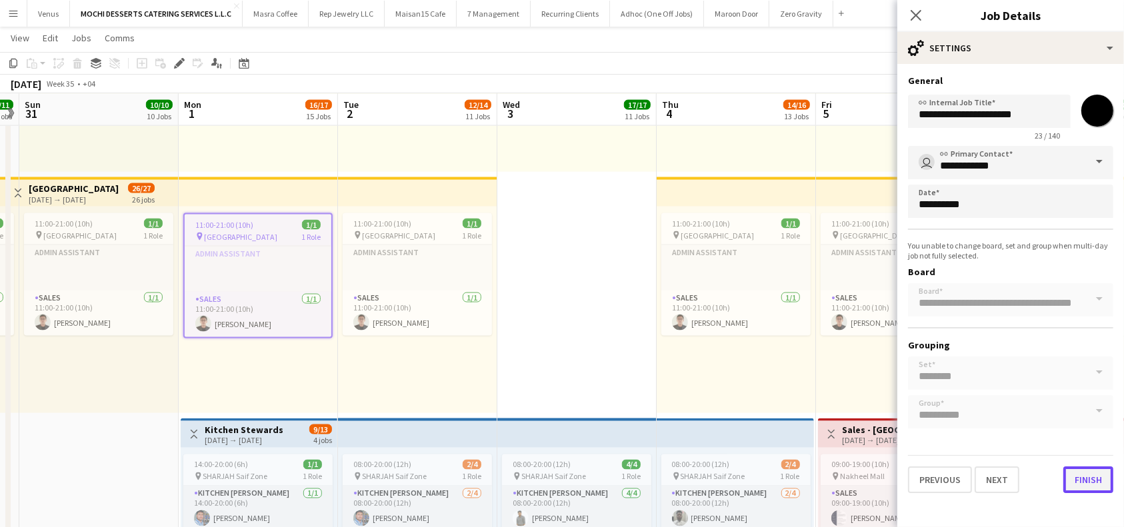
click at [1085, 479] on button "Finish" at bounding box center [1088, 480] width 50 height 27
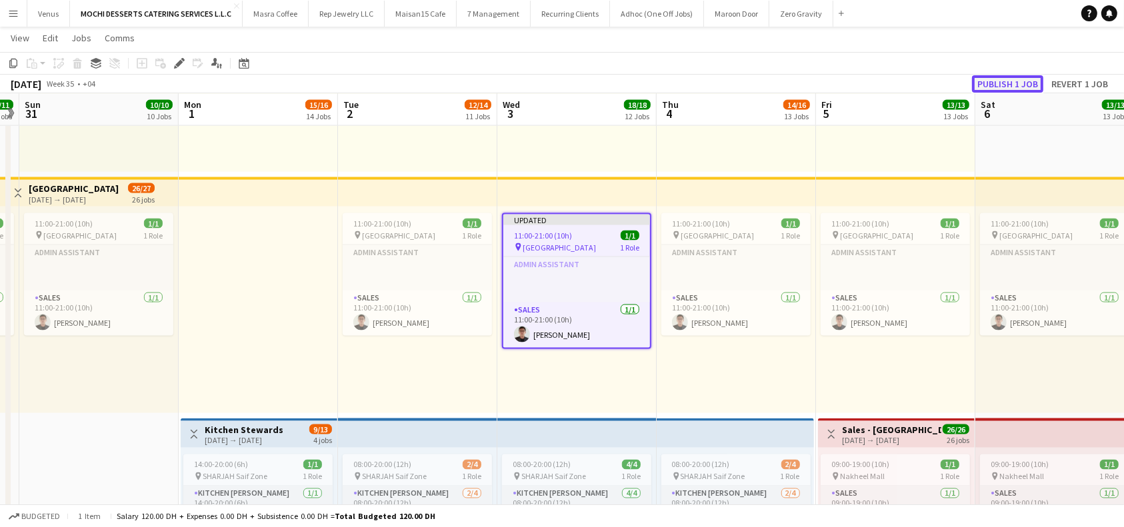
click at [1015, 77] on button "Publish 1 job" at bounding box center [1007, 83] width 71 height 17
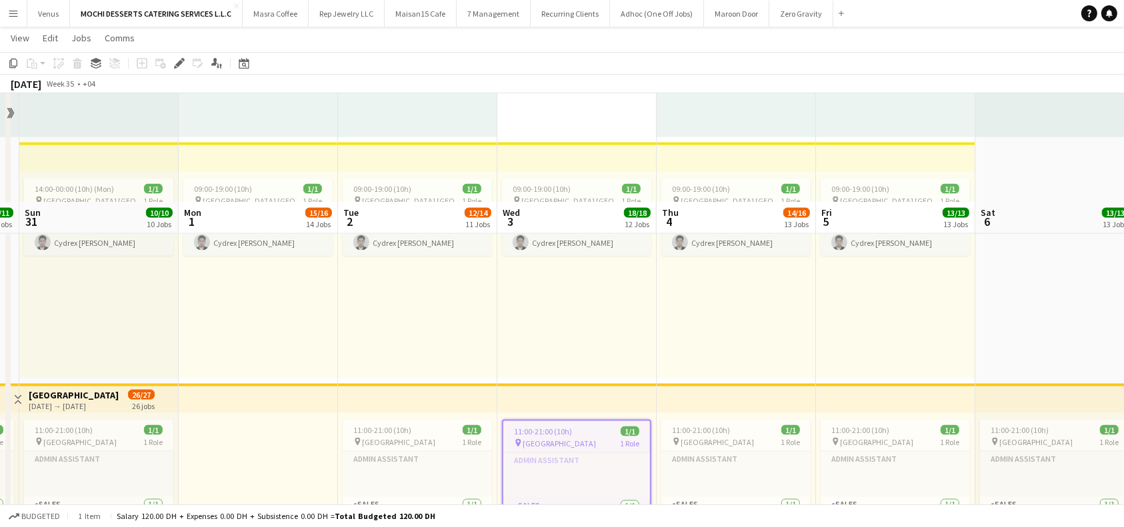
scroll to position [1883, 0]
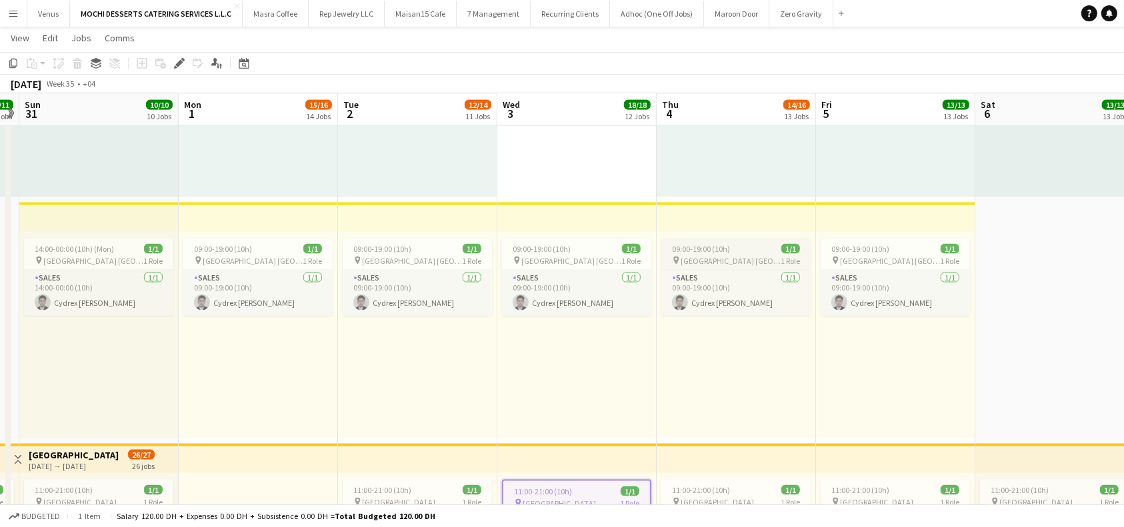
click at [737, 253] on app-job-card "09:00-19:00 (10h) 1/1 pin Yas Mall [GEOGRAPHIC_DATA] 1 Role Sales [DATE] 09:00-…" at bounding box center [735, 277] width 149 height 77
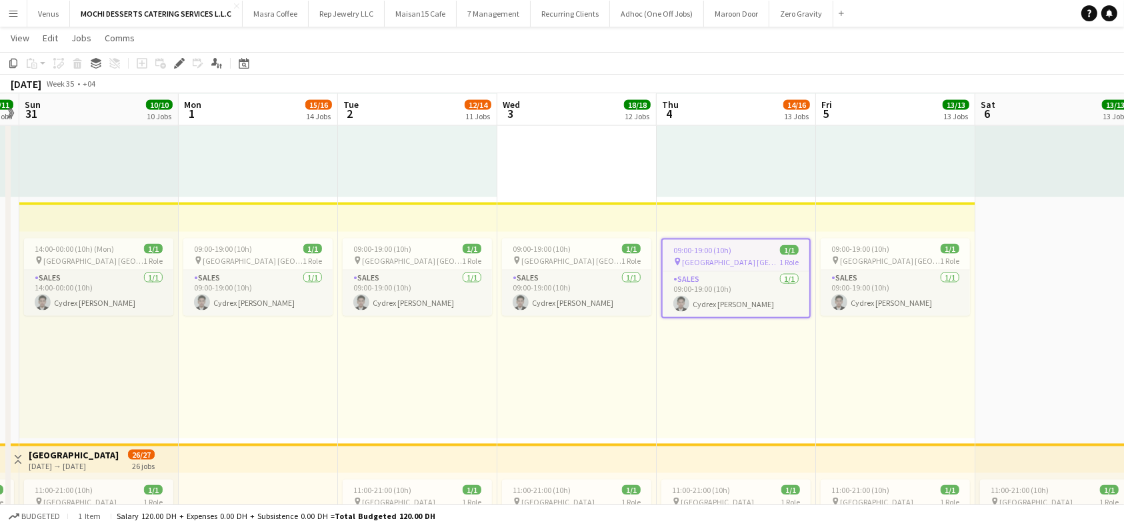
drag, startPoint x: 176, startPoint y: 63, endPoint x: 313, endPoint y: 103, distance: 142.4
click at [177, 63] on icon "Edit" at bounding box center [179, 63] width 11 height 11
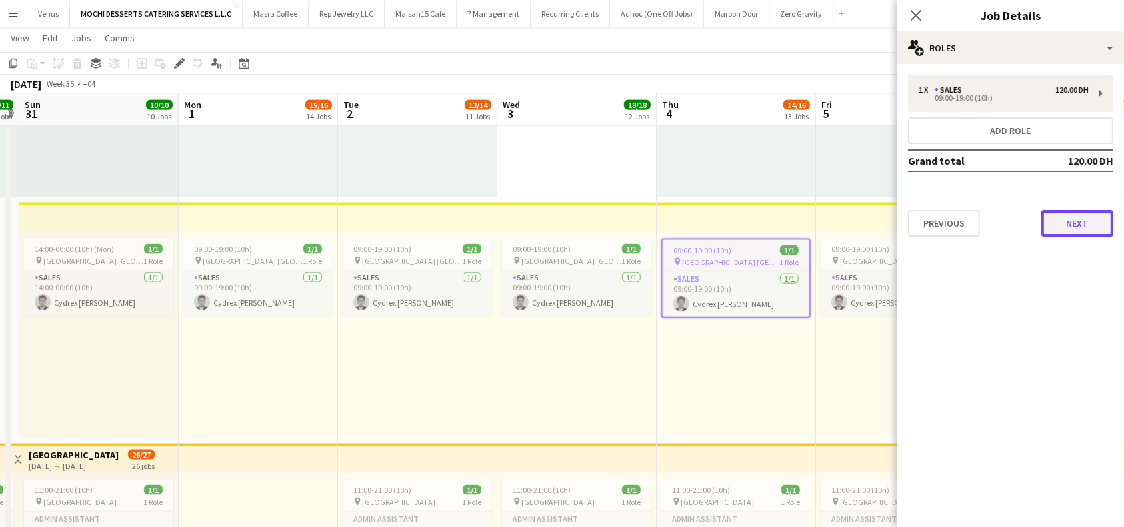
click at [1084, 223] on button "Next" at bounding box center [1077, 223] width 72 height 27
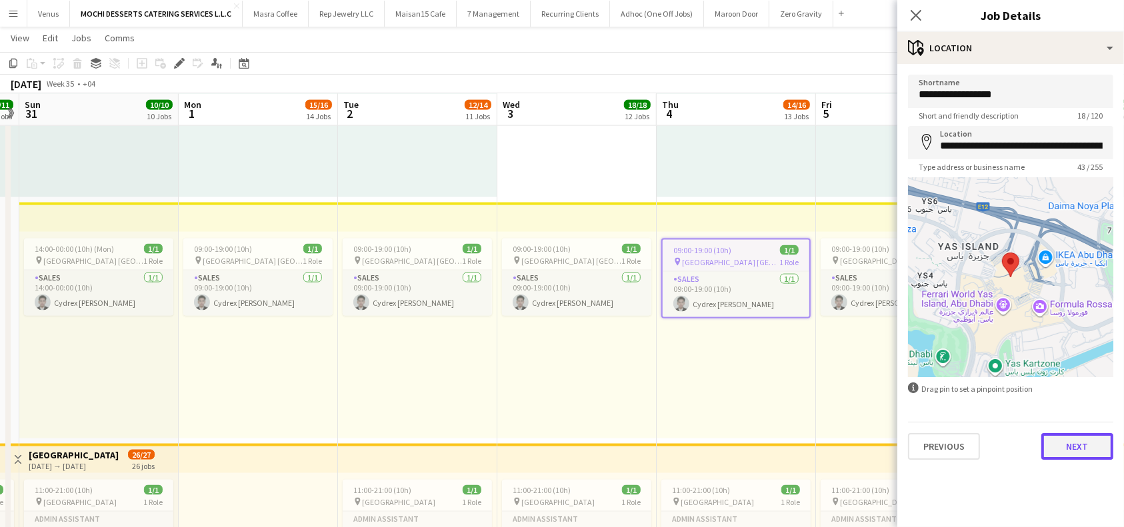
click at [1108, 440] on button "Next" at bounding box center [1077, 446] width 72 height 27
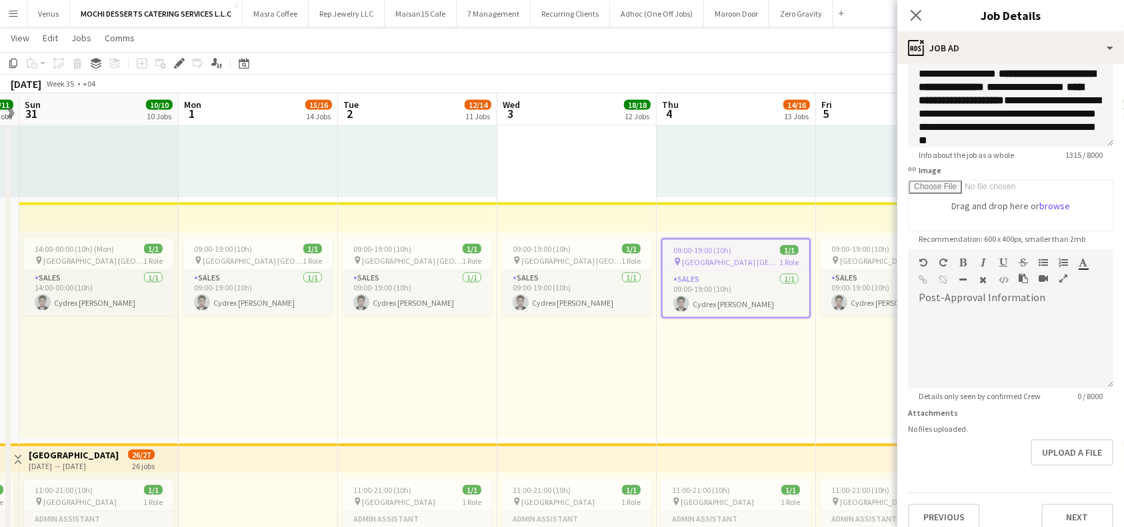
scroll to position [133, 0]
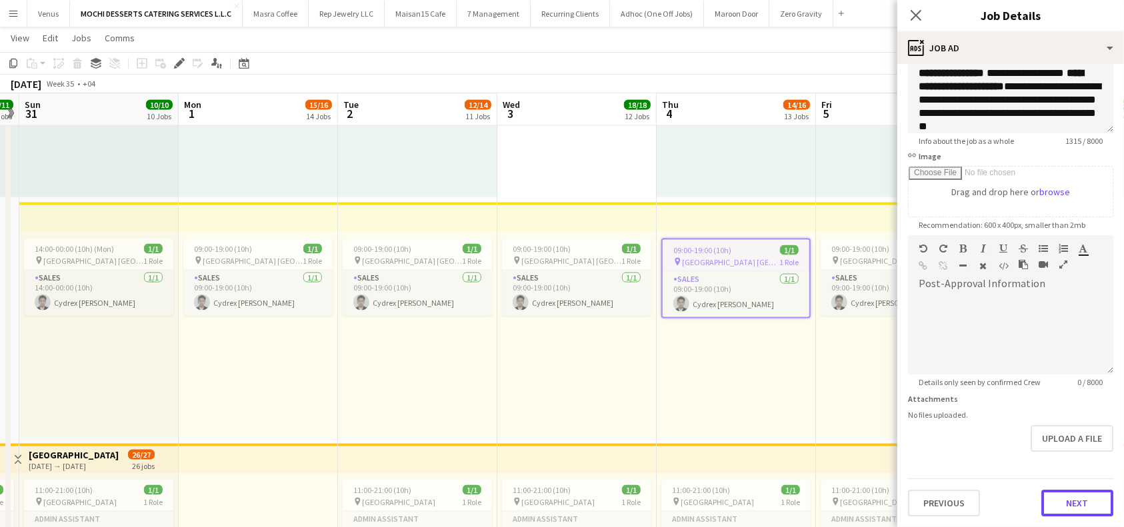
click at [1067, 509] on button "Next" at bounding box center [1077, 503] width 72 height 27
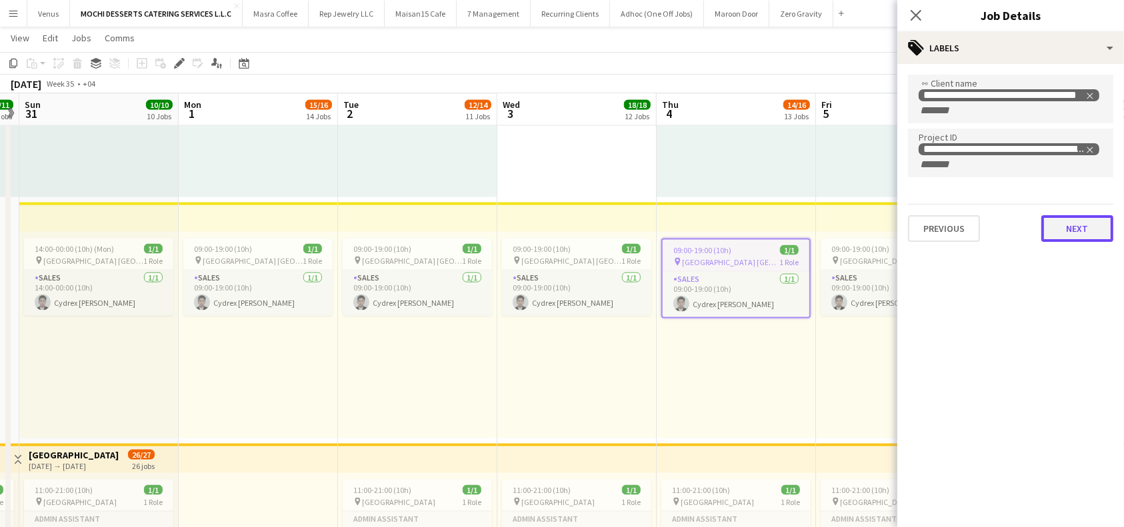
click at [1075, 227] on button "Next" at bounding box center [1077, 228] width 72 height 27
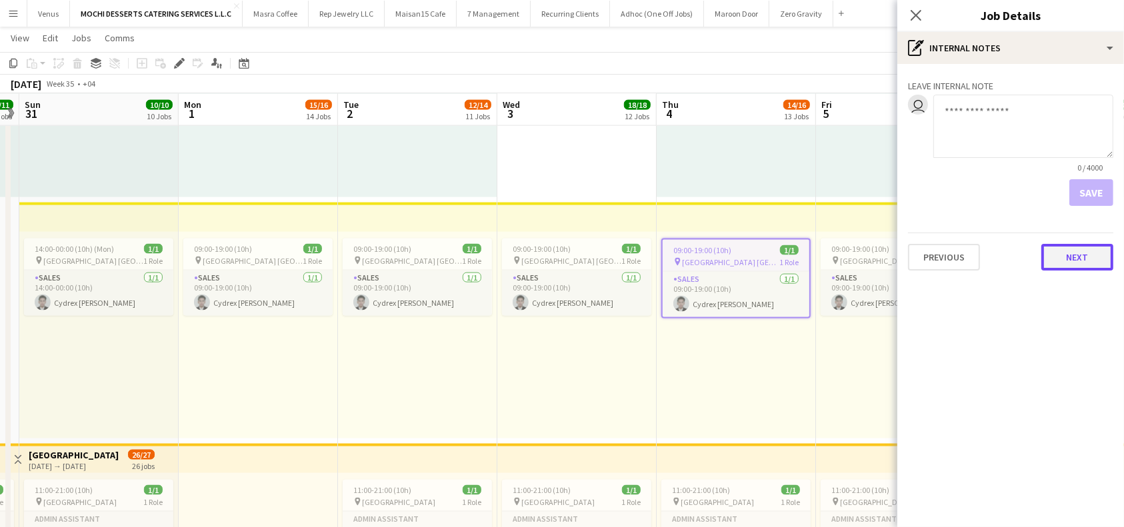
click at [1077, 261] on button "Next" at bounding box center [1077, 257] width 72 height 27
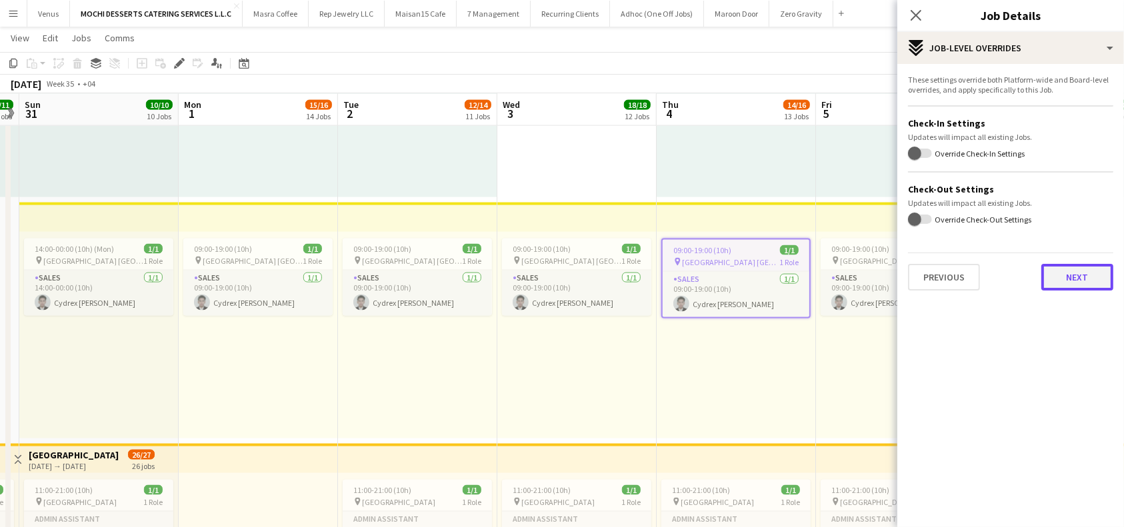
click at [1080, 283] on button "Next" at bounding box center [1077, 277] width 72 height 27
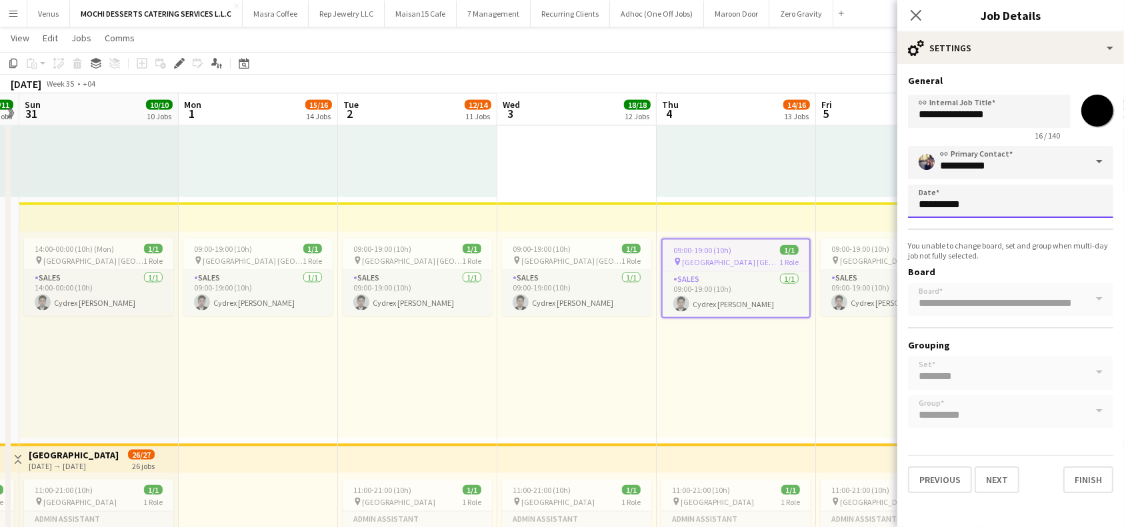
click at [1003, 214] on body "Menu Boards Boards Boards All jobs Status Workforce Workforce My Workforce Recr…" at bounding box center [562, 147] width 1124 height 4060
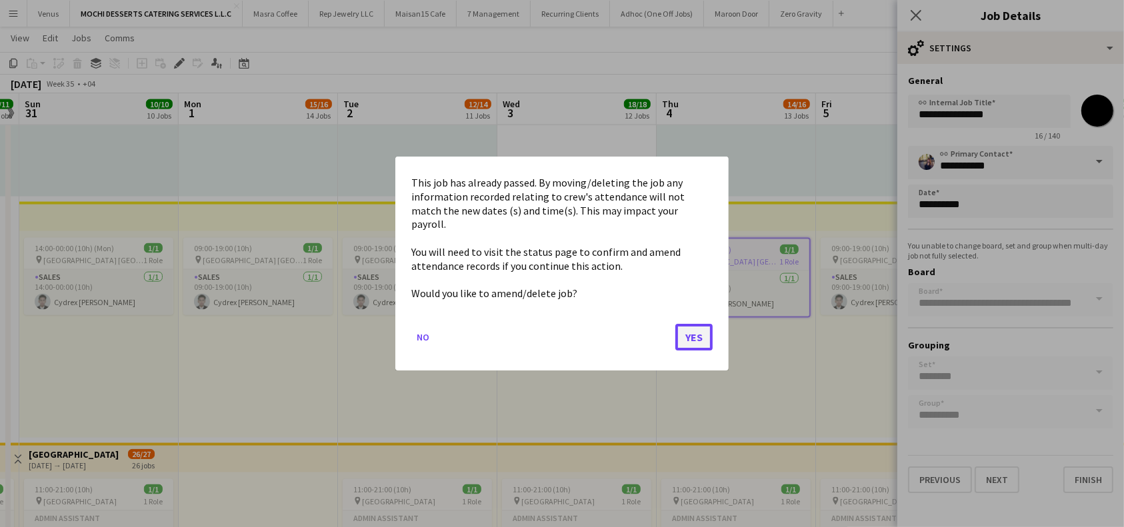
click at [702, 324] on button "Yes" at bounding box center [693, 337] width 37 height 27
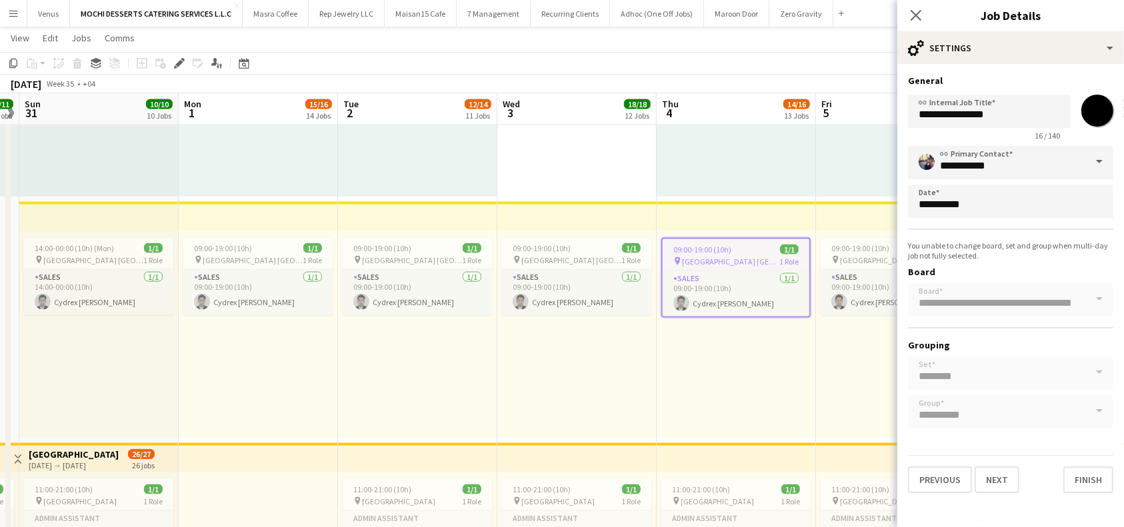
scroll to position [1883, 0]
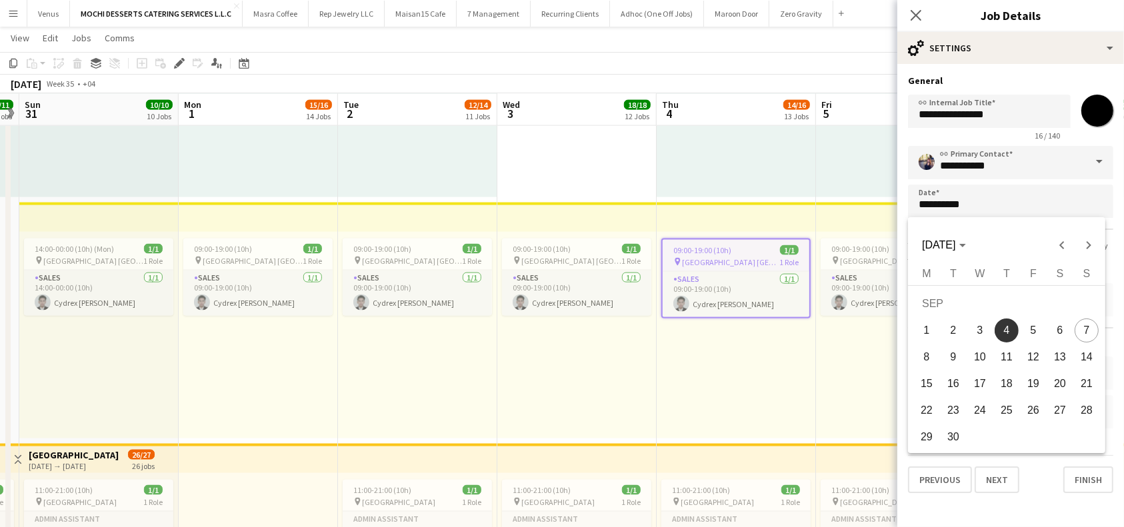
click at [1066, 334] on span "6" at bounding box center [1060, 331] width 24 height 24
type input "**********"
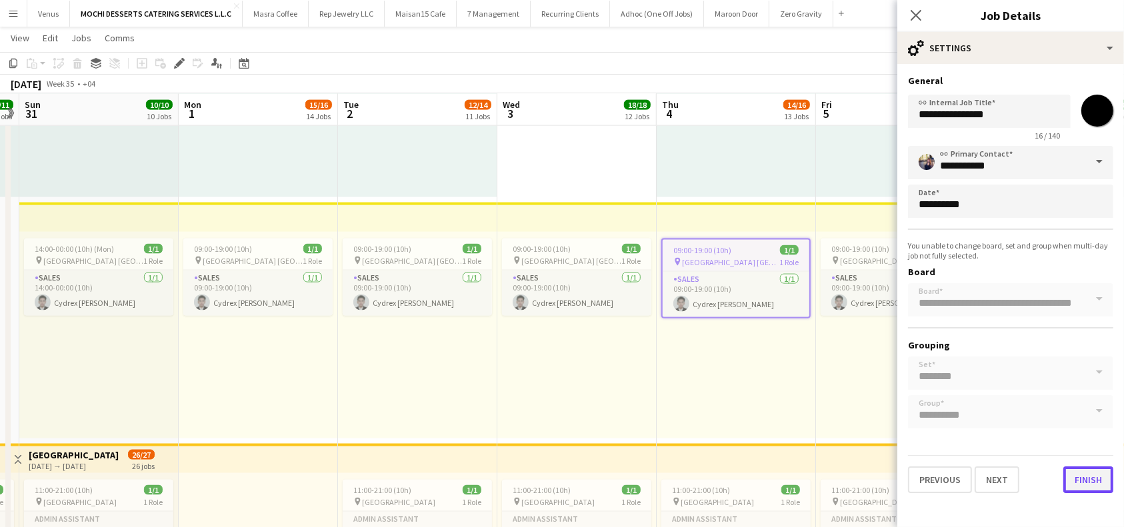
click at [1093, 481] on button "Finish" at bounding box center [1088, 480] width 50 height 27
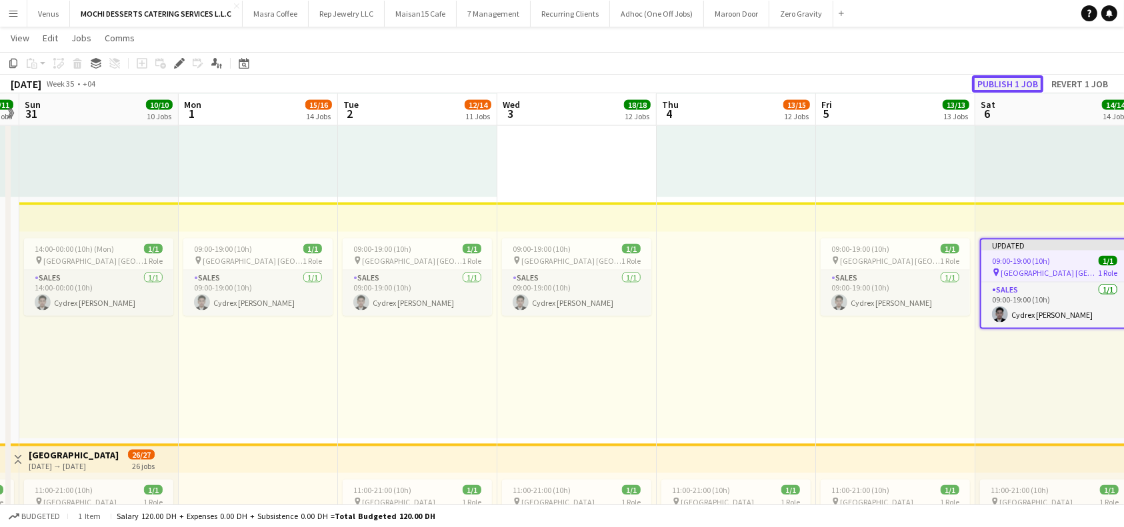
click at [1021, 84] on button "Publish 1 job" at bounding box center [1007, 83] width 71 height 17
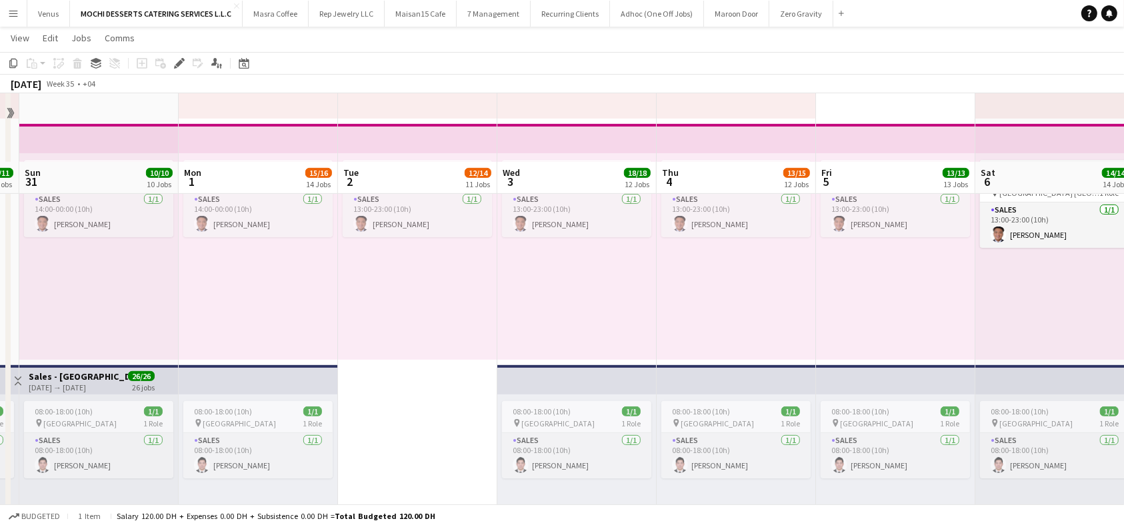
scroll to position [461, 0]
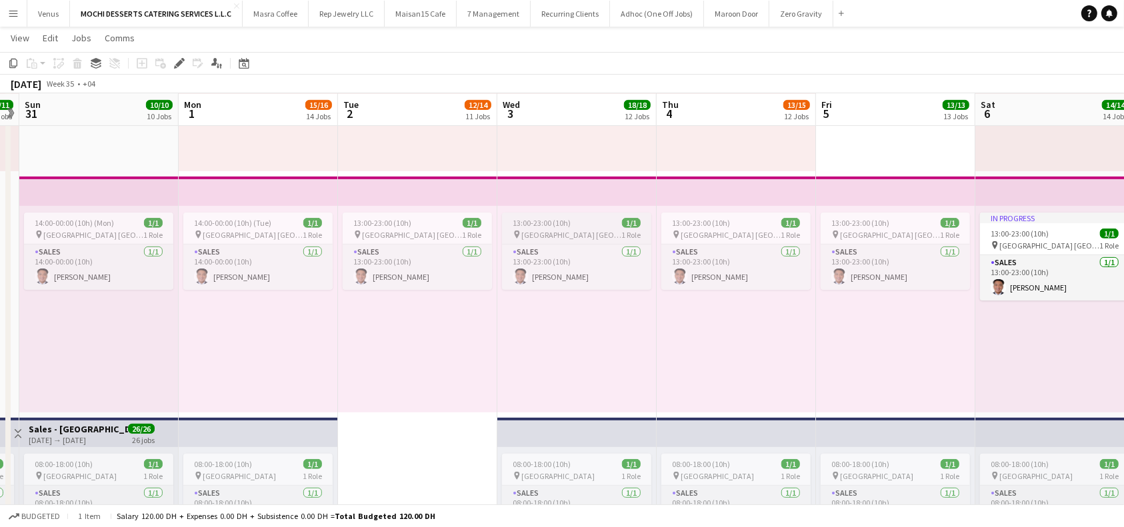
click at [571, 224] on div "13:00-23:00 (10h) 1/1" at bounding box center [576, 223] width 149 height 10
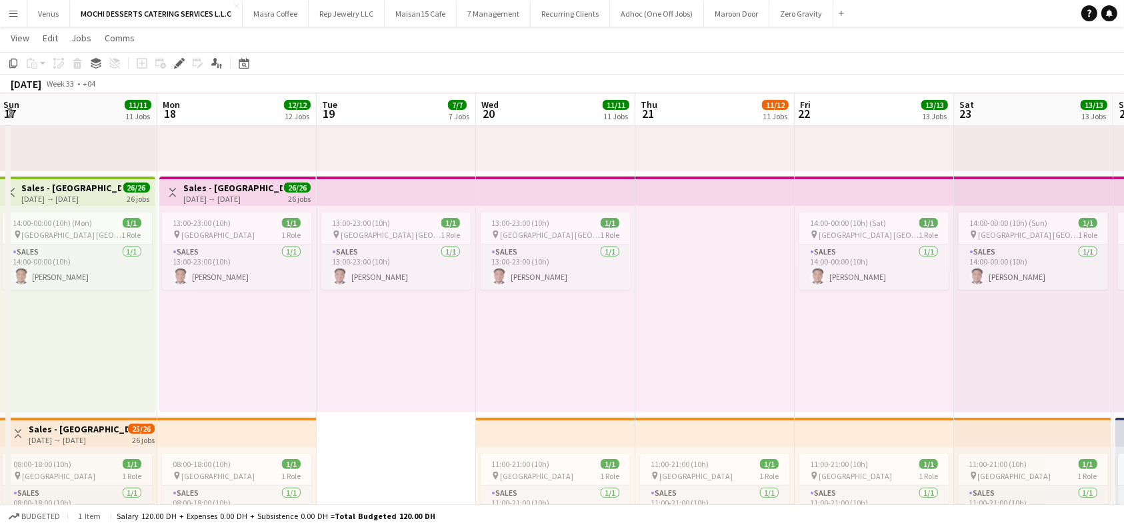
scroll to position [0, 485]
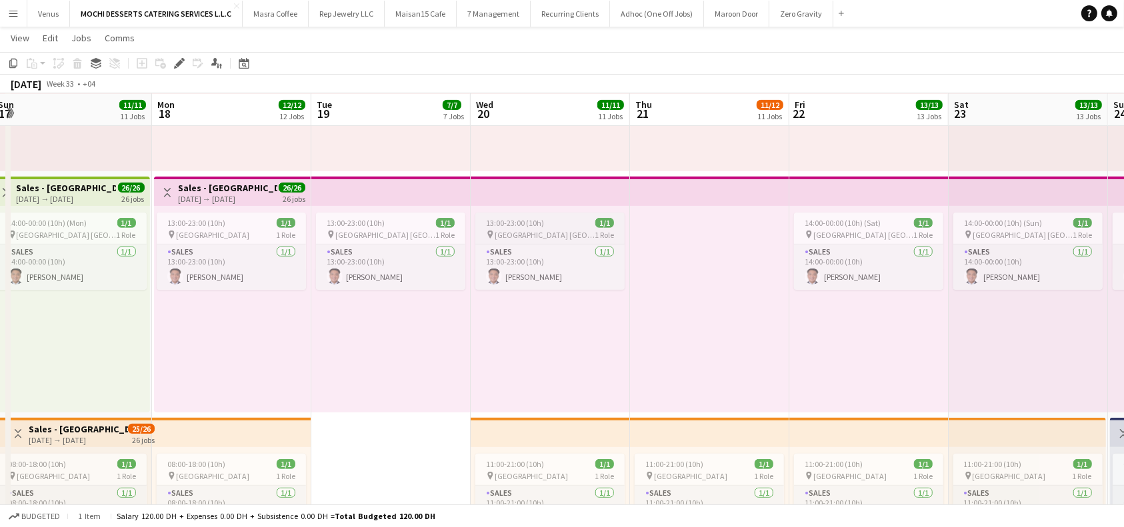
click at [582, 225] on div "13:00-23:00 (10h) 1/1" at bounding box center [549, 223] width 149 height 10
click at [176, 65] on icon at bounding box center [178, 63] width 7 height 7
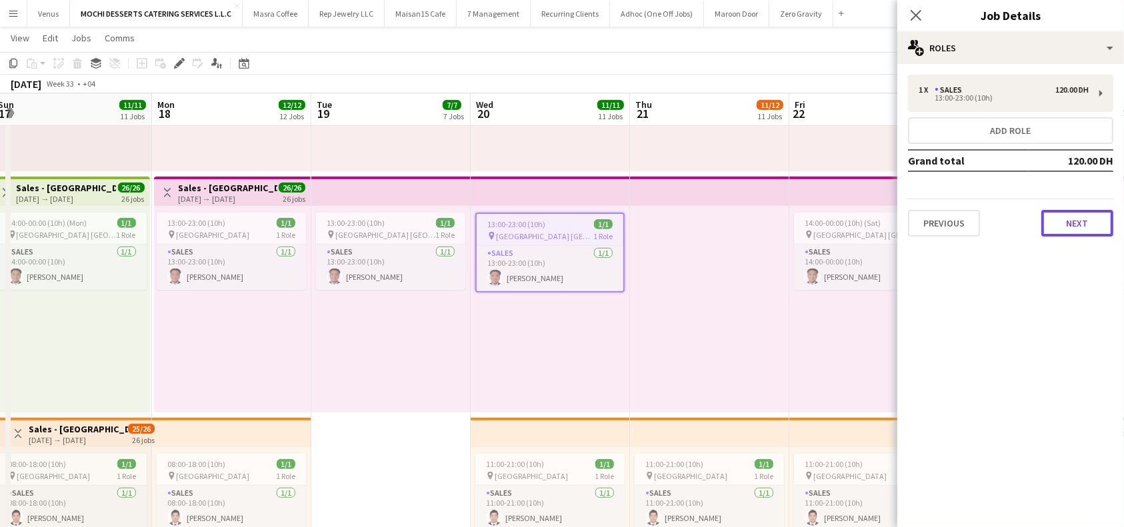
click at [1097, 226] on button "Next" at bounding box center [1077, 223] width 72 height 27
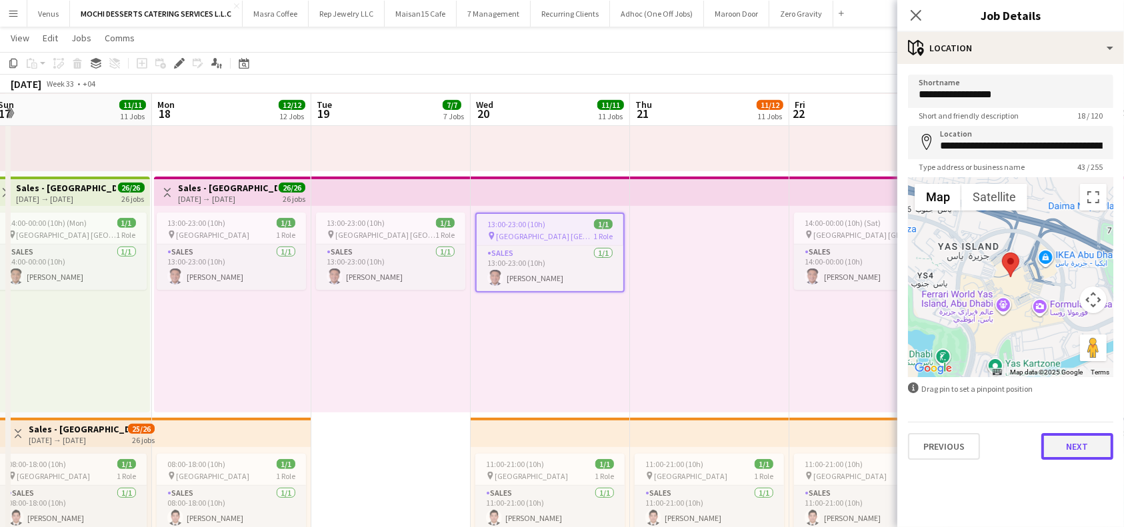
click at [1074, 443] on button "Next" at bounding box center [1077, 446] width 72 height 27
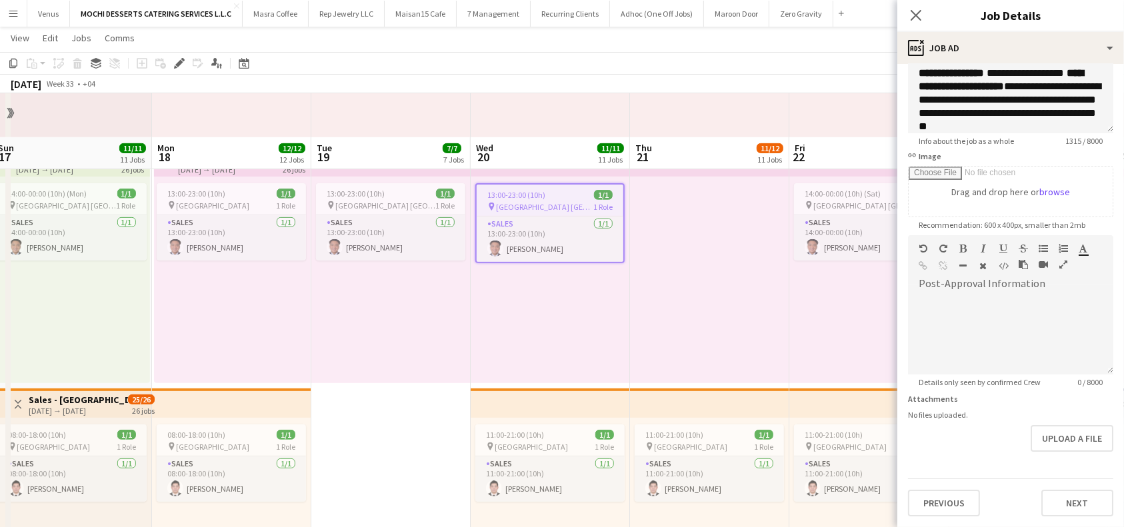
scroll to position [549, 0]
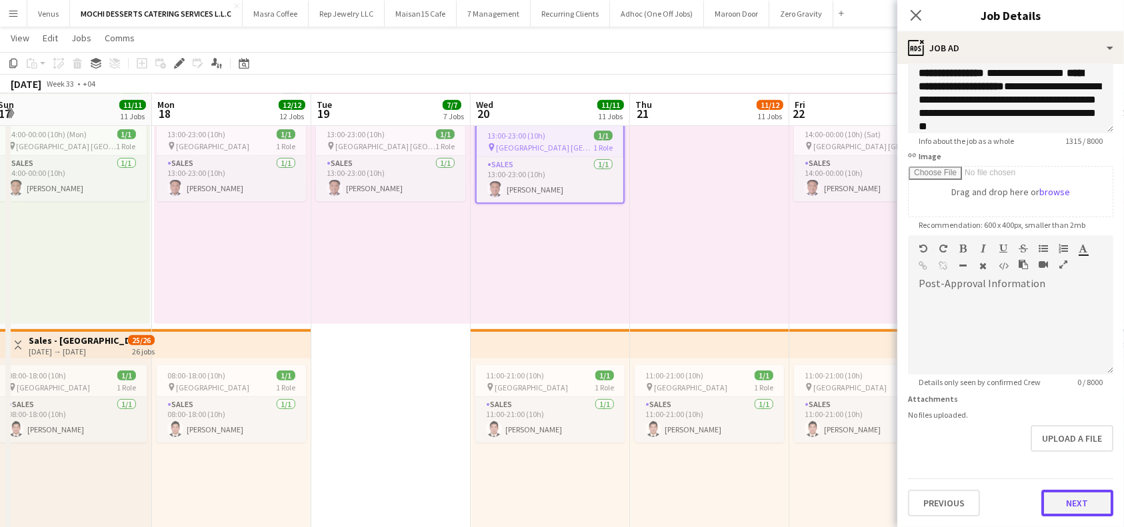
click at [1075, 509] on button "Next" at bounding box center [1077, 503] width 72 height 27
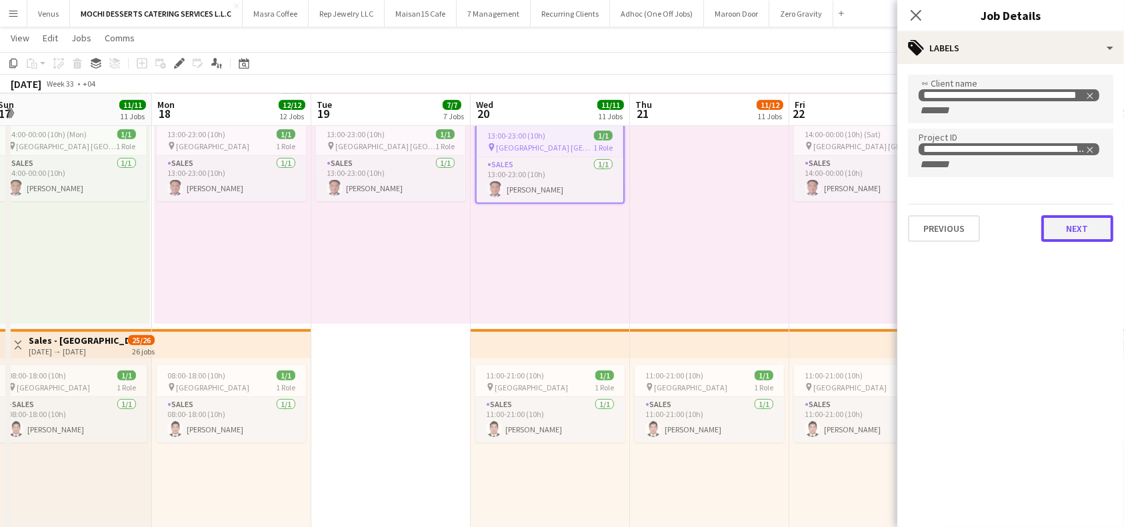
click at [1085, 234] on button "Next" at bounding box center [1077, 228] width 72 height 27
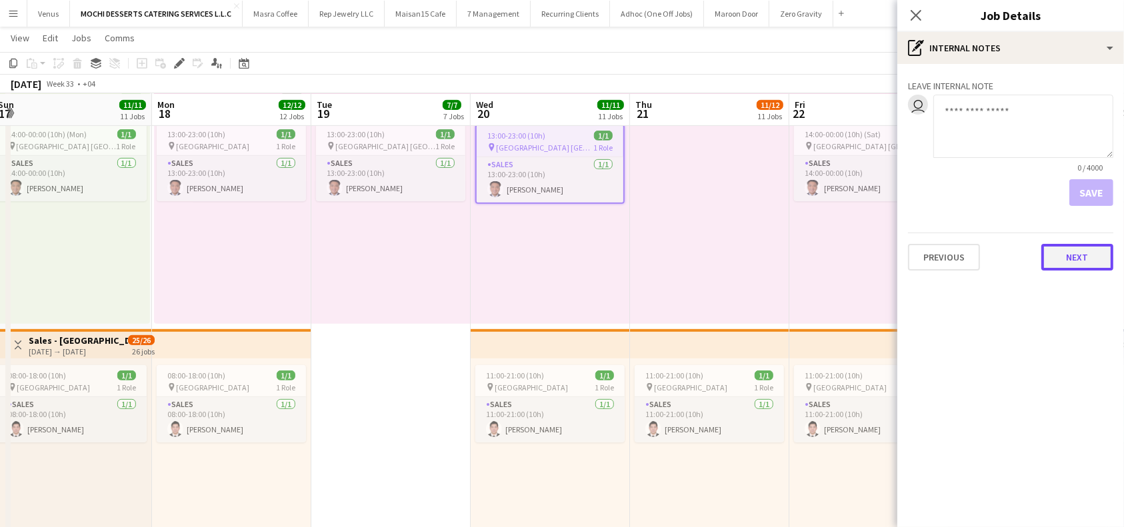
click at [1077, 248] on button "Next" at bounding box center [1077, 257] width 72 height 27
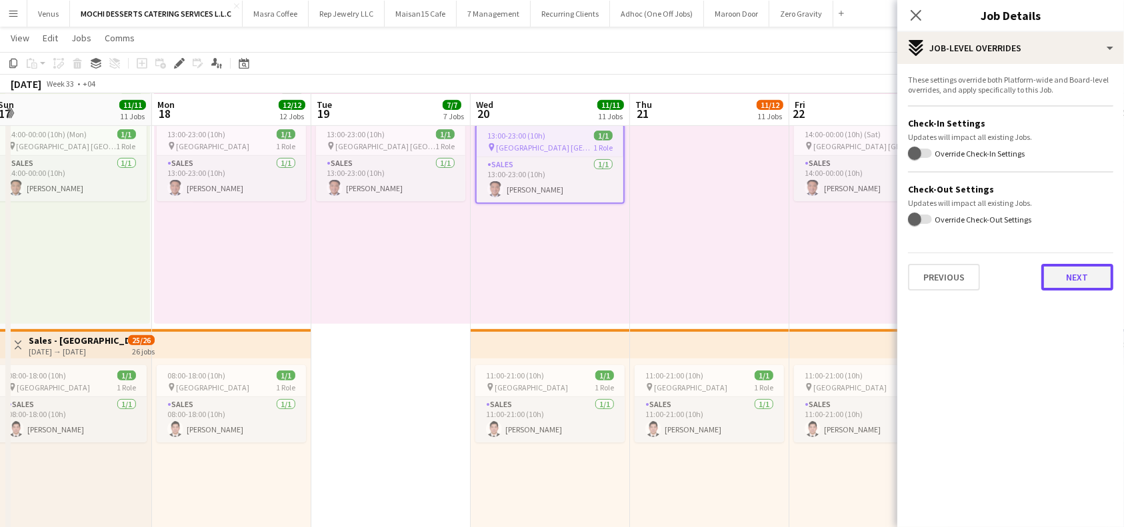
click at [1081, 271] on button "Next" at bounding box center [1077, 277] width 72 height 27
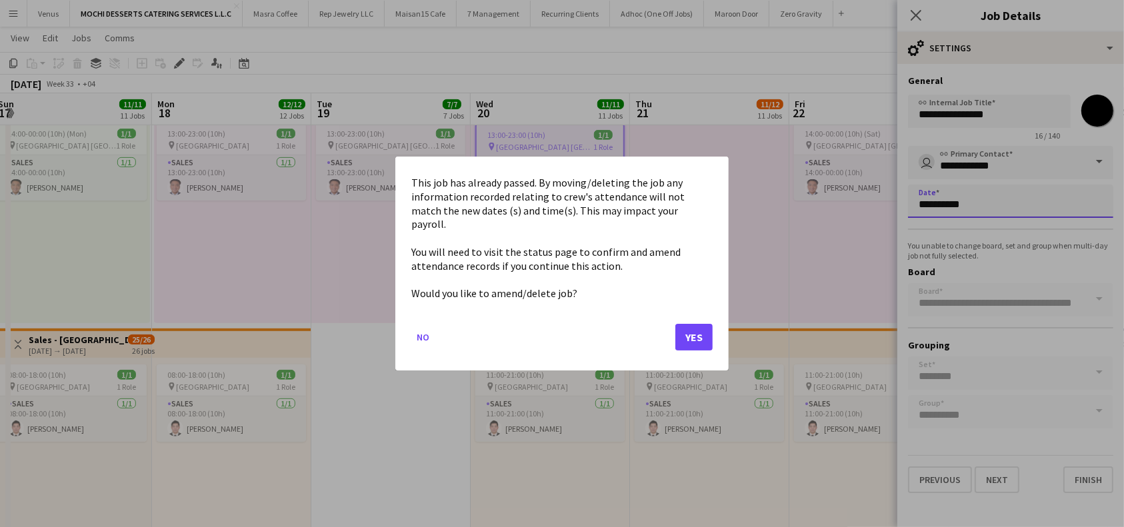
click at [695, 336] on button "Yes" at bounding box center [693, 337] width 37 height 27
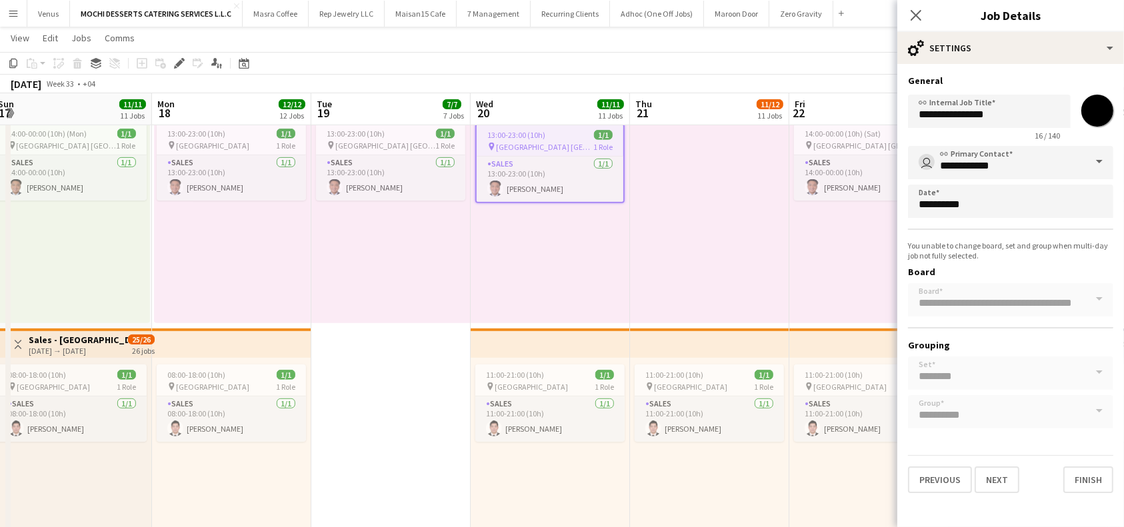
scroll to position [549, 0]
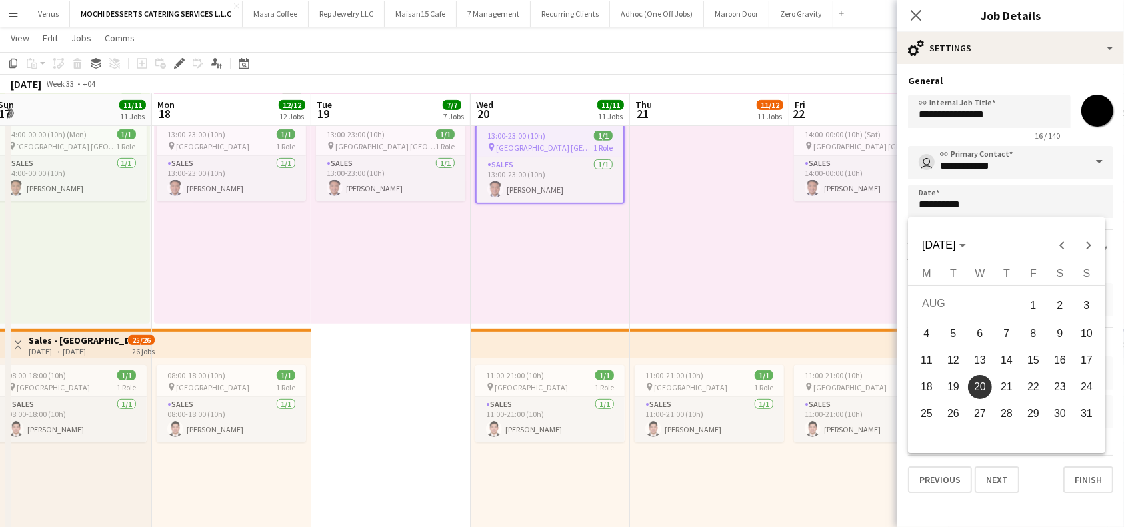
click at [1011, 381] on span "21" at bounding box center [1007, 387] width 24 height 24
type input "**********"
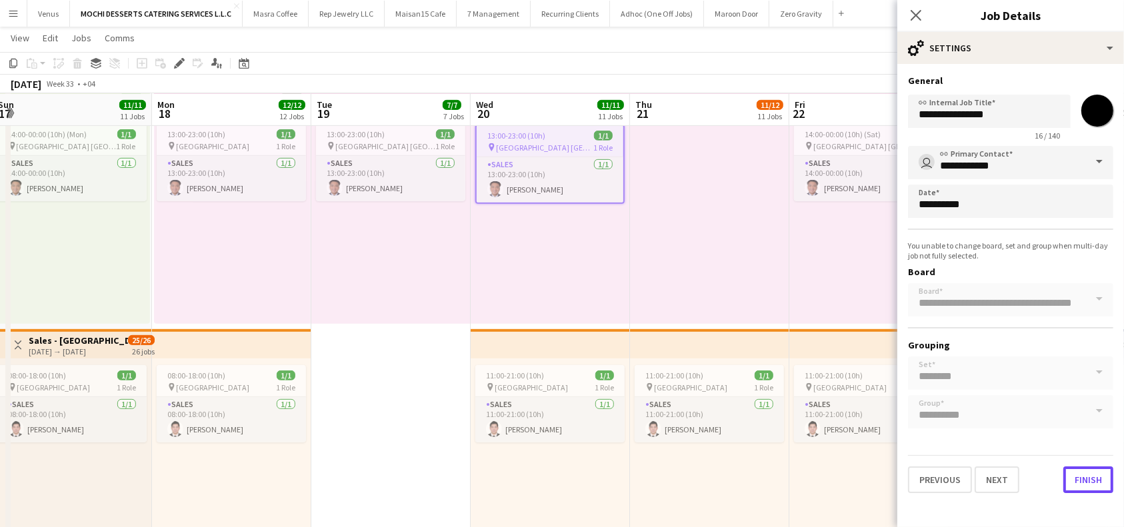
click at [1078, 477] on button "Finish" at bounding box center [1088, 480] width 50 height 27
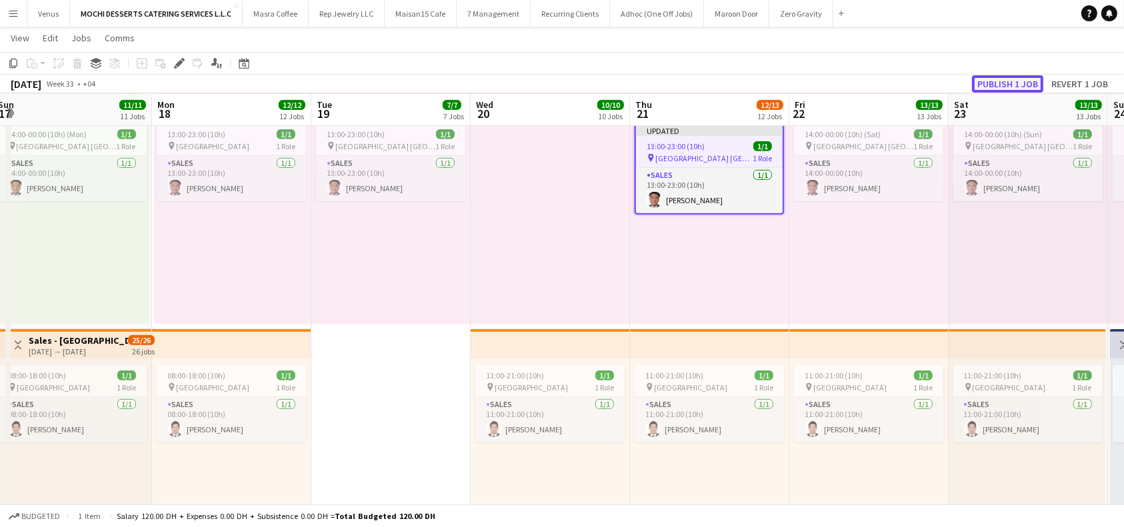
click at [1015, 83] on button "Publish 1 job" at bounding box center [1007, 83] width 71 height 17
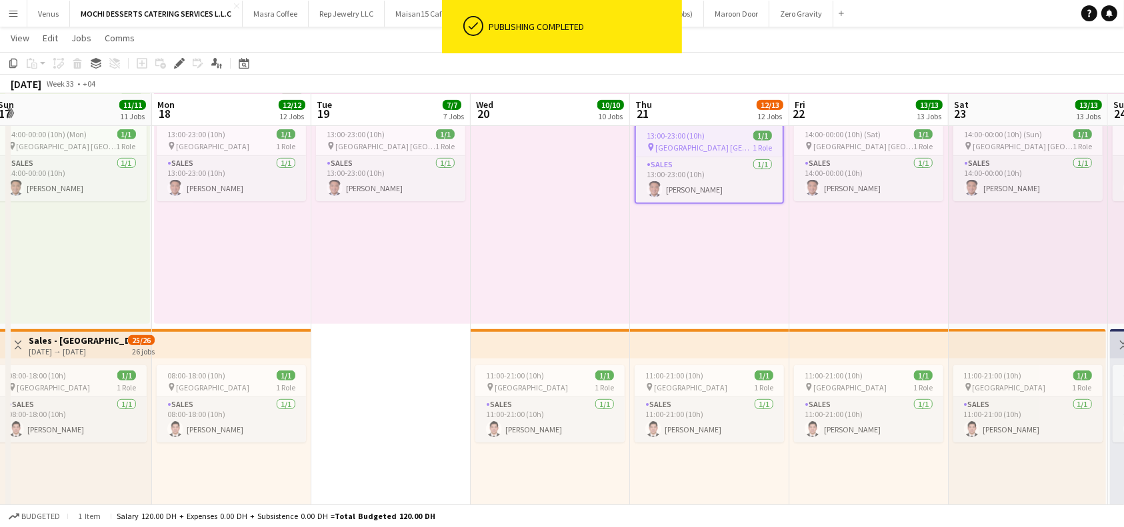
click at [867, 111] on app-board-header-date "Fri 22 13/13 13 Jobs" at bounding box center [868, 110] width 159 height 32
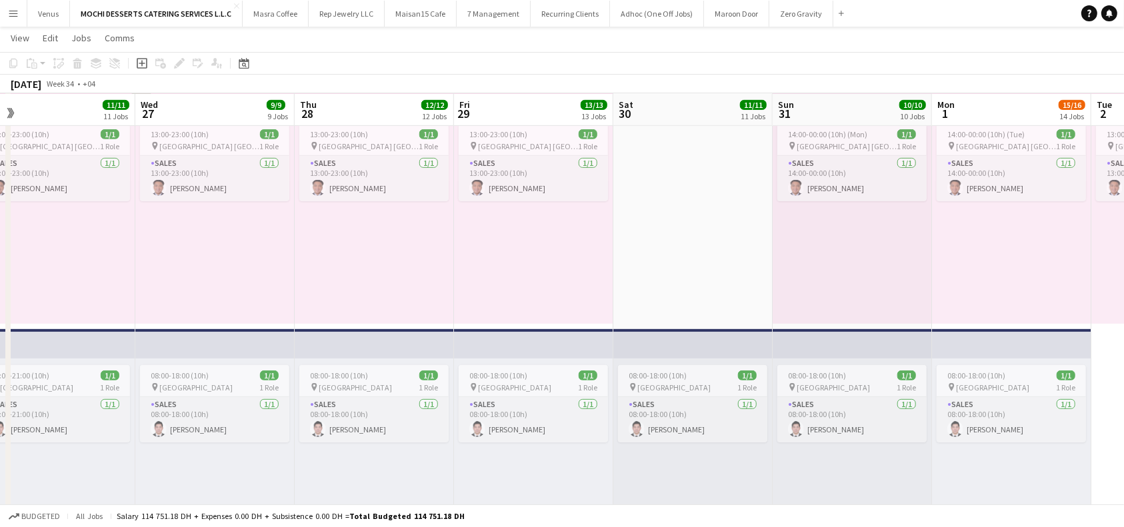
scroll to position [0, 455]
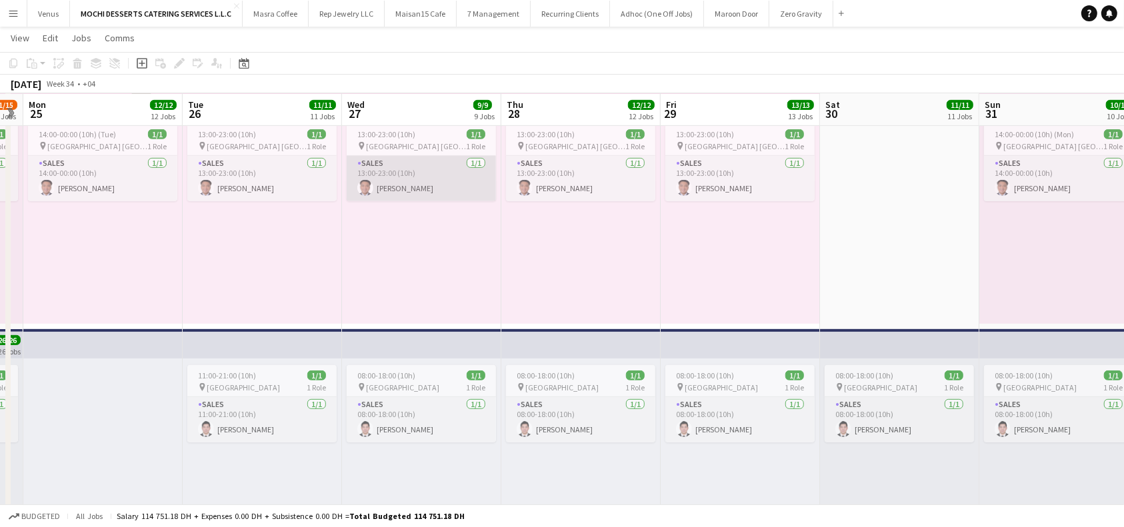
click at [407, 156] on app-card-role "Sales [DATE] 13:00-23:00 (10h) [PERSON_NAME]" at bounding box center [421, 178] width 149 height 45
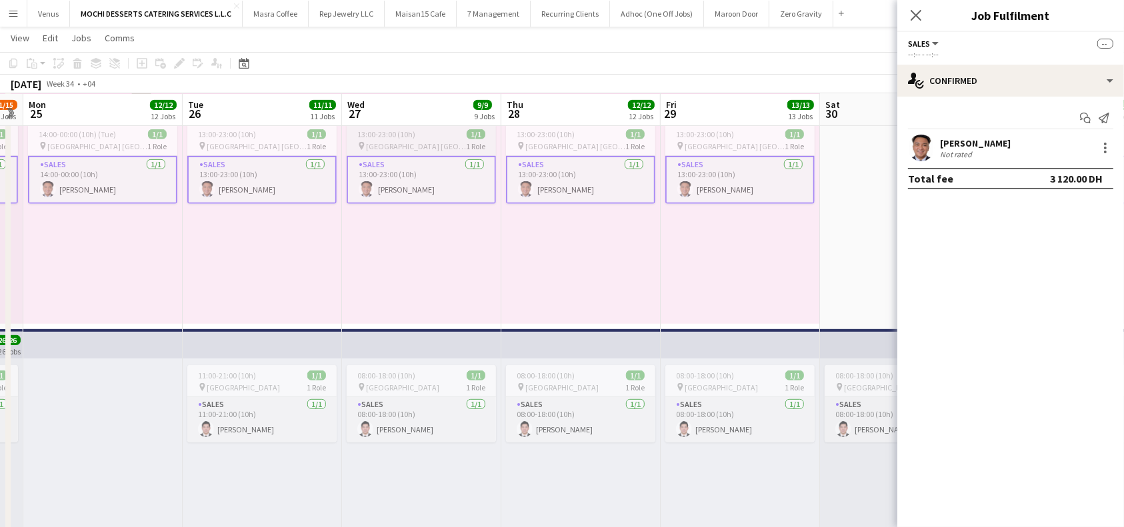
click at [429, 147] on div "pin [GEOGRAPHIC_DATA] [GEOGRAPHIC_DATA] 1 Role" at bounding box center [421, 146] width 149 height 11
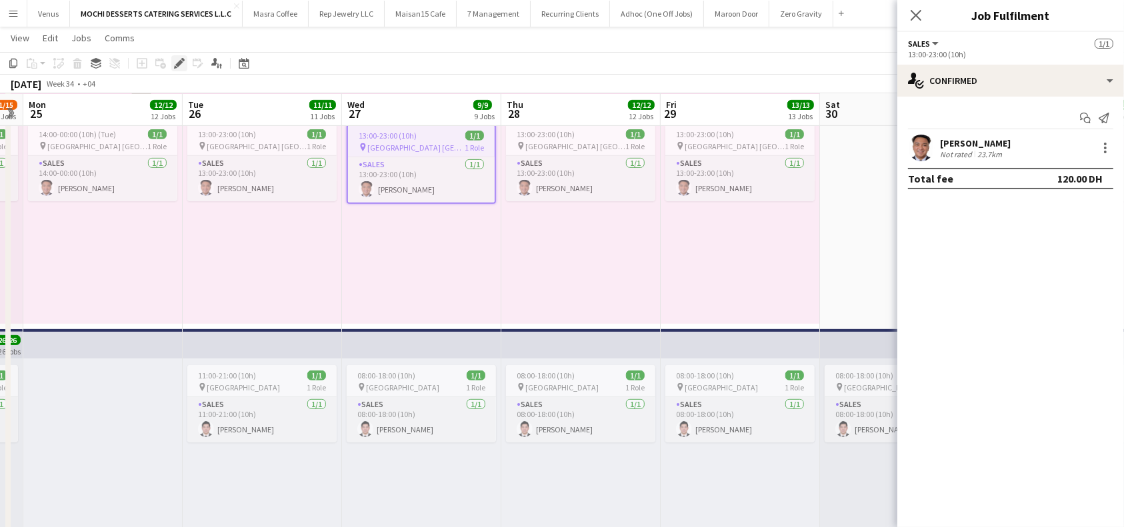
click at [180, 64] on icon at bounding box center [178, 63] width 7 height 7
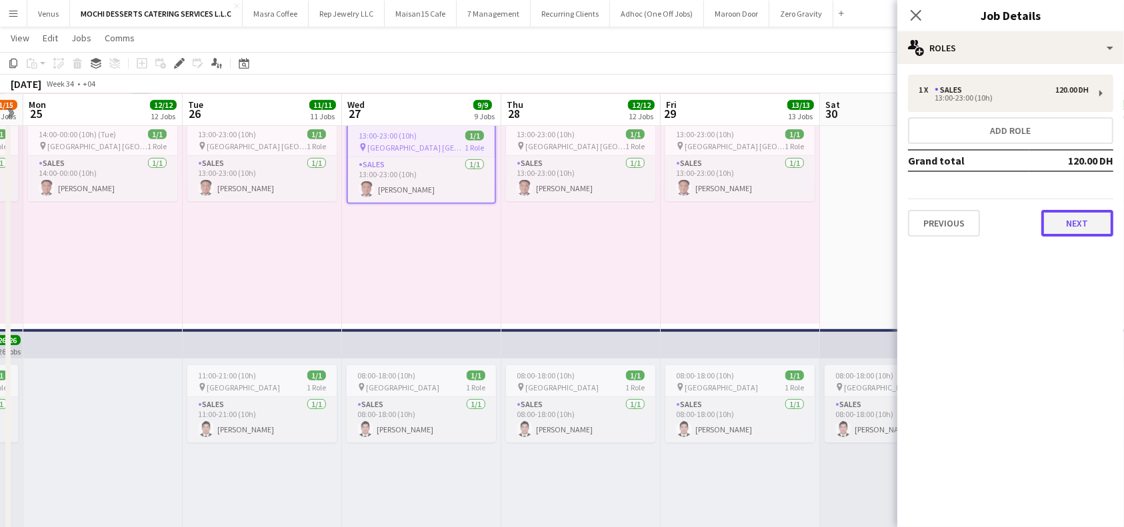
click at [1093, 227] on button "Next" at bounding box center [1077, 223] width 72 height 27
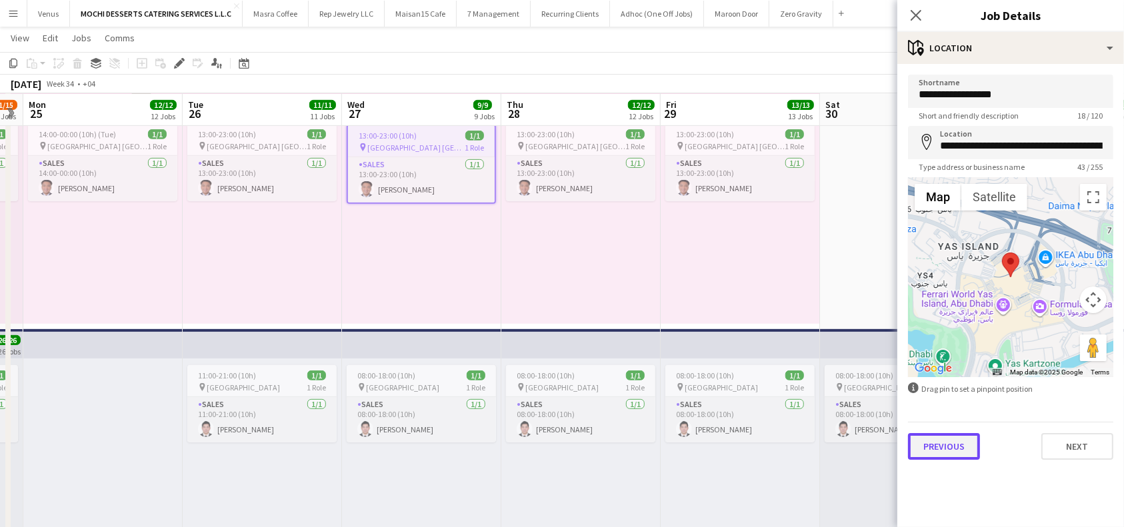
click at [954, 443] on button "Previous" at bounding box center [944, 446] width 72 height 27
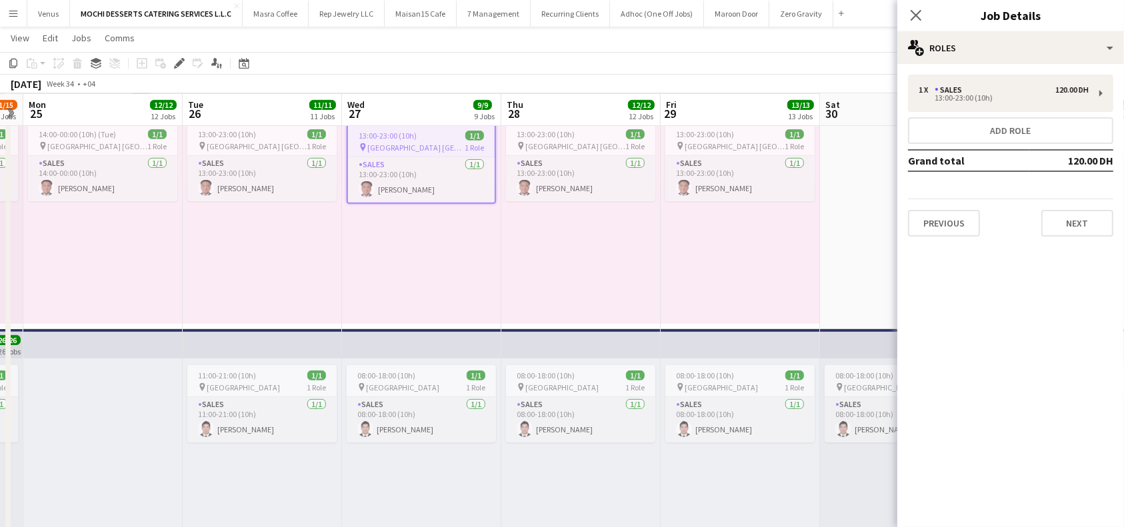
click at [954, 443] on mat-expansion-panel "pencil3 General details 1 x Sales 120.00 DH 13:00-23:00 (10h) Add role Grand to…" at bounding box center [1010, 295] width 227 height 463
click at [965, 231] on button "Previous" at bounding box center [944, 223] width 72 height 27
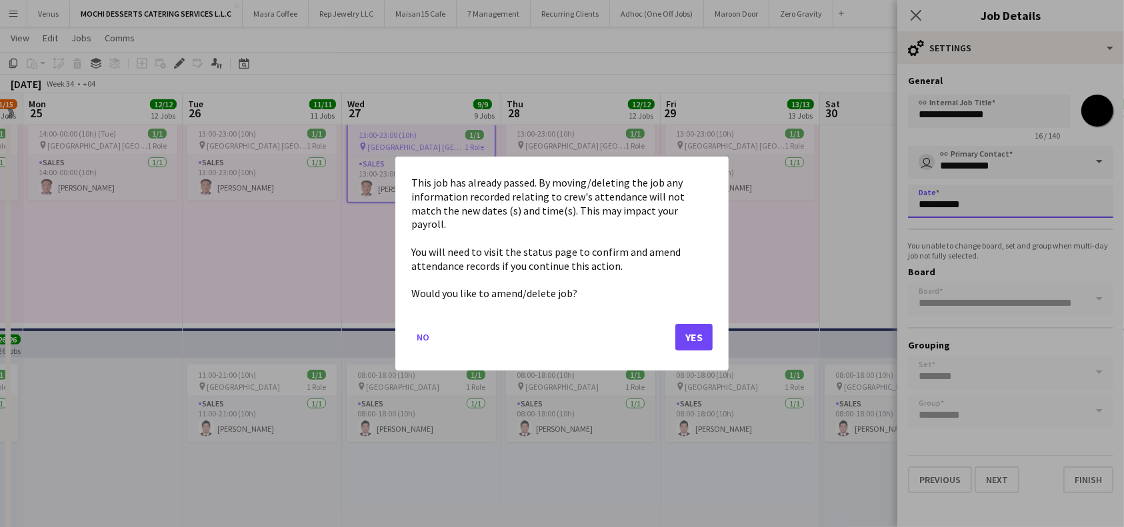
scroll to position [0, 0]
click at [702, 332] on button "Yes" at bounding box center [693, 337] width 37 height 27
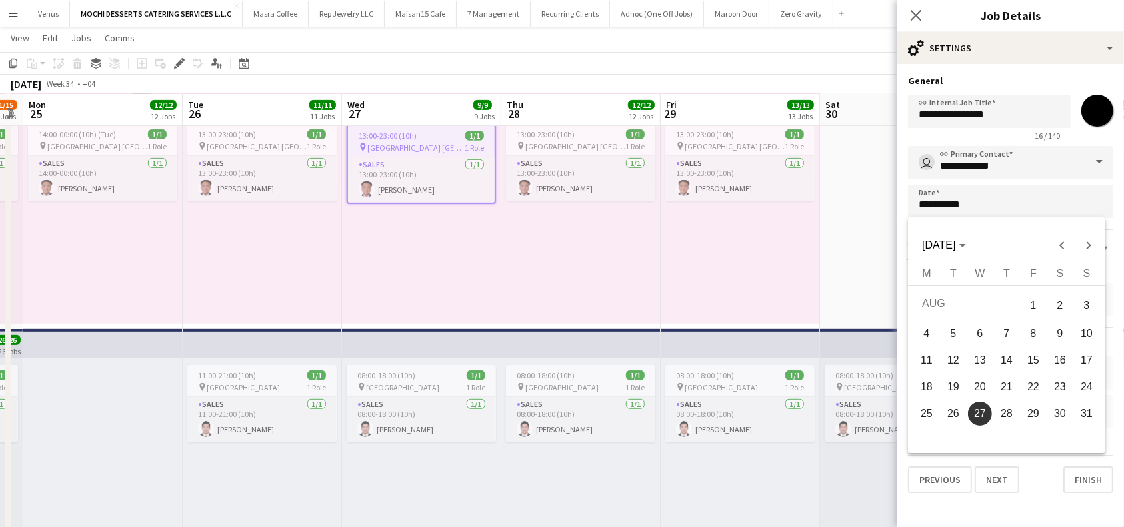
click at [1059, 411] on span "30" at bounding box center [1060, 414] width 24 height 24
type input "**********"
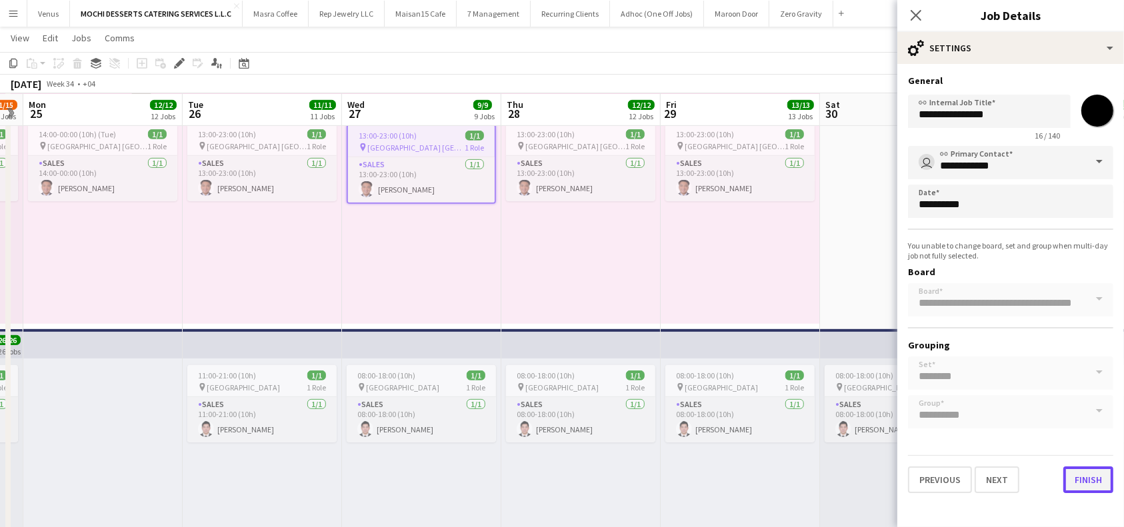
click at [1093, 478] on button "Finish" at bounding box center [1088, 480] width 50 height 27
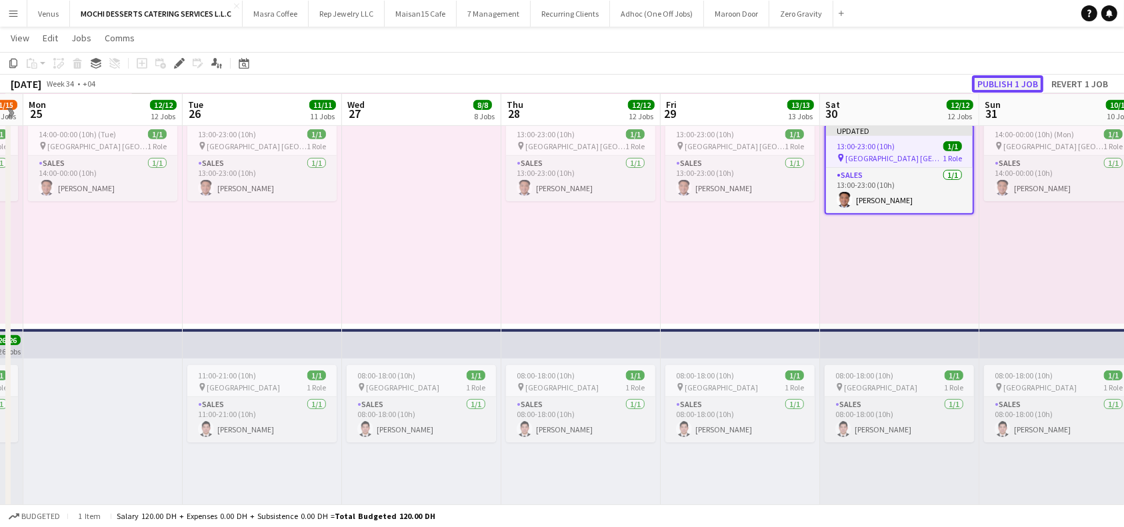
click at [1017, 79] on button "Publish 1 job" at bounding box center [1007, 83] width 71 height 17
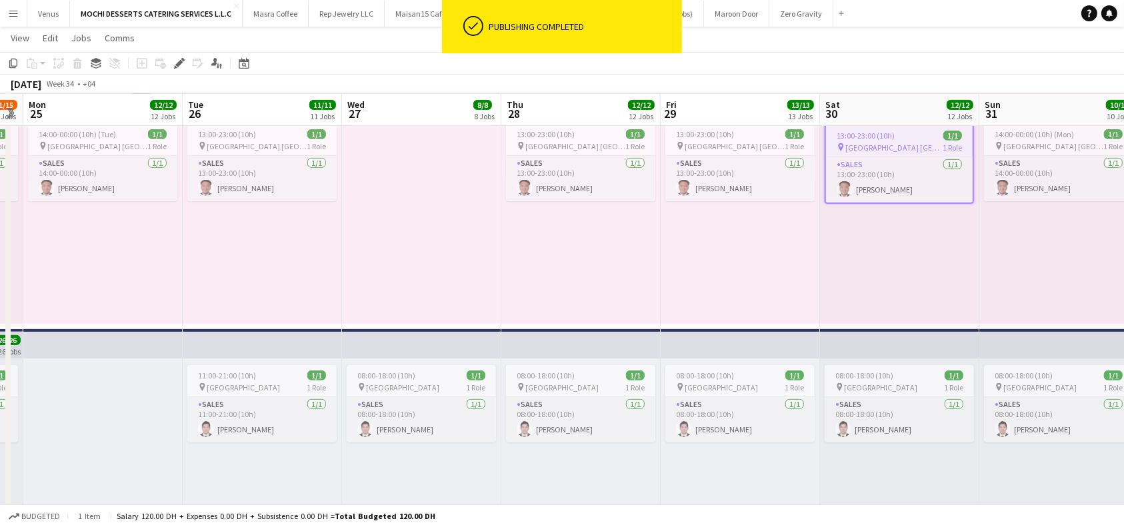
click at [903, 104] on app-board-header-date "Sat 30 12/12 12 Jobs" at bounding box center [899, 110] width 159 height 32
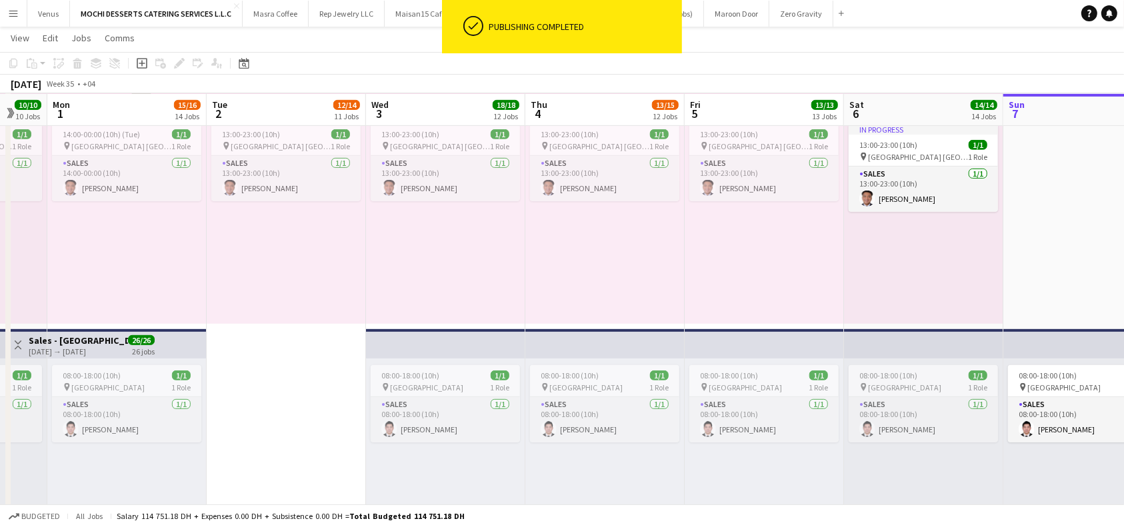
scroll to position [0, 636]
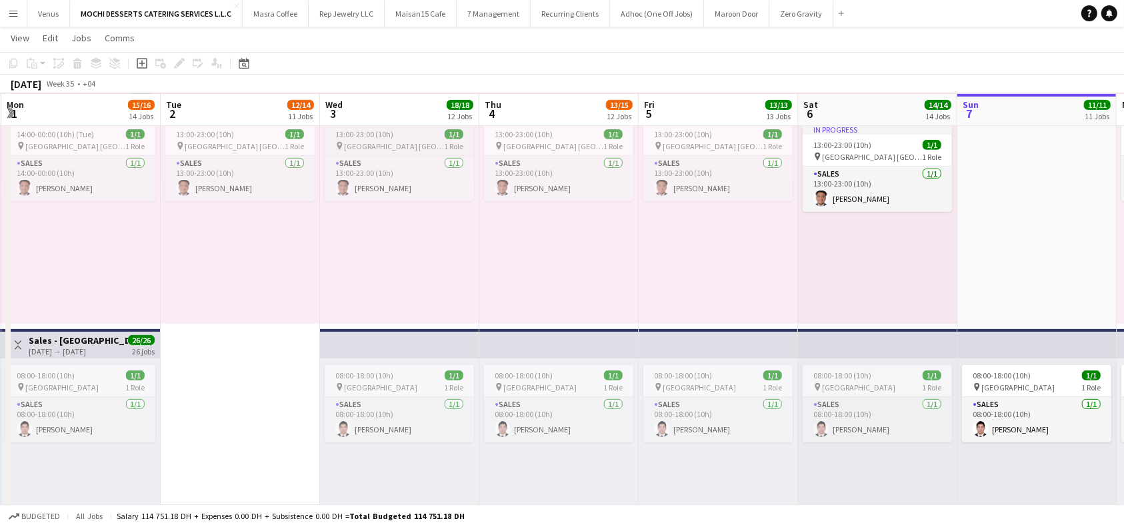
click at [352, 133] on span "13:00-23:00 (10h)" at bounding box center [364, 134] width 58 height 10
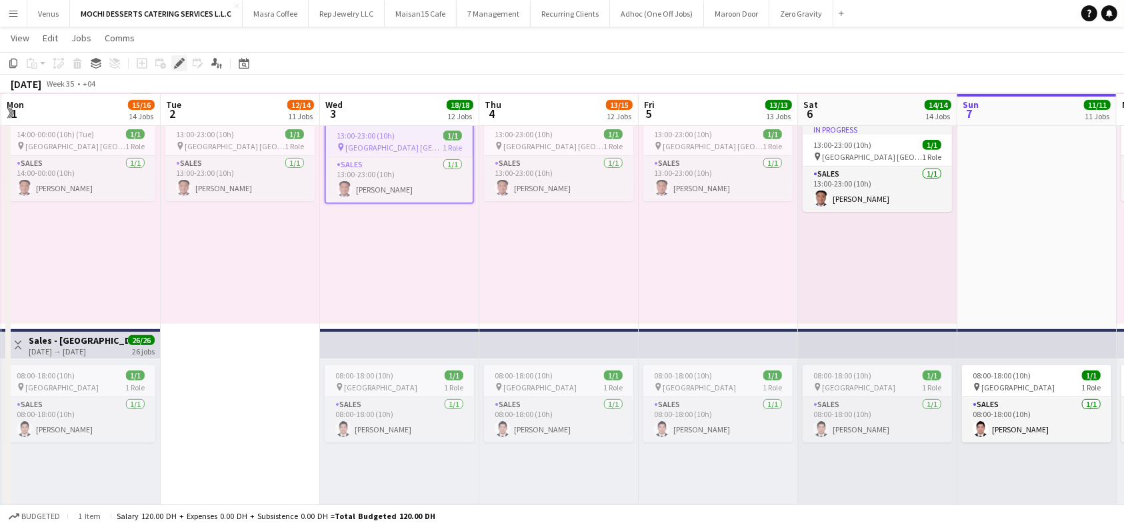
click at [177, 65] on icon at bounding box center [178, 63] width 7 height 7
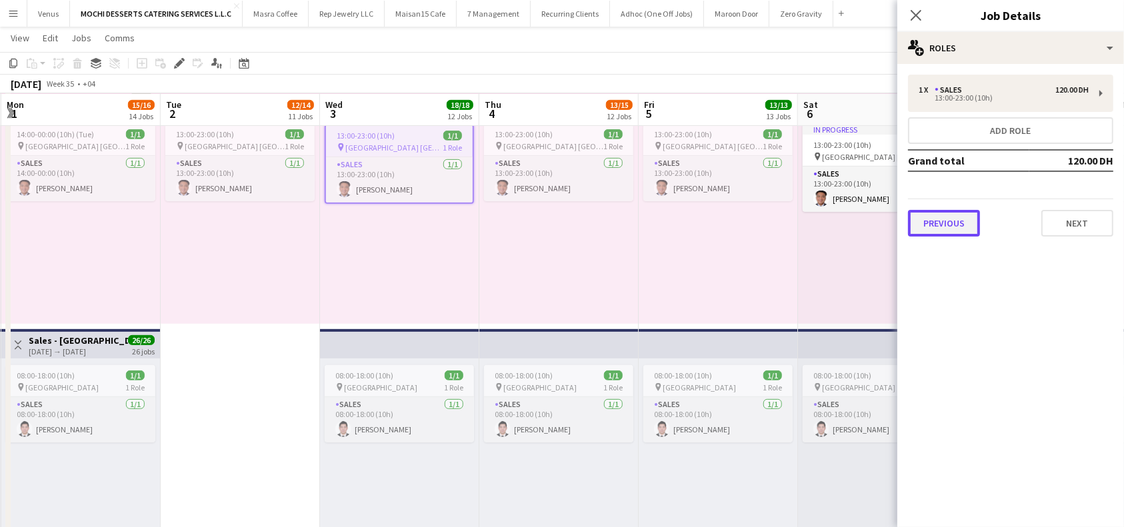
click at [962, 224] on button "Previous" at bounding box center [944, 223] width 72 height 27
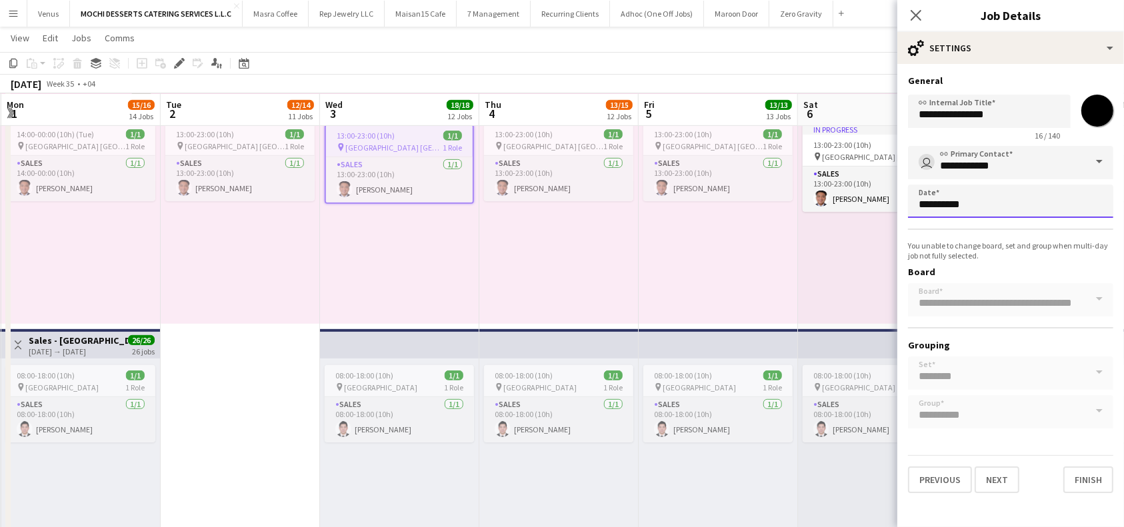
scroll to position [0, 0]
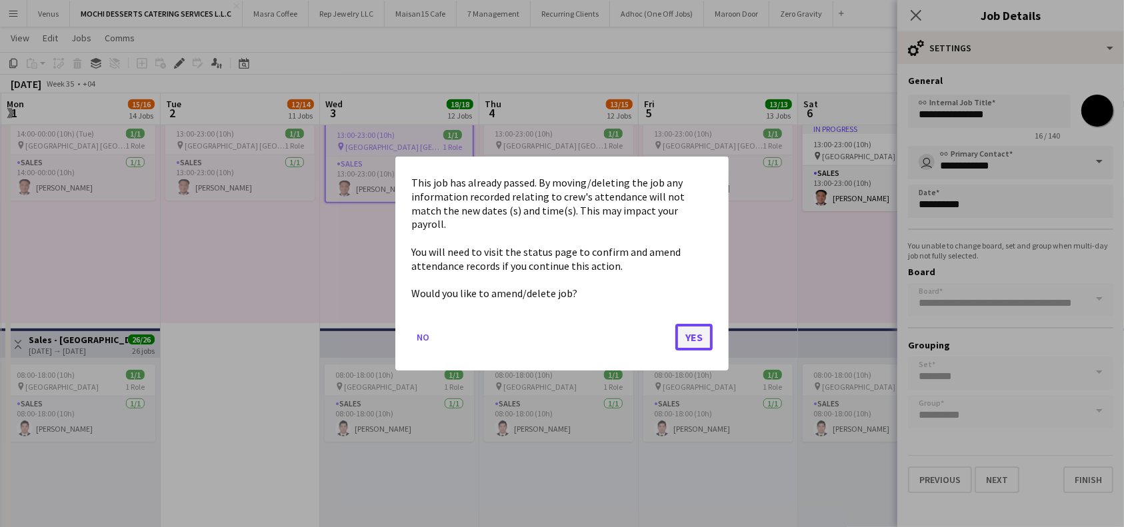
click at [695, 331] on button "Yes" at bounding box center [693, 337] width 37 height 27
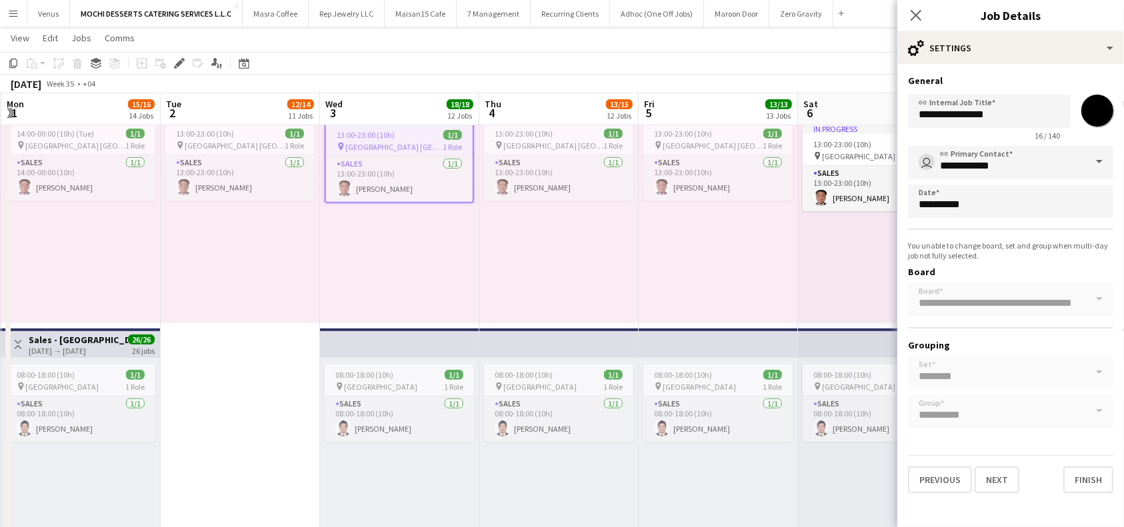
scroll to position [549, 0]
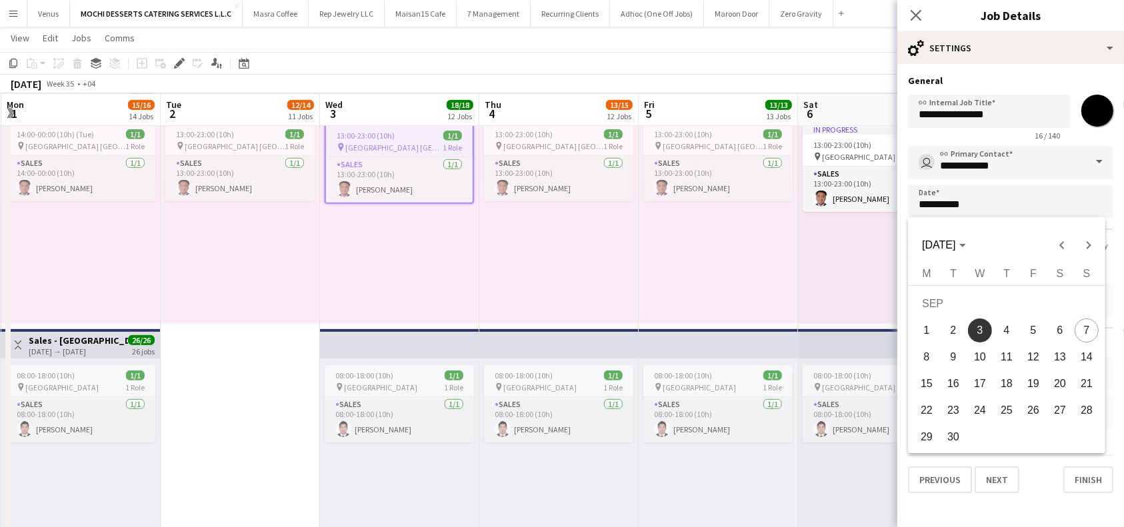
click at [1090, 323] on span "7" at bounding box center [1087, 331] width 24 height 24
type input "**********"
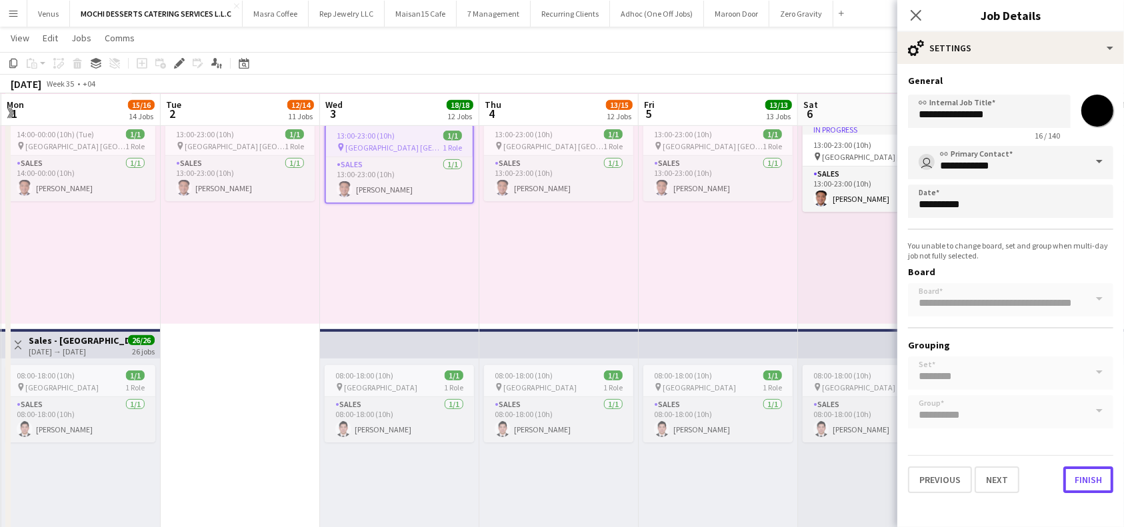
drag, startPoint x: 1103, startPoint y: 475, endPoint x: 1083, endPoint y: 419, distance: 59.7
click at [1103, 475] on button "Finish" at bounding box center [1088, 480] width 50 height 27
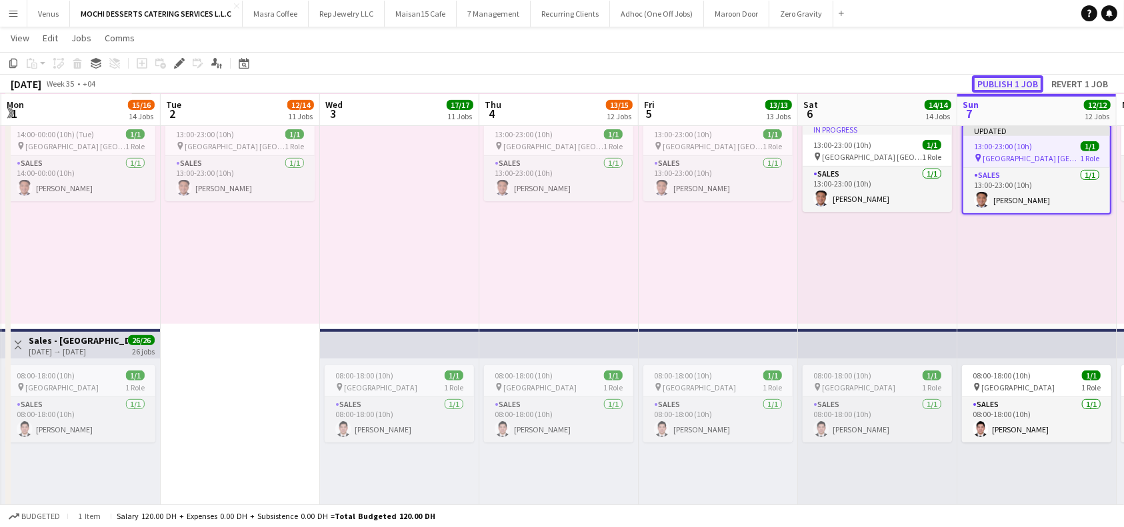
click at [1017, 79] on button "Publish 1 job" at bounding box center [1007, 83] width 71 height 17
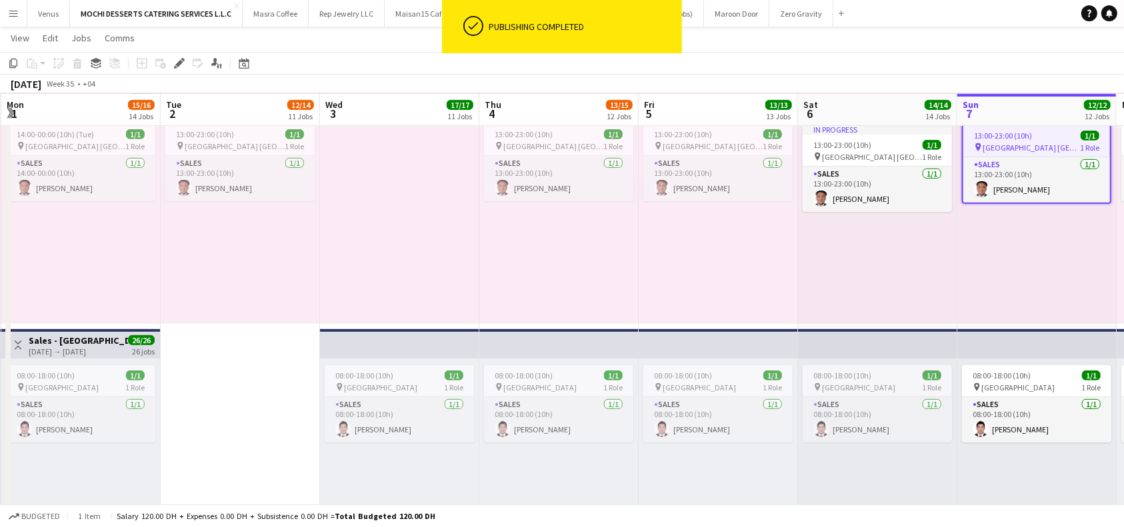
click at [707, 104] on app-board-header-date "Fri 5 13/13 13 Jobs" at bounding box center [718, 110] width 159 height 32
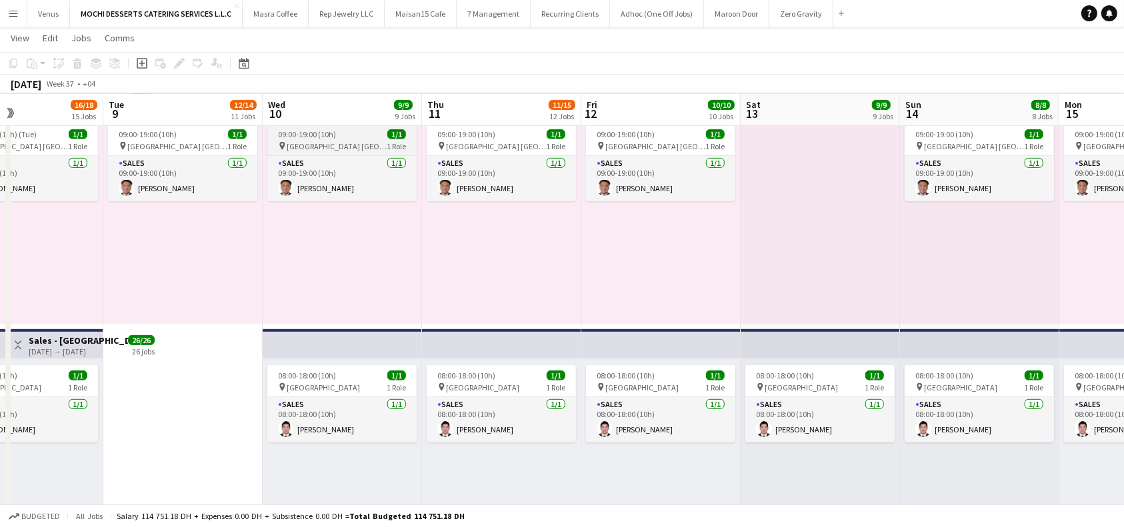
scroll to position [0, 533]
click at [323, 142] on span "[GEOGRAPHIC_DATA] [GEOGRAPHIC_DATA]" at bounding box center [337, 146] width 100 height 10
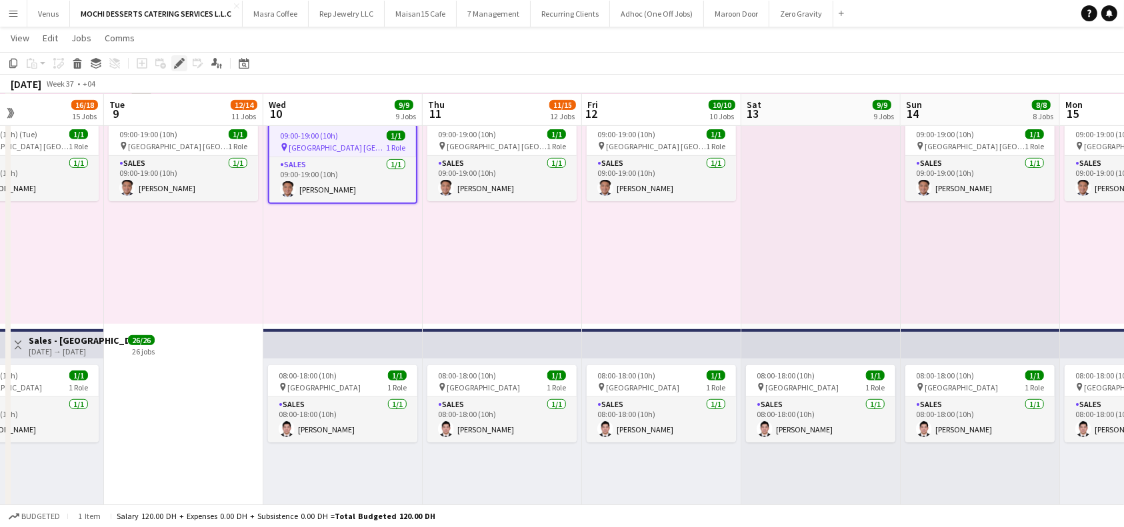
click at [179, 59] on icon "Edit" at bounding box center [179, 63] width 11 height 11
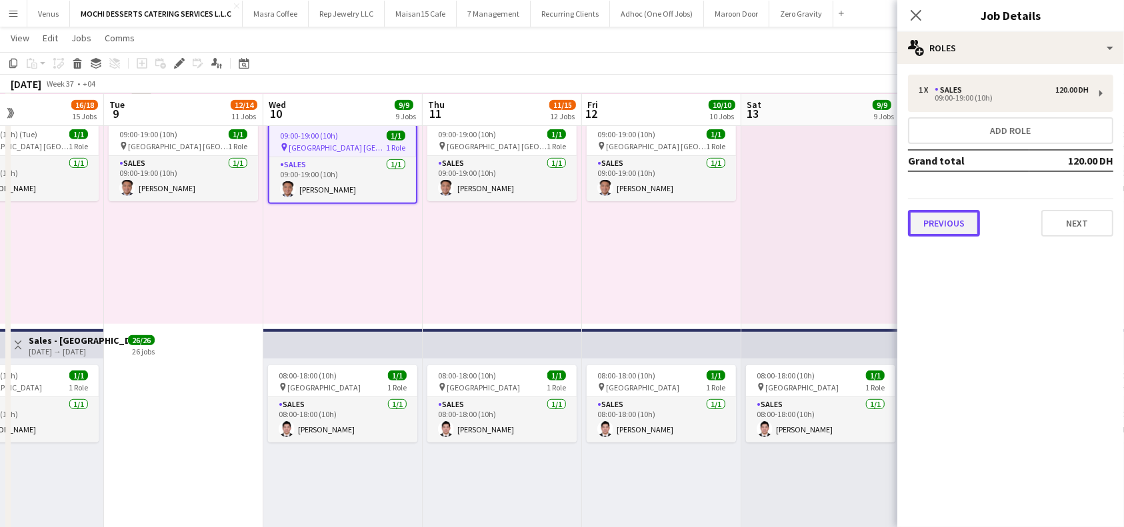
click at [963, 228] on button "Previous" at bounding box center [944, 223] width 72 height 27
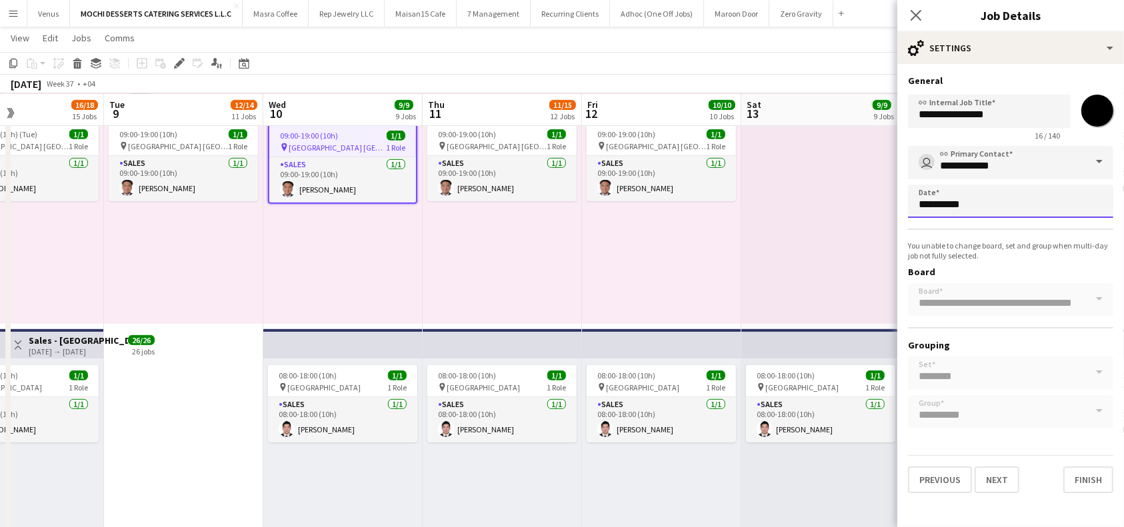
scroll to position [0, 0]
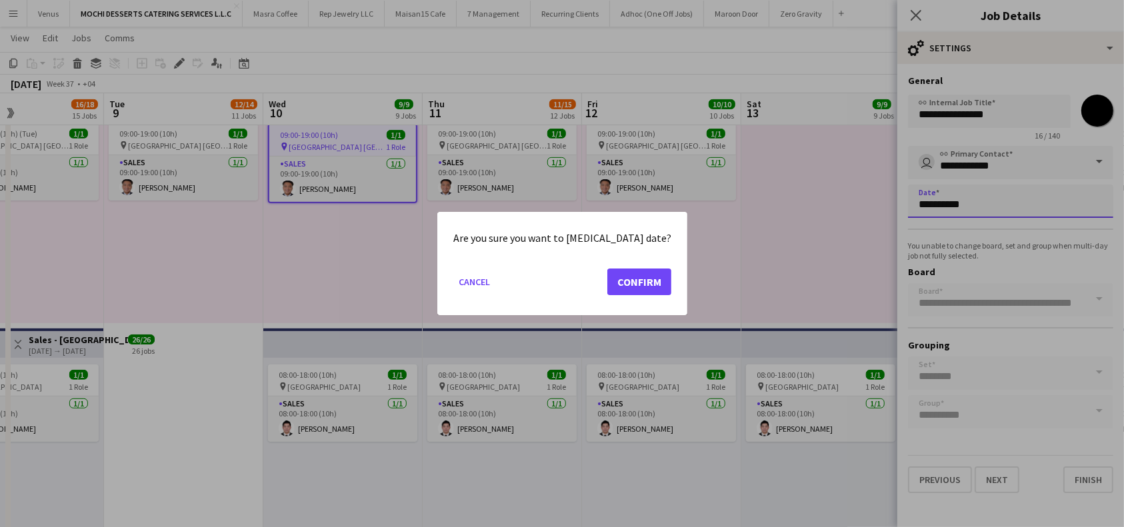
click at [645, 293] on button "Confirm" at bounding box center [639, 282] width 64 height 27
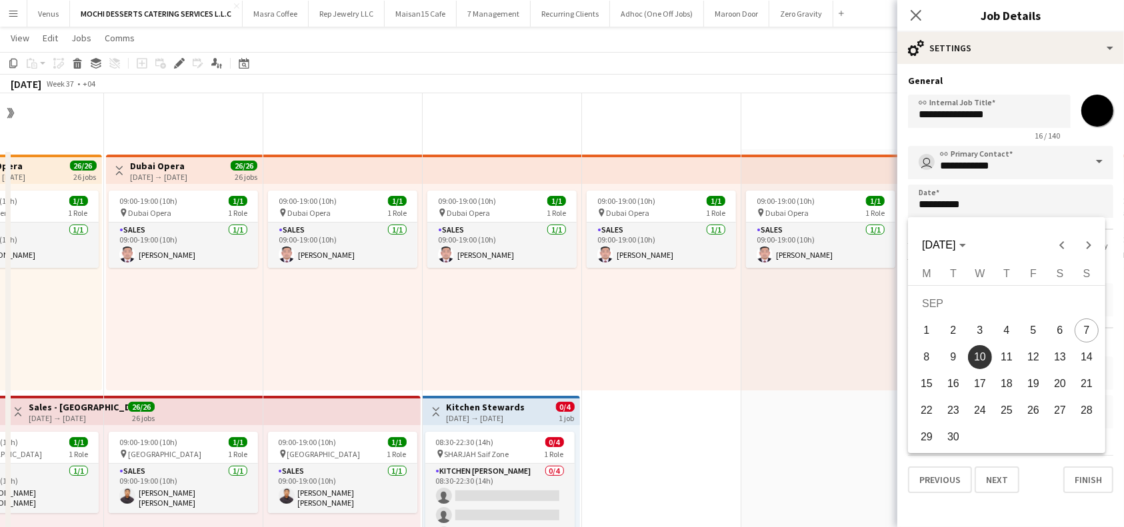
scroll to position [549, 0]
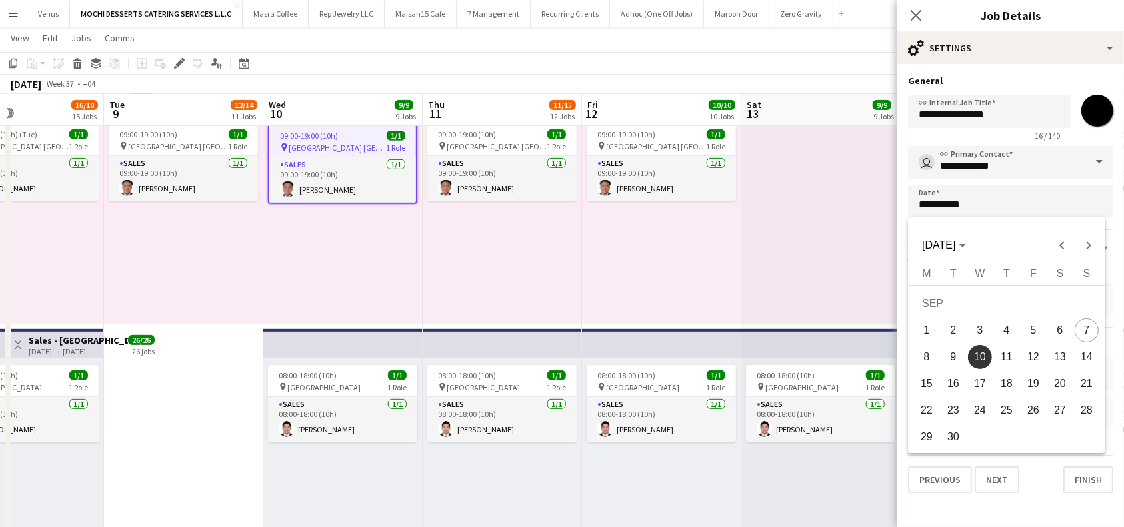
click at [1061, 357] on span "13" at bounding box center [1060, 357] width 24 height 24
type input "**********"
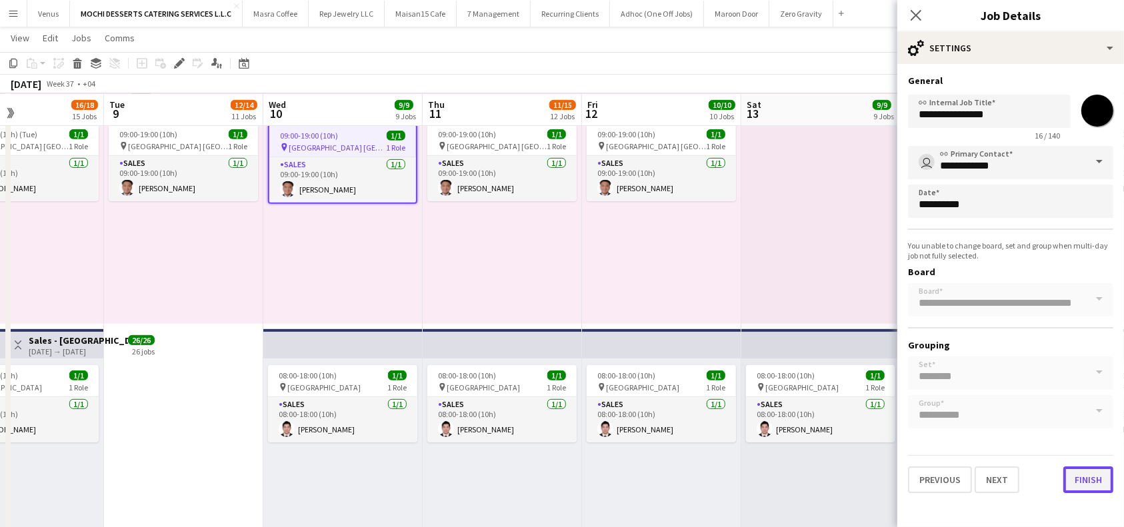
click at [1093, 477] on button "Finish" at bounding box center [1088, 480] width 50 height 27
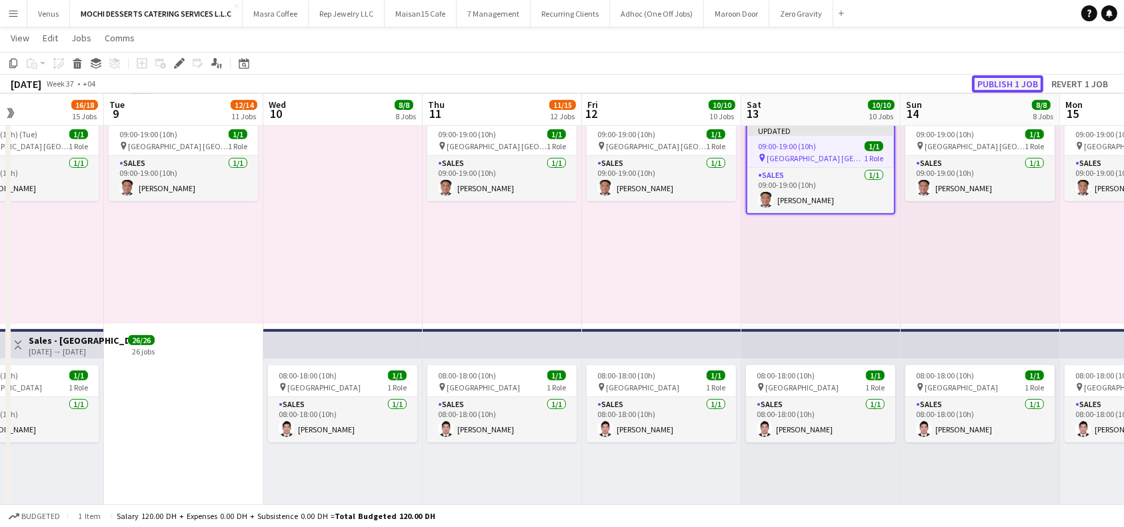
click at [1027, 88] on button "Publish 1 job" at bounding box center [1007, 83] width 71 height 17
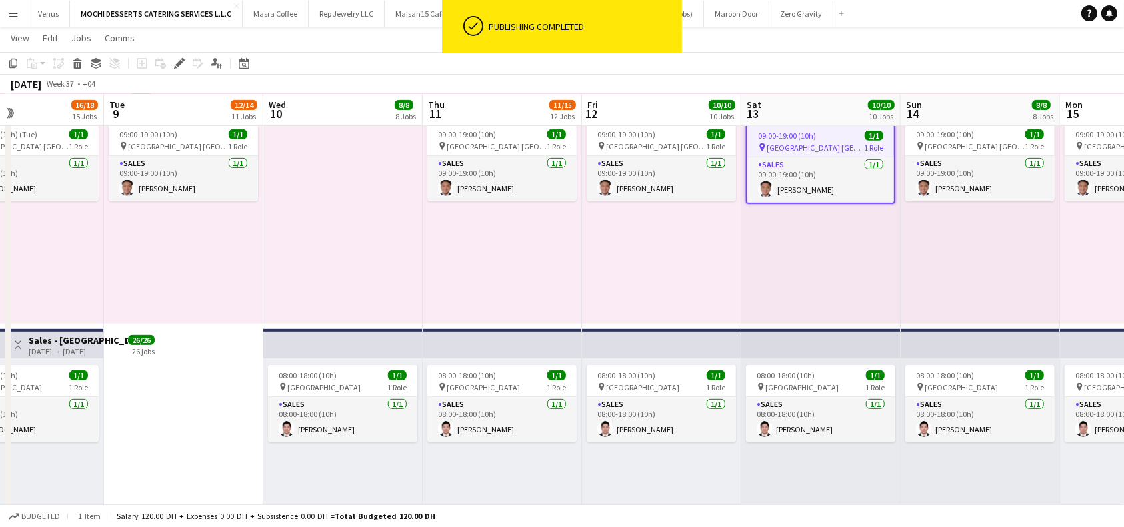
click at [957, 111] on app-board-header-date "Sun 14 8/8 8 Jobs" at bounding box center [980, 110] width 159 height 32
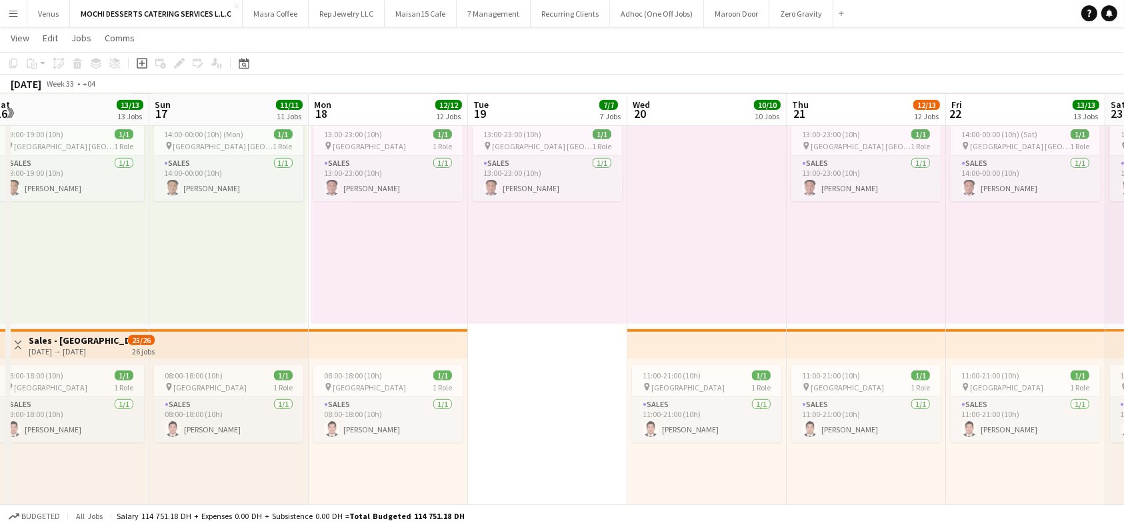
scroll to position [0, 271]
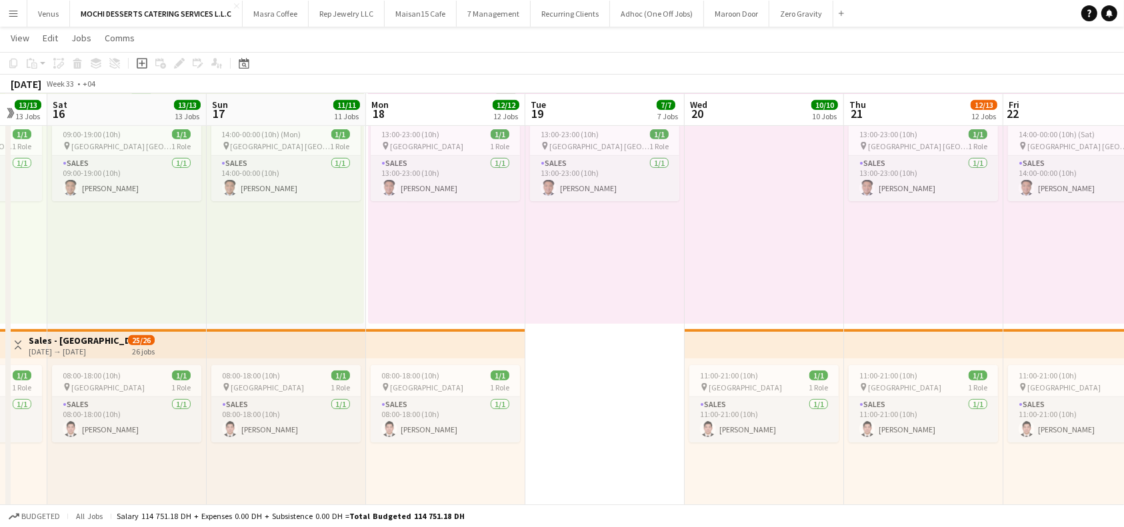
click at [411, 99] on app-board-header-date "Mon 18 12/12 12 Jobs" at bounding box center [445, 110] width 159 height 32
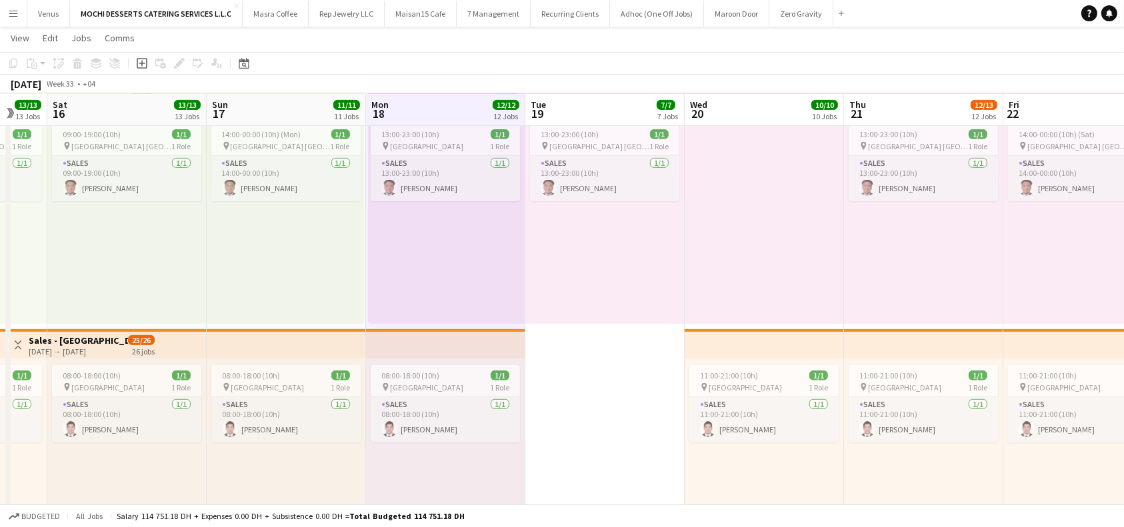
click at [484, 111] on app-board-header-date "Mon 18 12/12 12 Jobs" at bounding box center [445, 110] width 159 height 32
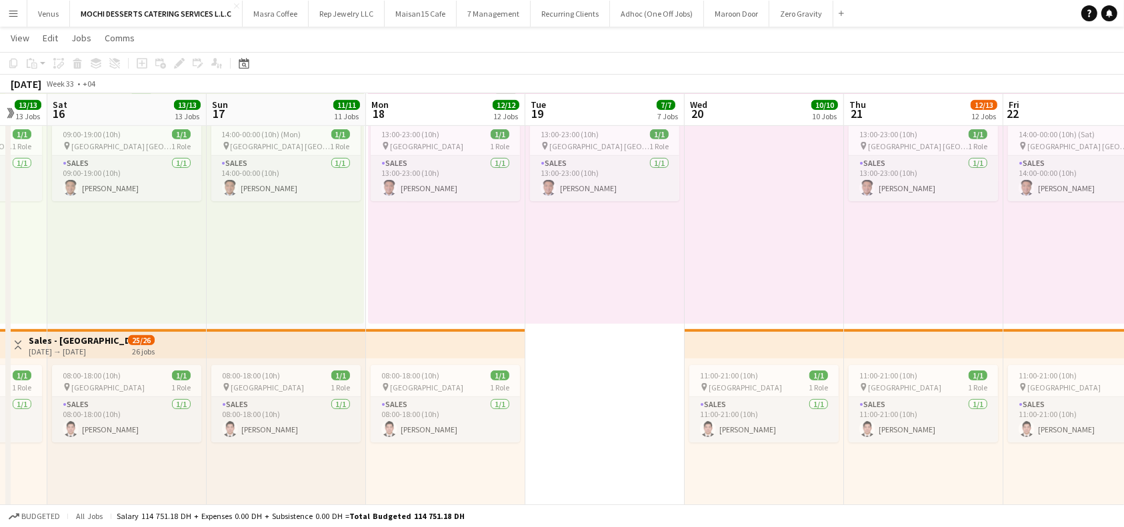
click at [587, 107] on app-board-header-date "Tue 19 7/7 7 Jobs" at bounding box center [604, 110] width 159 height 32
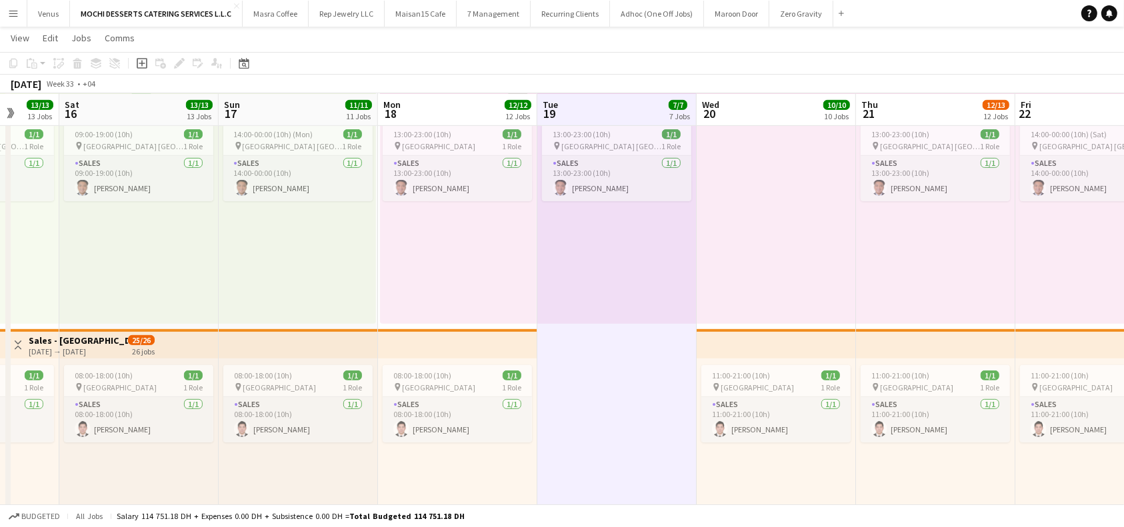
click at [453, 109] on app-board-header-date "Mon 18 12/12 12 Jobs" at bounding box center [457, 110] width 159 height 32
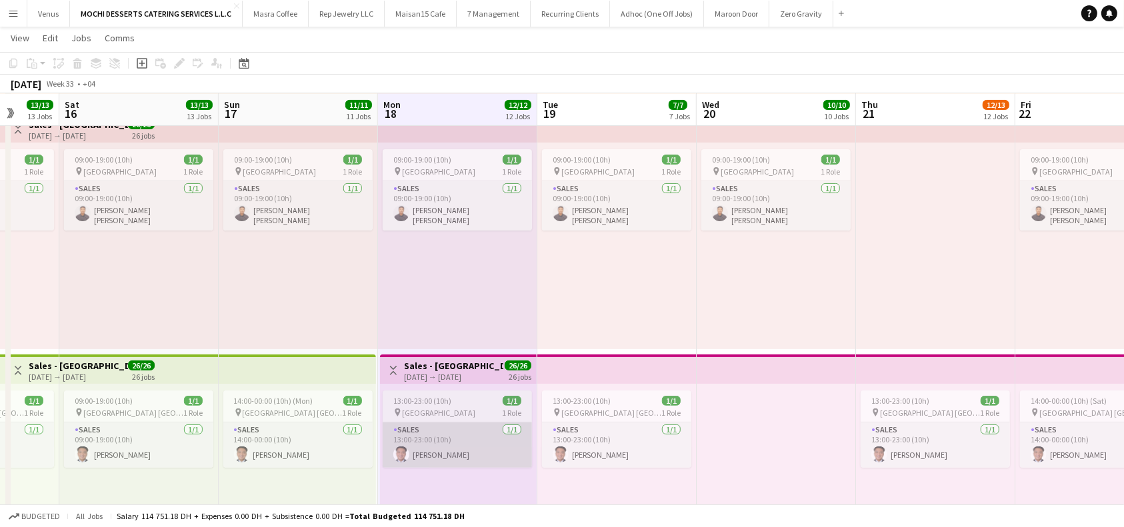
scroll to position [372, 0]
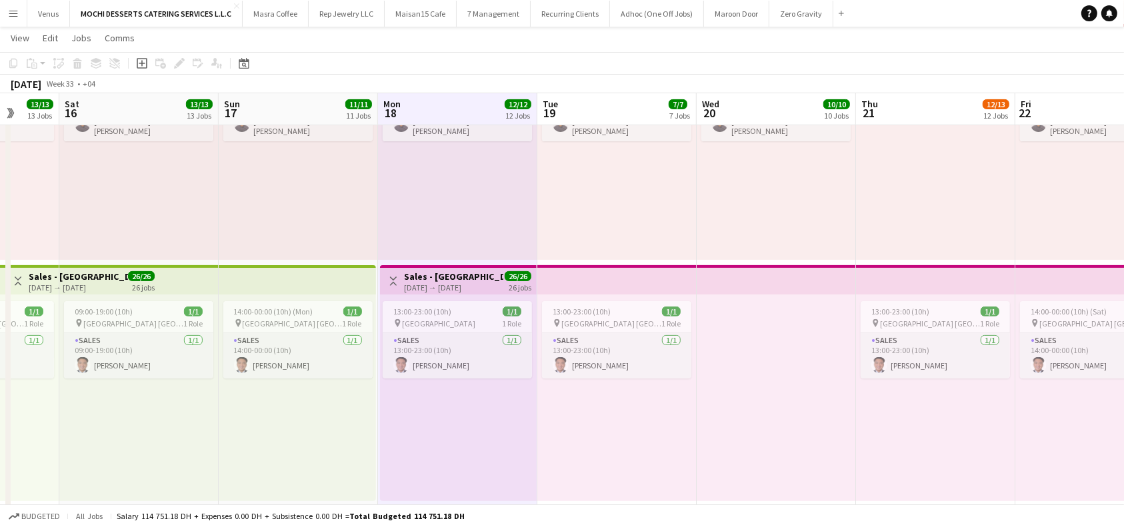
click at [453, 275] on h3 "Sales - [GEOGRAPHIC_DATA]" at bounding box center [453, 277] width 99 height 12
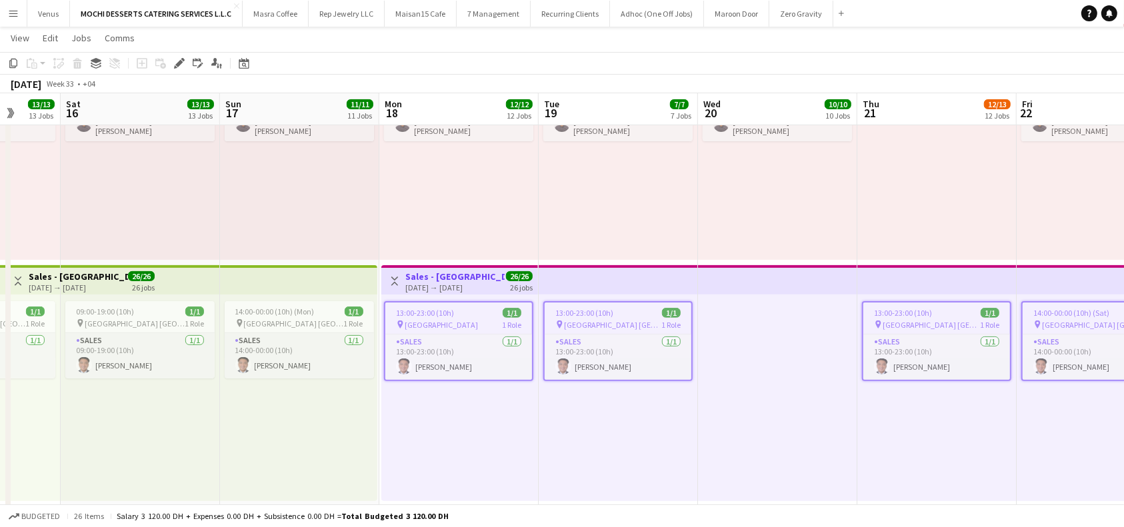
click at [275, 279] on app-top-bar at bounding box center [298, 279] width 157 height 29
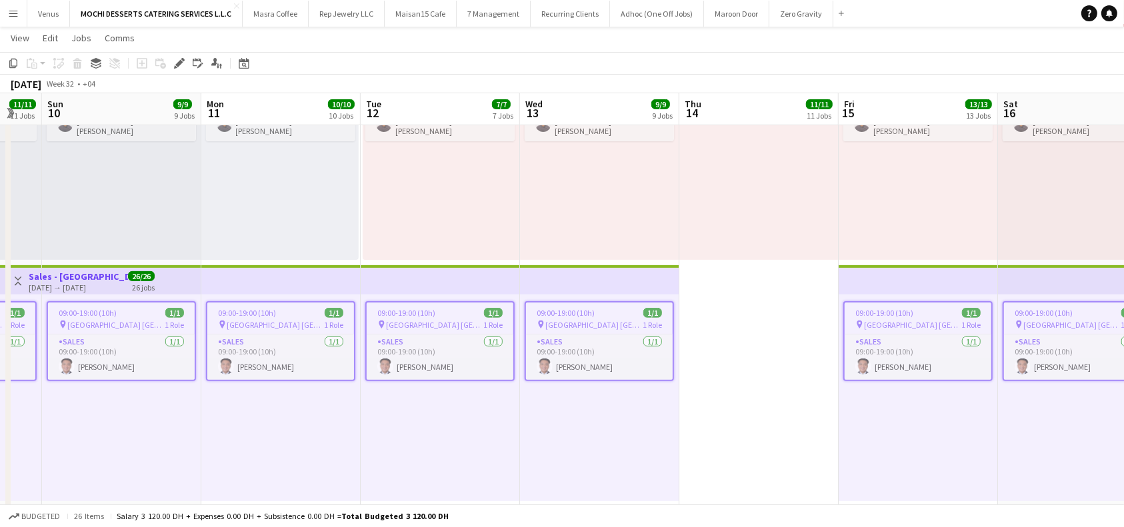
scroll to position [0, 449]
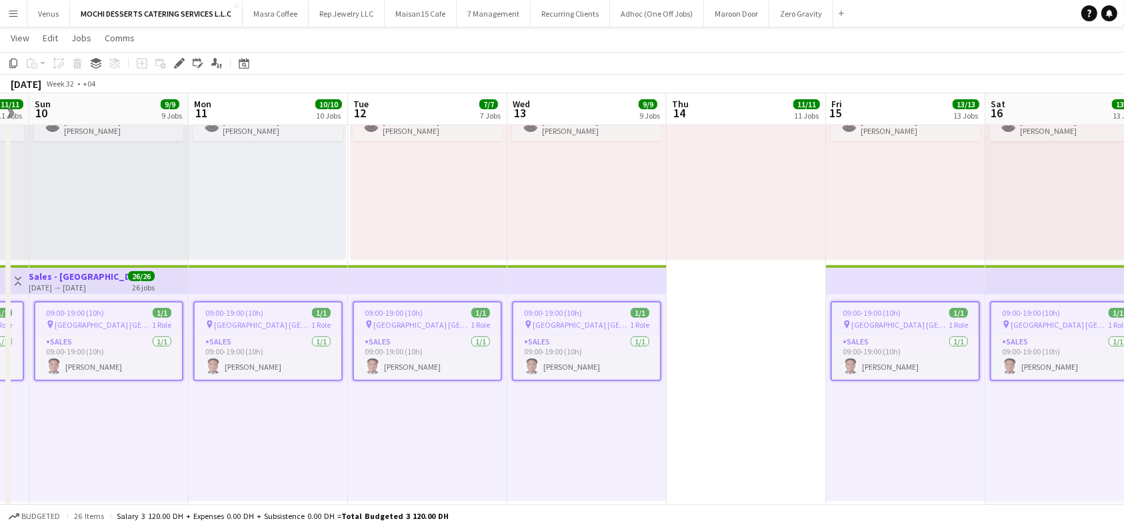
click at [443, 275] on app-top-bar at bounding box center [427, 279] width 159 height 29
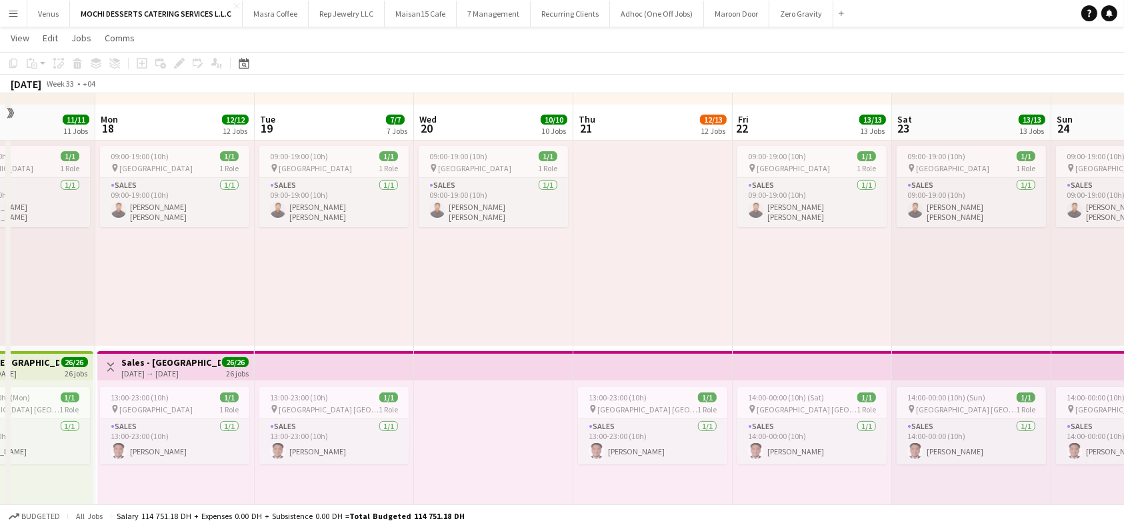
scroll to position [283, 0]
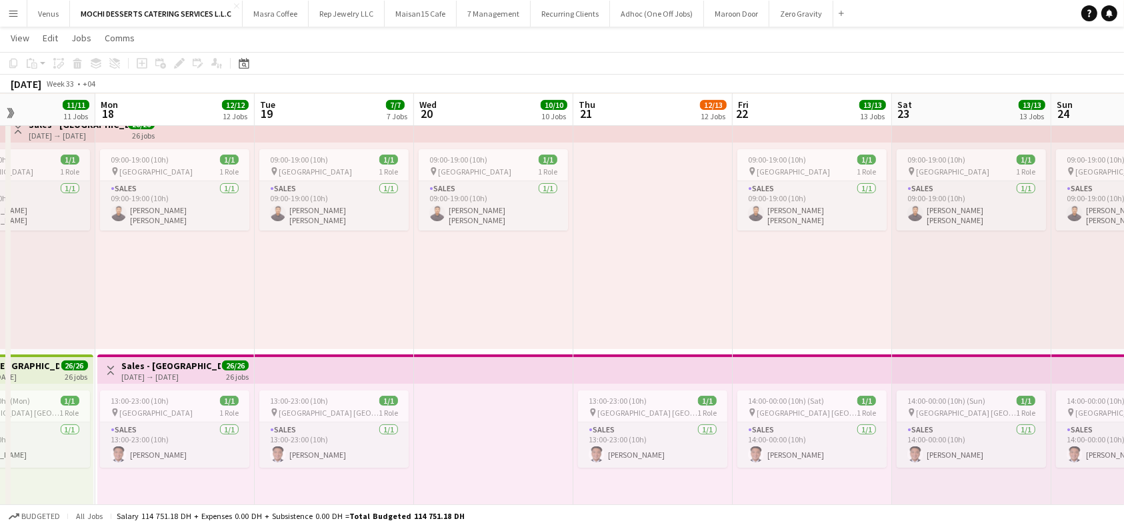
click at [361, 121] on app-board-header-date "Tue 19 7/7 7 Jobs" at bounding box center [334, 110] width 159 height 32
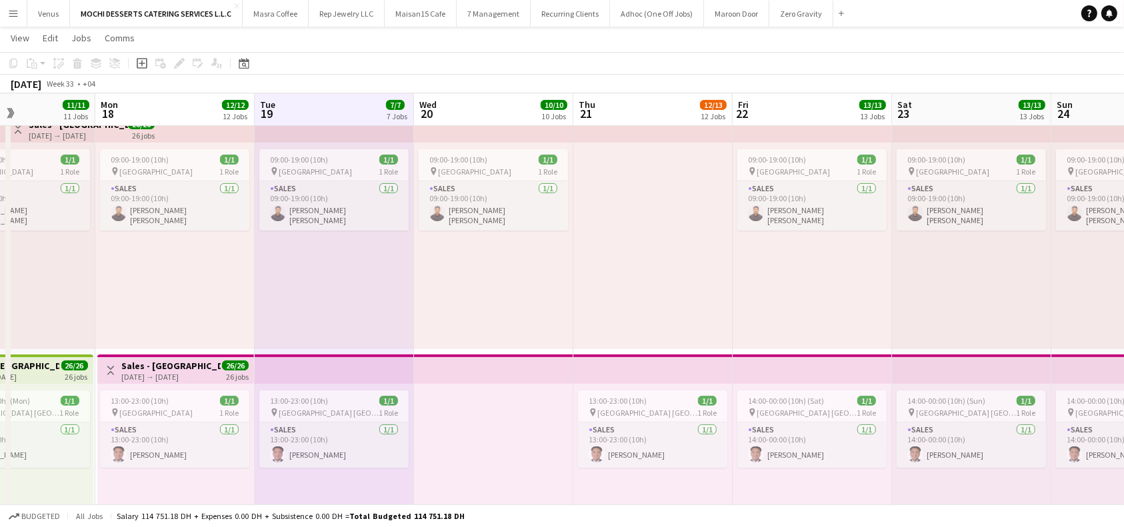
click at [189, 129] on app-top-bar at bounding box center [174, 127] width 159 height 29
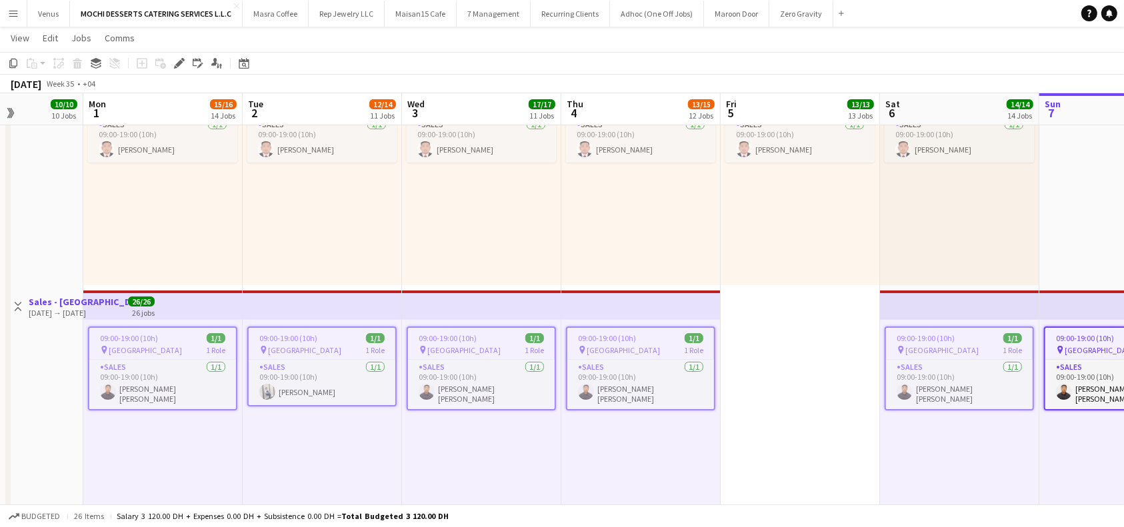
scroll to position [0, 586]
